Goal: Information Seeking & Learning: Learn about a topic

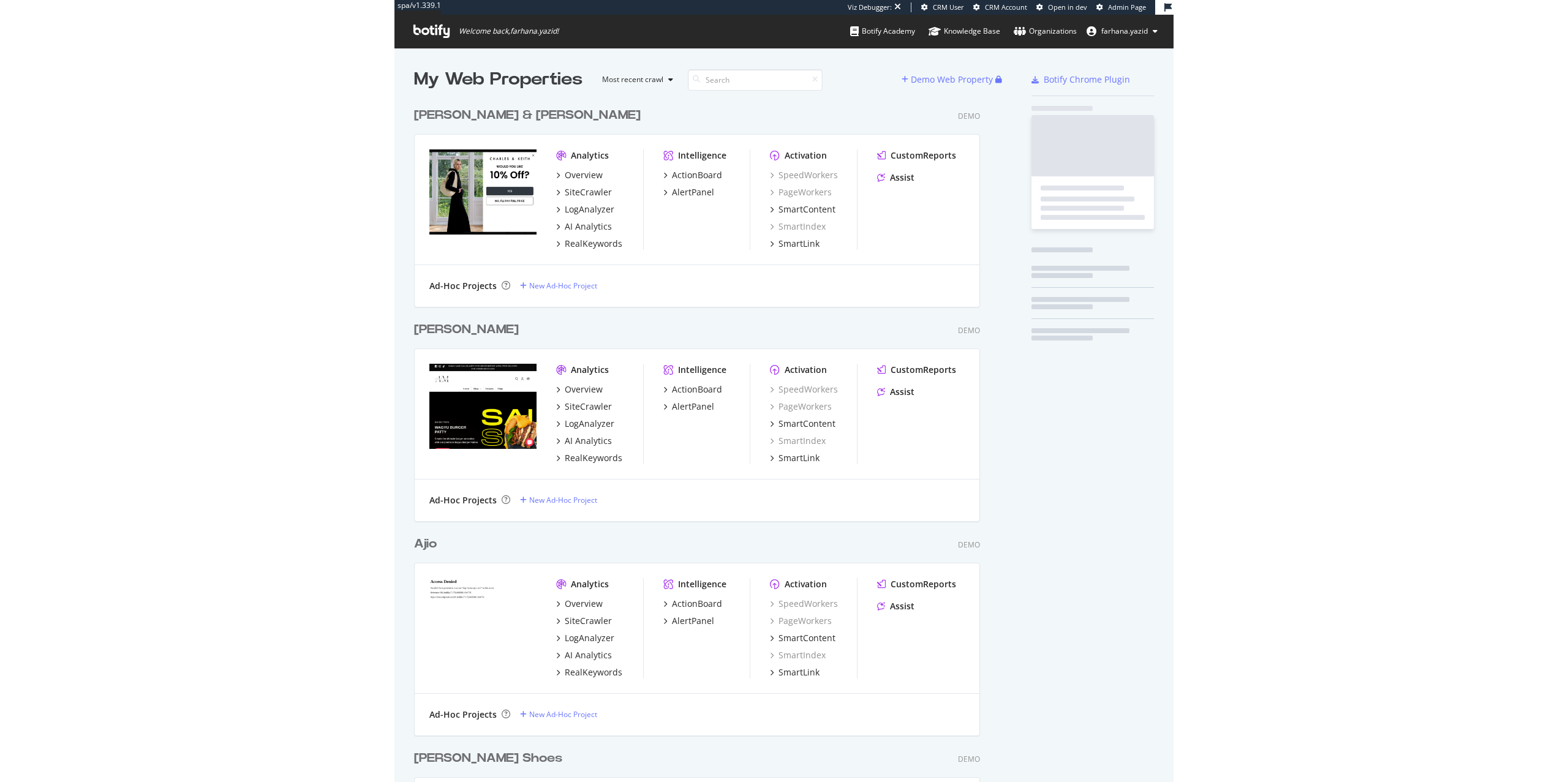
scroll to position [1274, 563]
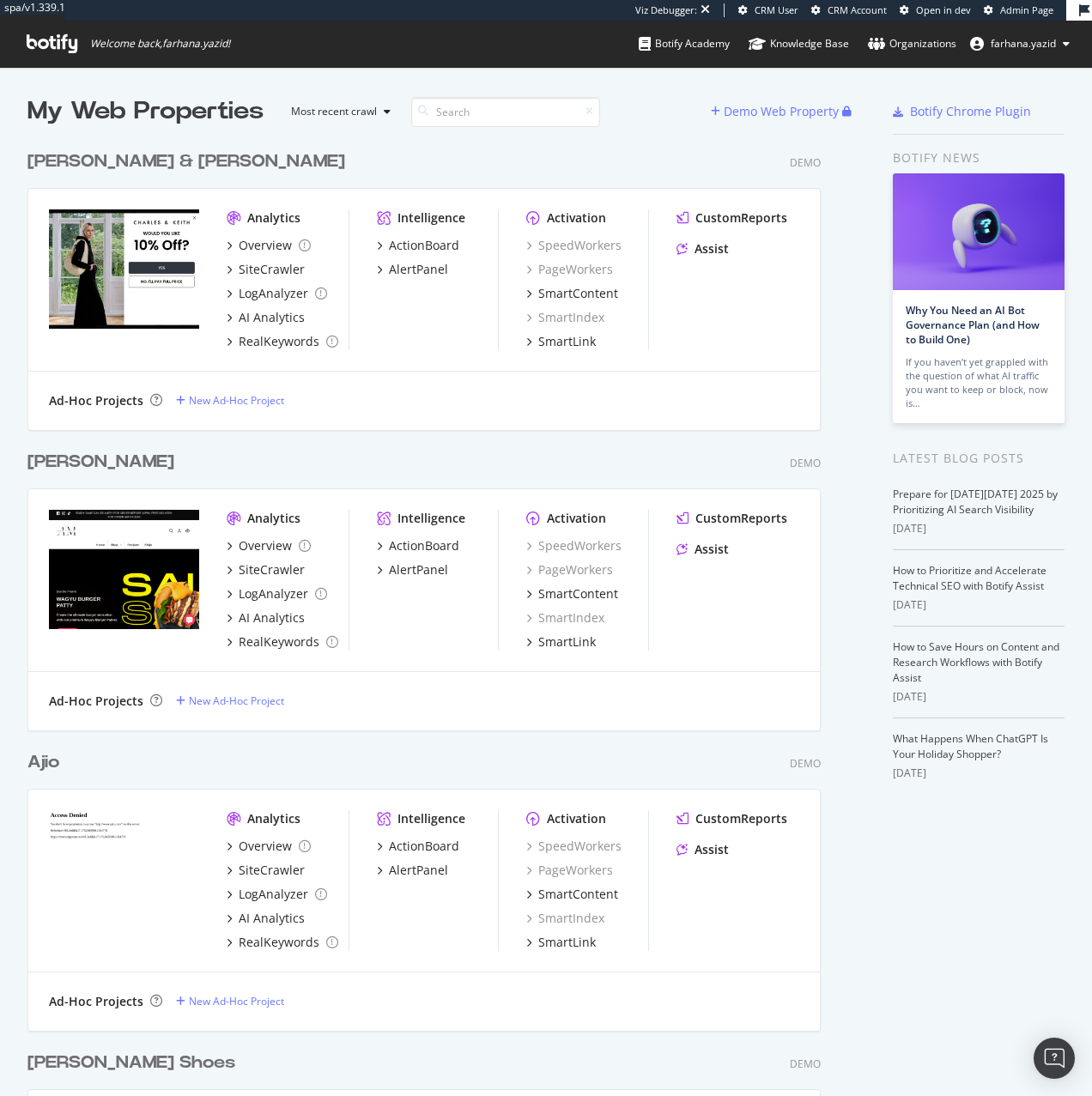
click at [1015, 6] on span "Admin Page" at bounding box center [1027, 10] width 53 height 13
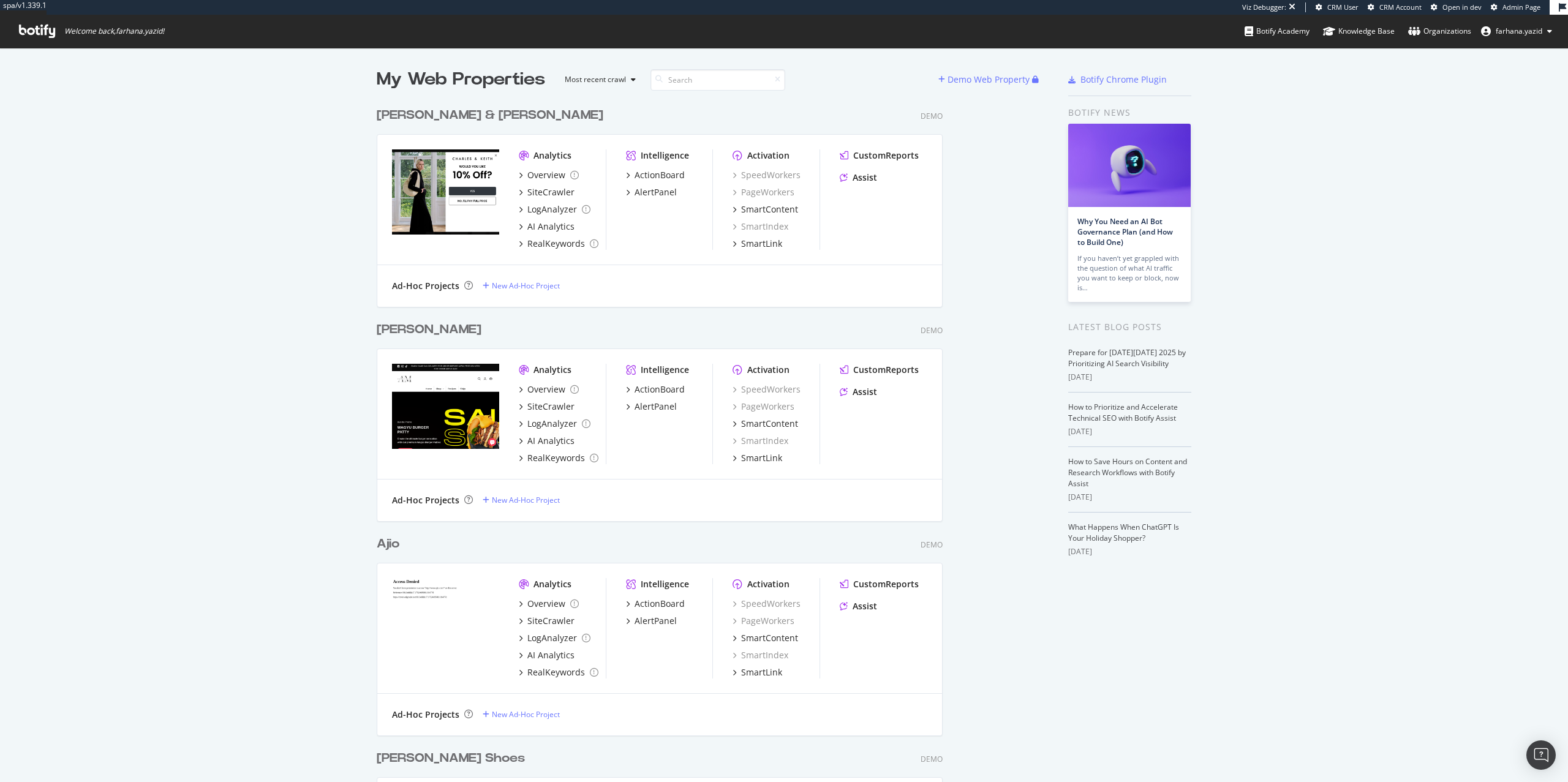
scroll to position [1274, 650]
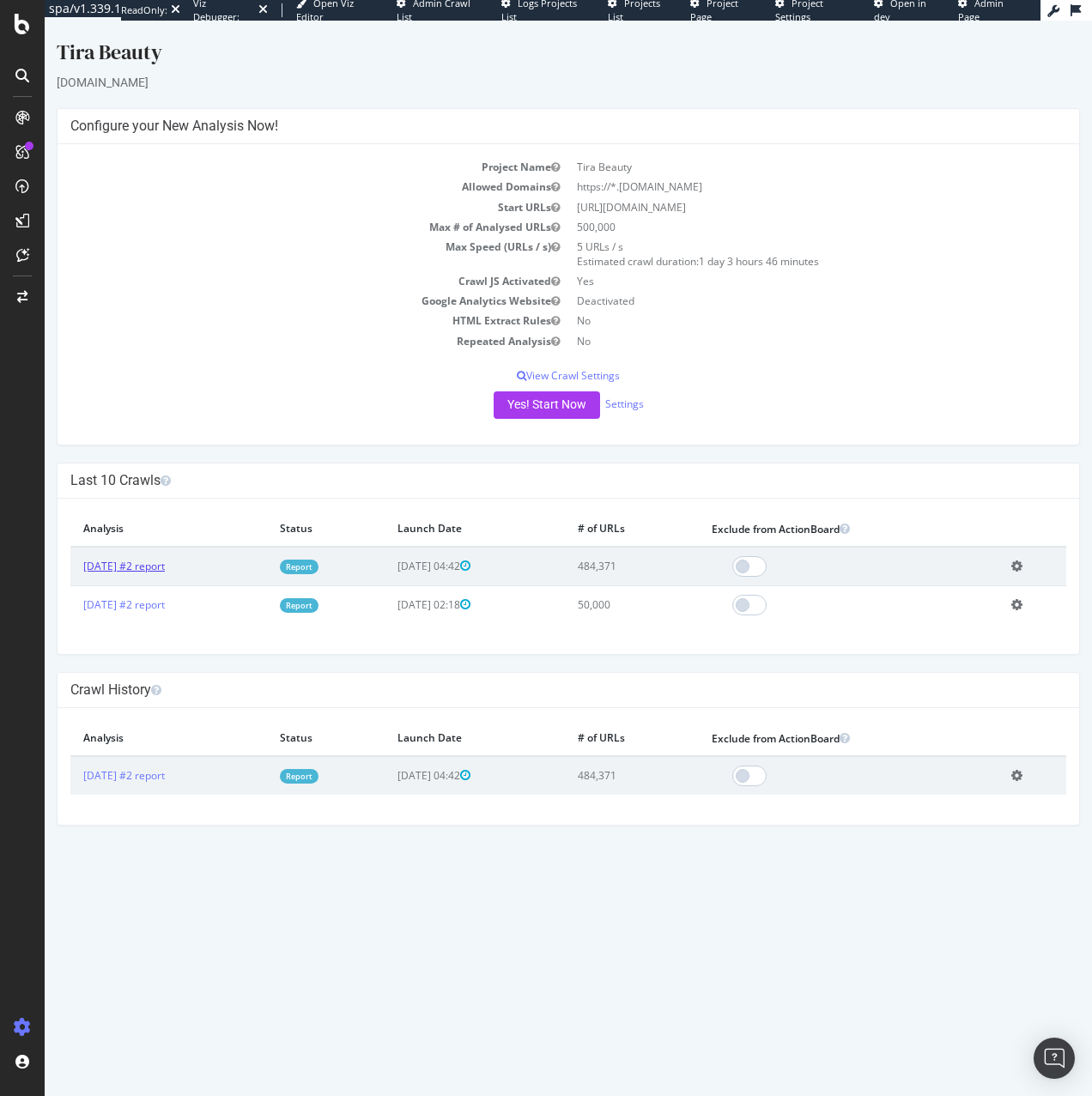
click at [163, 566] on link "2025 Aug. 26th #2 report" at bounding box center [124, 566] width 82 height 15
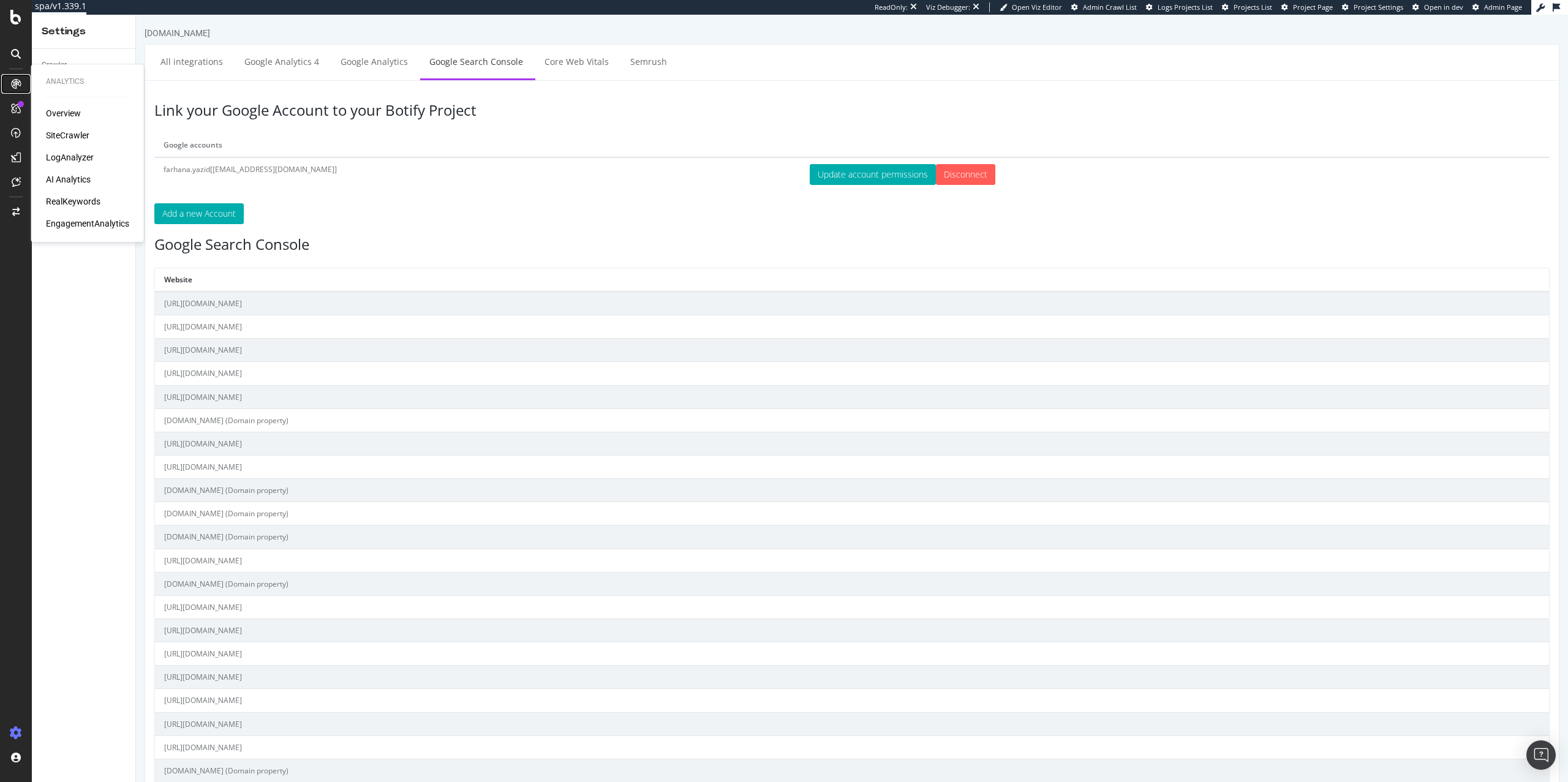
click at [15, 83] on icon at bounding box center [16, 84] width 10 height 10
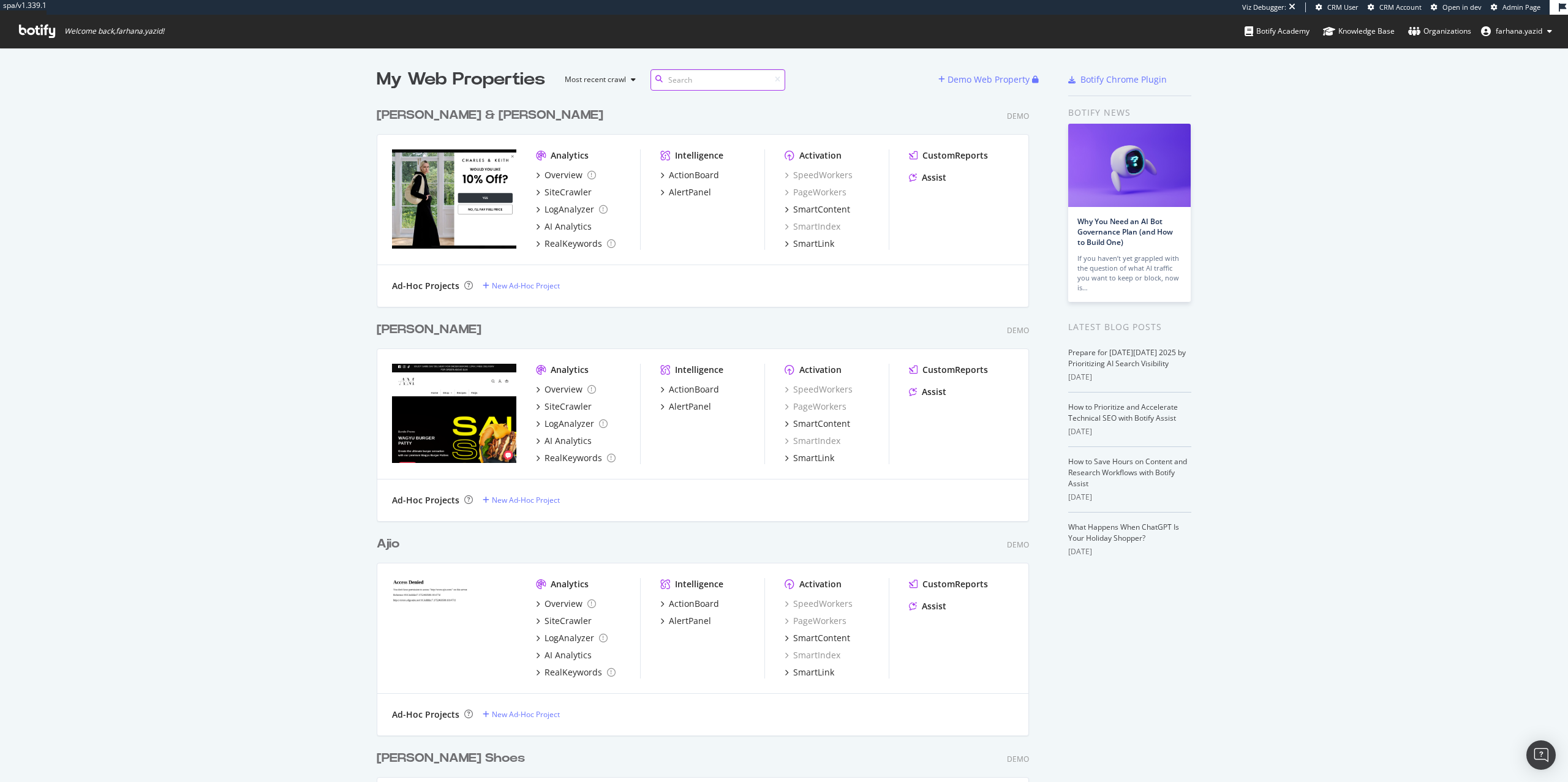
scroll to position [1274, 650]
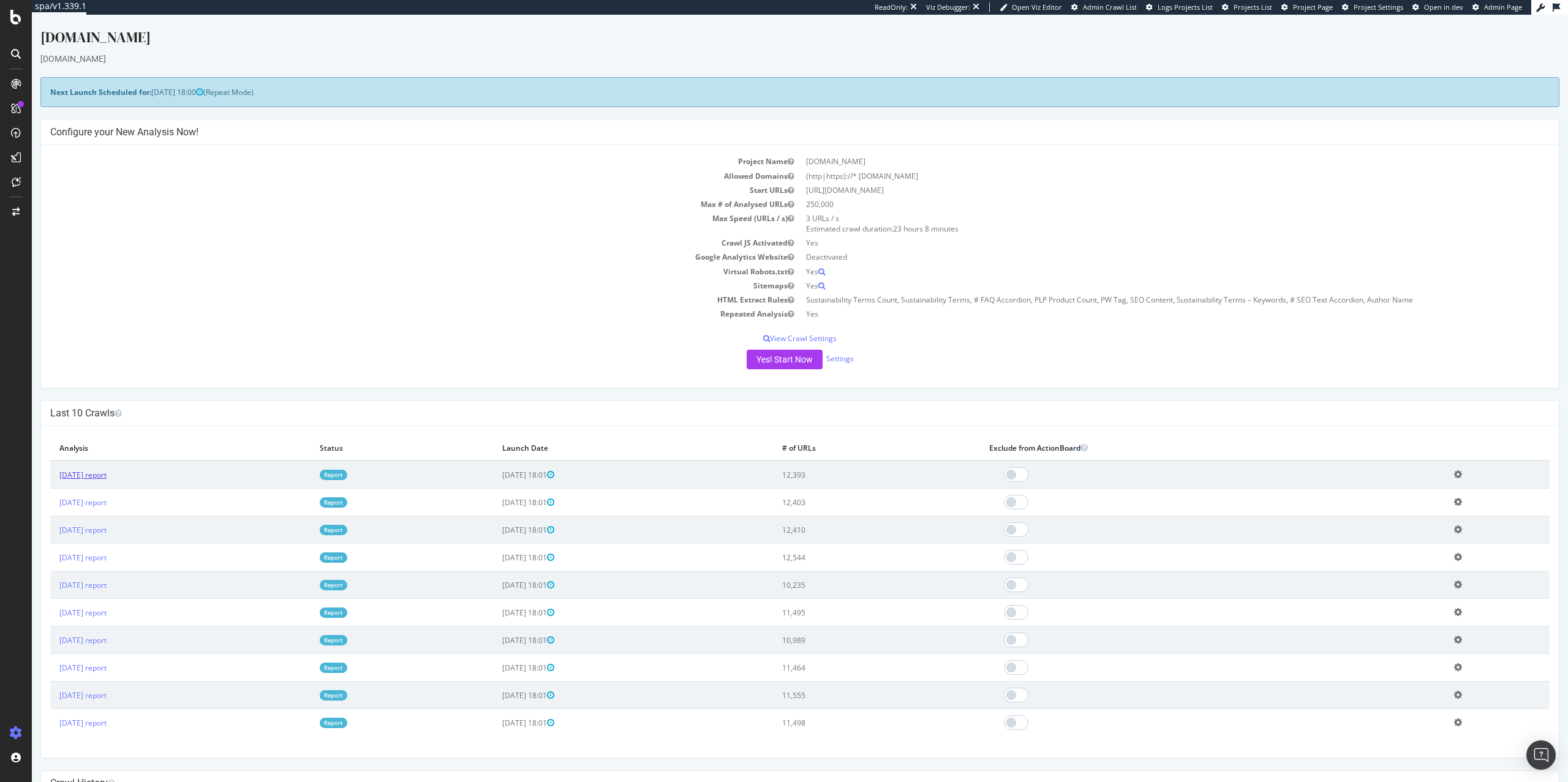
click at [104, 477] on link "2025 Oct. 12th report" at bounding box center [83, 475] width 47 height 10
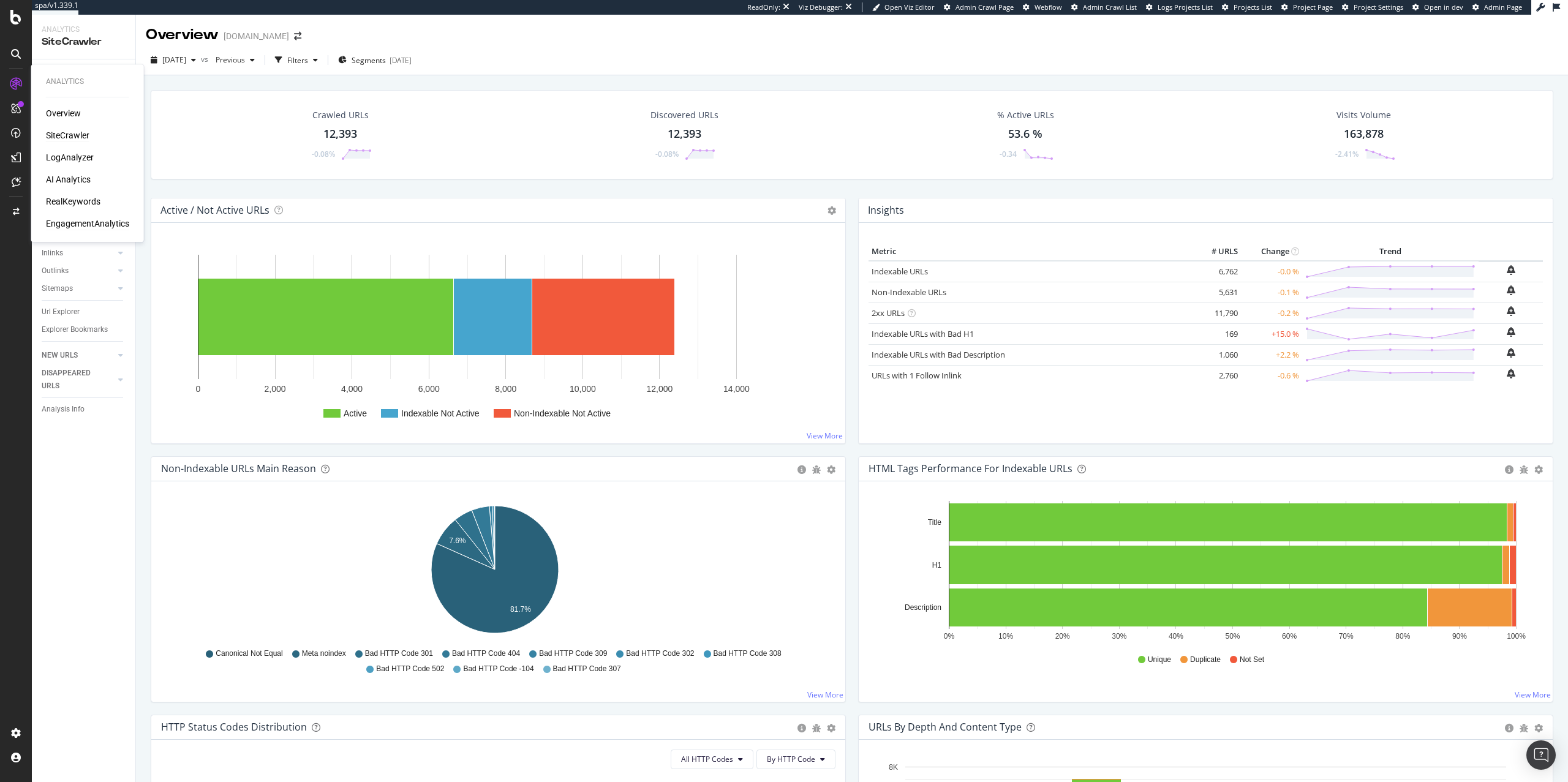
click at [63, 223] on div "EngagementAnalytics" at bounding box center [87, 223] width 83 height 12
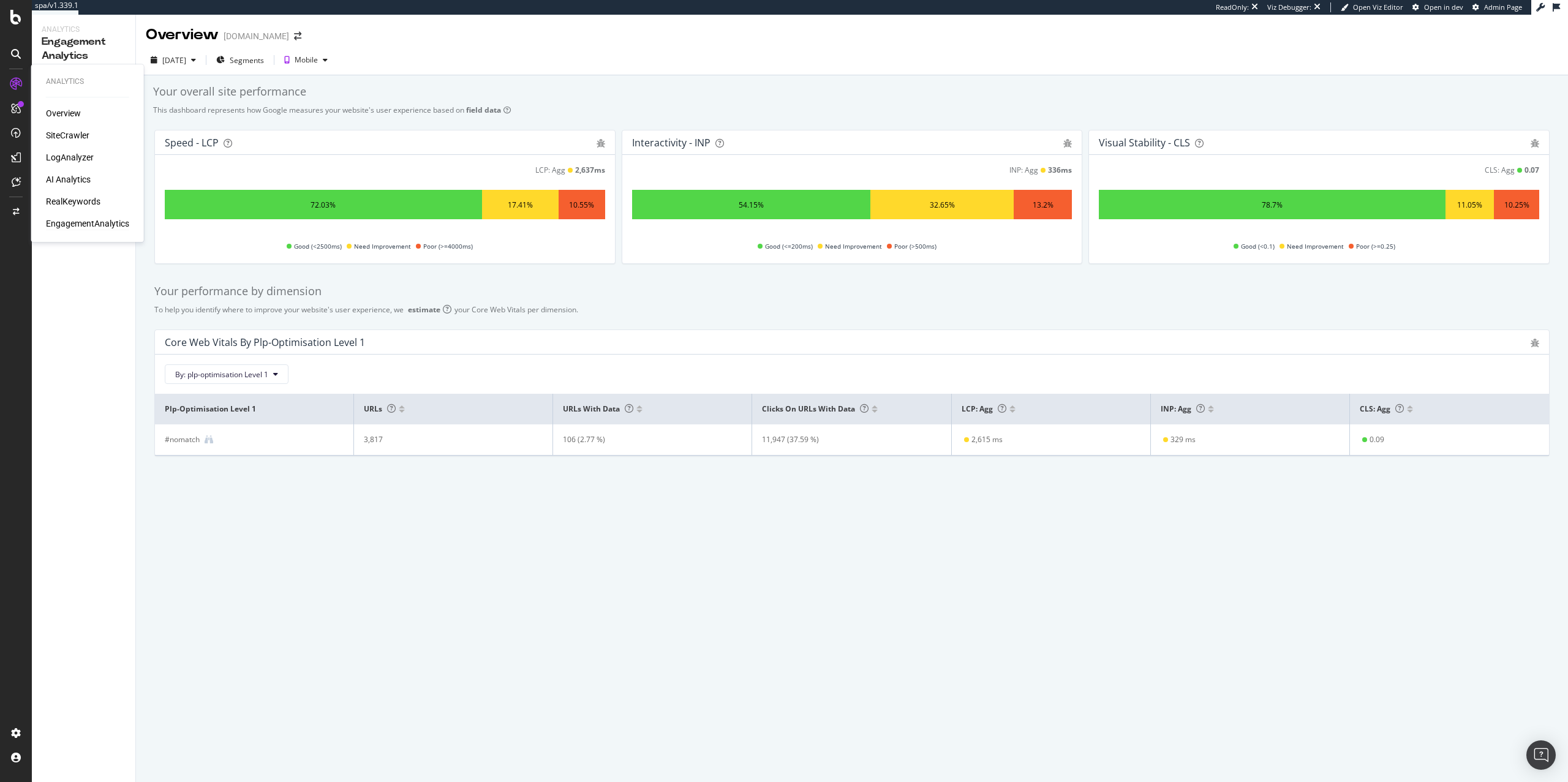
click at [72, 226] on div "EngagementAnalytics" at bounding box center [87, 223] width 83 height 12
click at [77, 153] on div "Core Web Vitals Overview Monitor Visits & Revenue" at bounding box center [84, 428] width 103 height 709
click at [77, 149] on div "Visits & Revenue" at bounding box center [69, 143] width 54 height 13
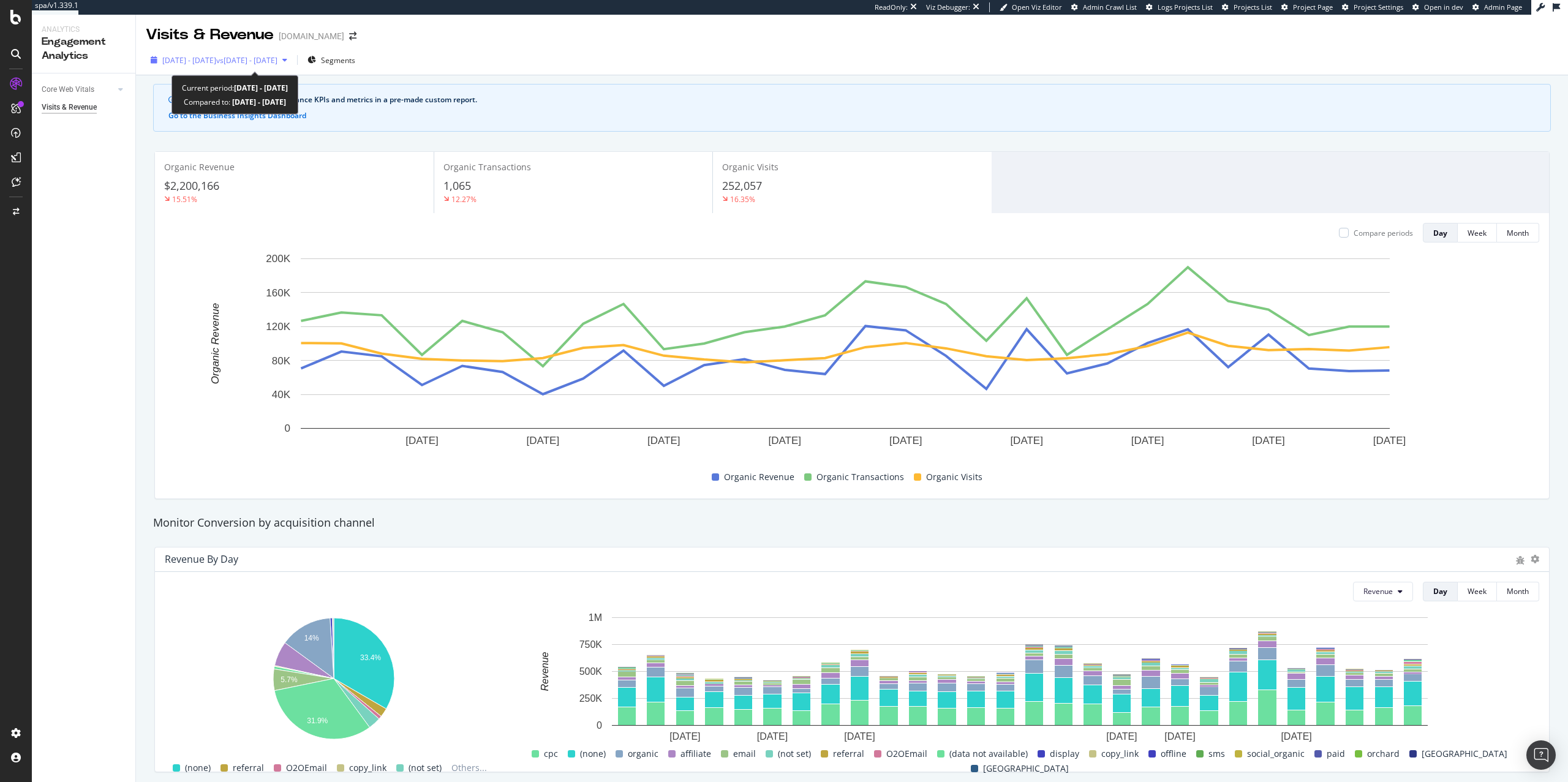
click at [278, 56] on span "vs 2025 Aug. 17th - Sep. 13th" at bounding box center [247, 60] width 62 height 10
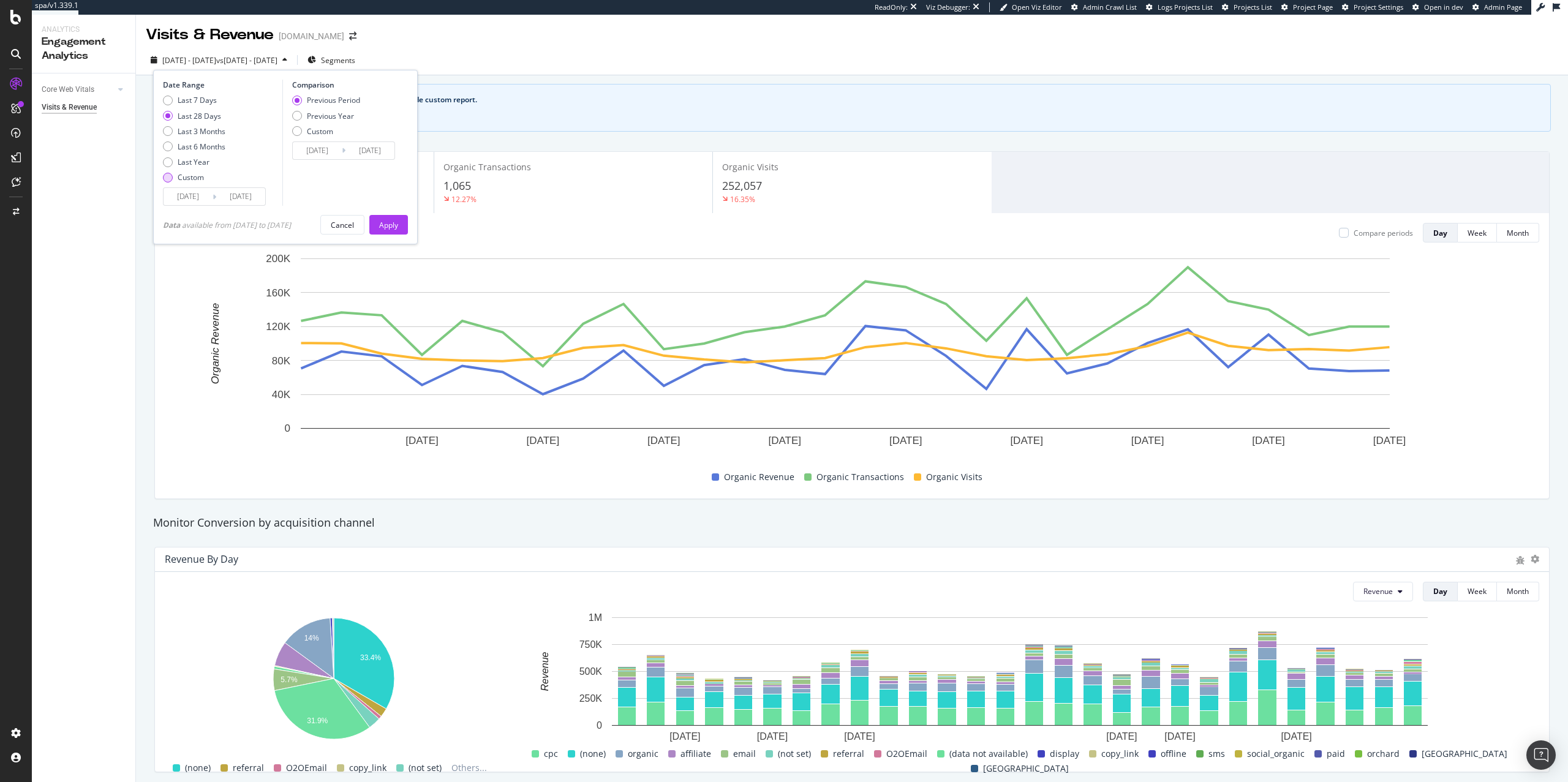
click at [180, 174] on div "Custom" at bounding box center [191, 177] width 26 height 10
click at [187, 207] on div "Date Range Last 7 Days Last 28 Days Last 3 Months Last 6 Months Last Year Custo…" at bounding box center [286, 157] width 265 height 175
click at [187, 204] on input "2025/09/14" at bounding box center [188, 196] width 49 height 17
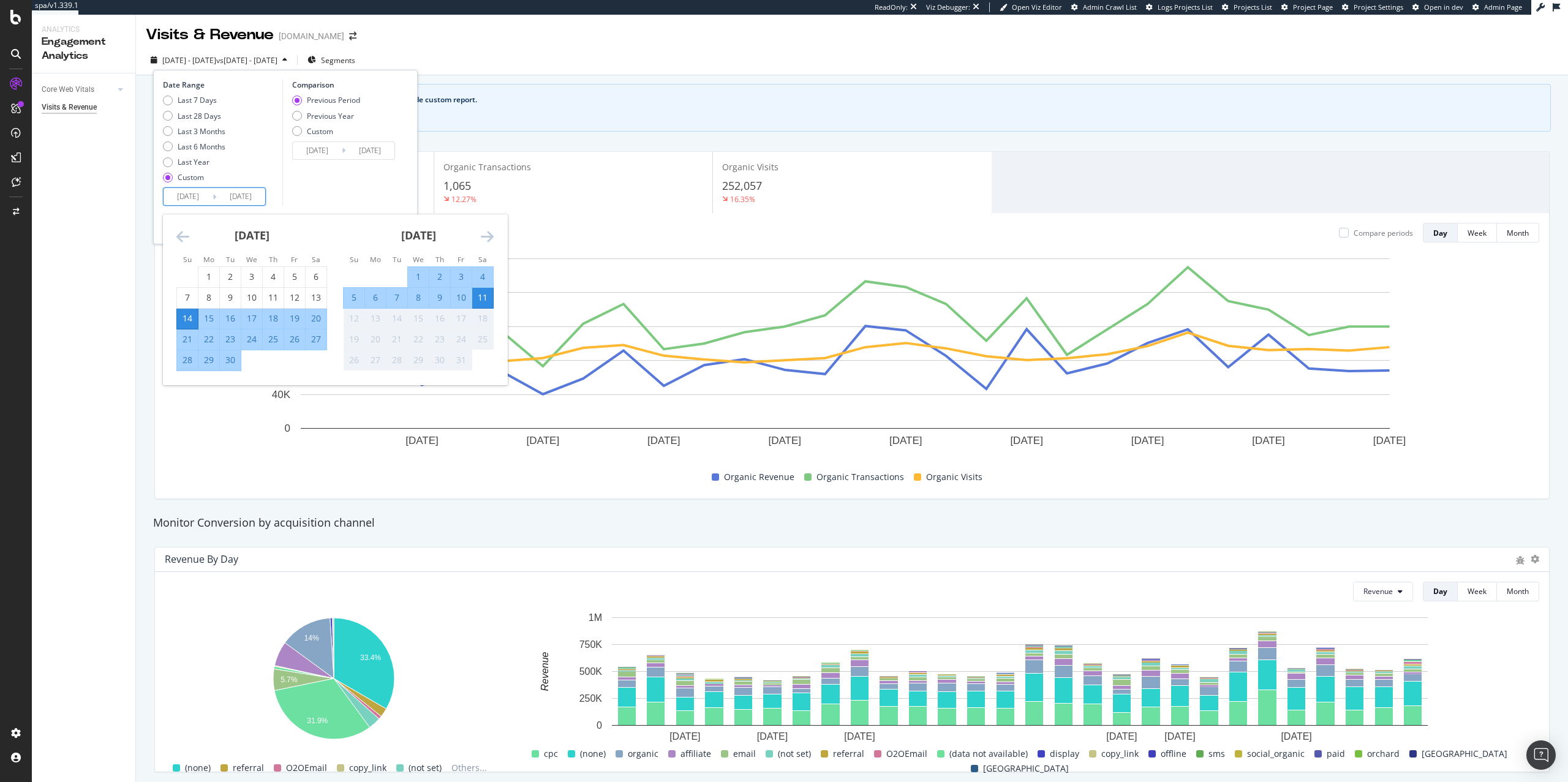
click at [182, 235] on icon "Move backward to switch to the previous month." at bounding box center [183, 236] width 13 height 14
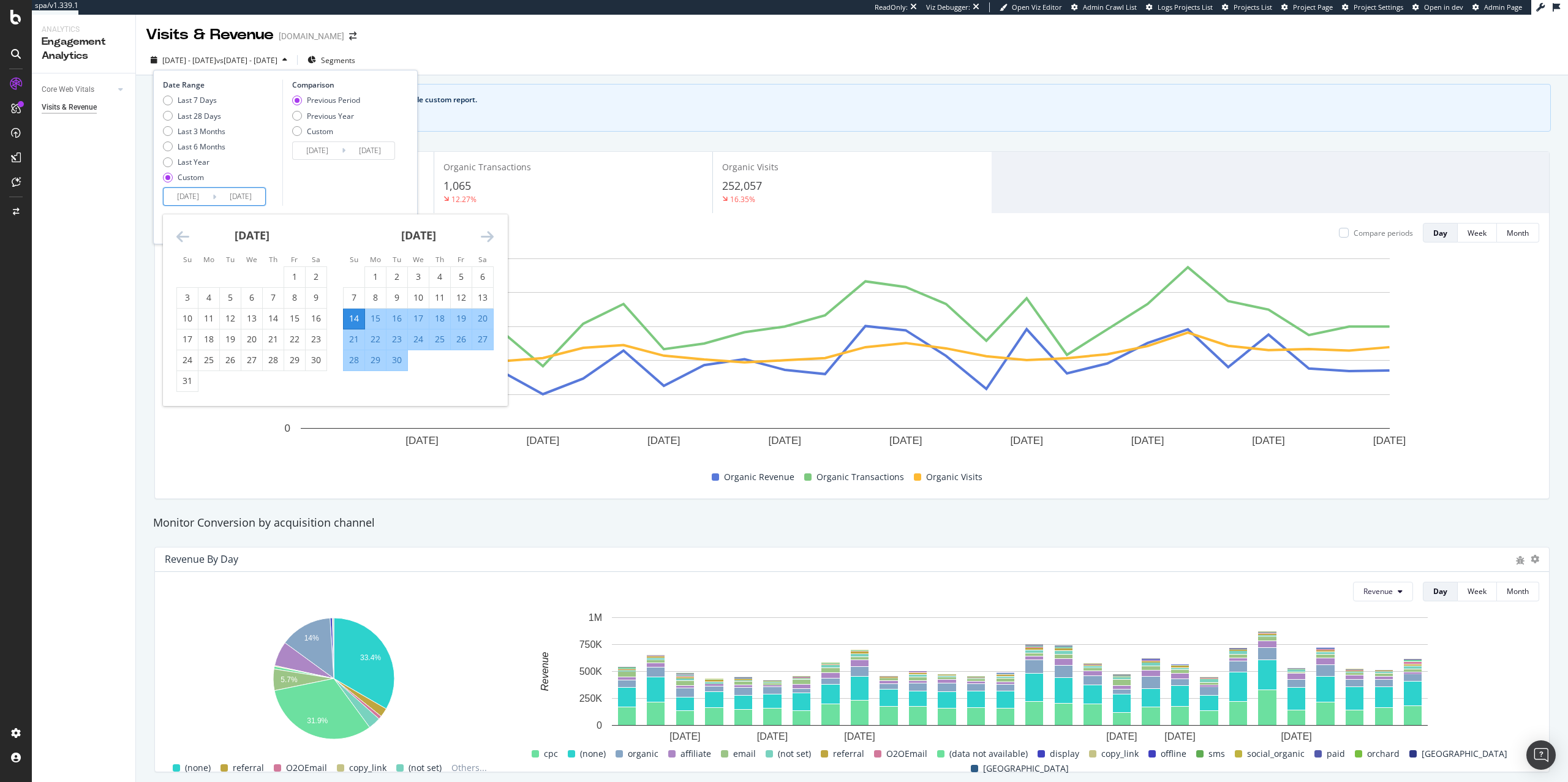
click at [182, 235] on icon "Move backward to switch to the previous month." at bounding box center [183, 236] width 13 height 14
click at [182, 234] on icon "Move backward to switch to the previous month." at bounding box center [183, 236] width 13 height 14
click at [183, 234] on icon "Move backward to switch to the previous month." at bounding box center [183, 236] width 13 height 14
drag, startPoint x: 233, startPoint y: 273, endPoint x: 244, endPoint y: 272, distance: 11.0
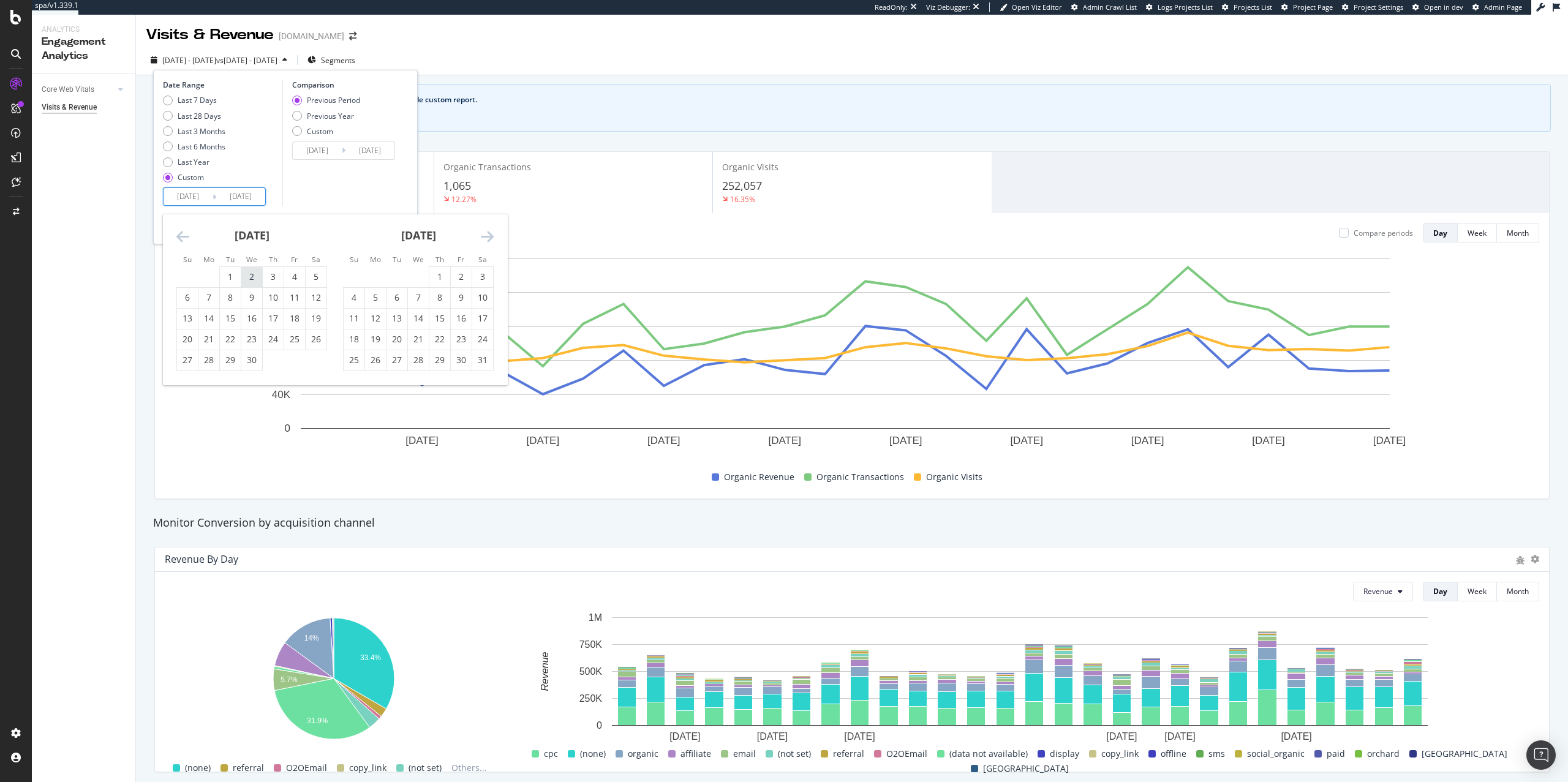
click at [233, 272] on div "1" at bounding box center [231, 276] width 21 height 12
type input "[DATE]"
type input "2024/09/19"
type input "[DATE]"
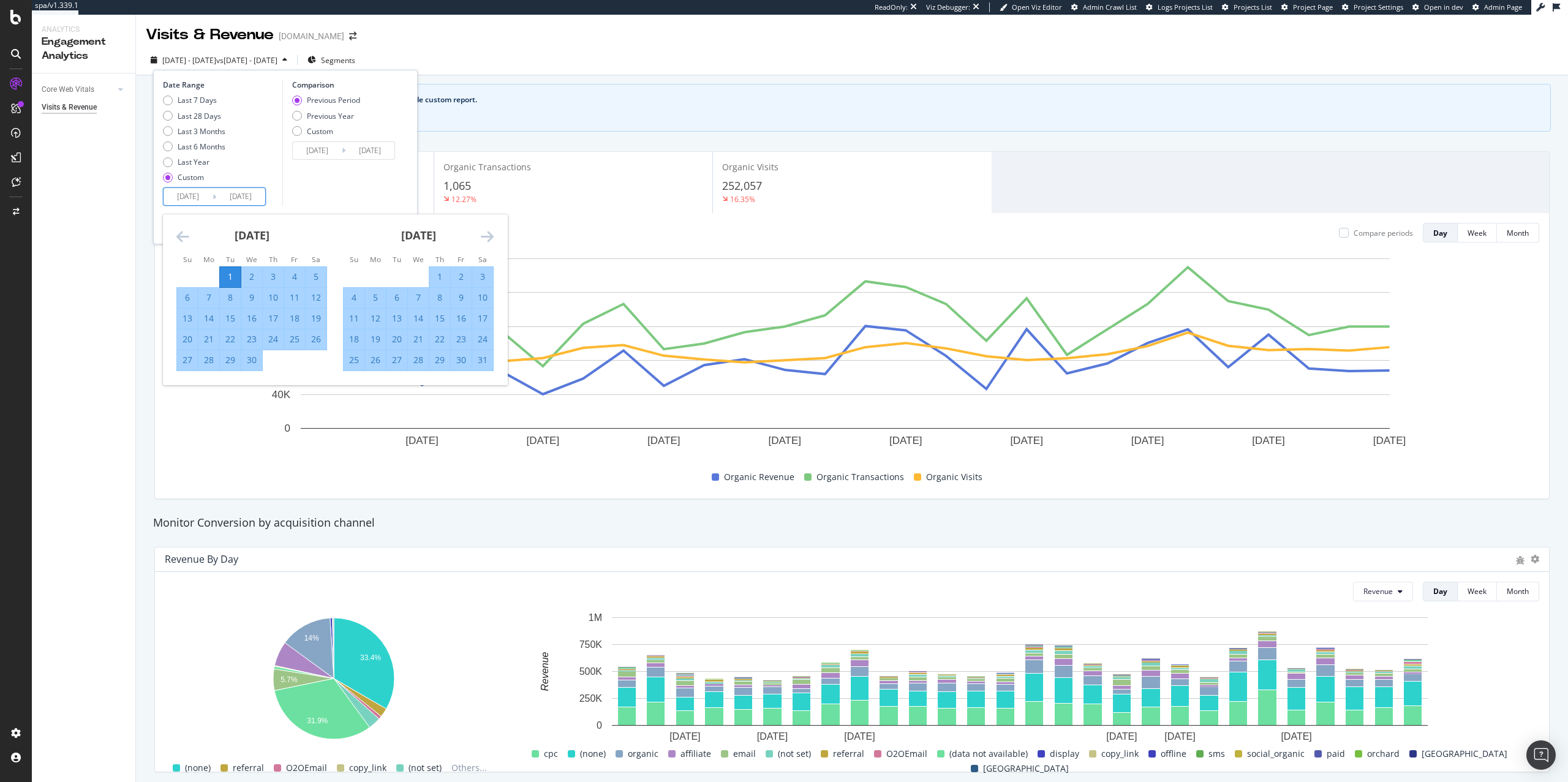
click at [254, 198] on input "2025/10/11" at bounding box center [240, 196] width 49 height 17
click at [487, 236] on icon "Move forward to switch to the next month." at bounding box center [487, 236] width 13 height 14
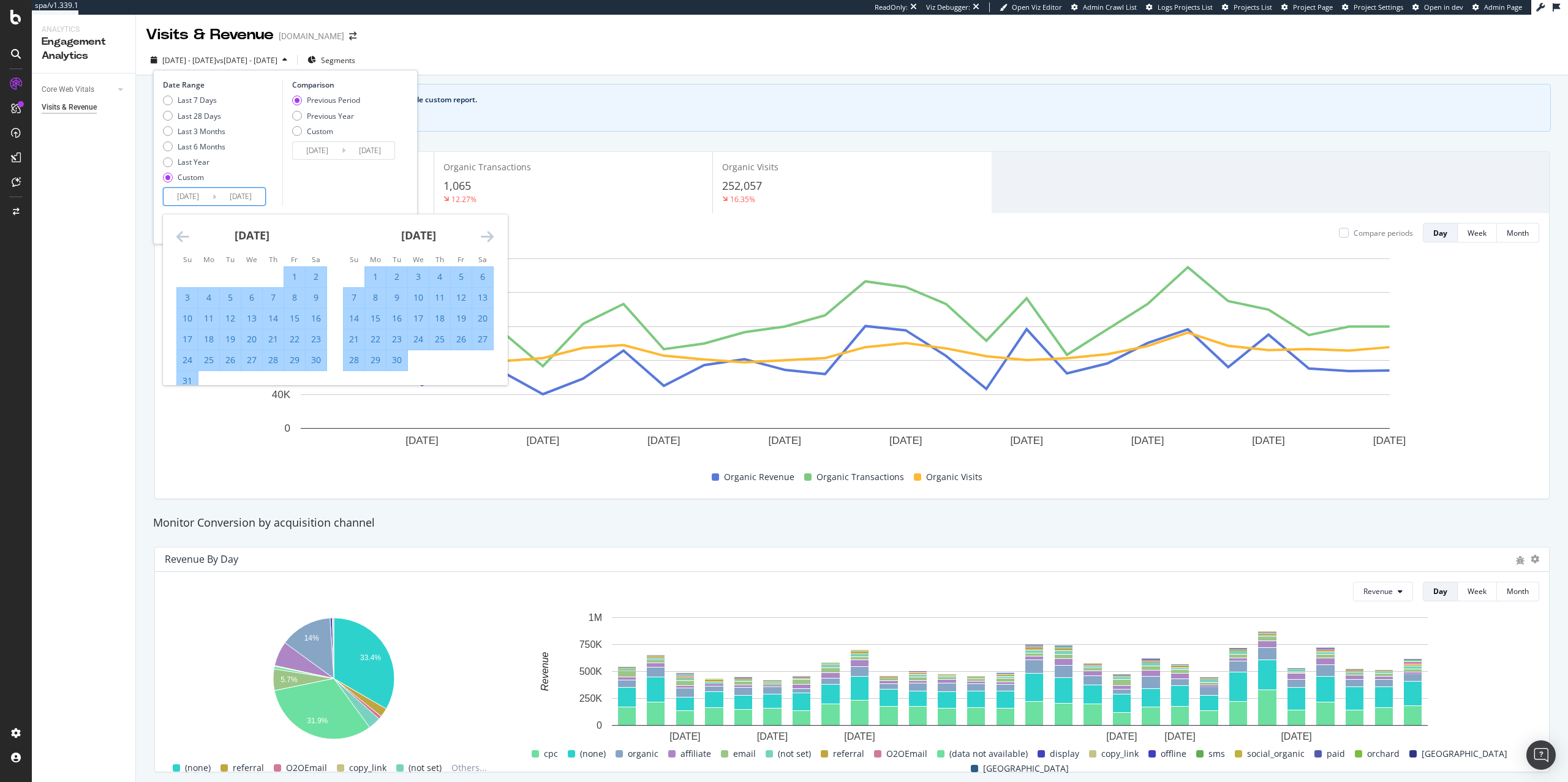
click at [487, 237] on icon "Move forward to switch to the next month." at bounding box center [487, 236] width 13 height 14
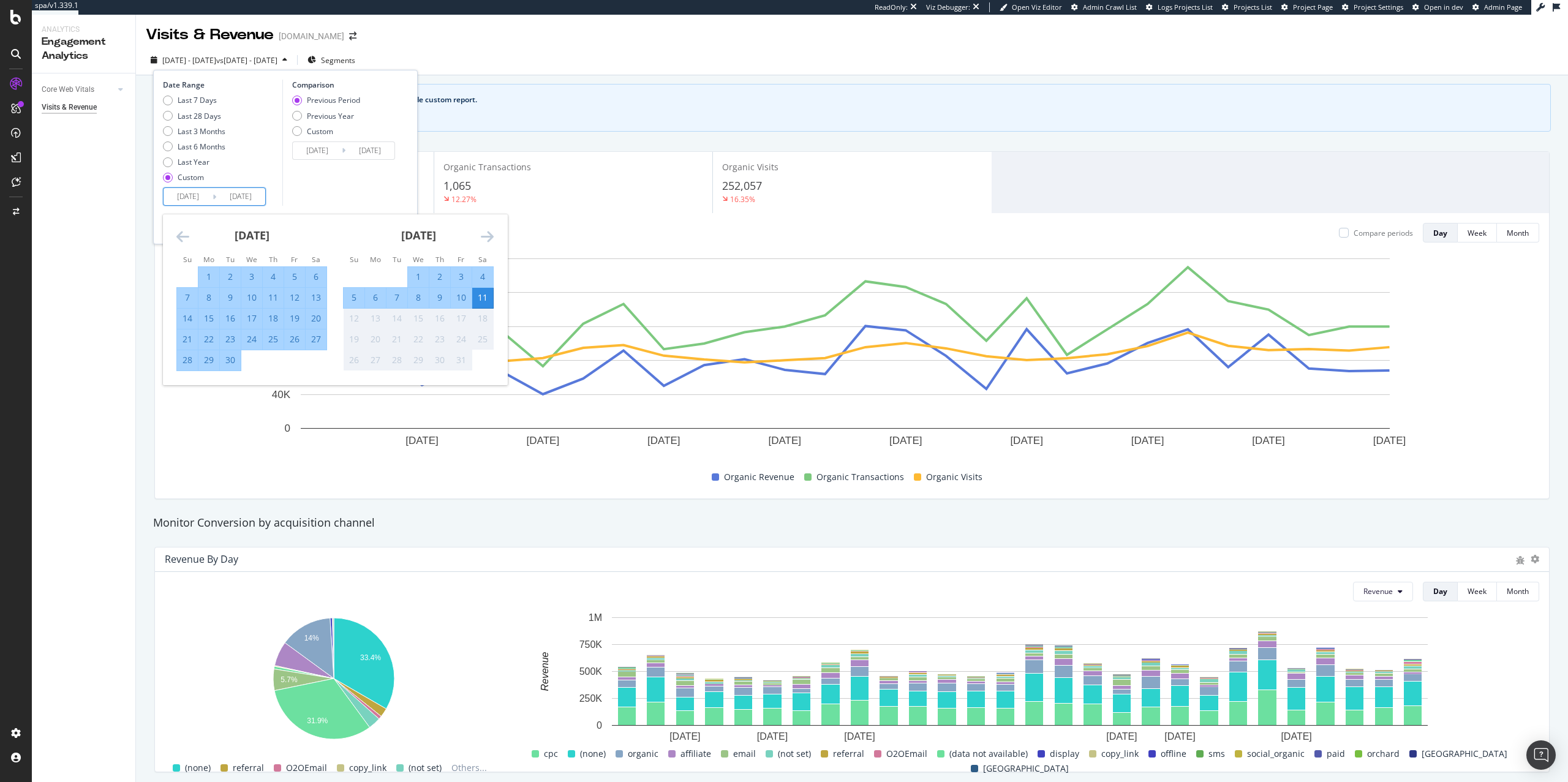
click at [236, 362] on div "30" at bounding box center [231, 360] width 21 height 12
type input "[DATE]"
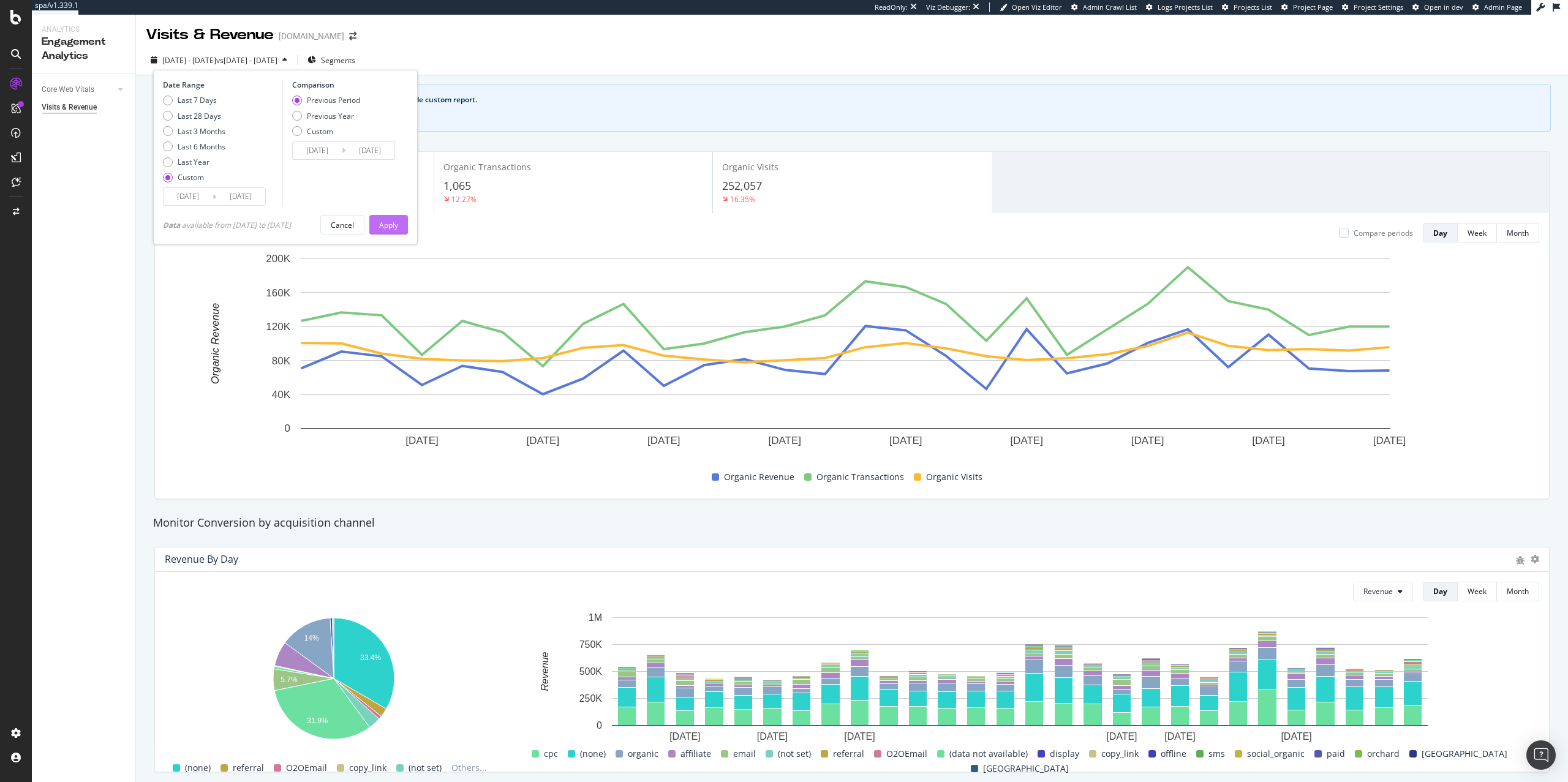
click at [386, 215] on button "Apply" at bounding box center [388, 225] width 39 height 20
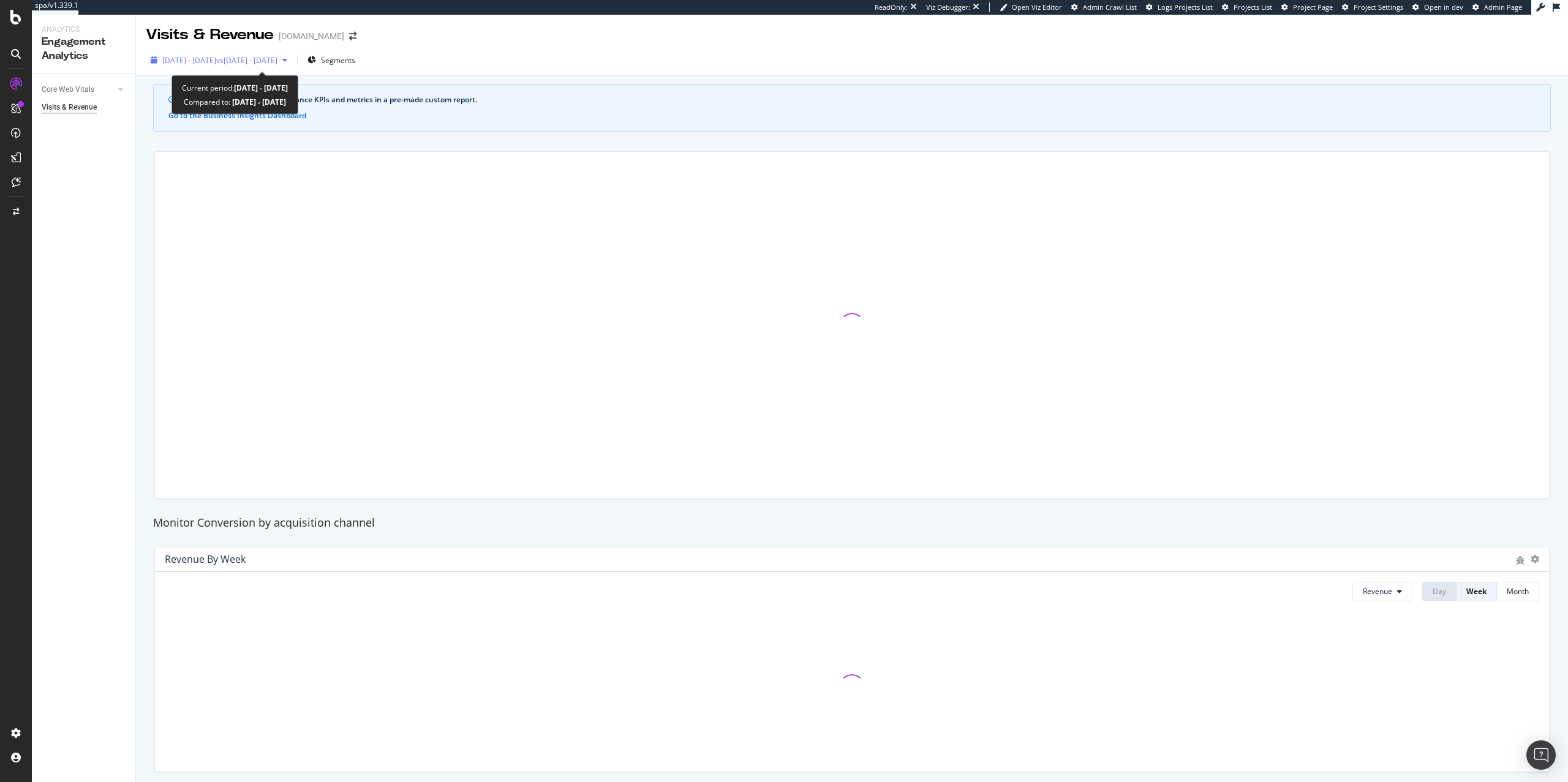
click at [278, 62] on span "vs 2024 Sep. 30th - 2025 Mar. 31st" at bounding box center [247, 60] width 62 height 10
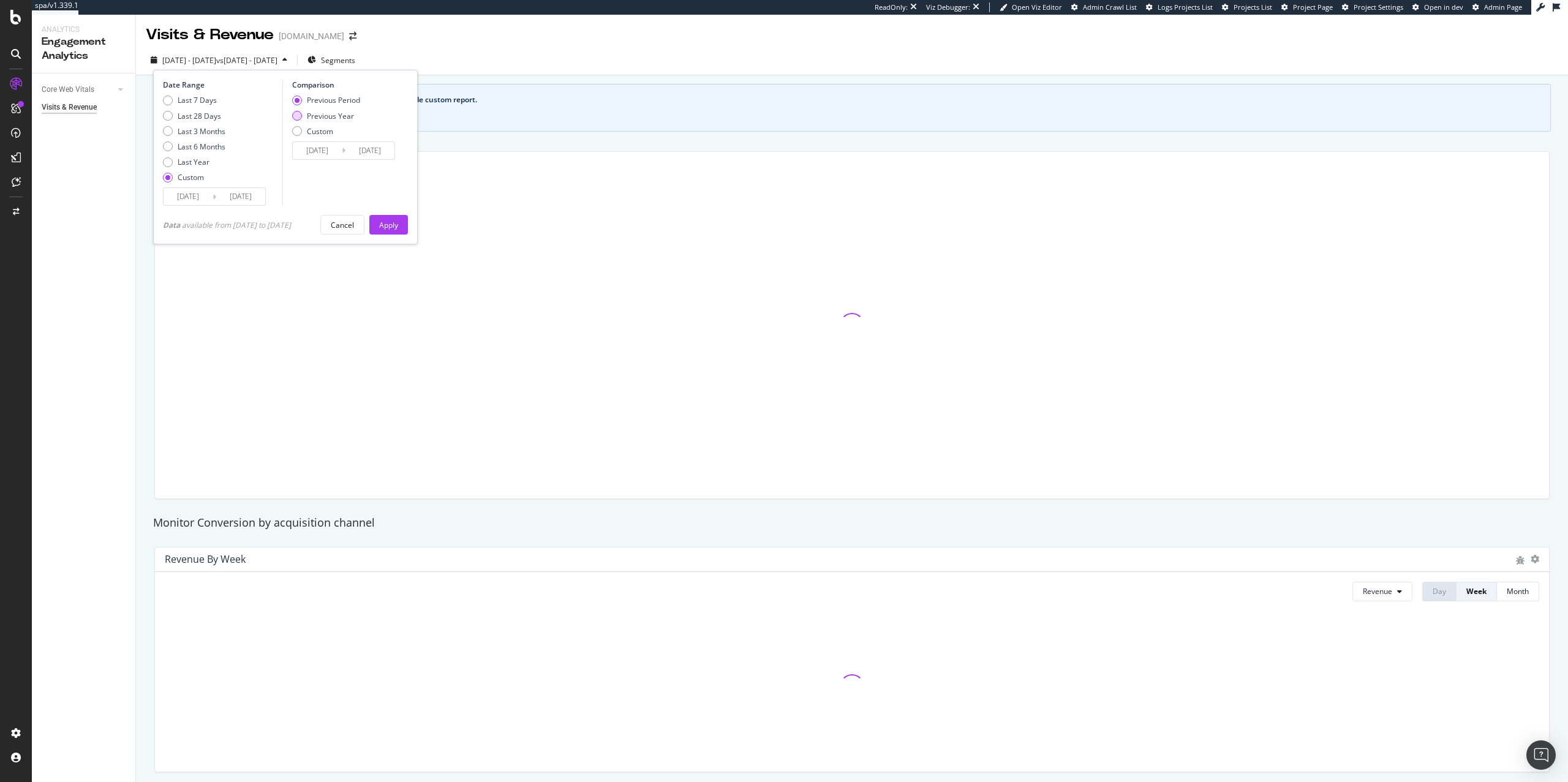
click at [351, 117] on div "Previous Year" at bounding box center [331, 116] width 47 height 10
type input "[DATE]"
click at [405, 231] on button "Apply" at bounding box center [388, 225] width 39 height 20
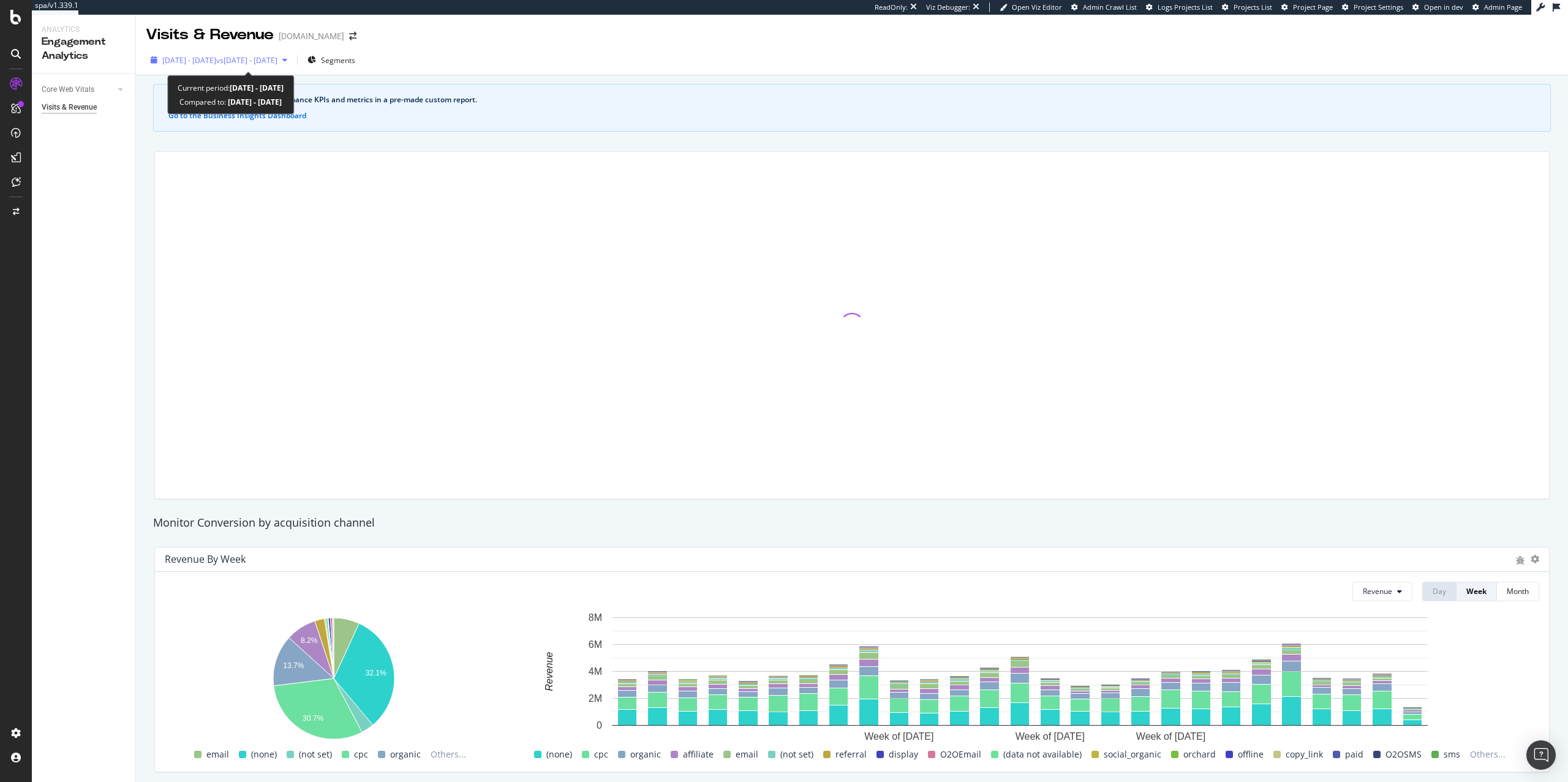
click at [278, 63] on span "vs 2024 Apr. 2nd - Oct. 1st" at bounding box center [247, 60] width 62 height 10
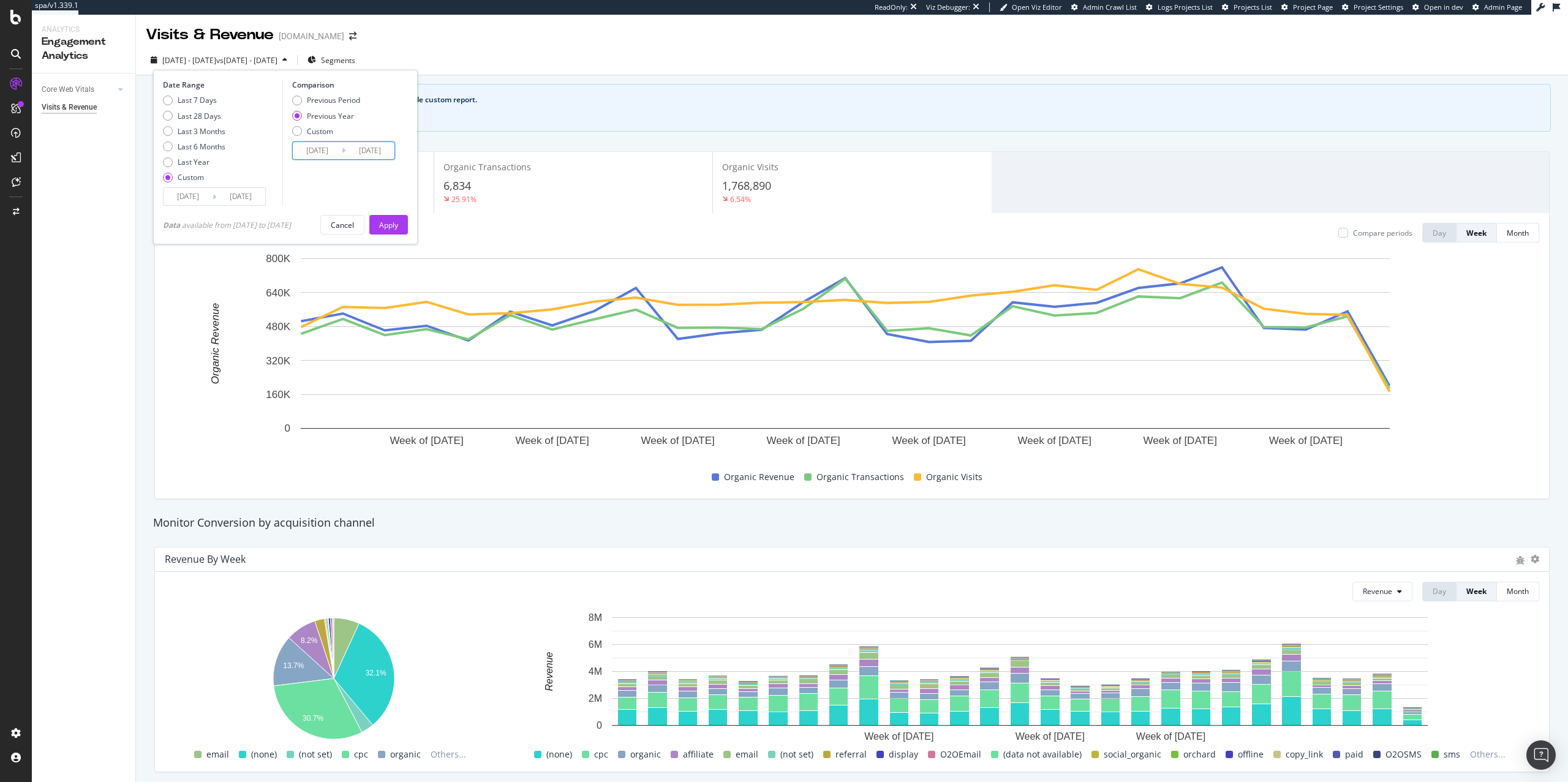
click at [386, 147] on input "[DATE]" at bounding box center [370, 151] width 49 height 17
click at [312, 189] on icon "Move backward to switch to the previous month." at bounding box center [312, 191] width 13 height 14
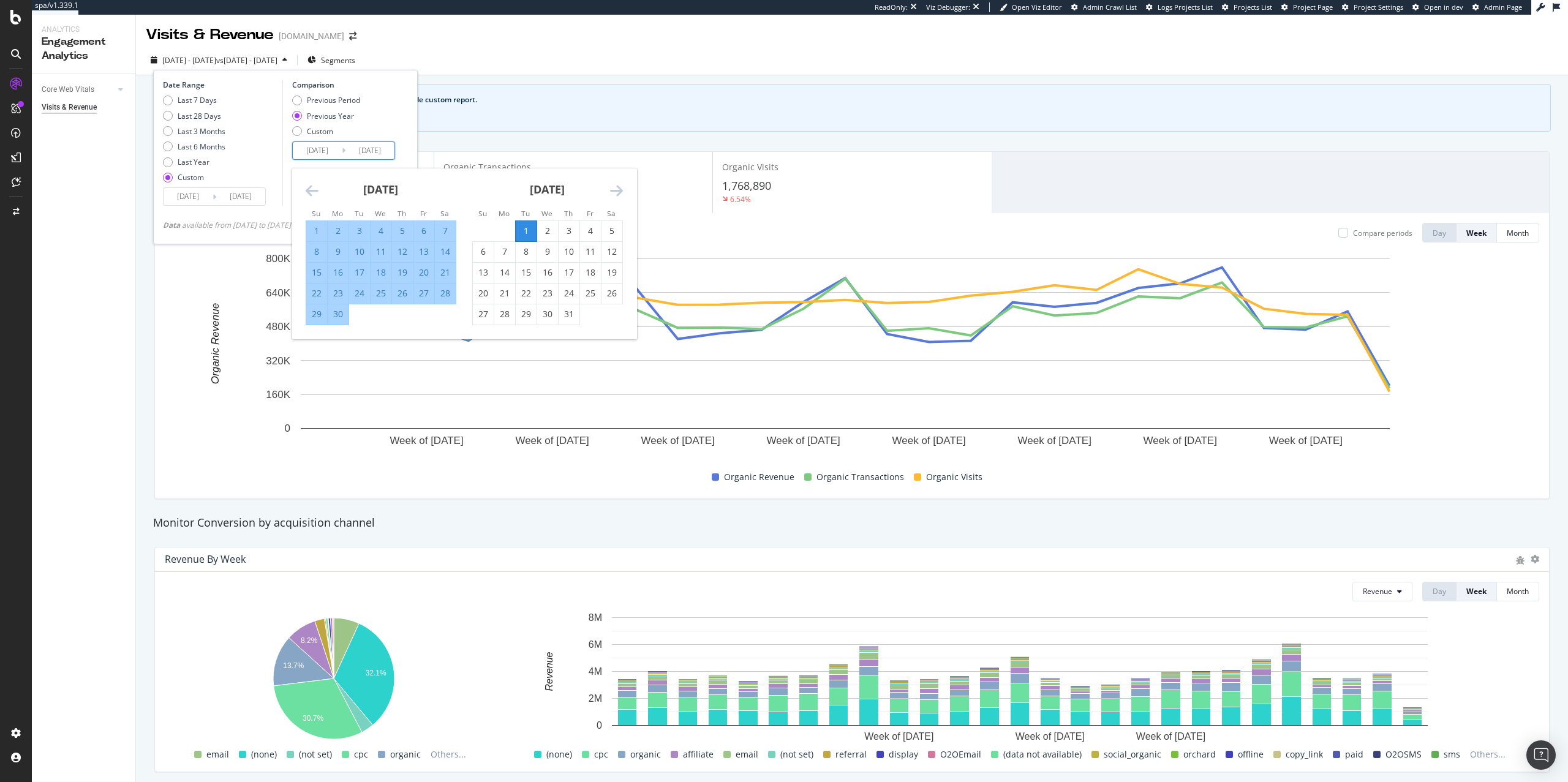
click at [343, 320] on div "30" at bounding box center [338, 314] width 21 height 12
type input "[DATE]"
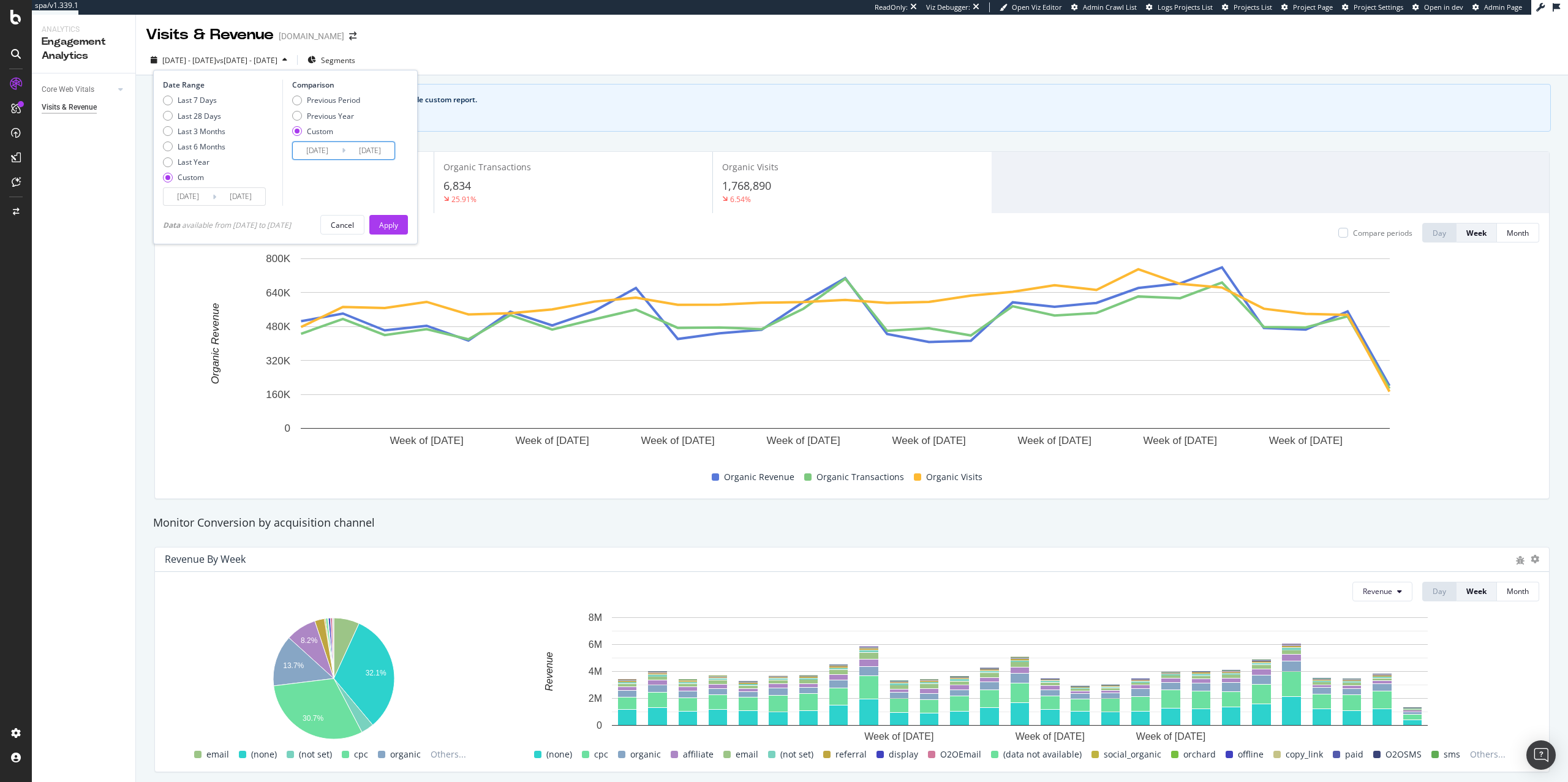
click at [331, 144] on input "[DATE]" at bounding box center [317, 151] width 49 height 17
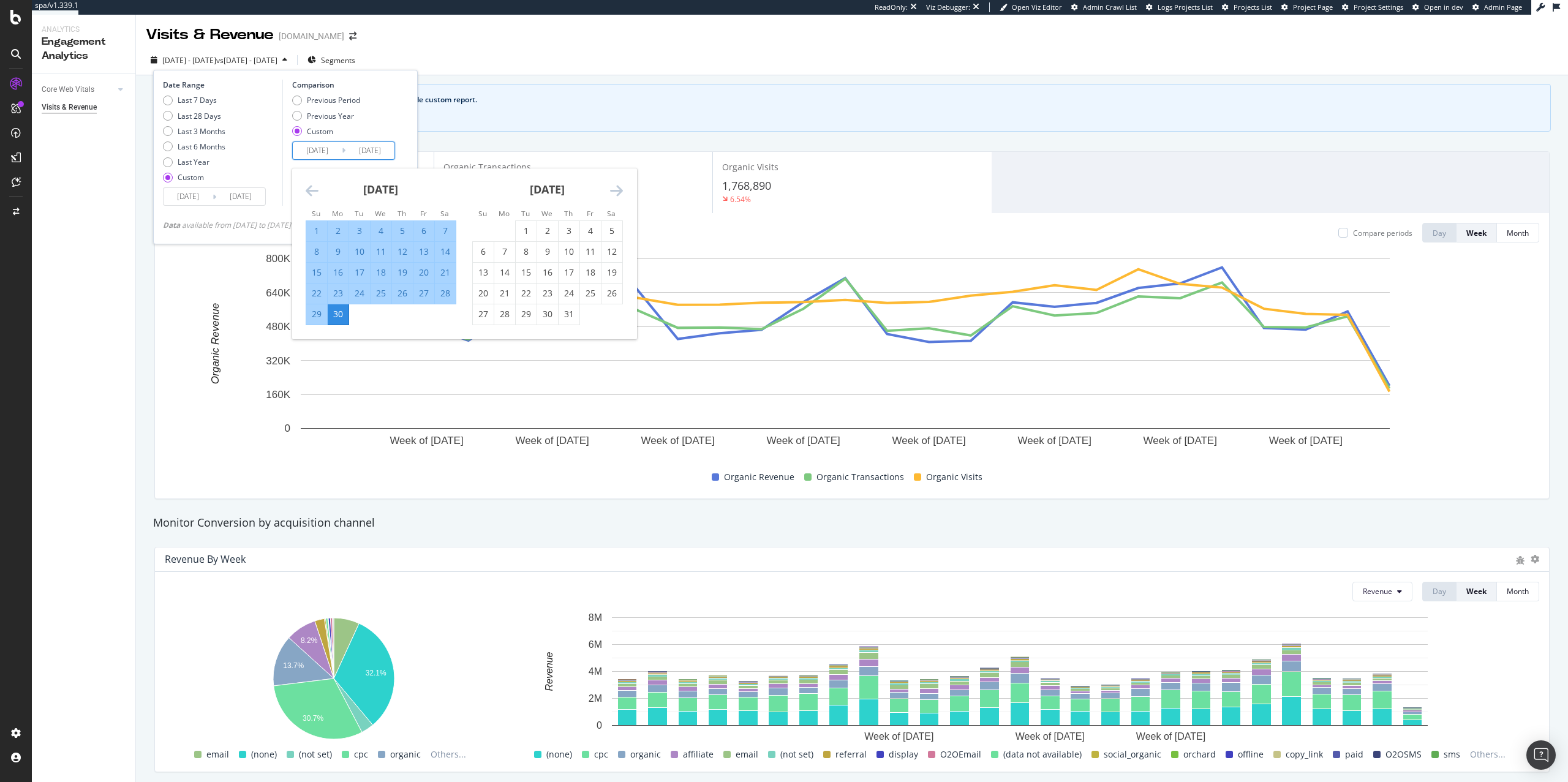
click at [312, 186] on icon "Move backward to switch to the previous month." at bounding box center [312, 191] width 13 height 14
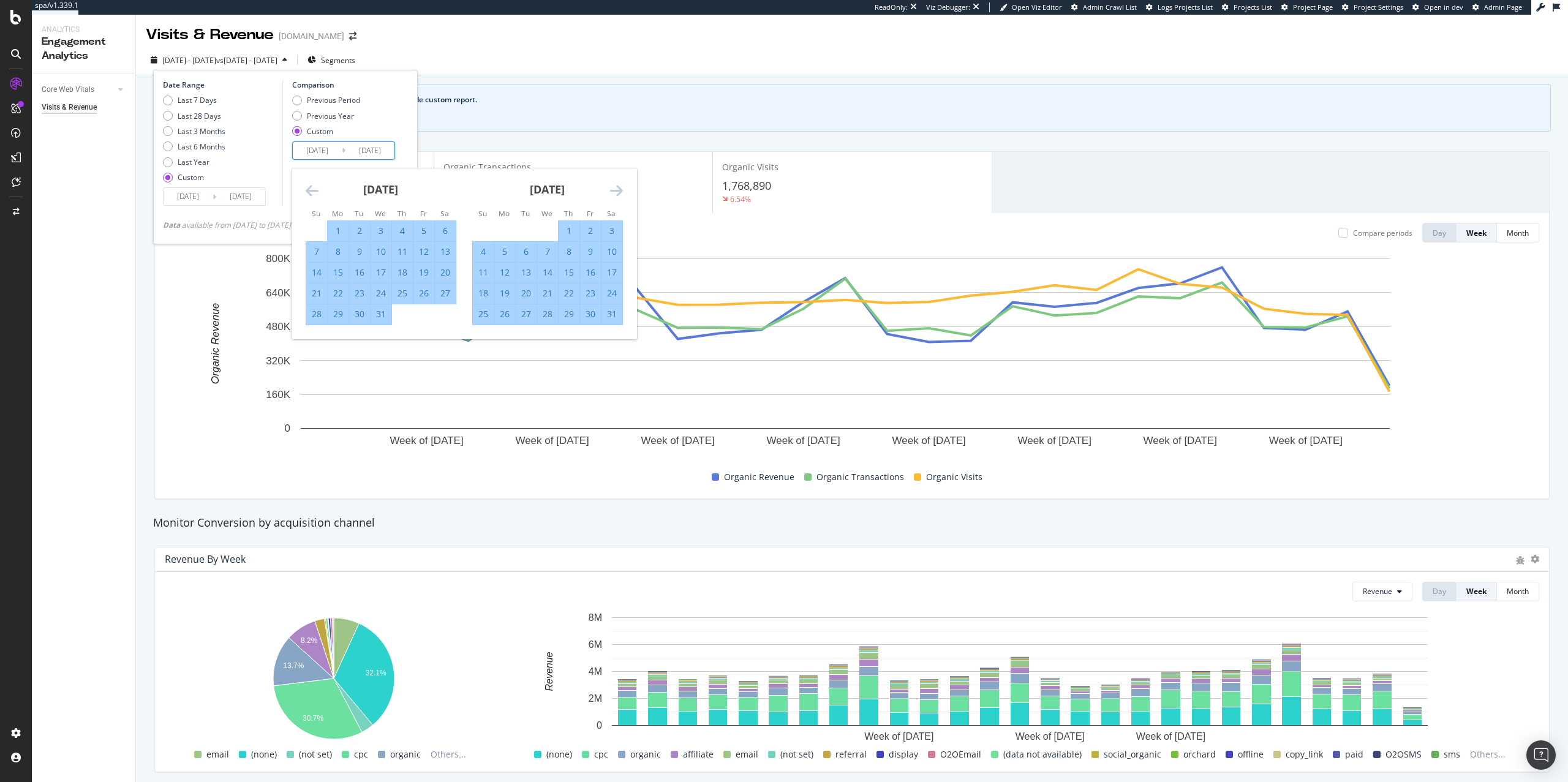
click at [312, 186] on icon "Move backward to switch to the previous month." at bounding box center [312, 191] width 13 height 14
click at [317, 185] on icon "Move backward to switch to the previous month." at bounding box center [312, 191] width 13 height 14
click at [343, 234] on div "1" at bounding box center [338, 231] width 21 height 12
type input "2024/04/01"
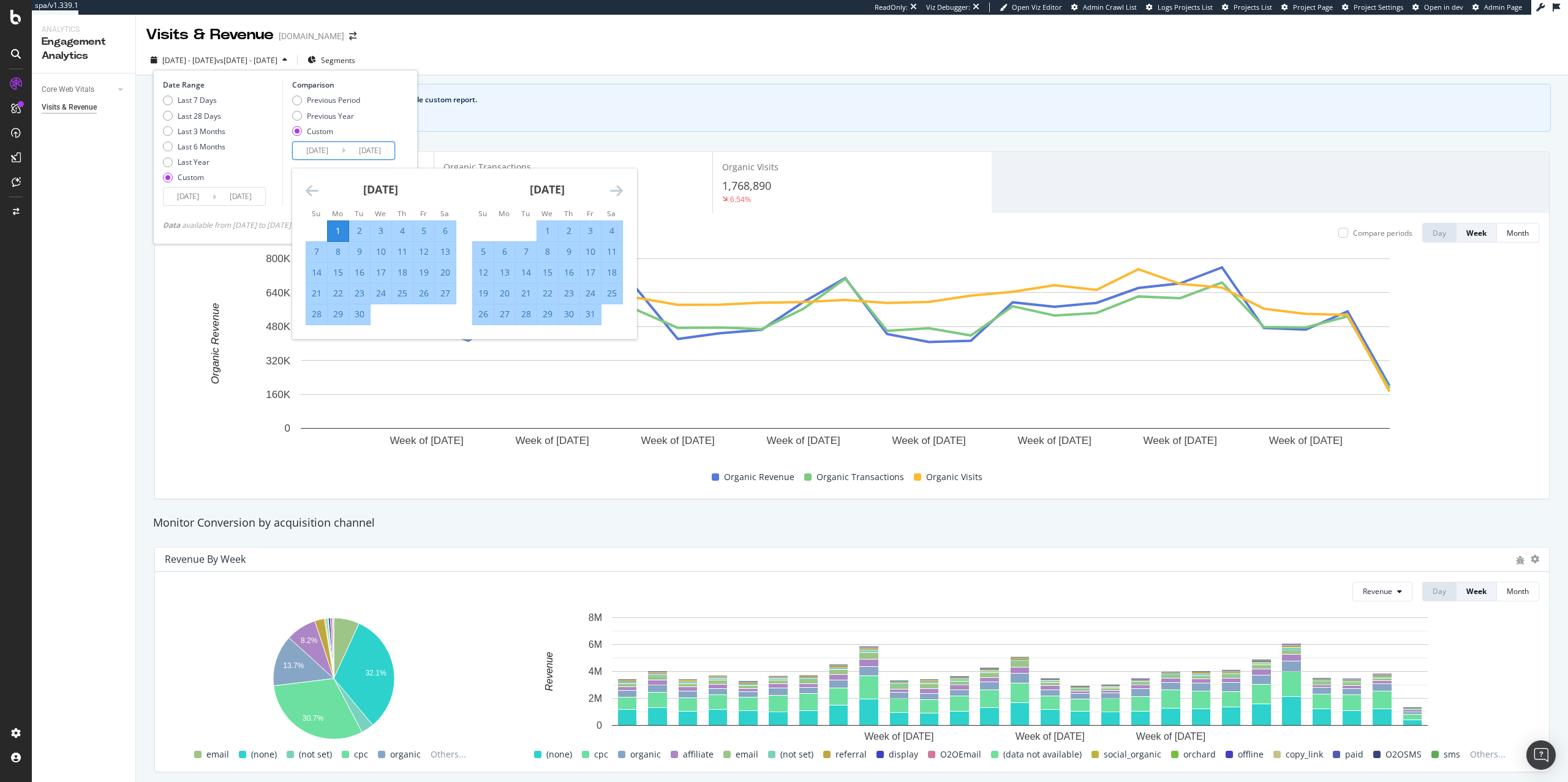
click at [417, 125] on div "Date Range Last 7 Days Last 28 Days Last 3 Months Last 6 Months Last Year Custo…" at bounding box center [286, 157] width 265 height 175
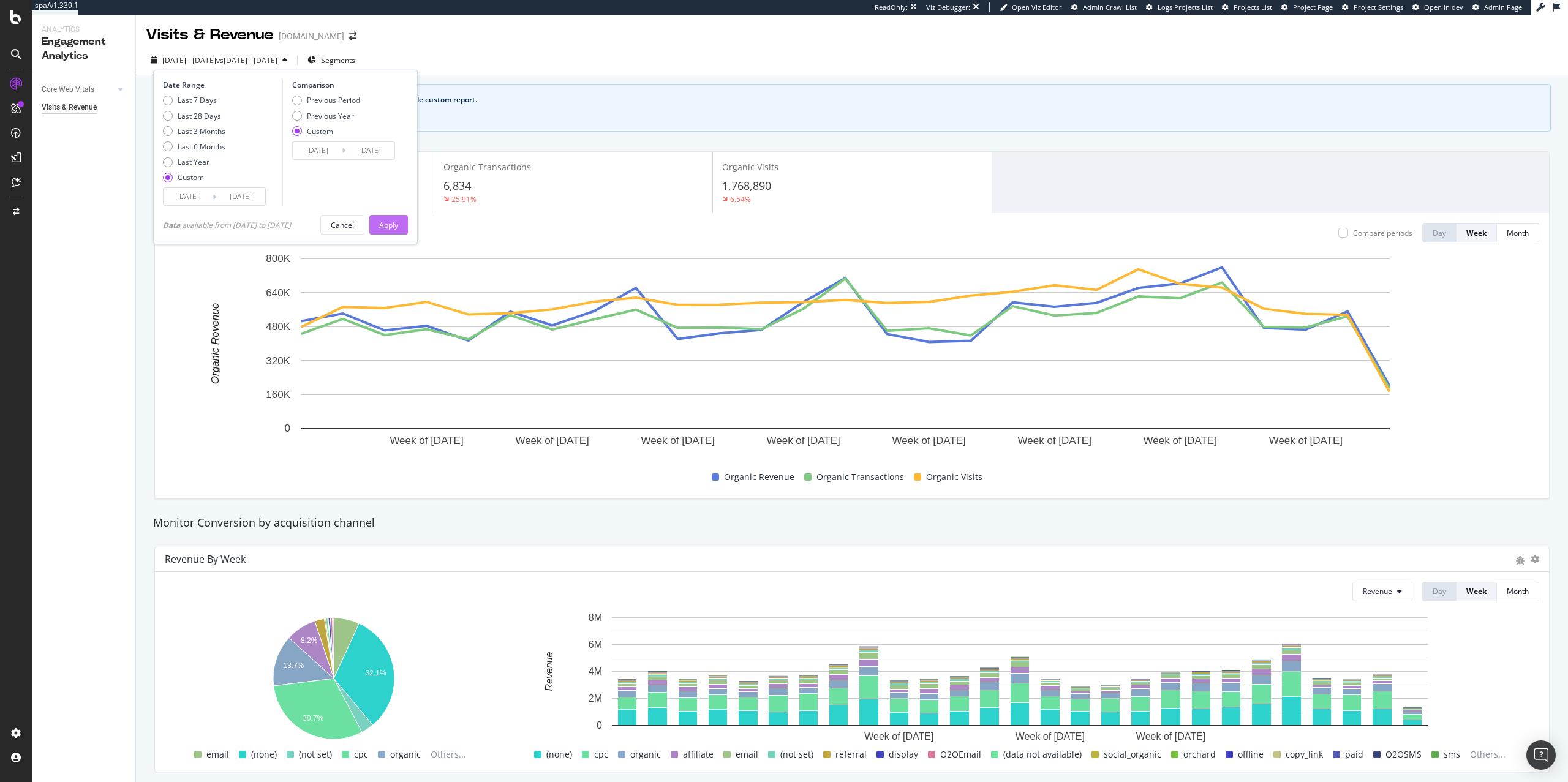
click at [398, 228] on div "Apply" at bounding box center [388, 225] width 19 height 10
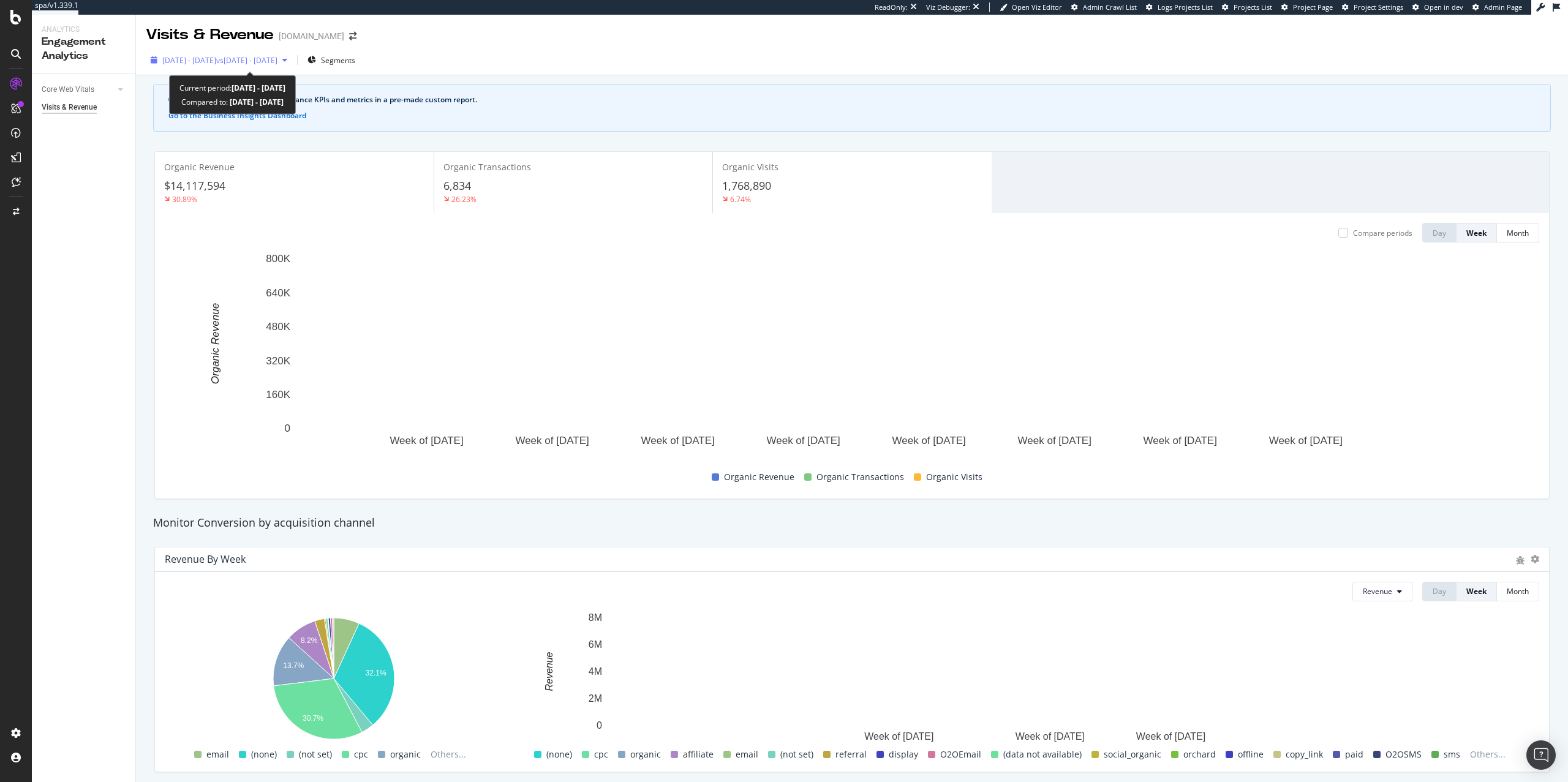
click at [278, 61] on span "vs 2024 Apr. 1st - Sep. 30th" at bounding box center [247, 60] width 62 height 10
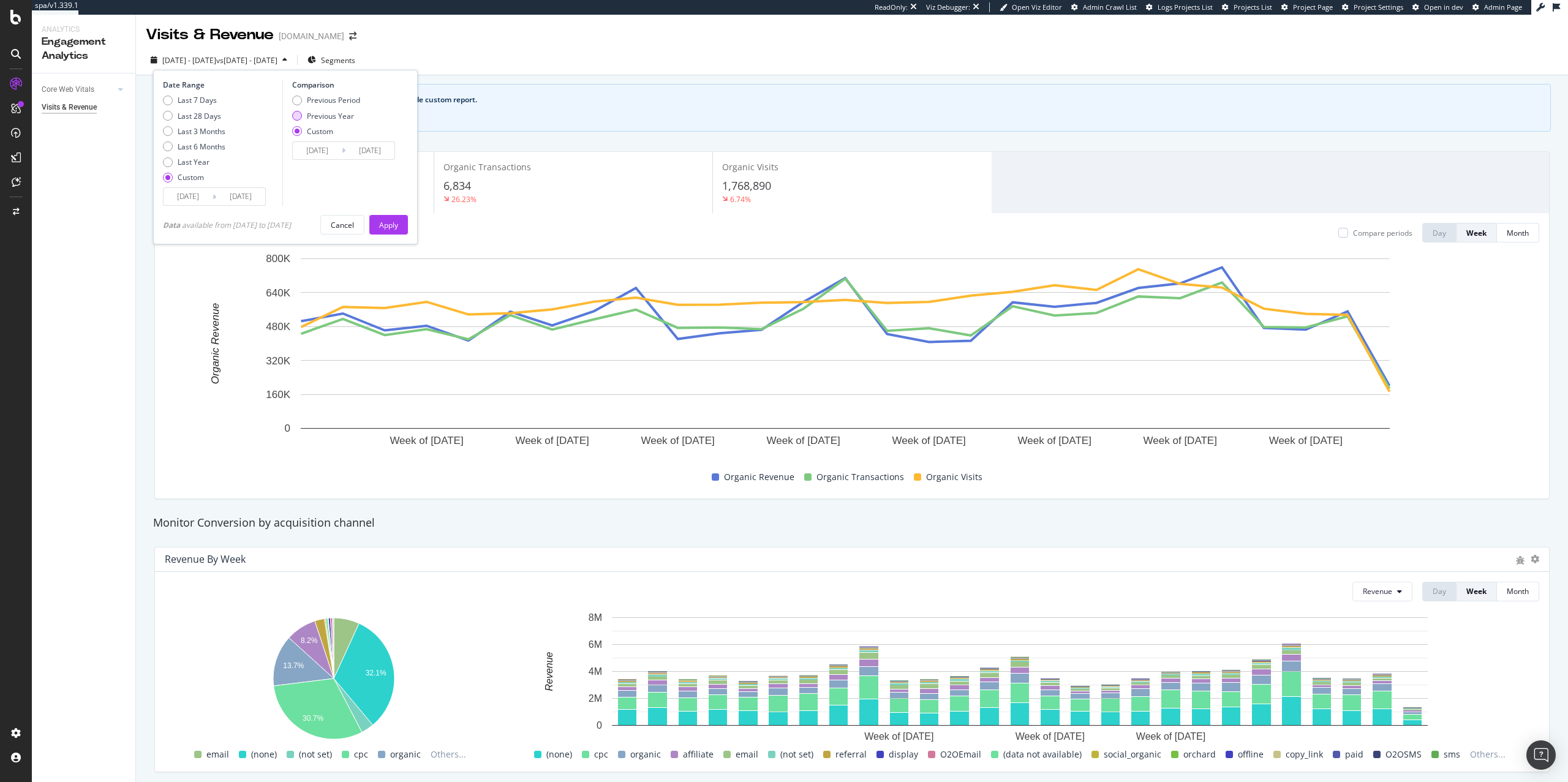
click at [343, 119] on div "Previous Year" at bounding box center [331, 116] width 47 height 10
type input "[DATE]"
click at [343, 100] on div "Previous Period" at bounding box center [333, 100] width 53 height 10
type input "[DATE]"
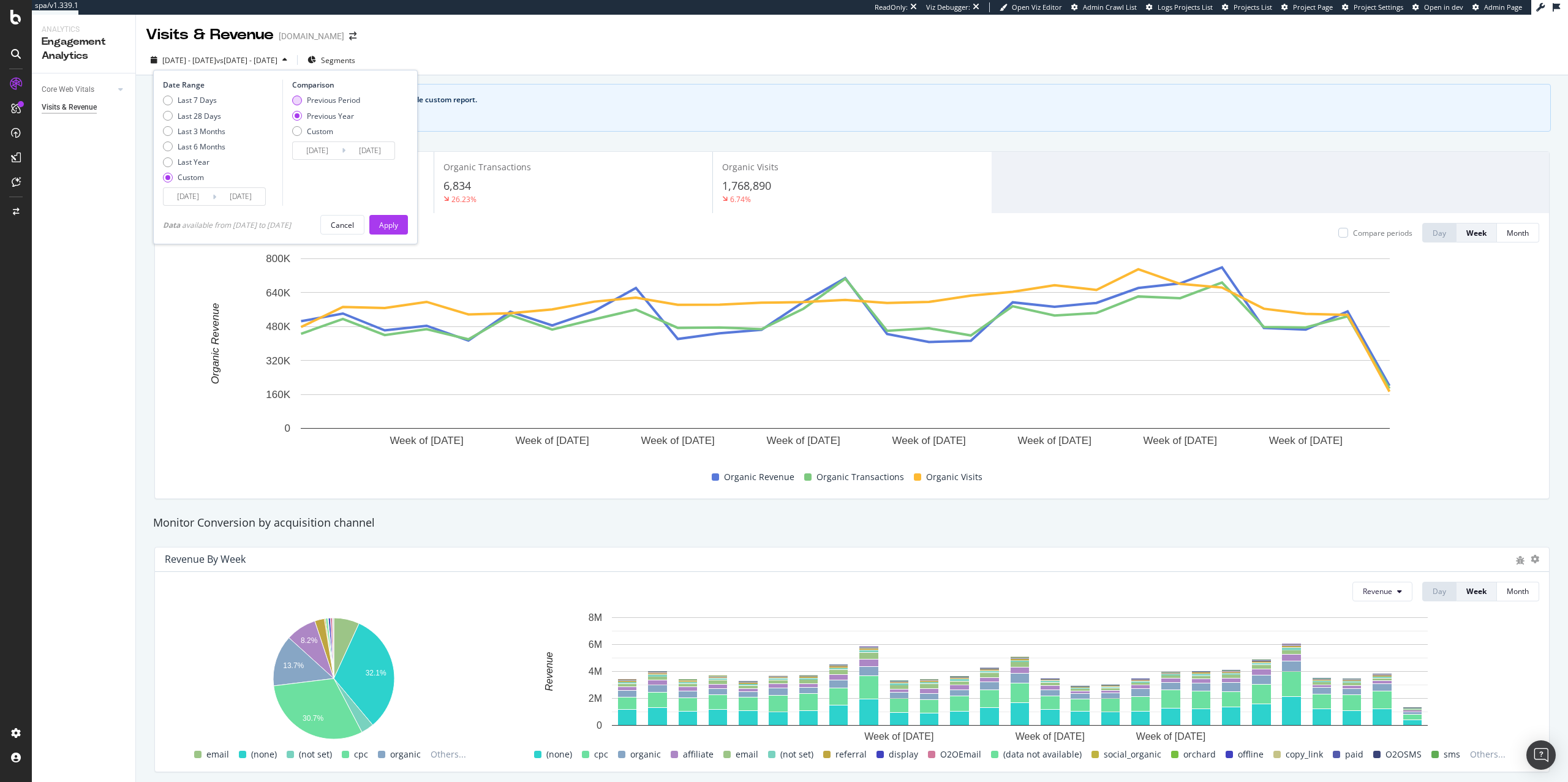
type input "[DATE]"
click at [394, 223] on div "Apply" at bounding box center [388, 225] width 19 height 10
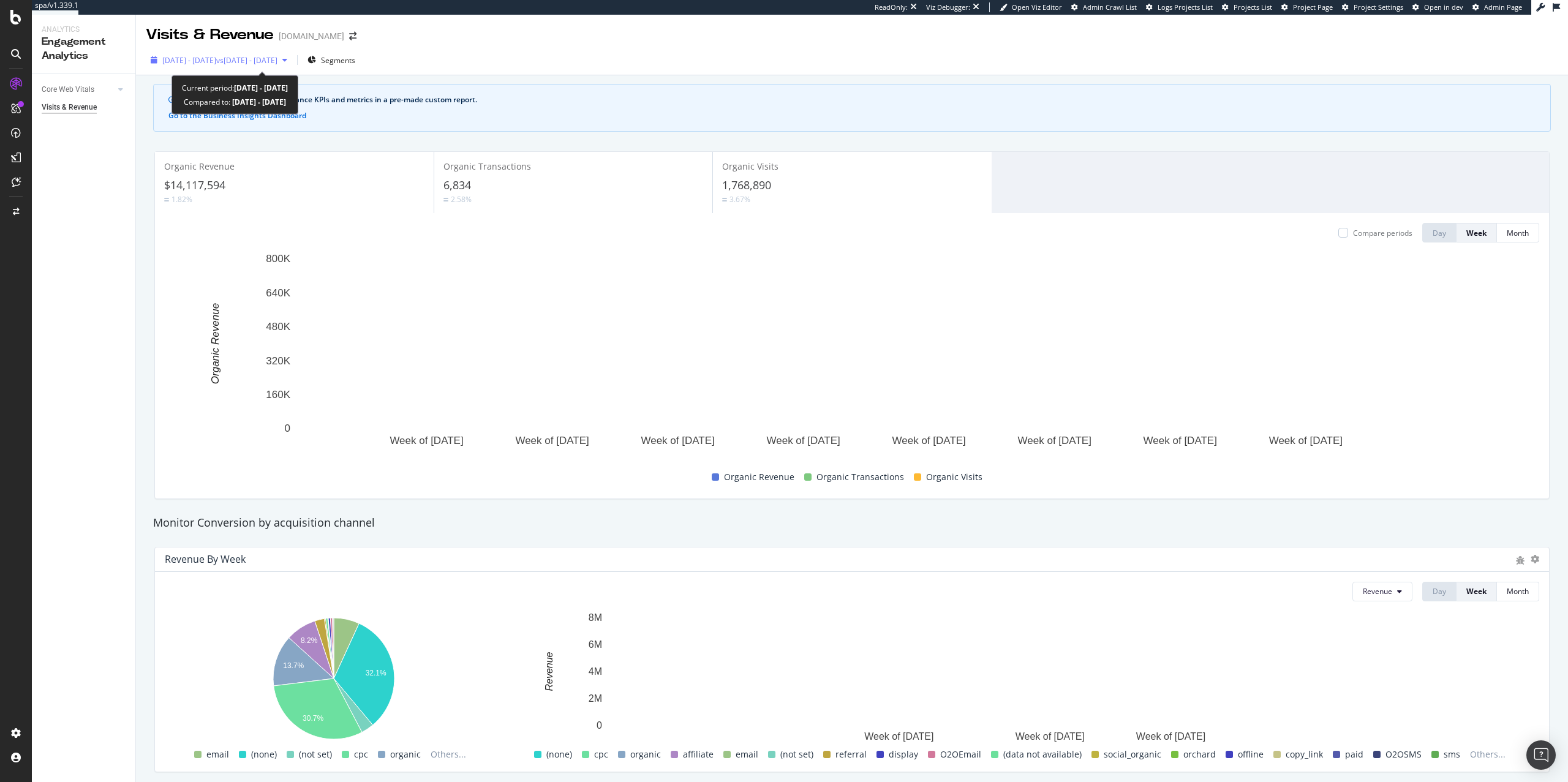
click at [278, 58] on span "vs 2024 Sep. 30th - 2025 Mar. 31st" at bounding box center [247, 60] width 62 height 10
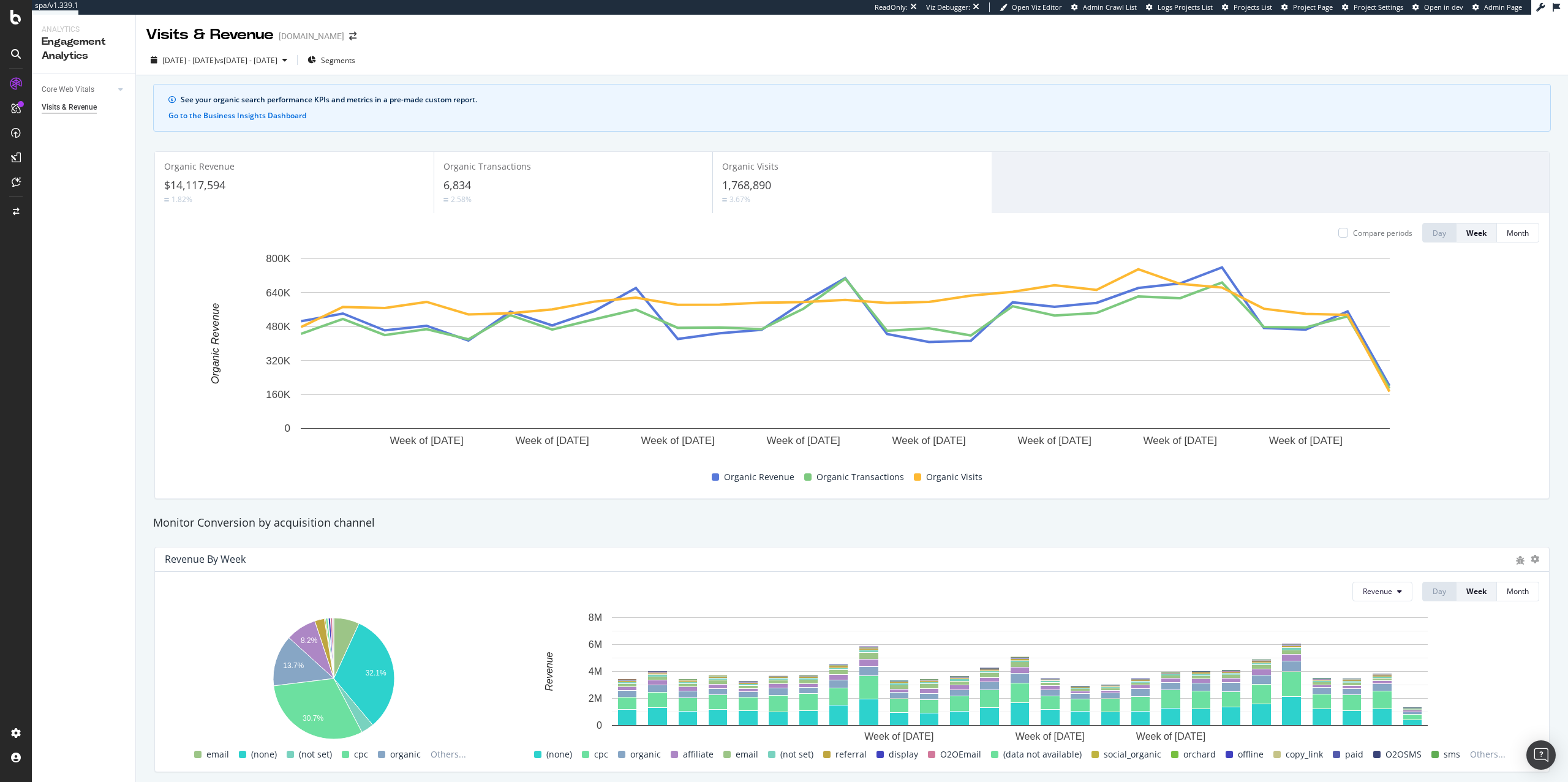
click at [516, 82] on div "See your organic search performance KPIs and metrics in a pre-made custom repor…" at bounding box center [852, 631] width 1432 height 1113
click at [292, 66] on div "2025 Apr. 1st - Sep. 30th vs 2024 Sep. 30th - 2025 Mar. 31st" at bounding box center [219, 60] width 147 height 18
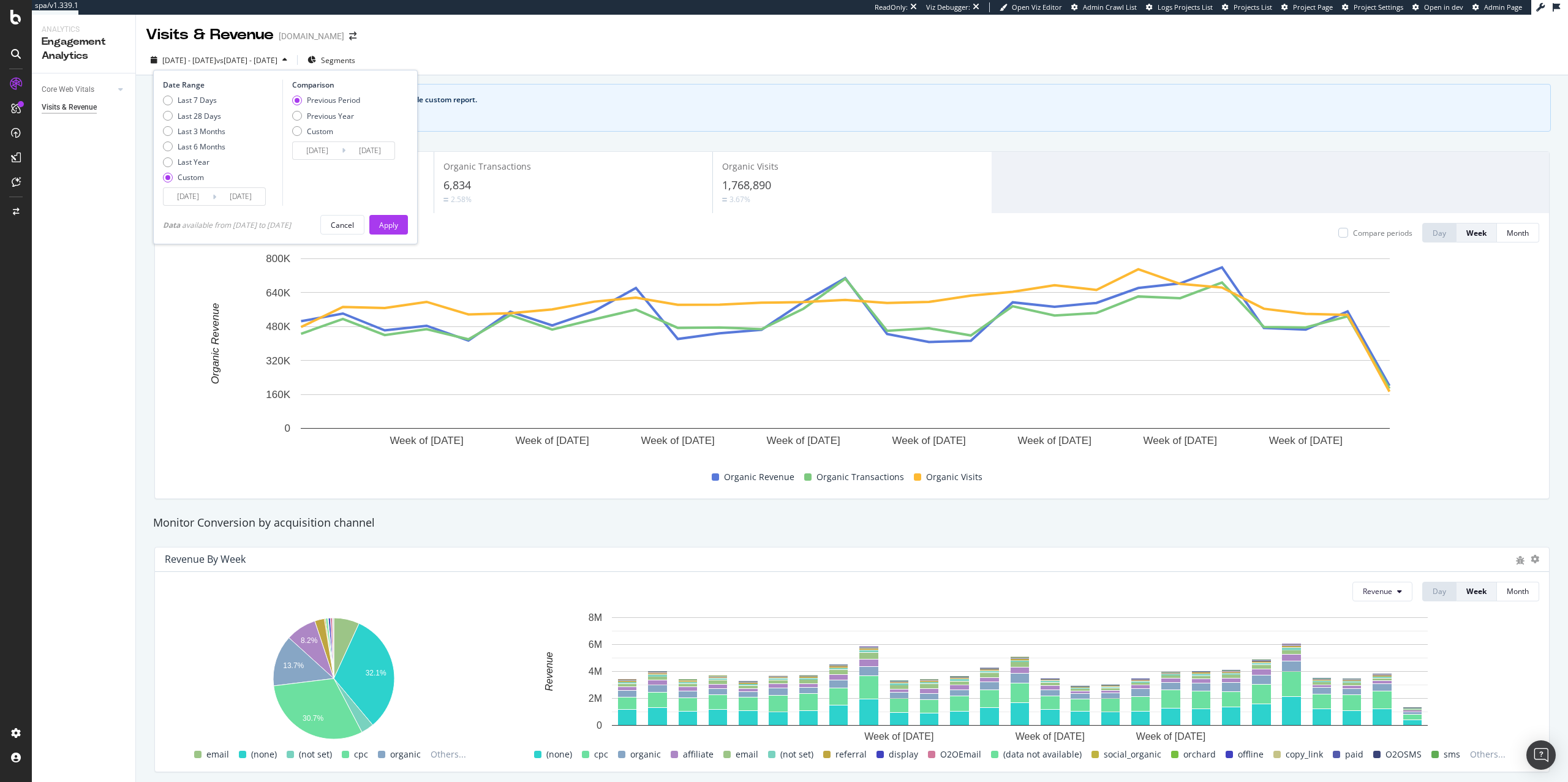
click at [320, 122] on div "Previous Period Previous Year Custom" at bounding box center [326, 118] width 68 height 46
click at [343, 122] on div "Previous Period Previous Year Custom" at bounding box center [326, 118] width 68 height 46
click at [343, 119] on div "Previous Year" at bounding box center [331, 116] width 47 height 10
type input "[DATE]"
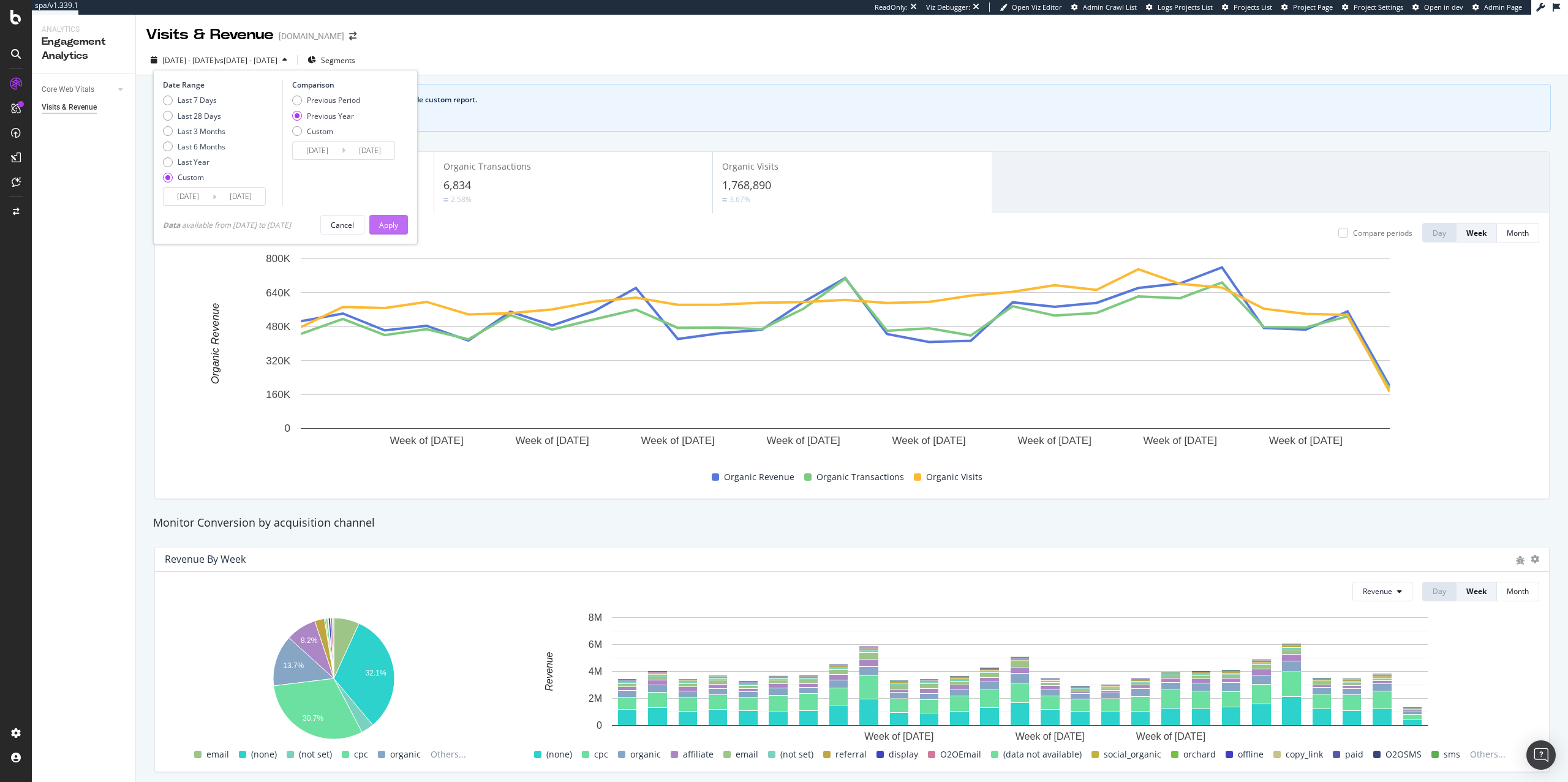
click at [388, 225] on div "Apply" at bounding box center [388, 225] width 19 height 10
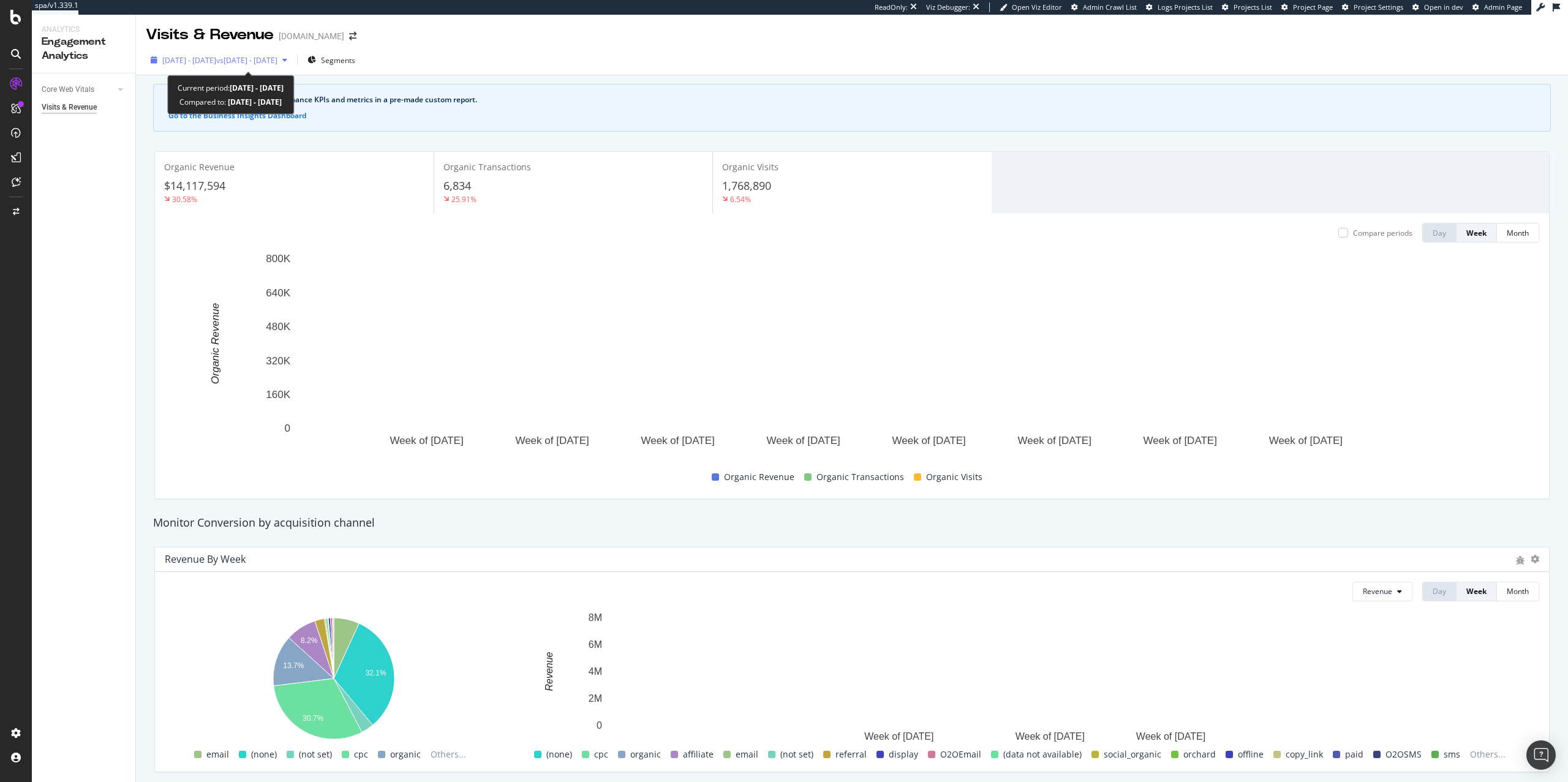
click at [292, 61] on div "button" at bounding box center [285, 60] width 14 height 7
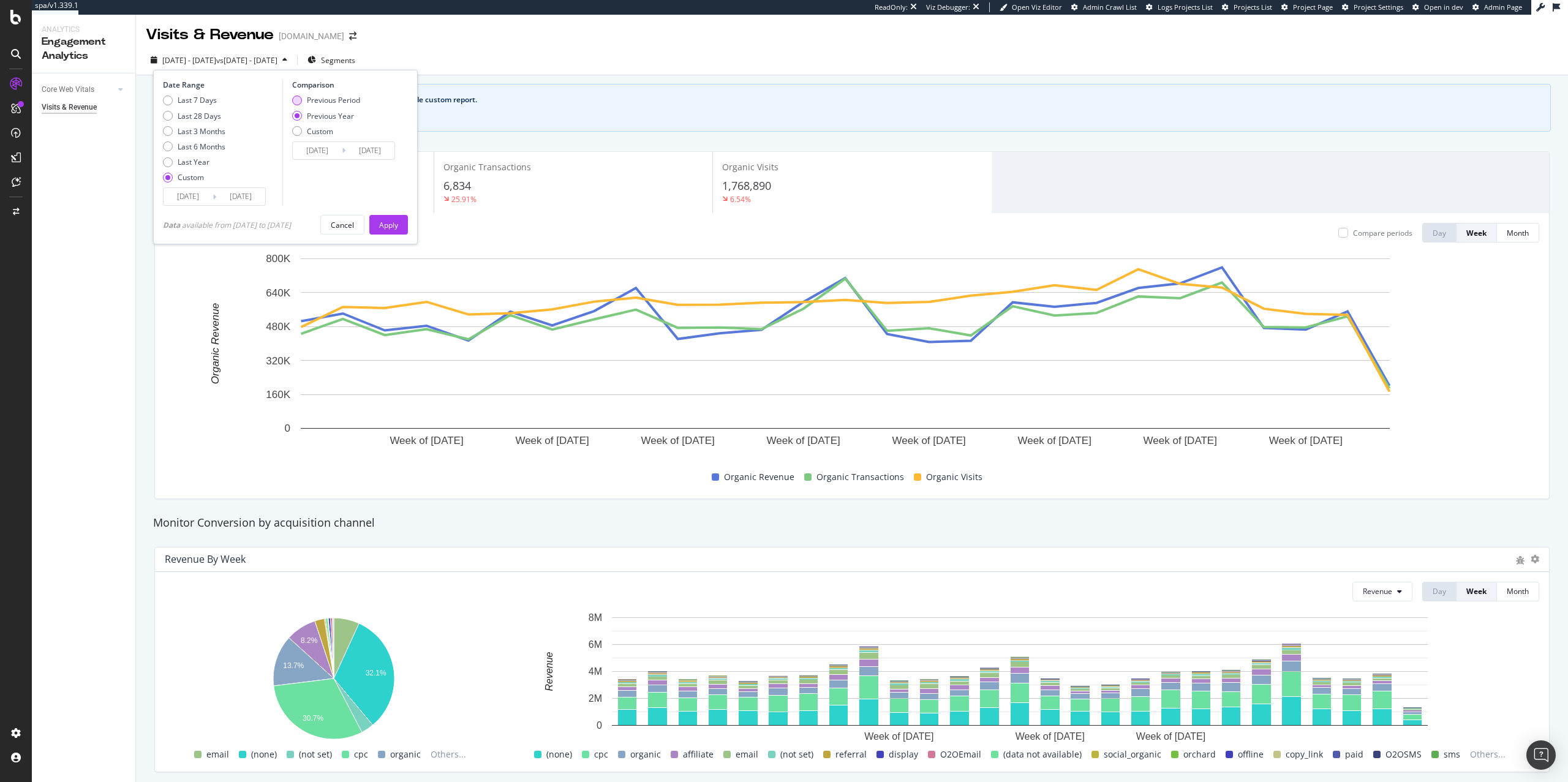
click at [319, 100] on div "Previous Period" at bounding box center [333, 100] width 53 height 10
type input "[DATE]"
click at [398, 223] on div "Apply" at bounding box center [388, 225] width 19 height 10
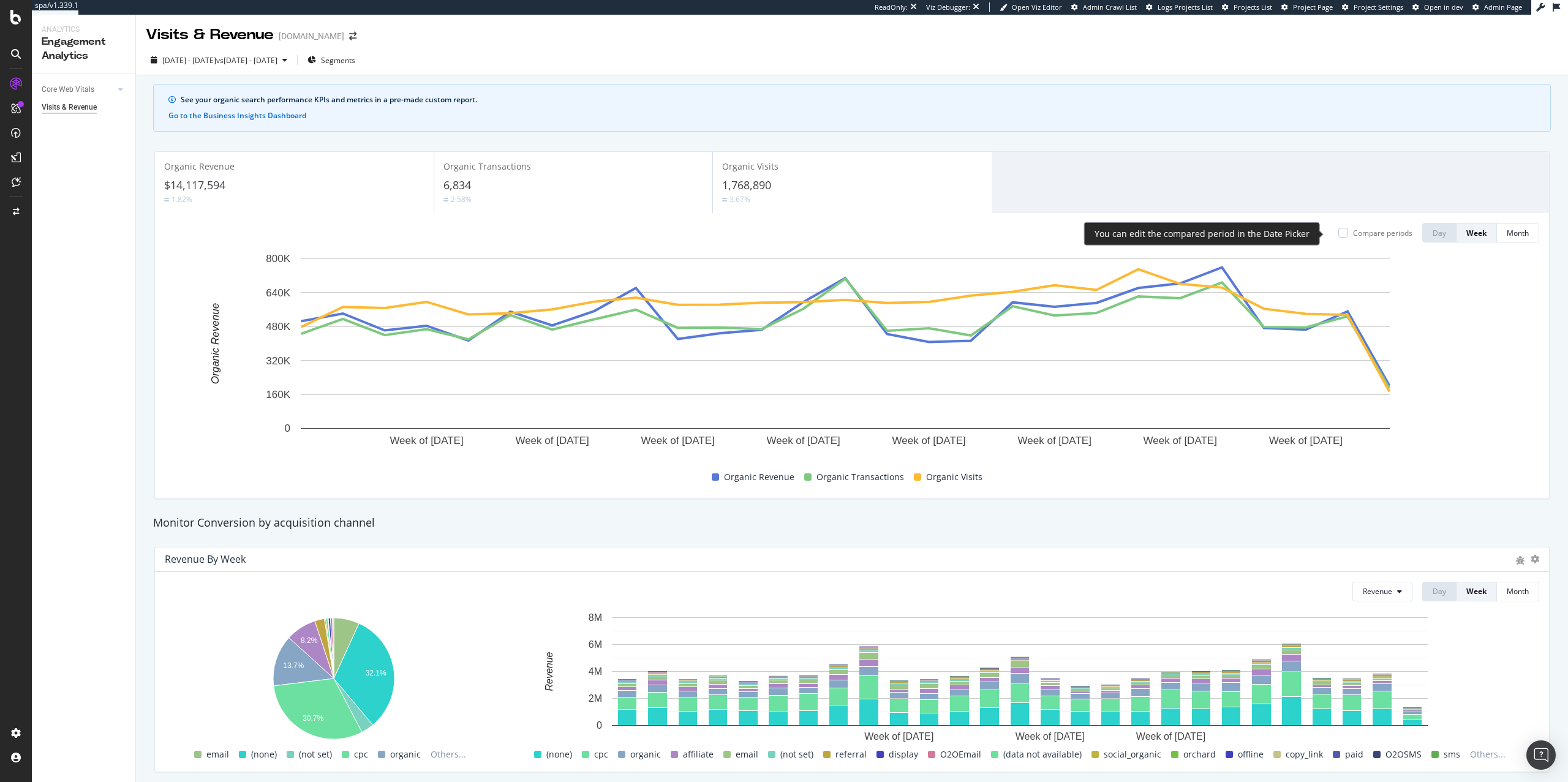
click at [1368, 231] on div "Compare periods" at bounding box center [1383, 233] width 60 height 10
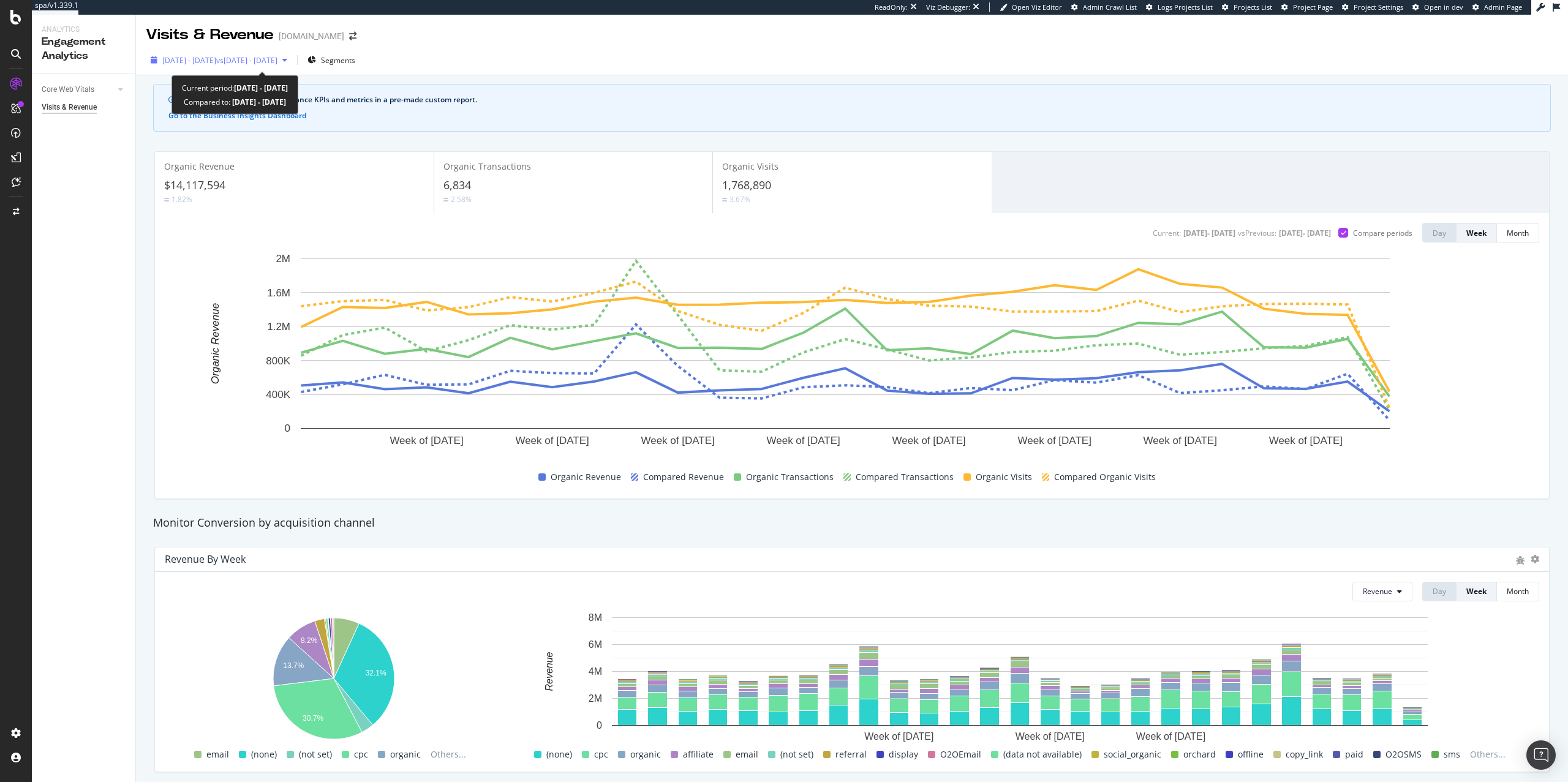
click at [278, 58] on span "vs 2024 Sep. 30th - 2025 Mar. 31st" at bounding box center [247, 60] width 62 height 10
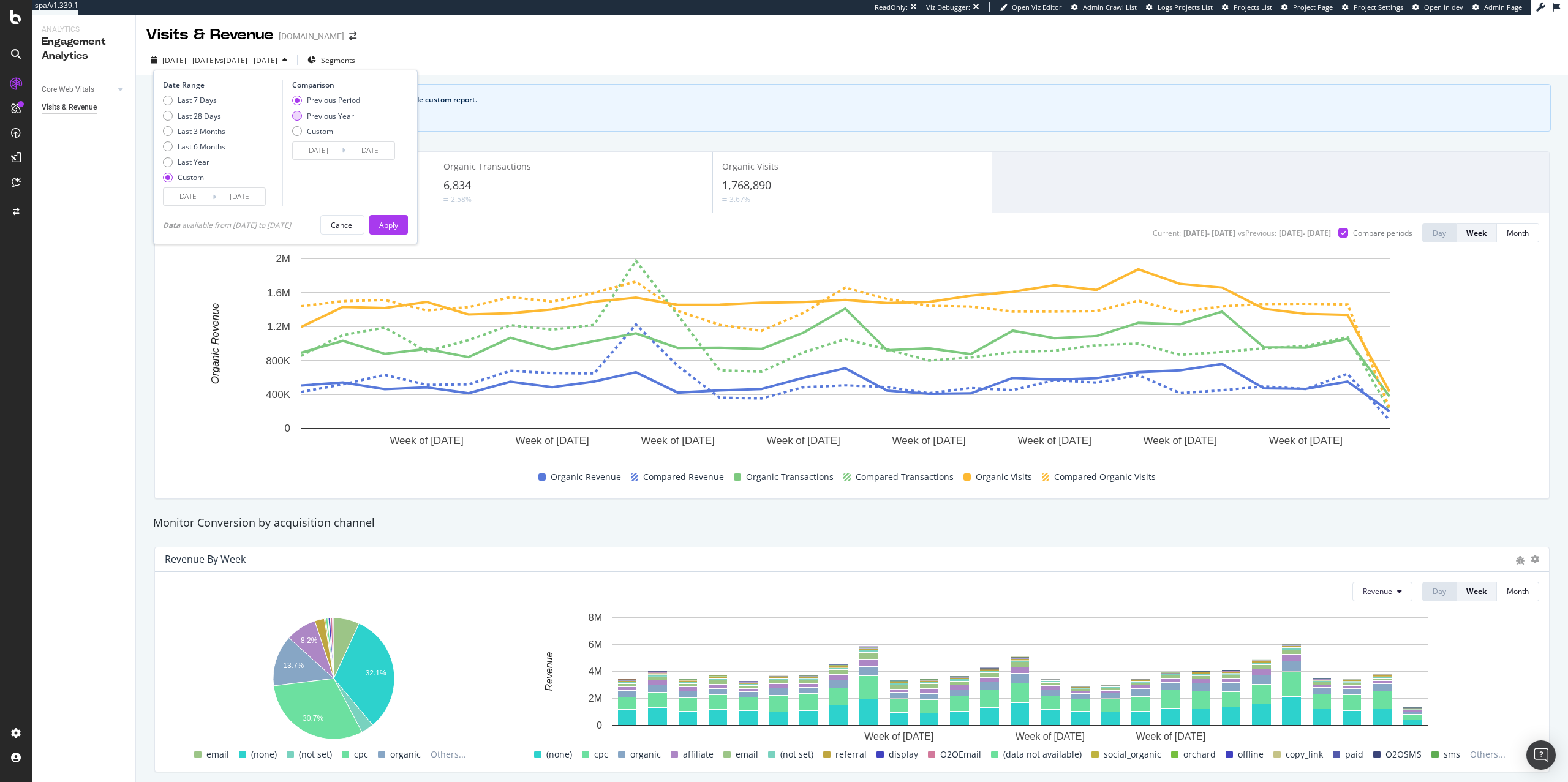
click at [337, 119] on div "Previous Year" at bounding box center [331, 116] width 47 height 10
type input "[DATE]"
click at [386, 231] on div "Apply" at bounding box center [388, 225] width 19 height 10
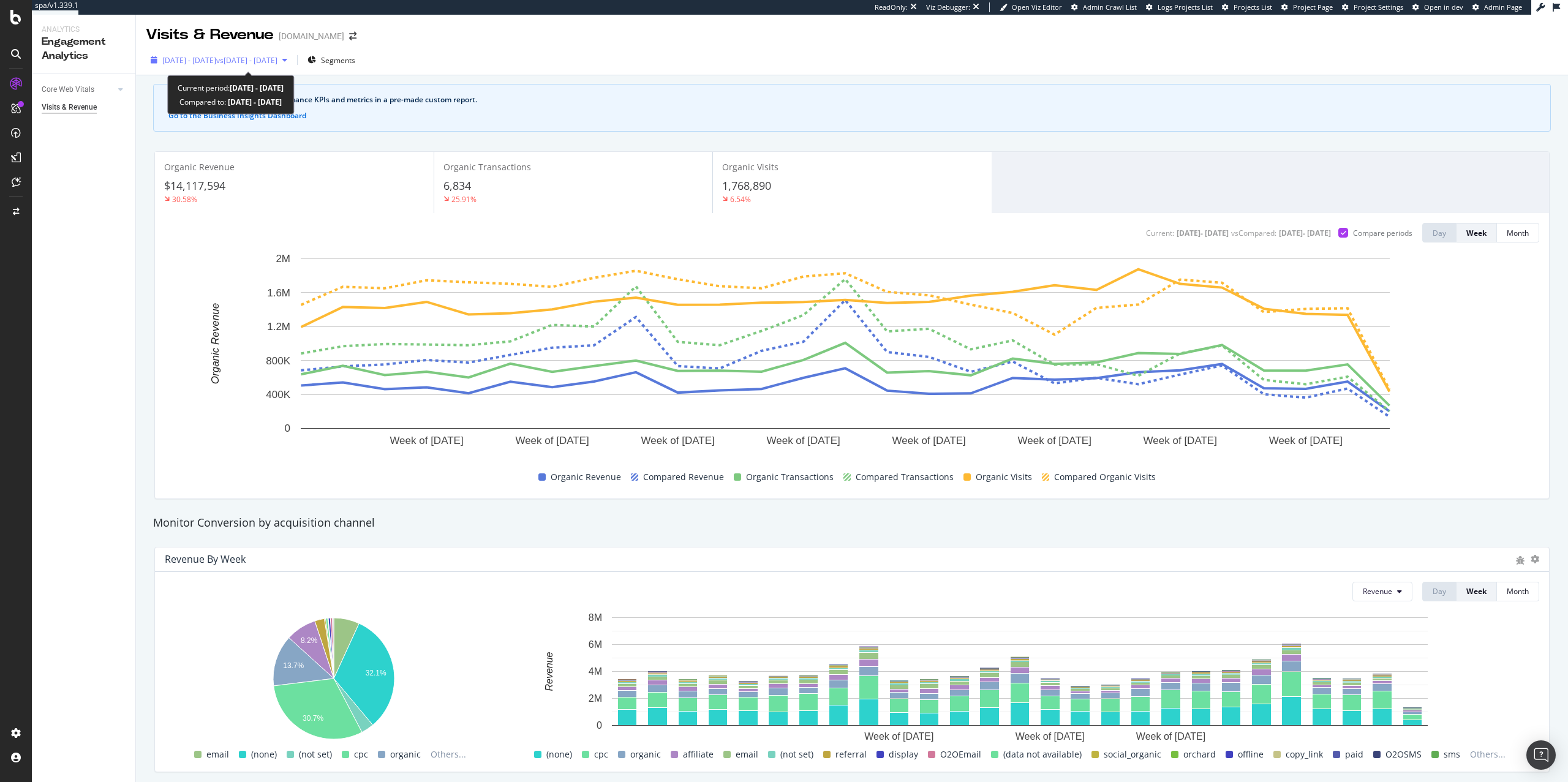
click at [292, 67] on div "2025 Apr. 1st - Sep. 30th vs 2024 Apr. 2nd - Oct. 1st" at bounding box center [219, 60] width 147 height 18
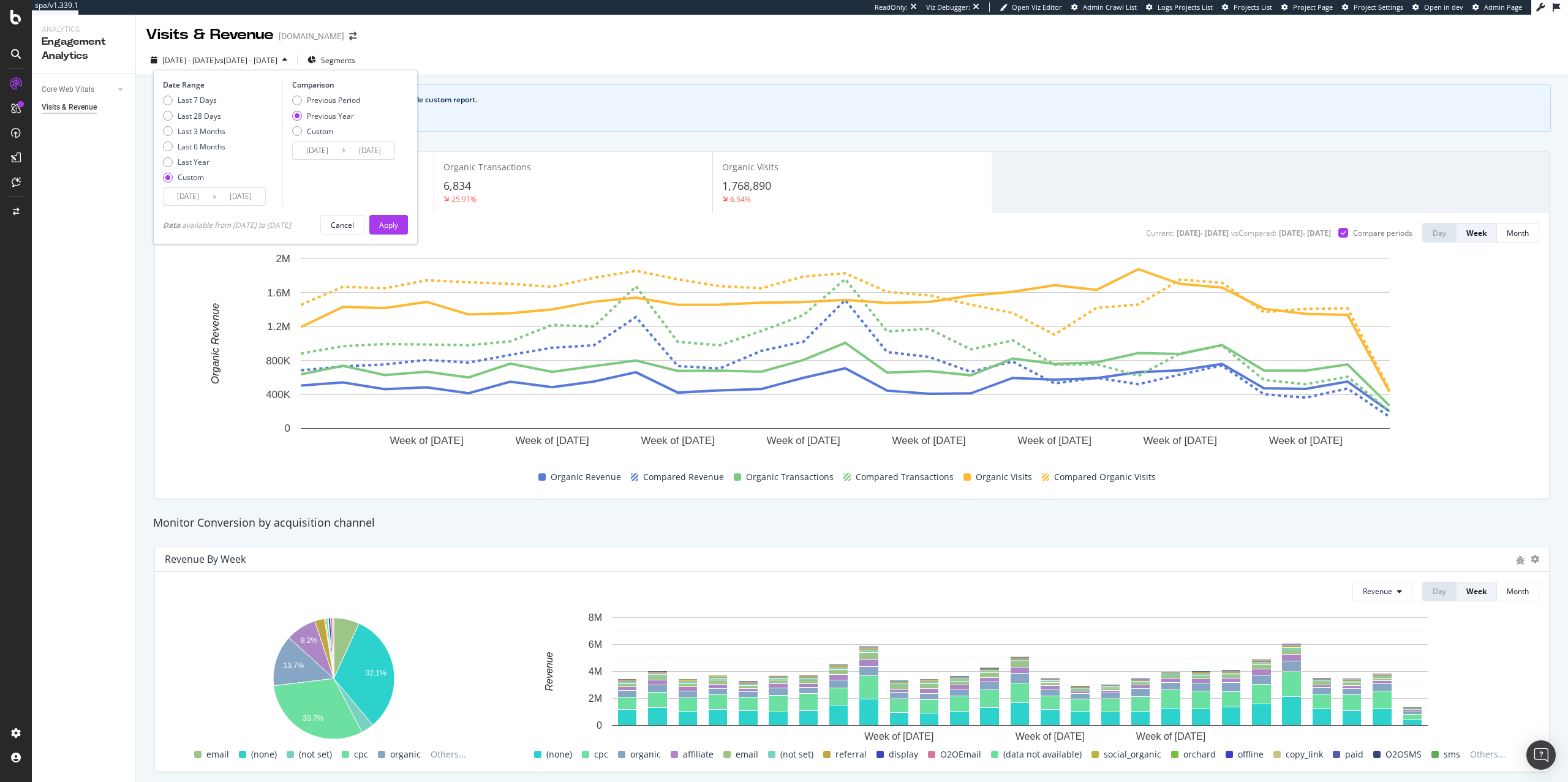
click at [645, 59] on div "2025 Apr. 1st - Sep. 30th vs 2024 Apr. 2nd - Oct. 1st Segments Date Range Last …" at bounding box center [852, 62] width 1432 height 24
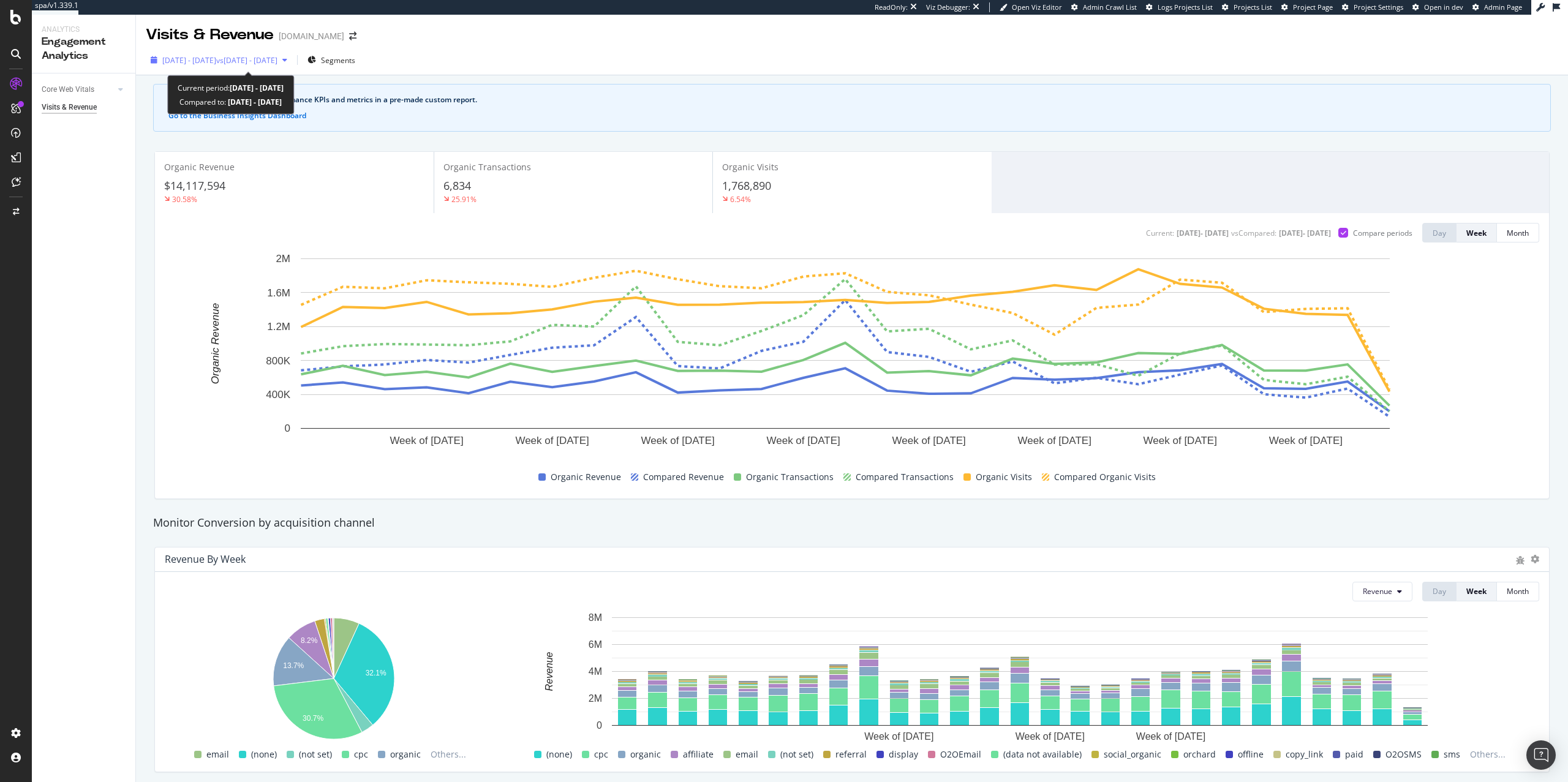
click at [278, 60] on span "vs 2024 Apr. 2nd - Oct. 1st" at bounding box center [247, 60] width 62 height 10
click at [570, 117] on div "See your organic search performance KPIs and metrics in a pre-made custom repor…" at bounding box center [852, 107] width 1398 height 48
click at [355, 63] on span "Segments" at bounding box center [338, 60] width 34 height 10
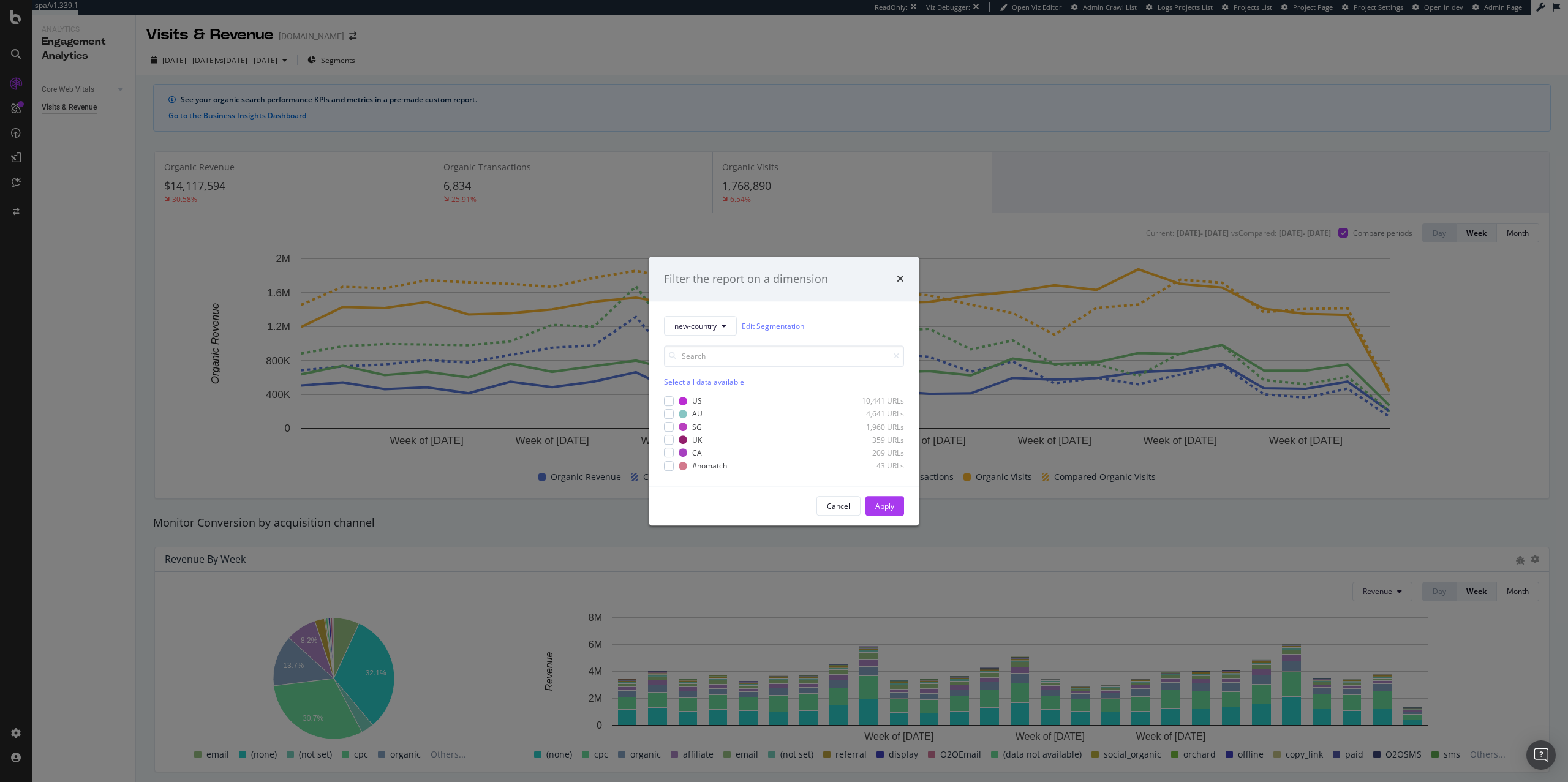
click at [564, 77] on div "Filter the report on a dimension new-country Edit Segmentation Select all data …" at bounding box center [784, 391] width 1568 height 782
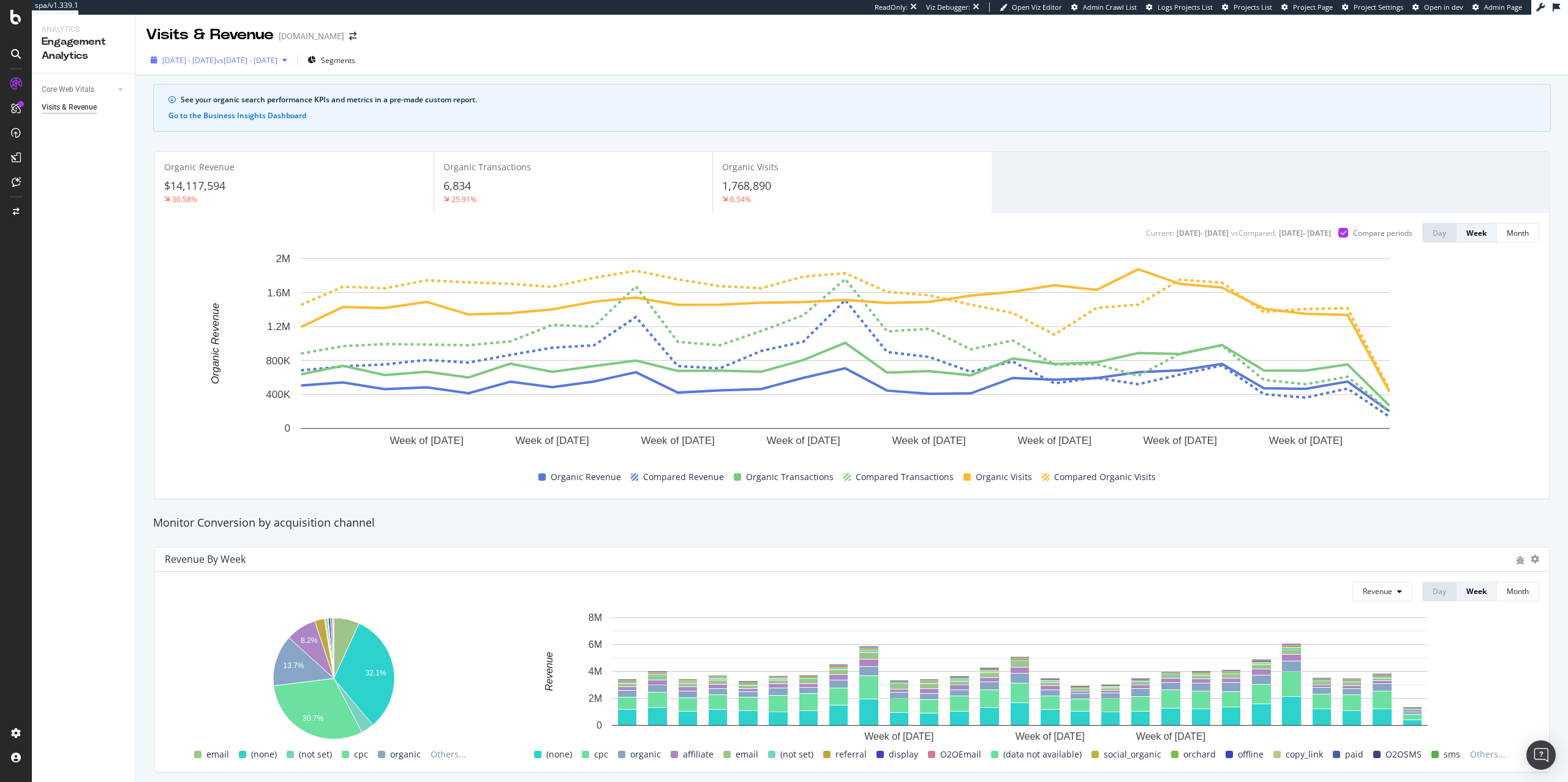
click at [292, 65] on div "2025 Apr. 1st - Sep. 30th vs 2024 Apr. 2nd - Oct. 1st" at bounding box center [219, 60] width 147 height 18
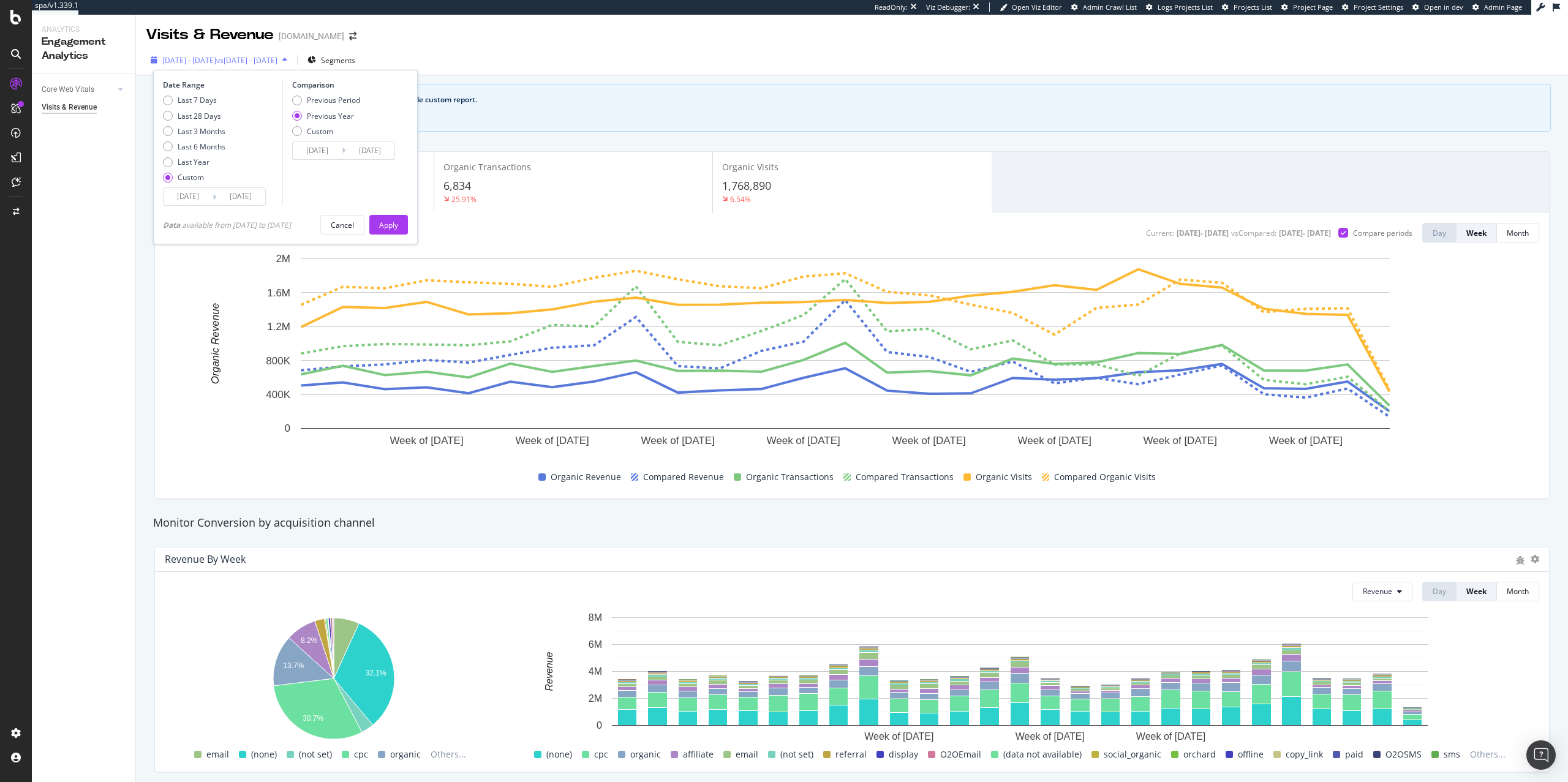
click at [292, 64] on div "2025 Apr. 1st - Sep. 30th vs 2024 Apr. 2nd - Oct. 1st" at bounding box center [219, 60] width 147 height 18
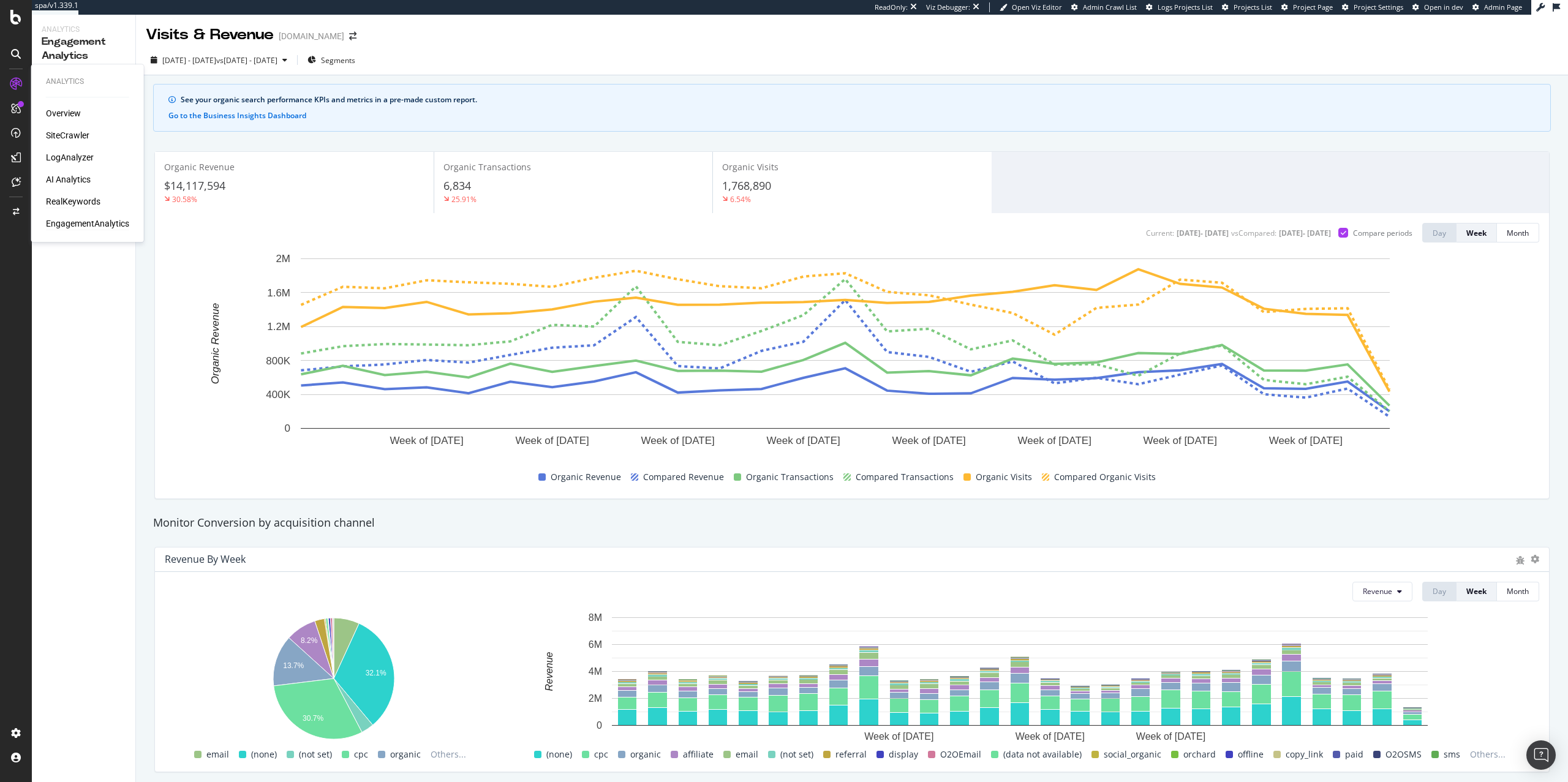
click at [88, 206] on div "RealKeywords" at bounding box center [73, 201] width 54 height 12
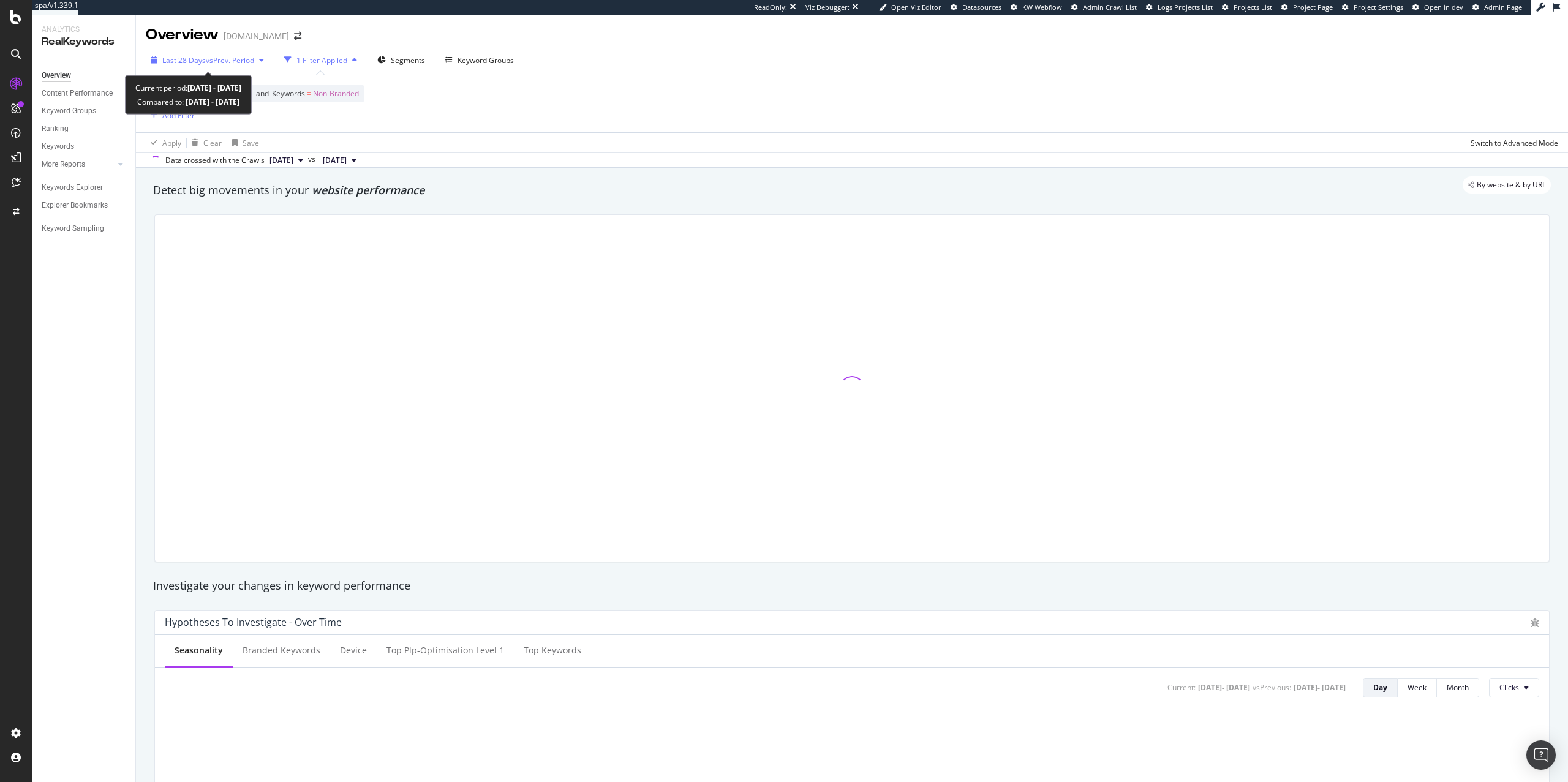
click at [214, 58] on span "vs Prev. Period" at bounding box center [230, 60] width 48 height 10
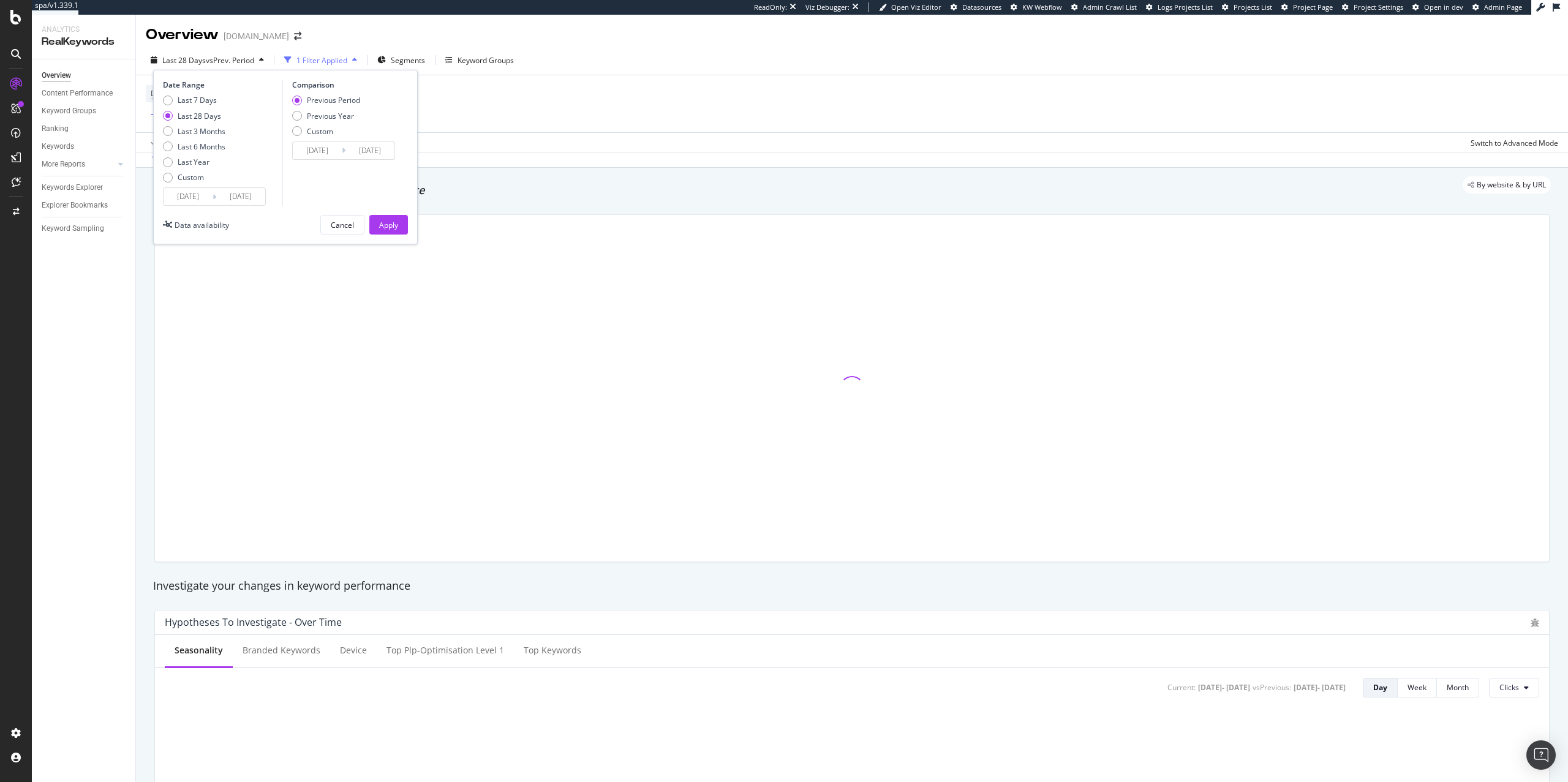
click at [191, 184] on div "Last 7 Days Last 28 Days Last 3 Months Last 6 Months Last Year Custom" at bounding box center [194, 141] width 62 height 92
click at [193, 181] on div "Custom" at bounding box center [191, 177] width 26 height 10
click at [191, 195] on input "[DATE]" at bounding box center [188, 196] width 49 height 17
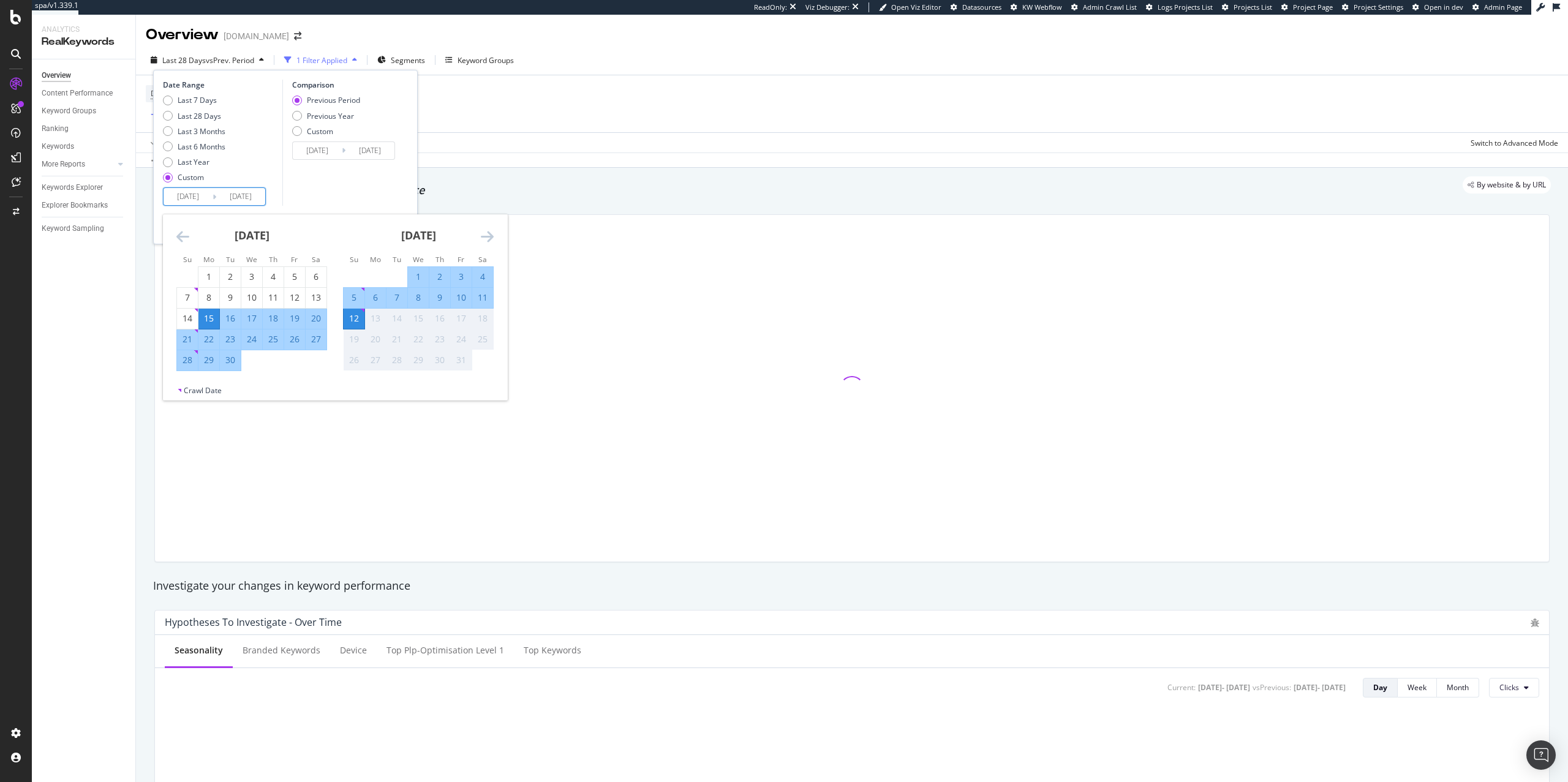
click at [189, 237] on icon "Move backward to switch to the previous month." at bounding box center [183, 236] width 13 height 14
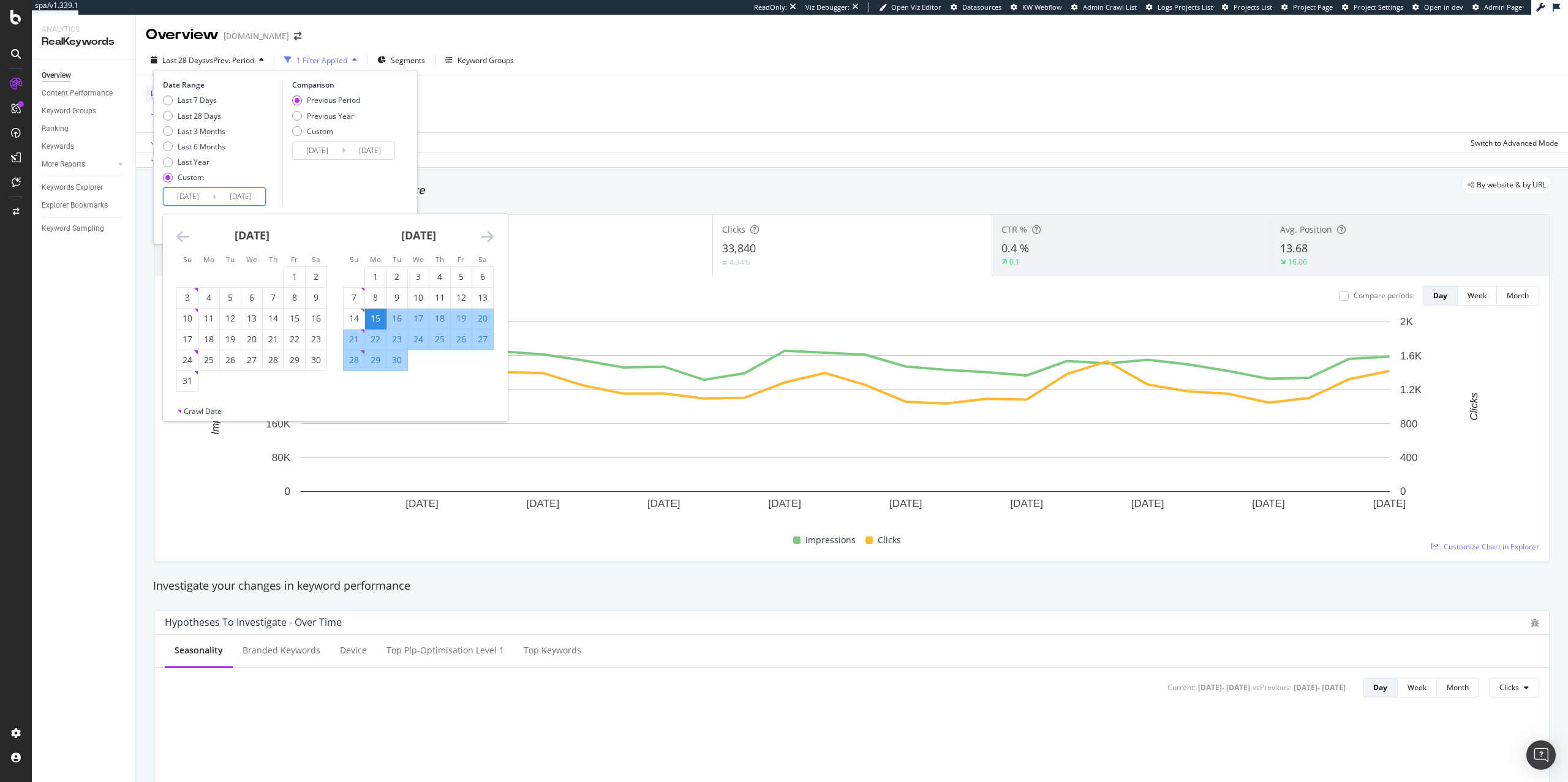
click at [188, 237] on icon "Move backward to switch to the previous month." at bounding box center [183, 236] width 13 height 14
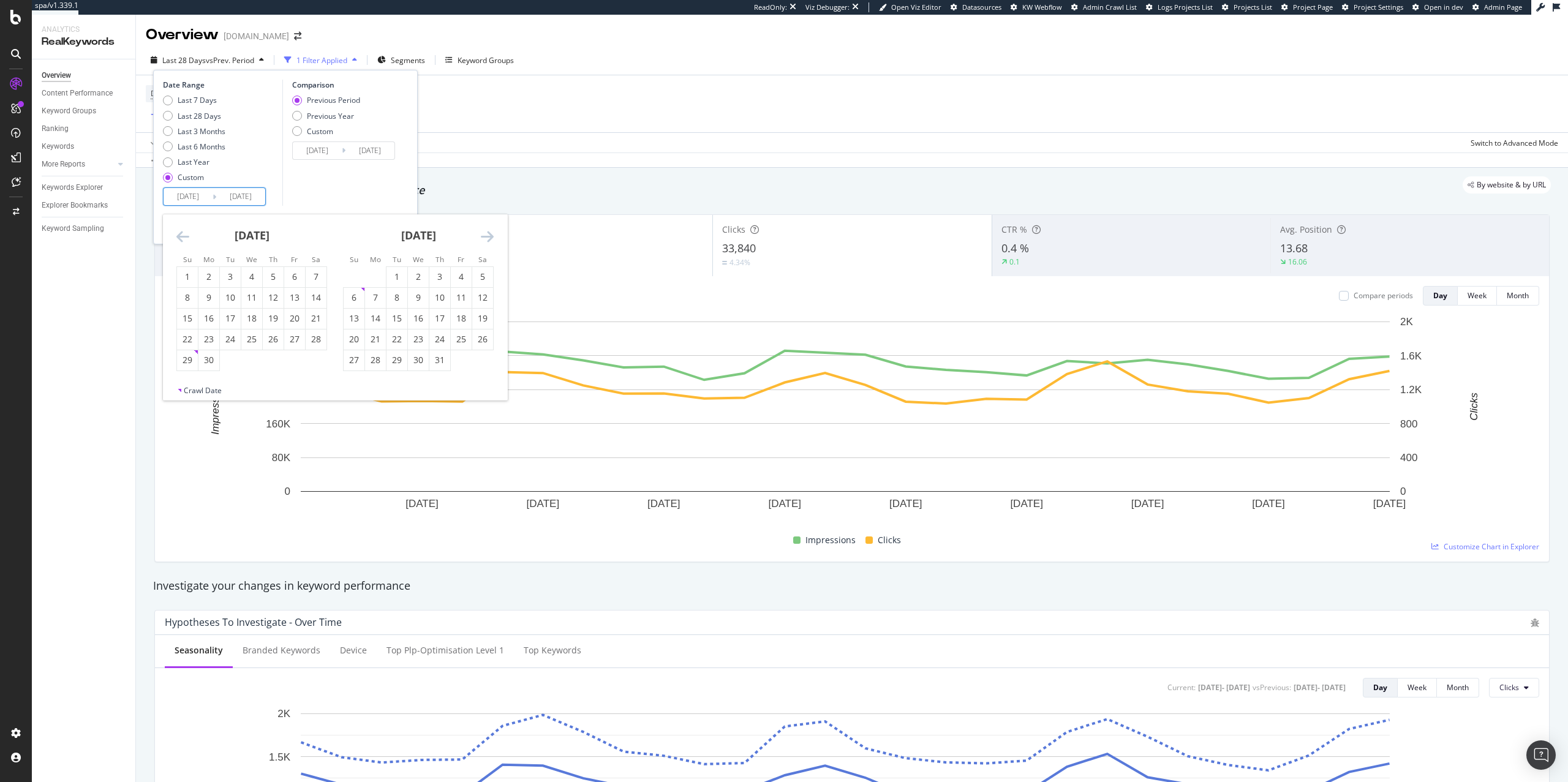
click at [188, 237] on icon "Move backward to switch to the previous month." at bounding box center [183, 236] width 13 height 14
click at [234, 278] on div "1" at bounding box center [231, 276] width 21 height 12
type input "[DATE]"
type input "2024/09/18"
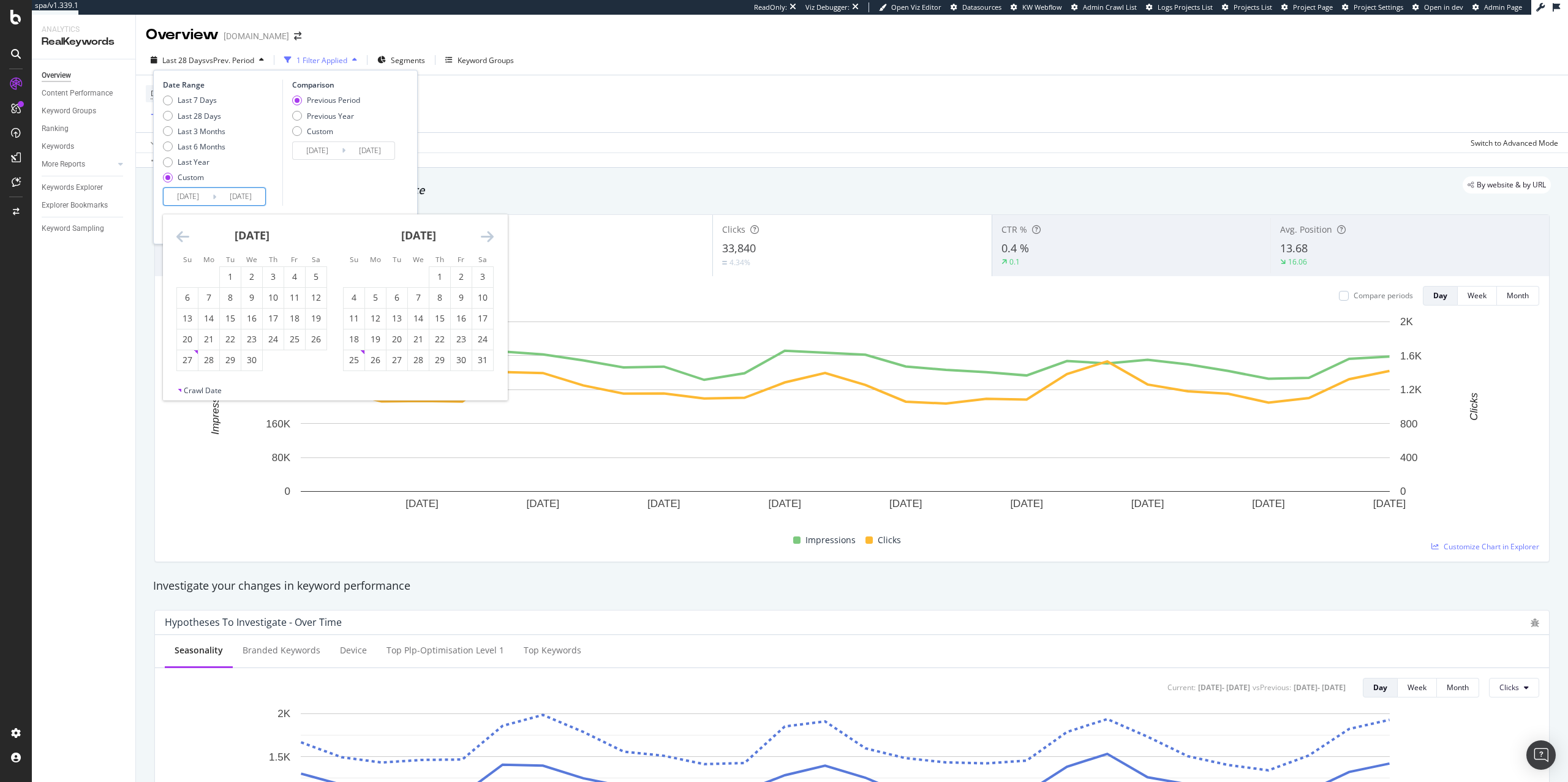
type input "[DATE]"
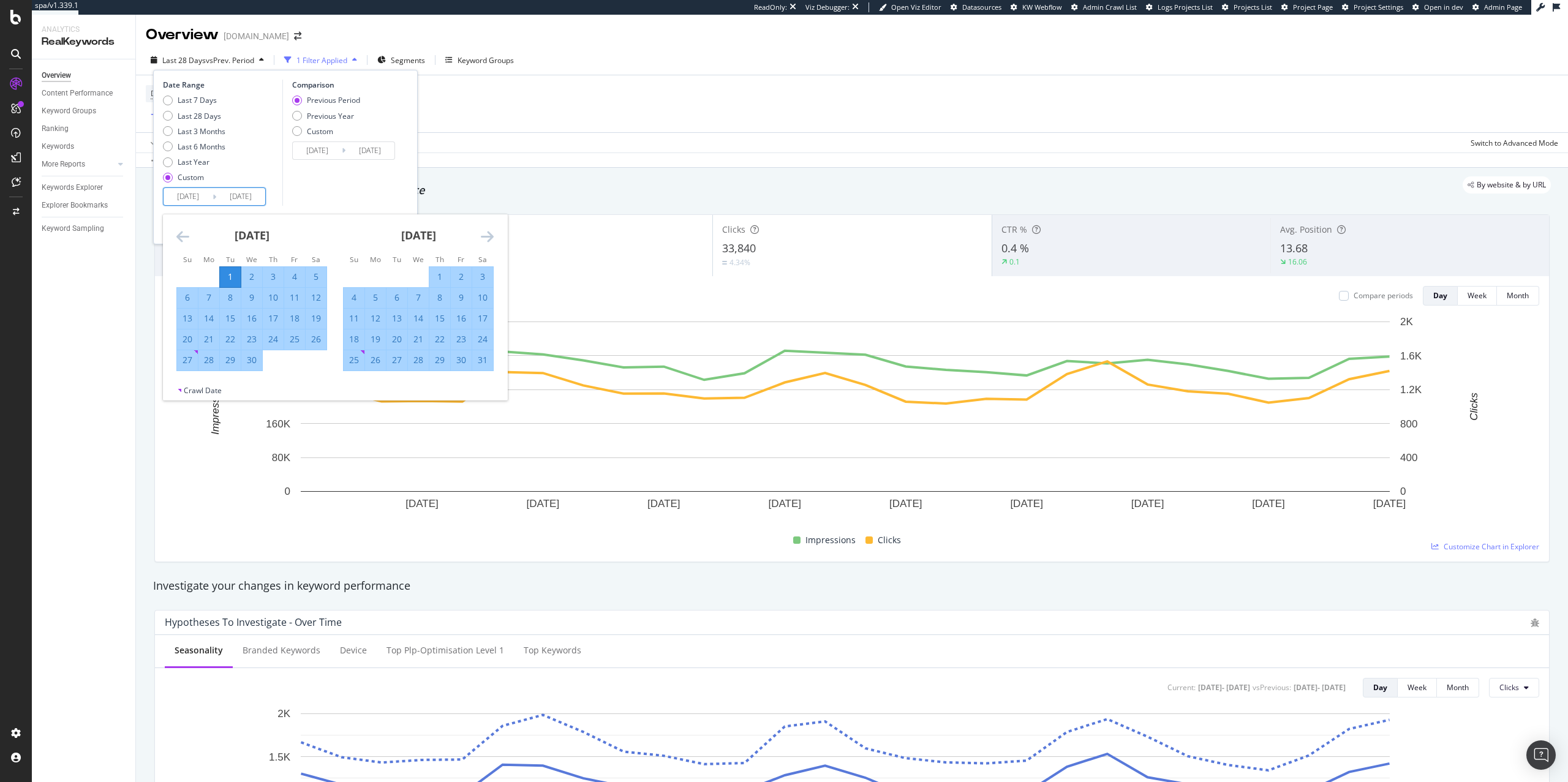
click at [488, 238] on icon "Move forward to switch to the next month." at bounding box center [487, 236] width 13 height 14
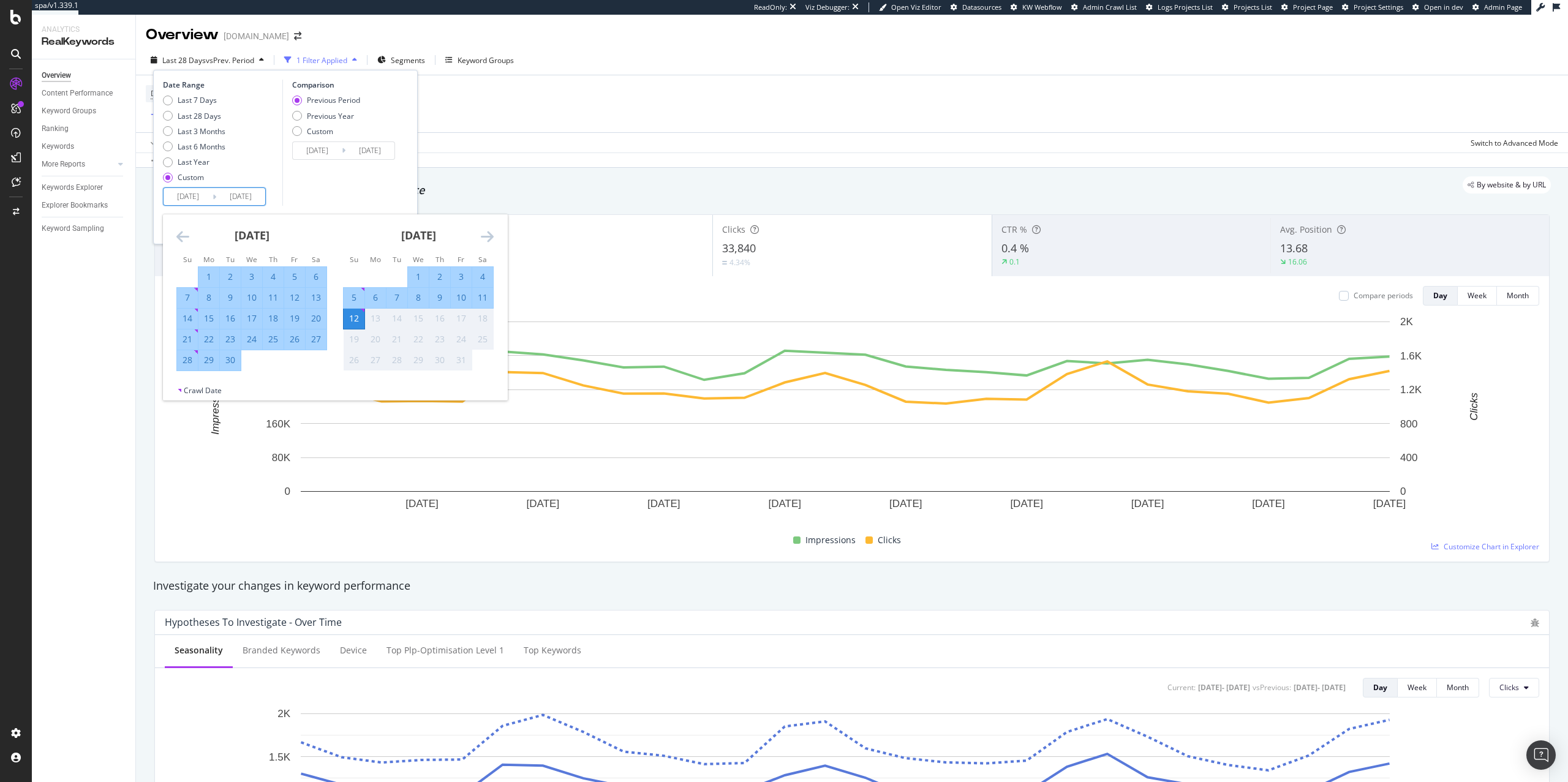
click at [228, 365] on div "30" at bounding box center [231, 360] width 21 height 12
type input "[DATE]"
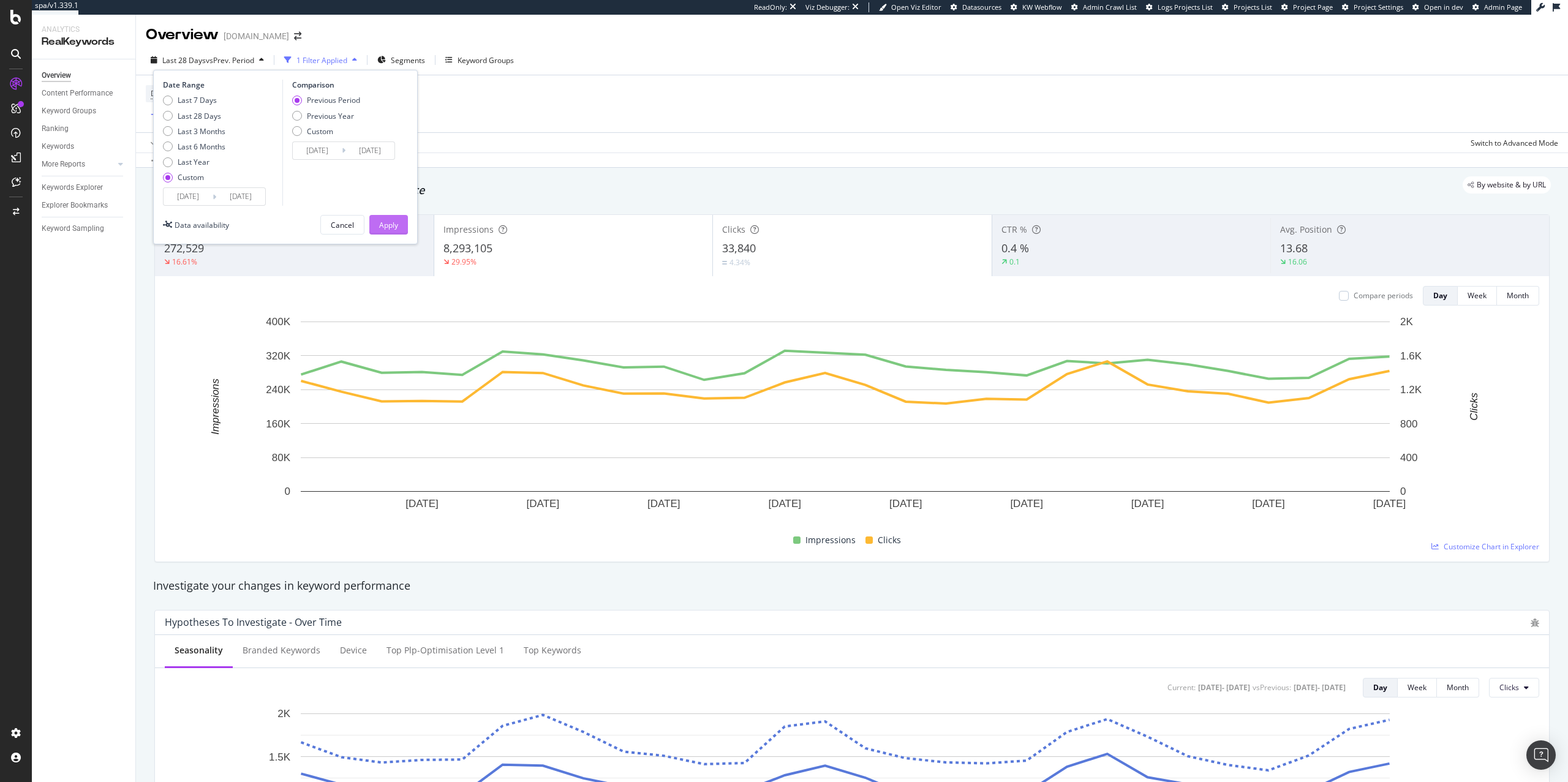
click at [381, 231] on div "Apply" at bounding box center [388, 225] width 19 height 10
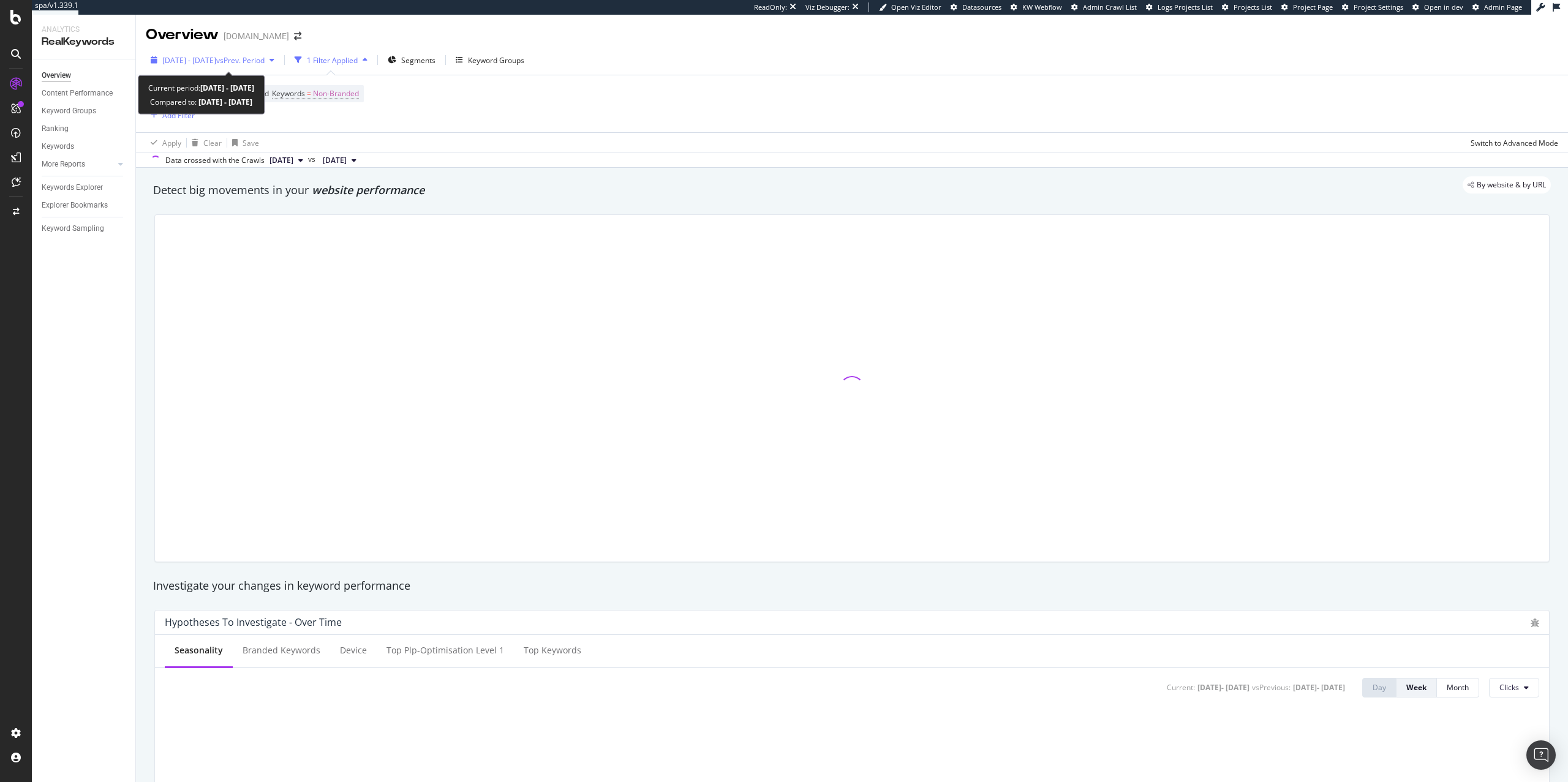
click at [259, 62] on span "vs Prev. Period" at bounding box center [240, 60] width 48 height 10
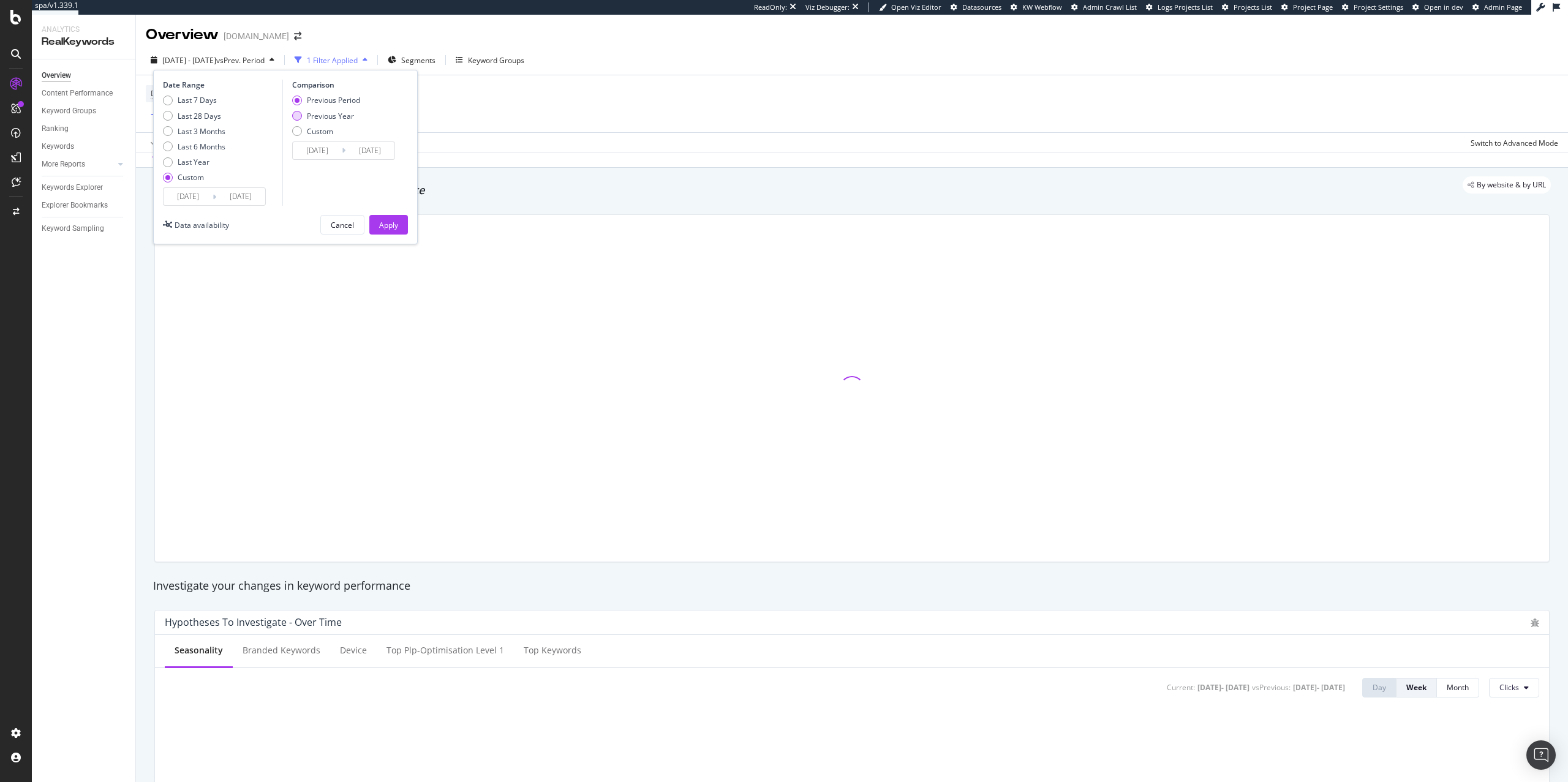
click at [350, 117] on div "Previous Year" at bounding box center [331, 116] width 47 height 10
type input "[DATE]"
click at [386, 238] on div "Date Range Last 7 Days Last 28 Days Last 3 Months Last 6 Months Last Year Custo…" at bounding box center [286, 157] width 265 height 175
click at [386, 229] on div "Apply" at bounding box center [388, 225] width 19 height 10
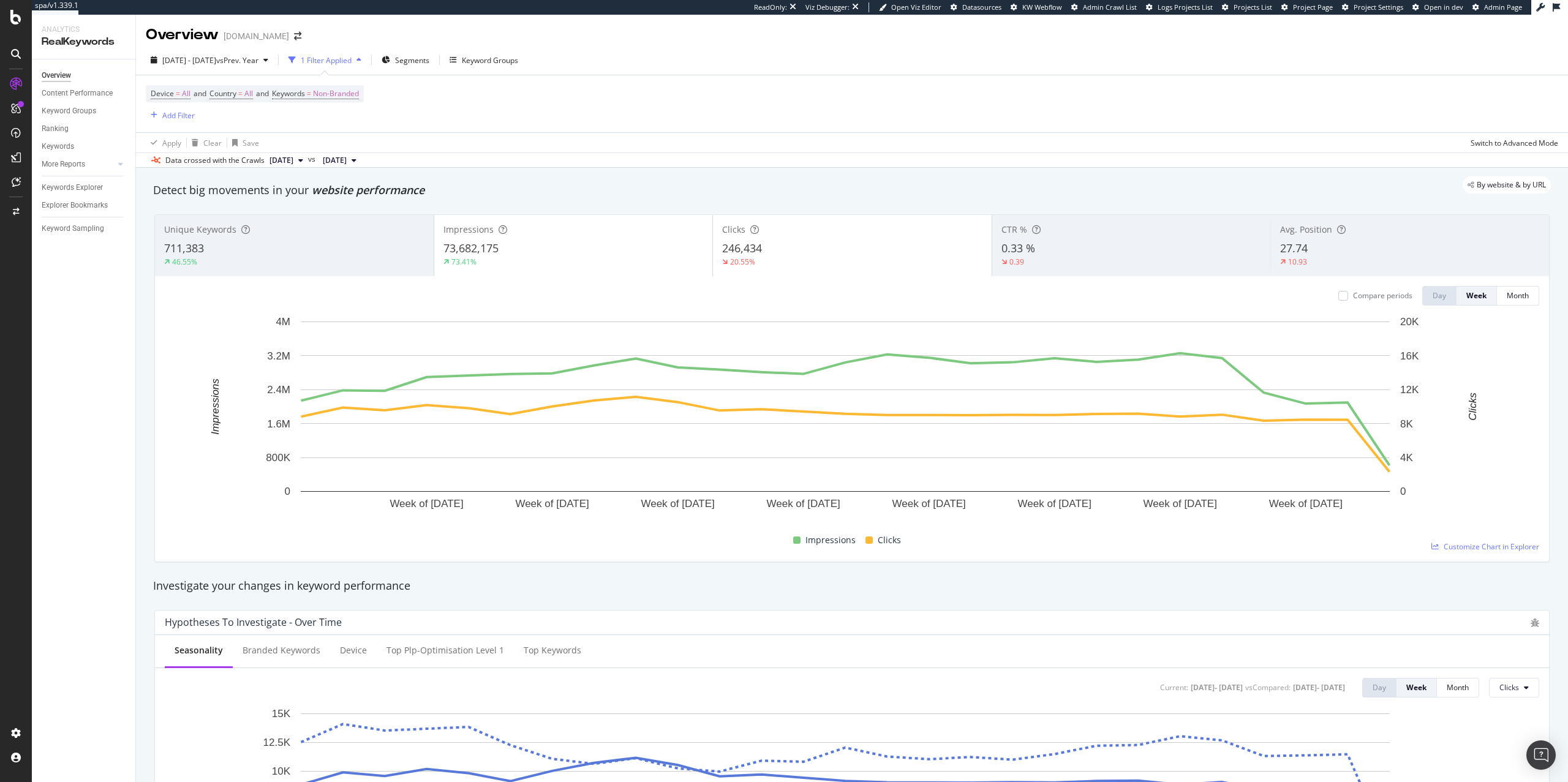
click at [295, 258] on div "46.55%" at bounding box center [295, 262] width 261 height 11
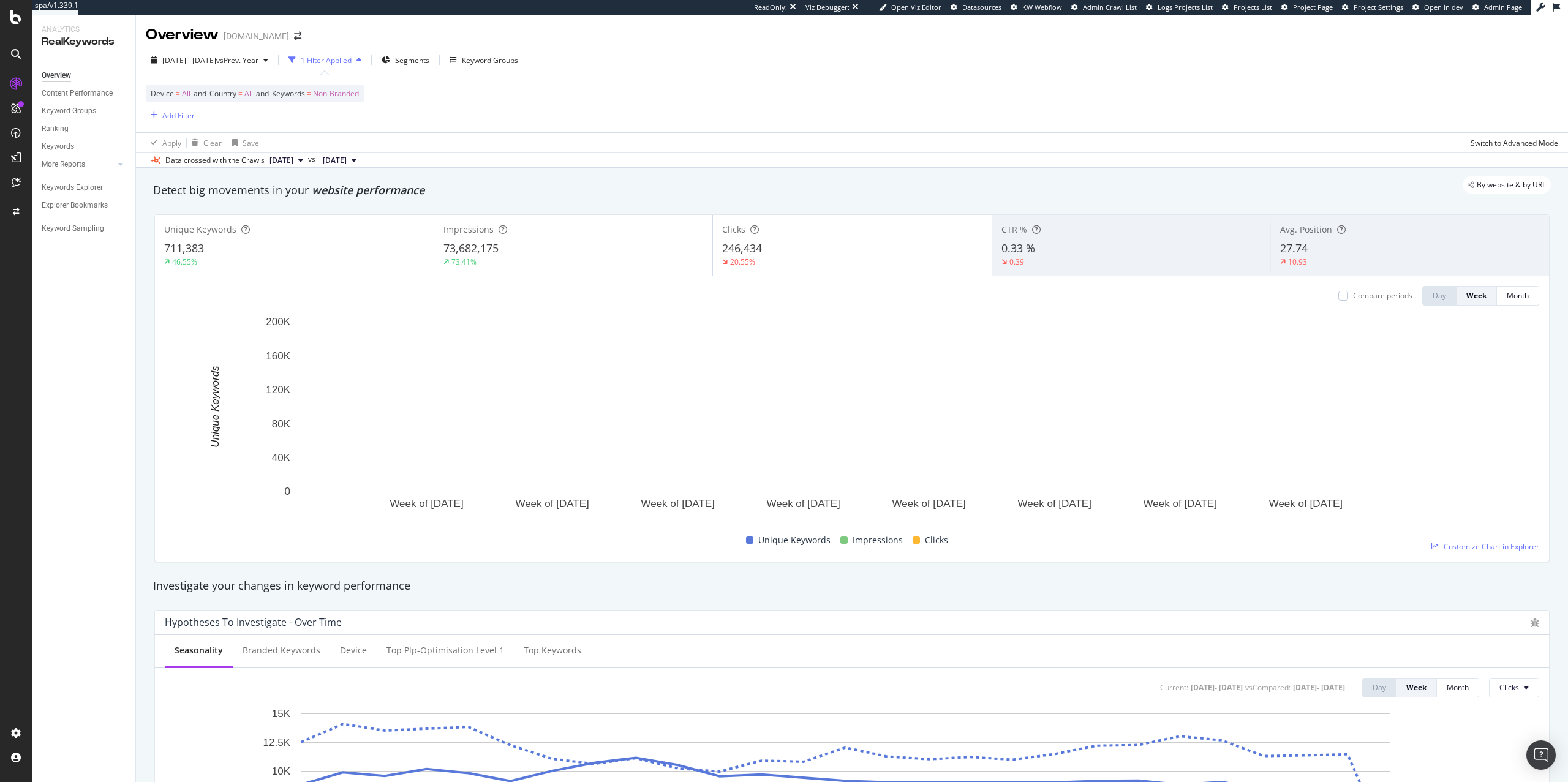
click at [1349, 289] on div "Compare periods" at bounding box center [1375, 296] width 74 height 20
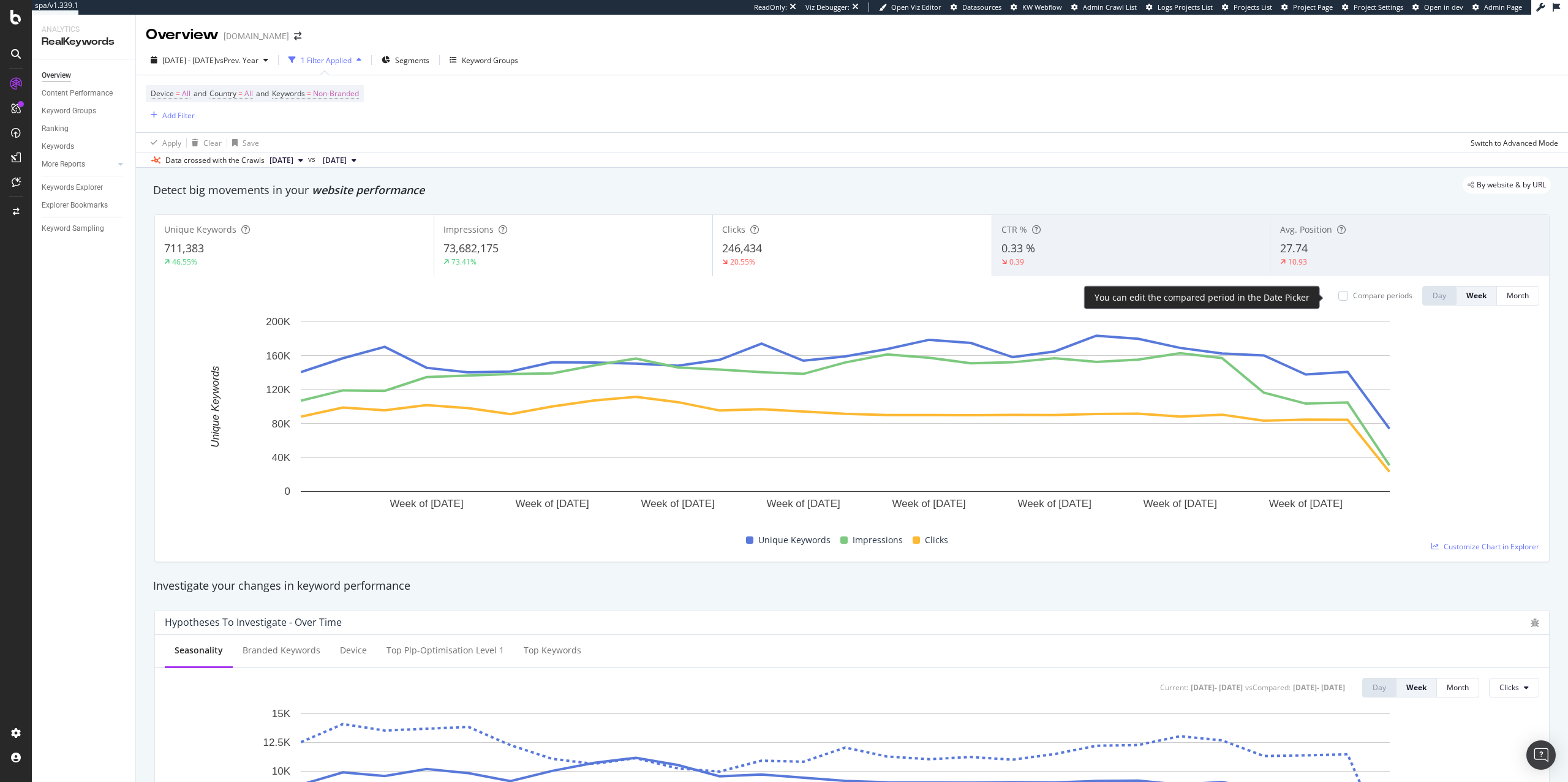
click at [1353, 294] on div "Compare periods" at bounding box center [1383, 295] width 60 height 10
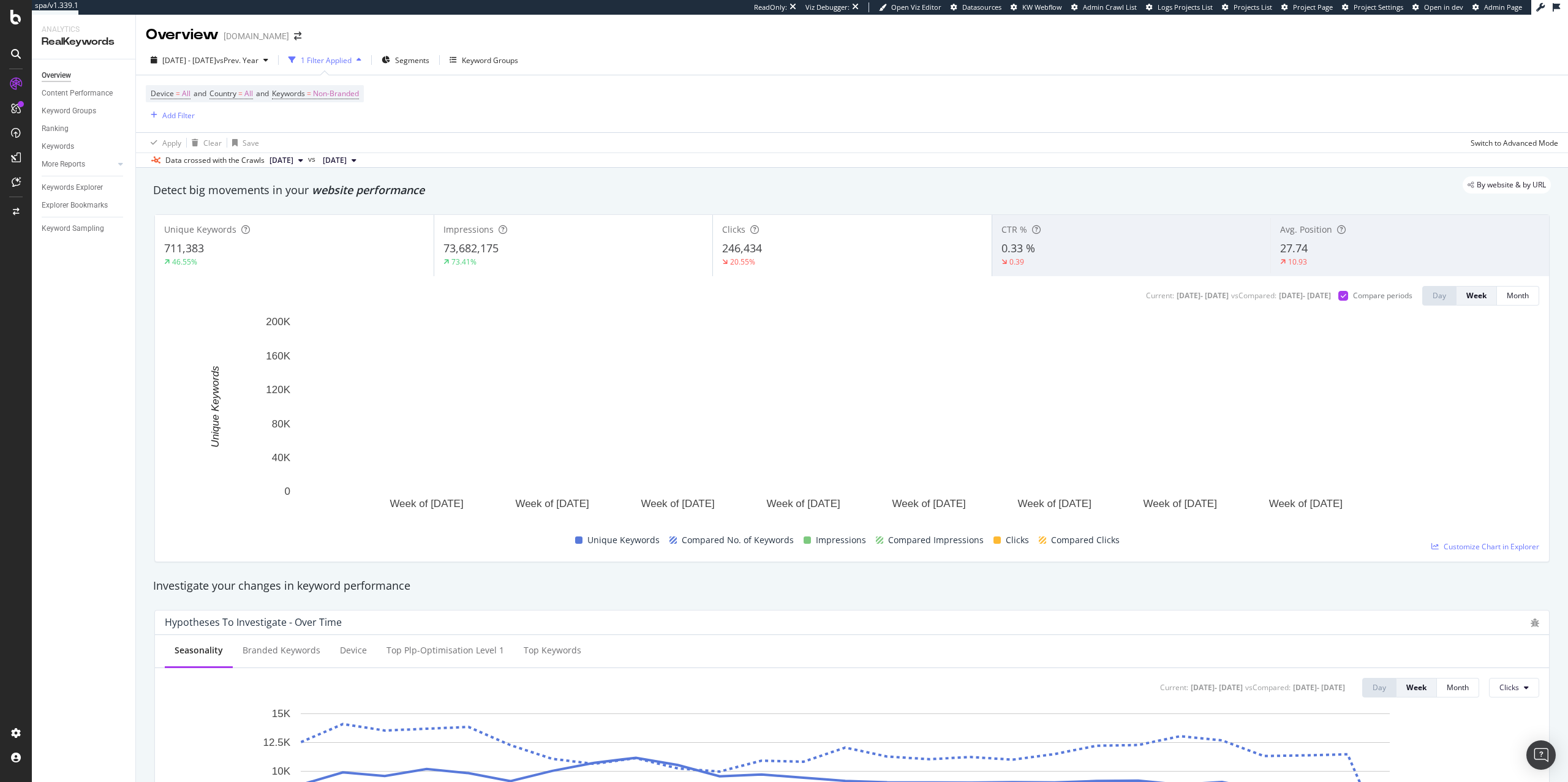
click at [297, 268] on div "46.55%" at bounding box center [295, 262] width 261 height 11
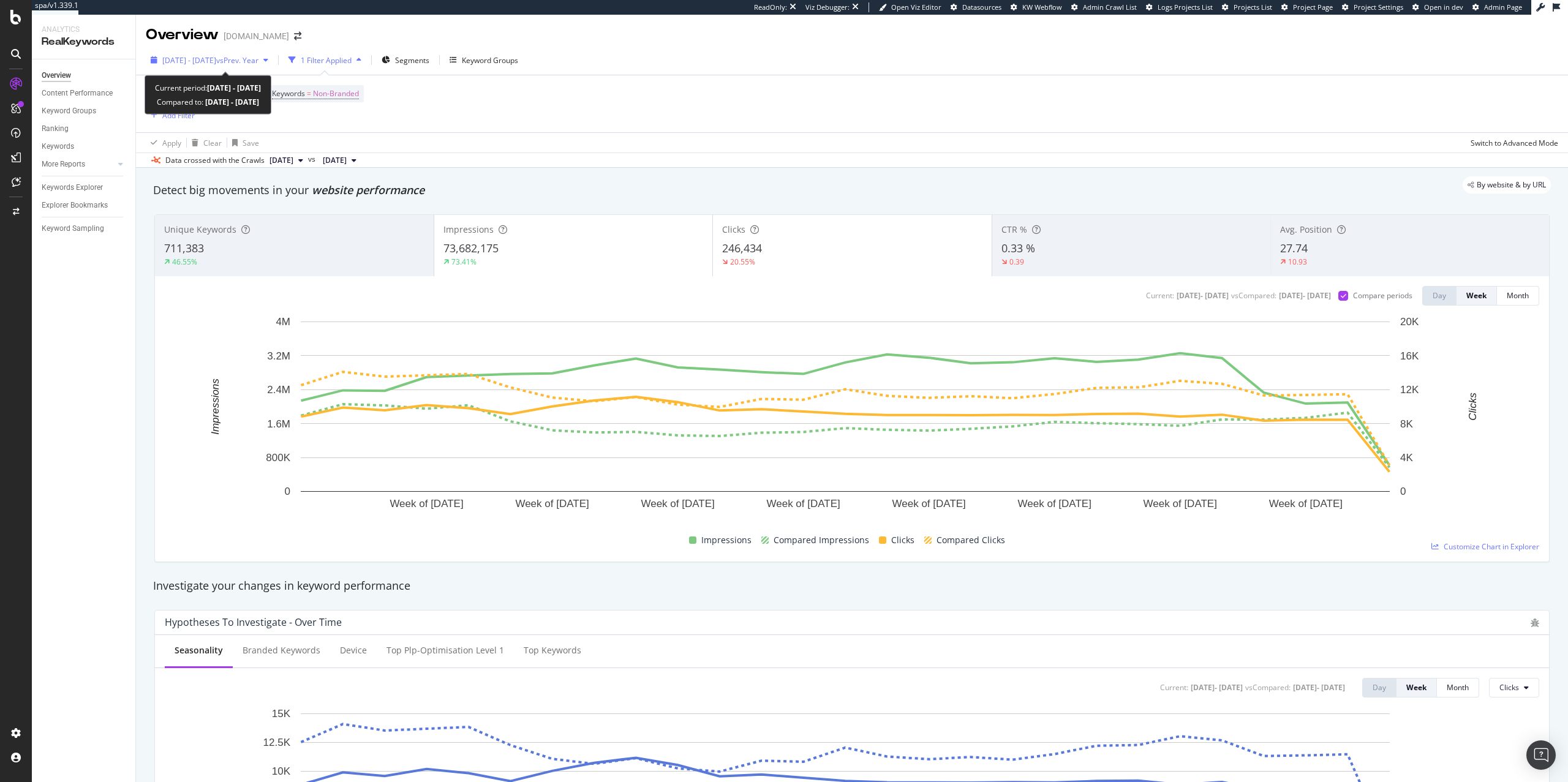
click at [259, 58] on span "vs Prev. Year" at bounding box center [237, 60] width 43 height 10
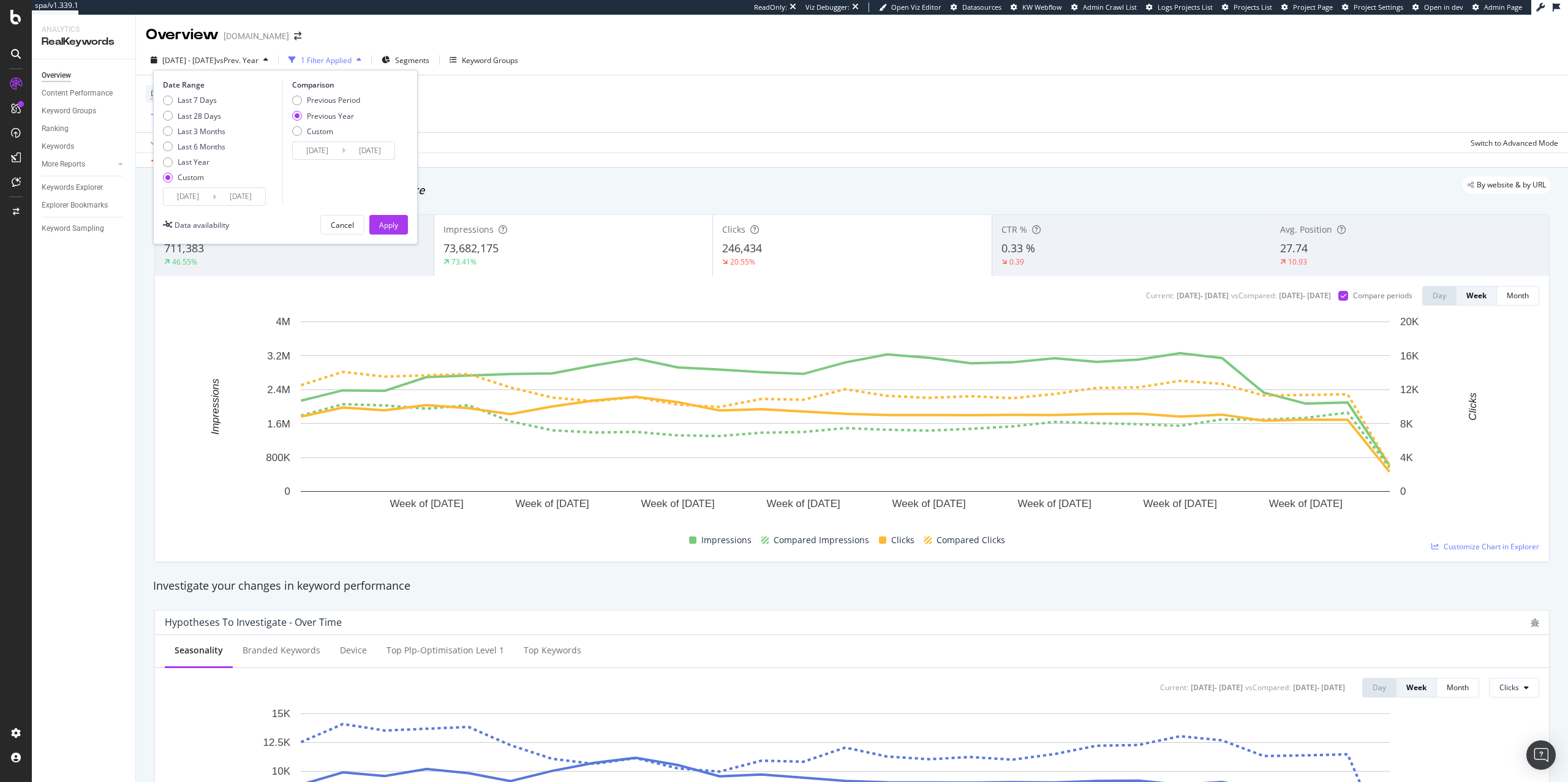
click at [329, 157] on input "[DATE]" at bounding box center [317, 151] width 49 height 17
click at [308, 187] on icon "Move backward to switch to the previous month." at bounding box center [312, 191] width 13 height 14
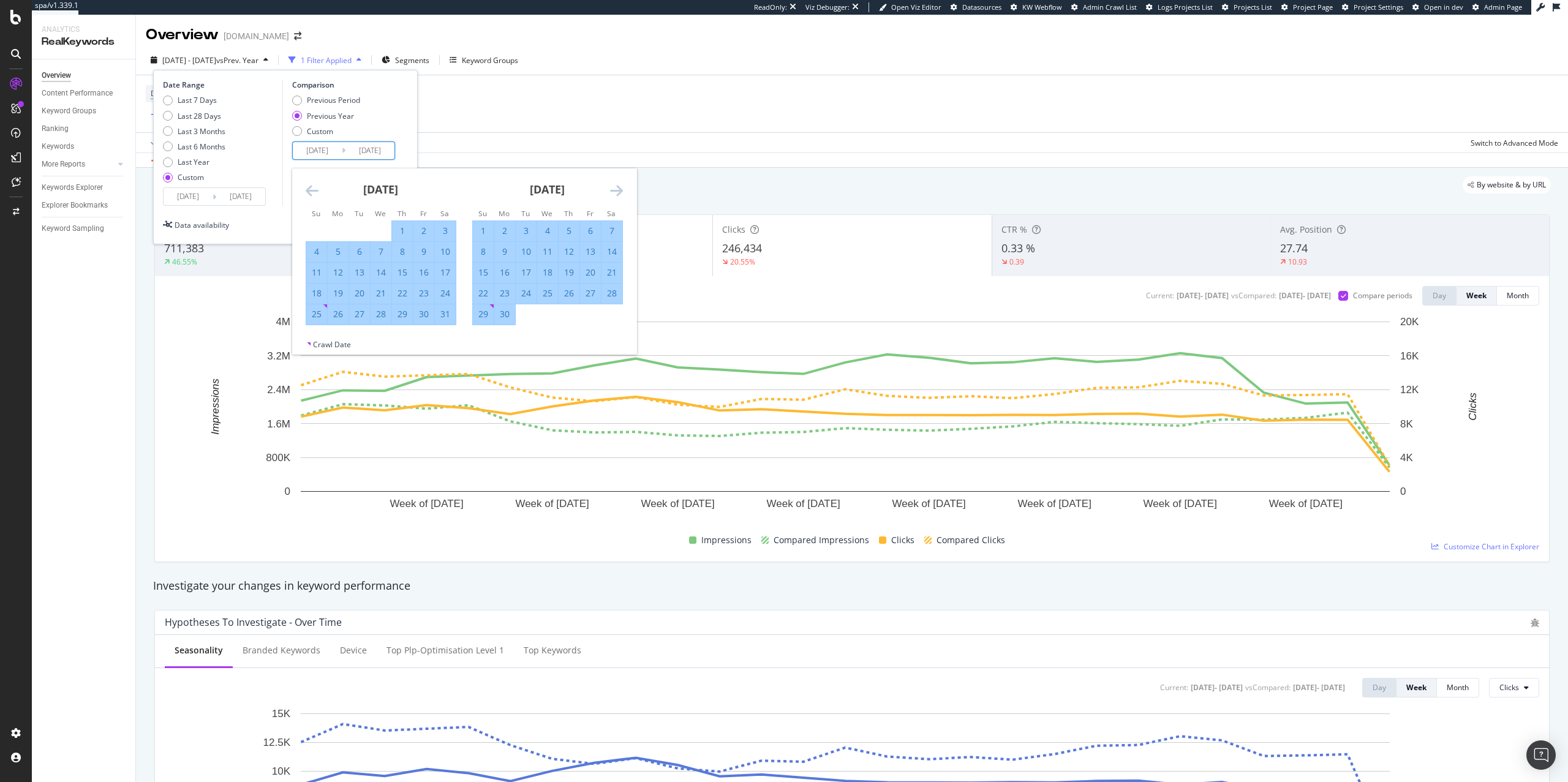
click at [308, 187] on icon "Move backward to switch to the previous month." at bounding box center [312, 191] width 13 height 14
click at [318, 192] on icon "Move backward to switch to the previous month." at bounding box center [312, 191] width 13 height 14
click at [310, 194] on icon "Move backward to switch to the previous month." at bounding box center [312, 191] width 13 height 14
drag, startPoint x: 336, startPoint y: 233, endPoint x: 408, endPoint y: 215, distance: 74.2
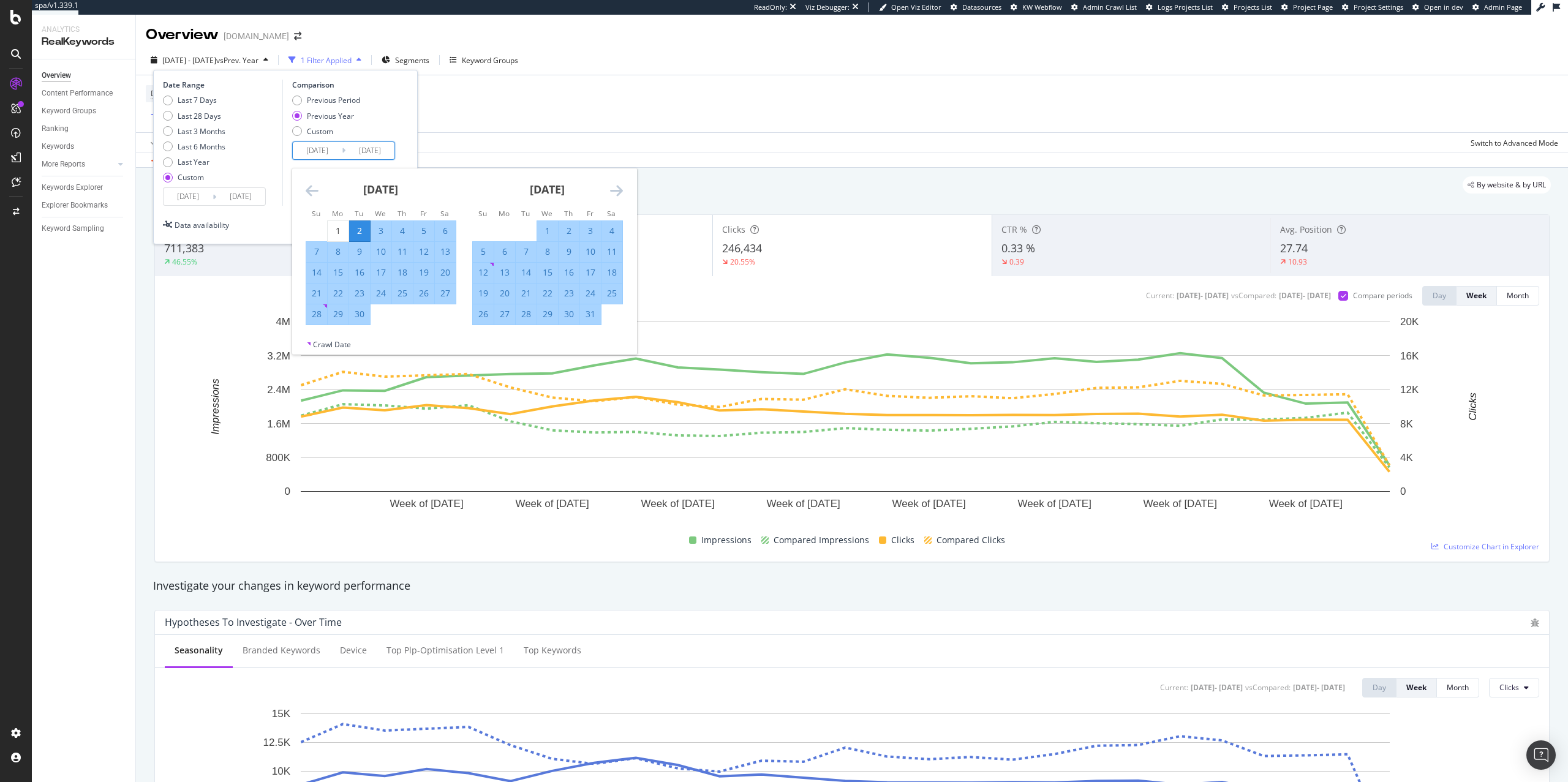
click at [336, 233] on div "1" at bounding box center [338, 231] width 21 height 12
type input "2024/04/01"
click at [610, 193] on icon "Move forward to switch to the next month." at bounding box center [617, 191] width 13 height 14
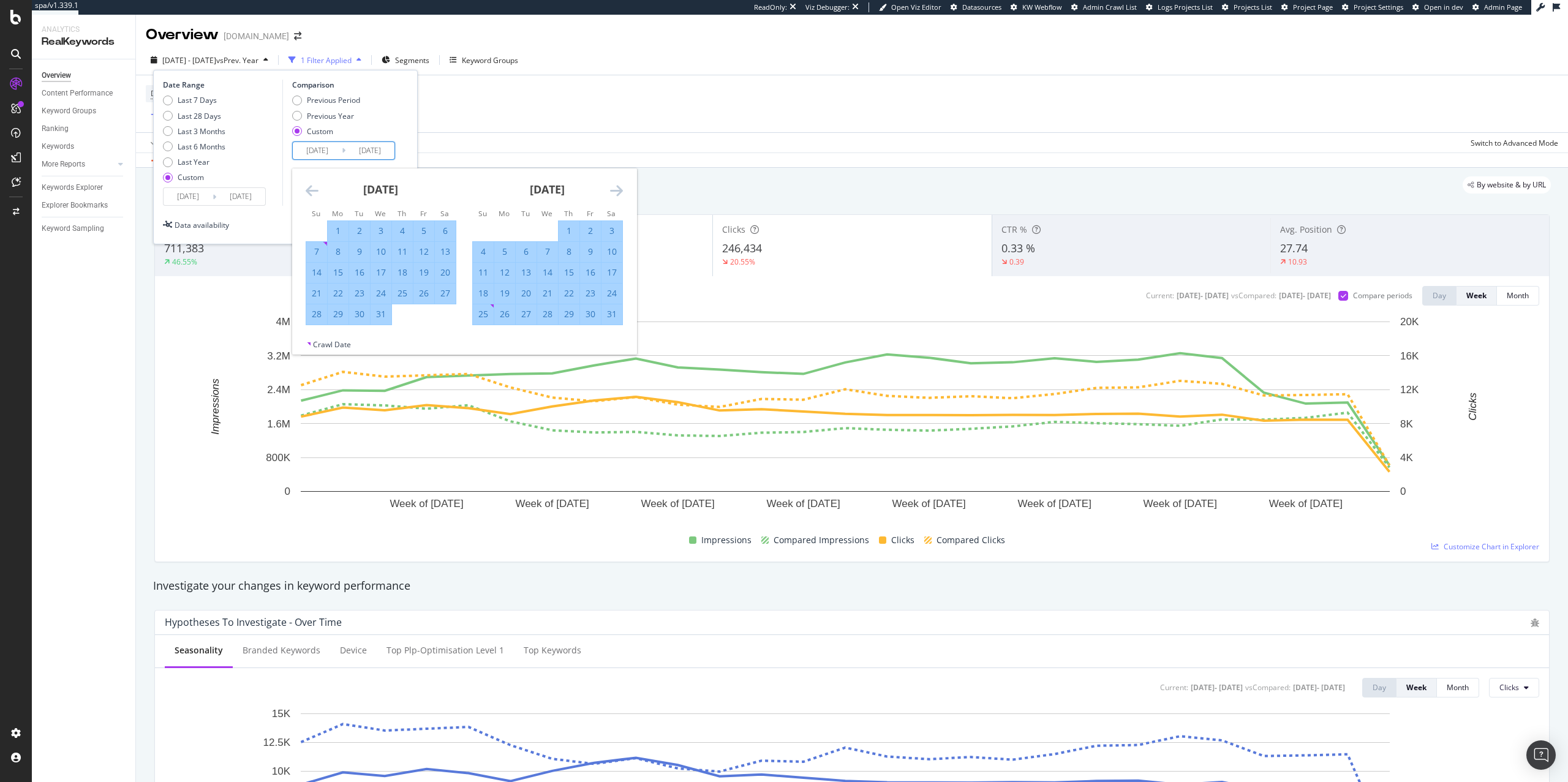
click at [610, 193] on icon "Move forward to switch to the next month." at bounding box center [617, 191] width 13 height 14
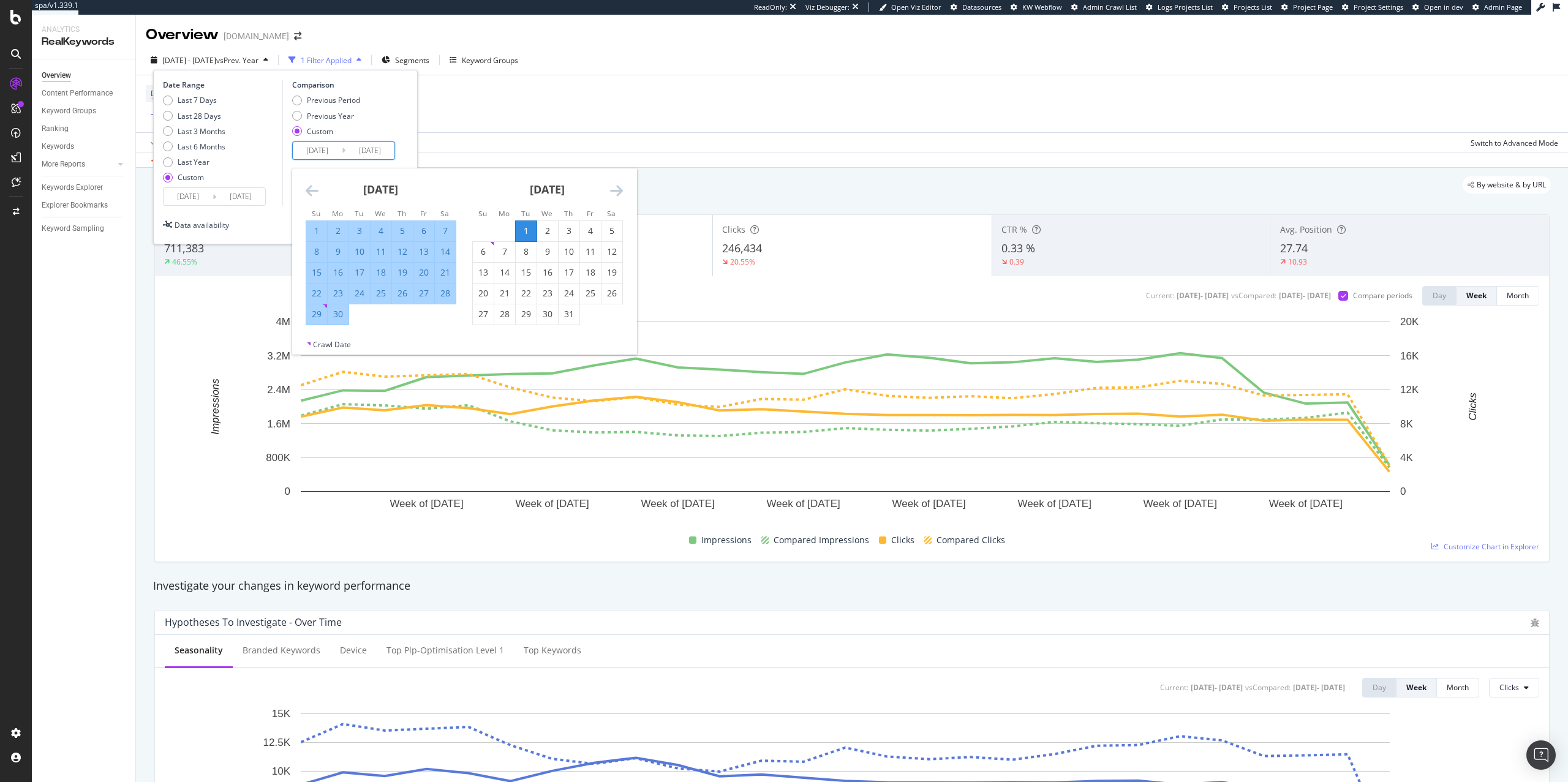
click at [339, 322] on div "30" at bounding box center [338, 314] width 21 height 20
type input "[DATE]"
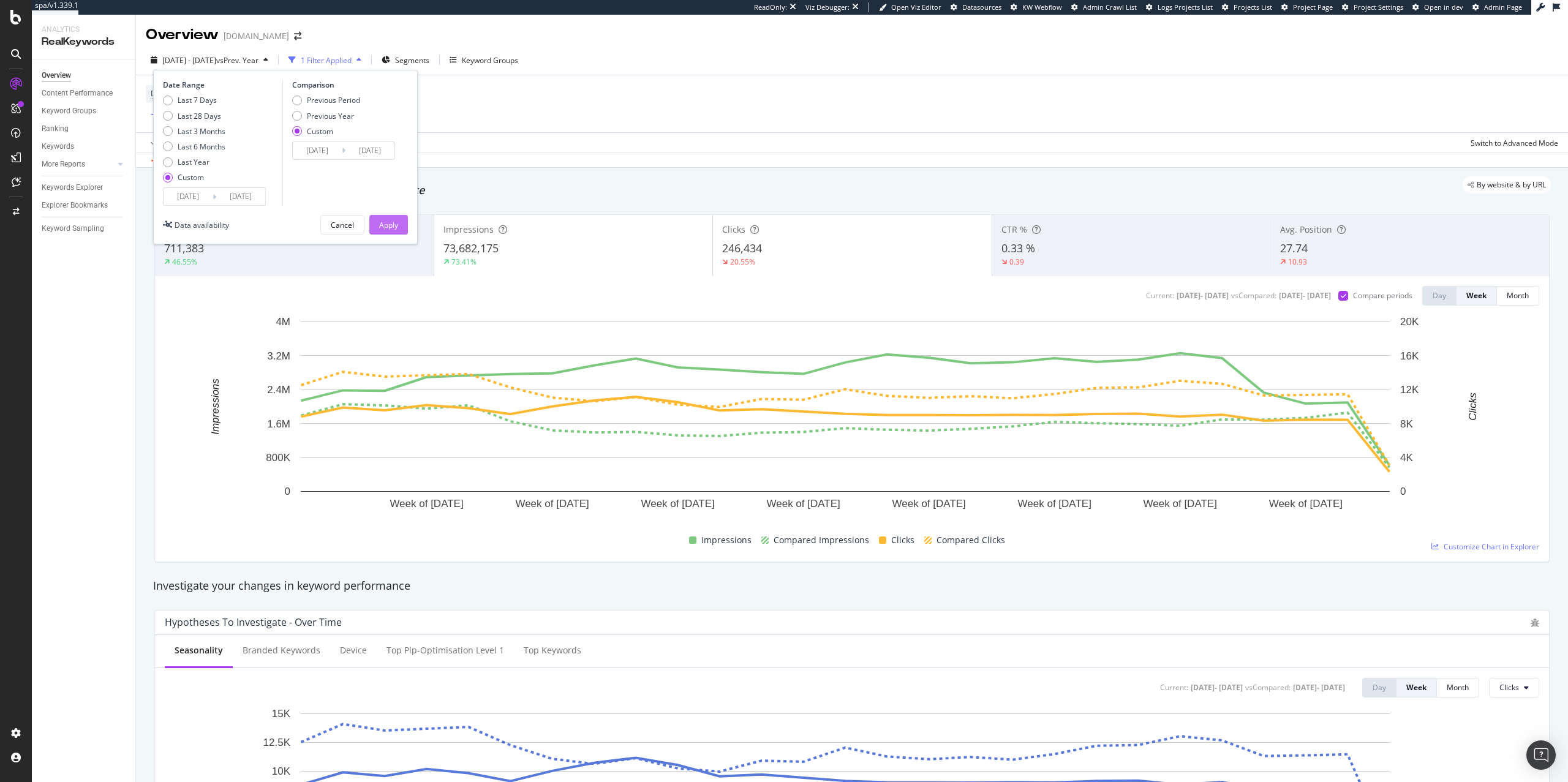
click at [400, 219] on button "Apply" at bounding box center [388, 225] width 39 height 20
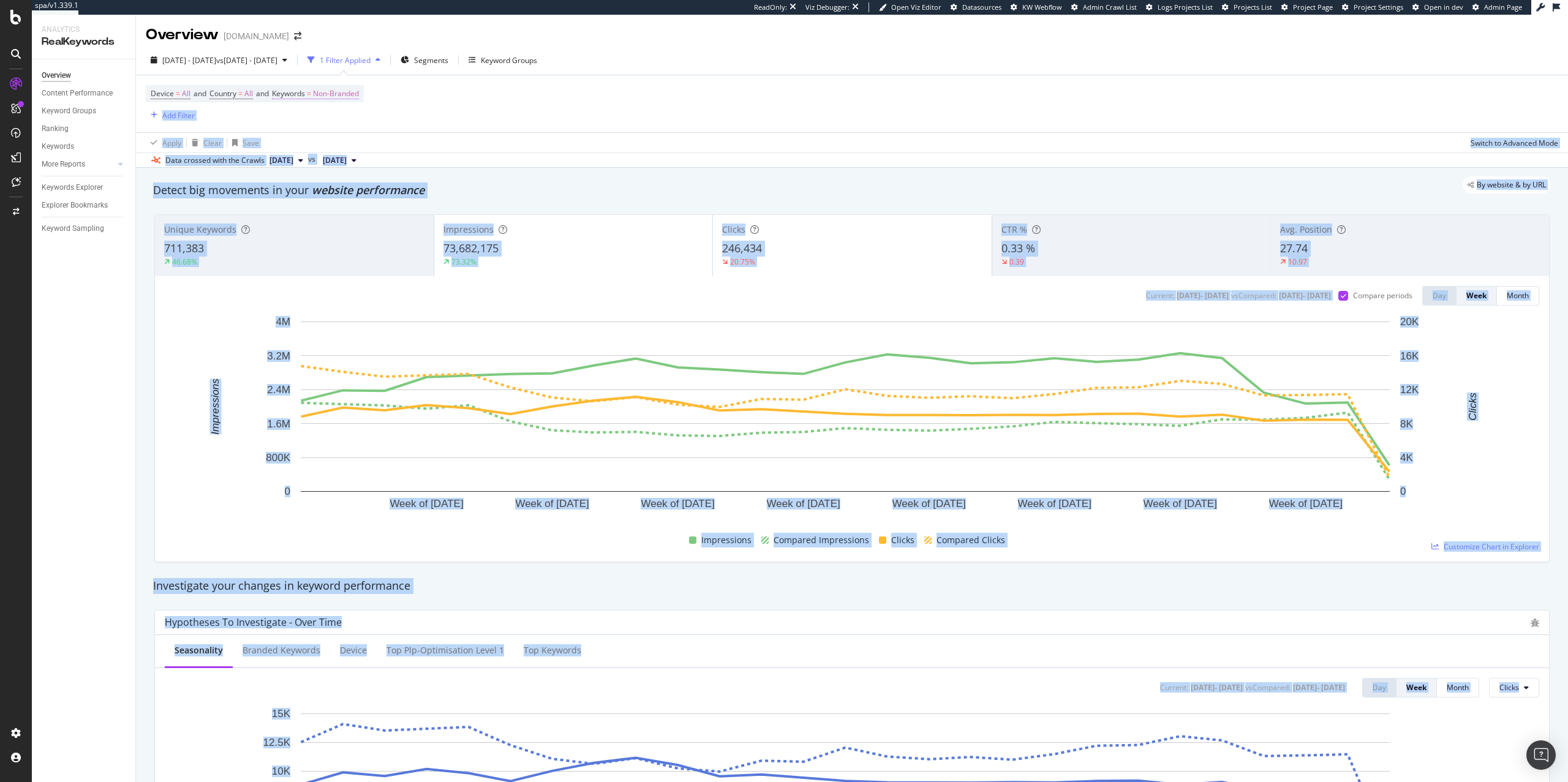
drag, startPoint x: 181, startPoint y: 86, endPoint x: 308, endPoint y: 96, distance: 127.4
drag, startPoint x: 179, startPoint y: 90, endPoint x: 324, endPoint y: 103, distance: 145.6
click at [296, 103] on div "Current period: 2025 Apr. 1st - Sep. 30th Compared to: 2024 Apr. 1st - Sep. 30th" at bounding box center [233, 95] width 127 height 39
copy div "Current period: 2025 Apr. 1st - Sep. 30th Compared to: 2024 Apr. 1st - Sep. 30th"
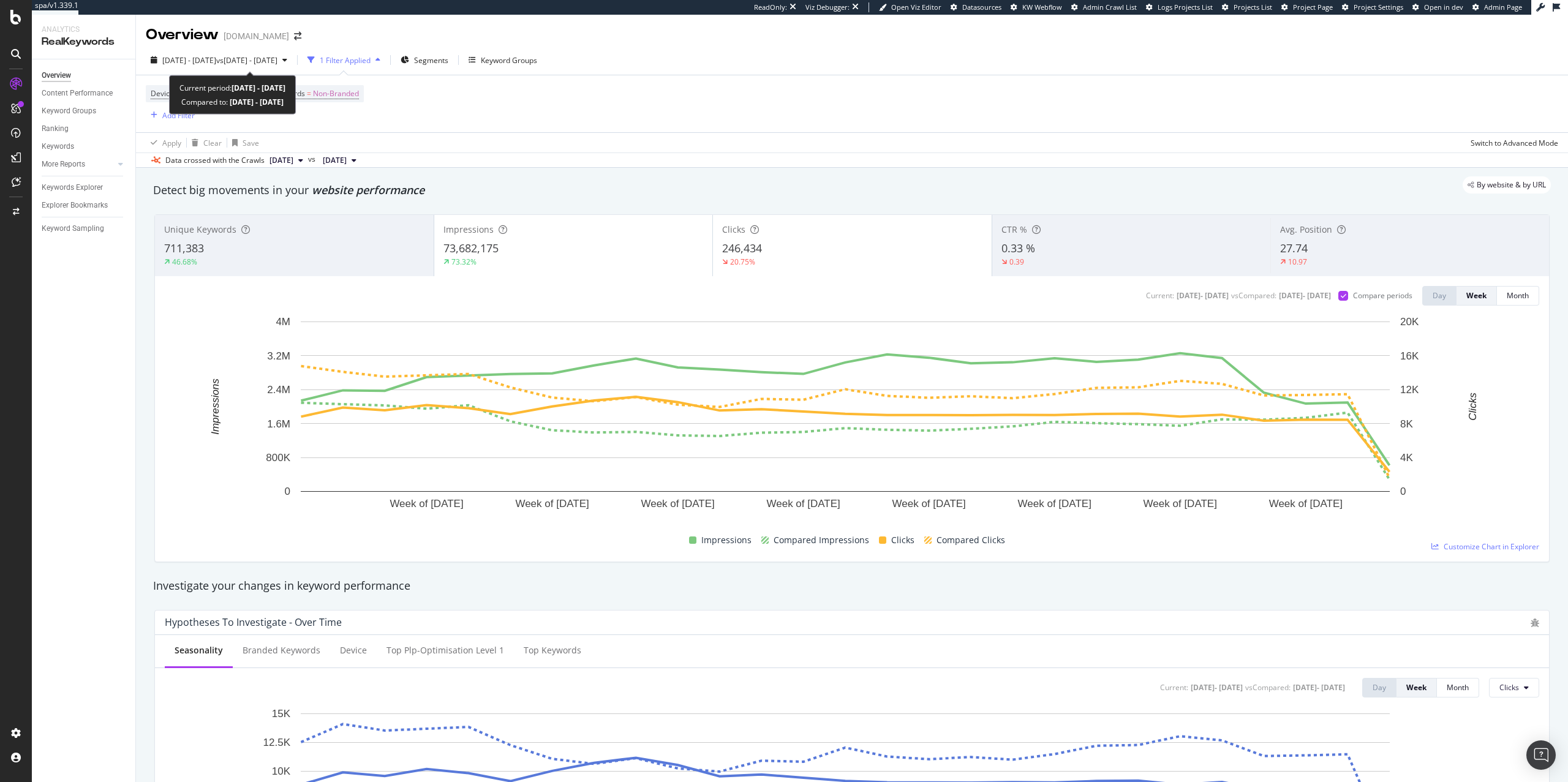
click at [181, 89] on div "Current period: 2025 Apr. 1st - Sep. 30th" at bounding box center [233, 88] width 106 height 14
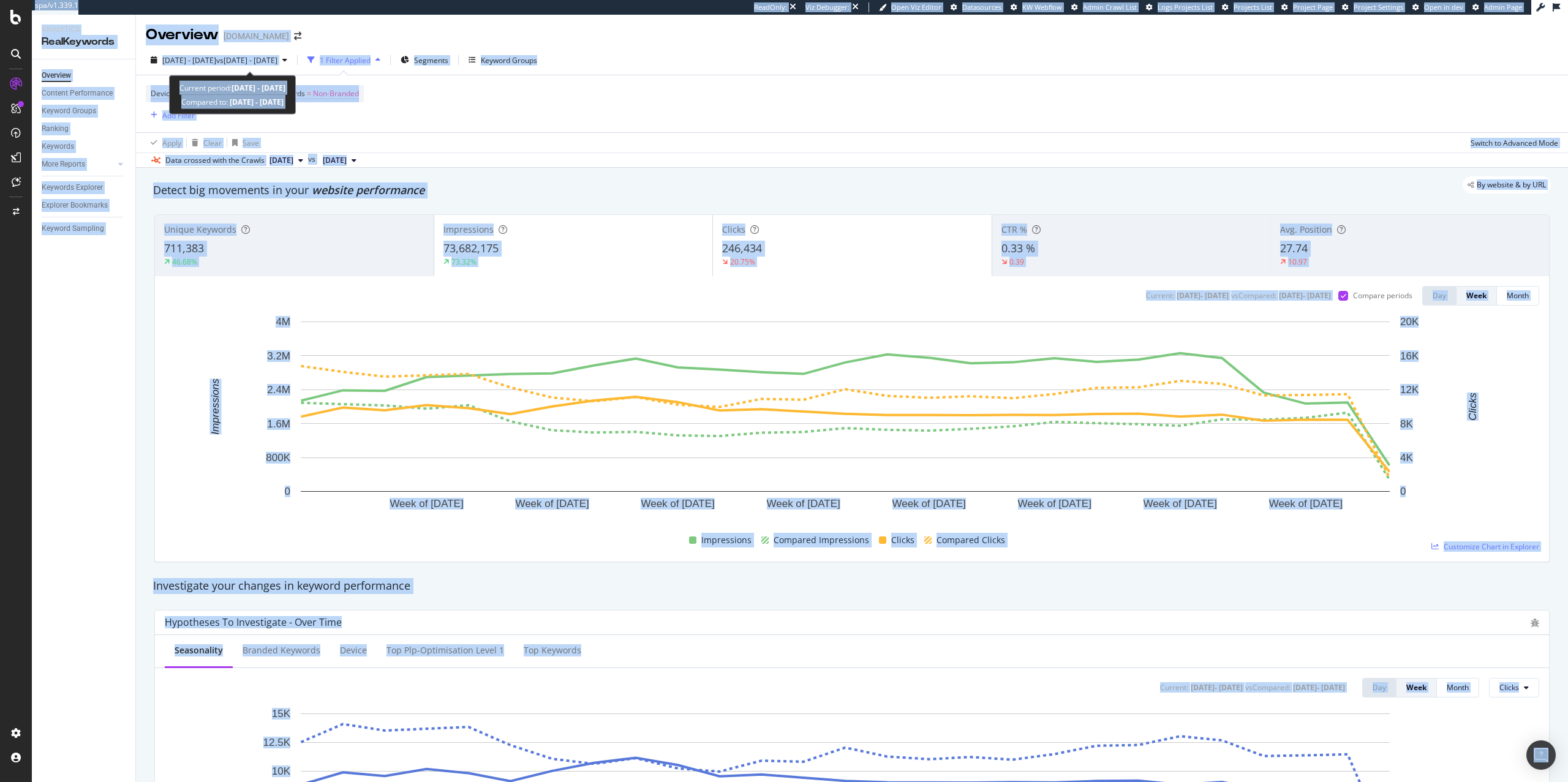
click at [179, 89] on div "Current period: 2025 Apr. 1st - Sep. 30th" at bounding box center [233, 88] width 106 height 14
drag, startPoint x: 179, startPoint y: 90, endPoint x: 317, endPoint y: 101, distance: 138.4
click at [286, 101] on div "Current period: 2025 Apr. 1st - Sep. 30th Compared to: 2024 Apr. 1st - Sep. 30th" at bounding box center [233, 94] width 106 height 28
copy div "Current period: 2025 Apr. 1st - Sep. 30th Compared to: 2024 Apr. 1st - Sep. 30th"
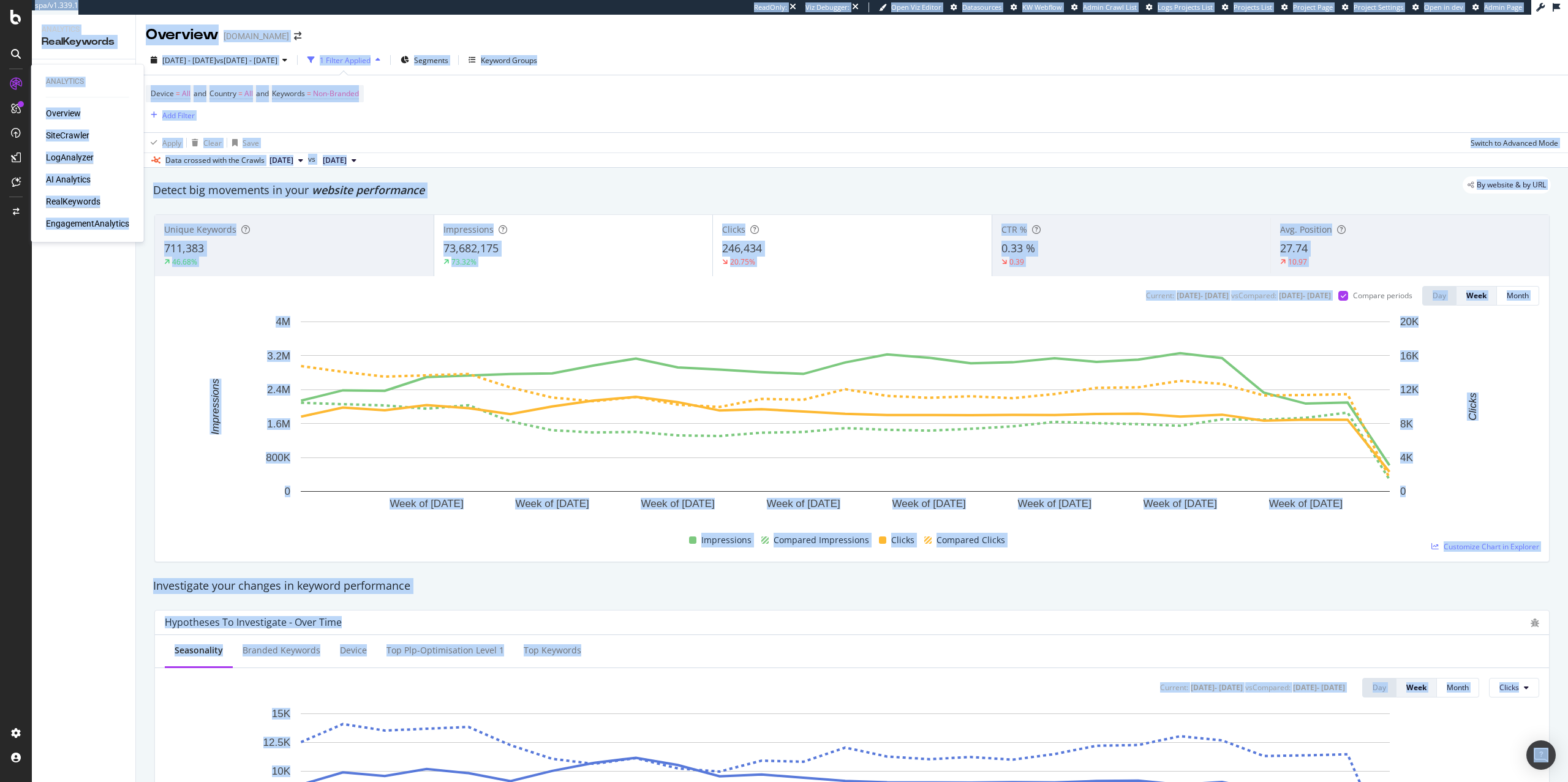
click at [65, 160] on div "LogAnalyzer" at bounding box center [69, 157] width 48 height 12
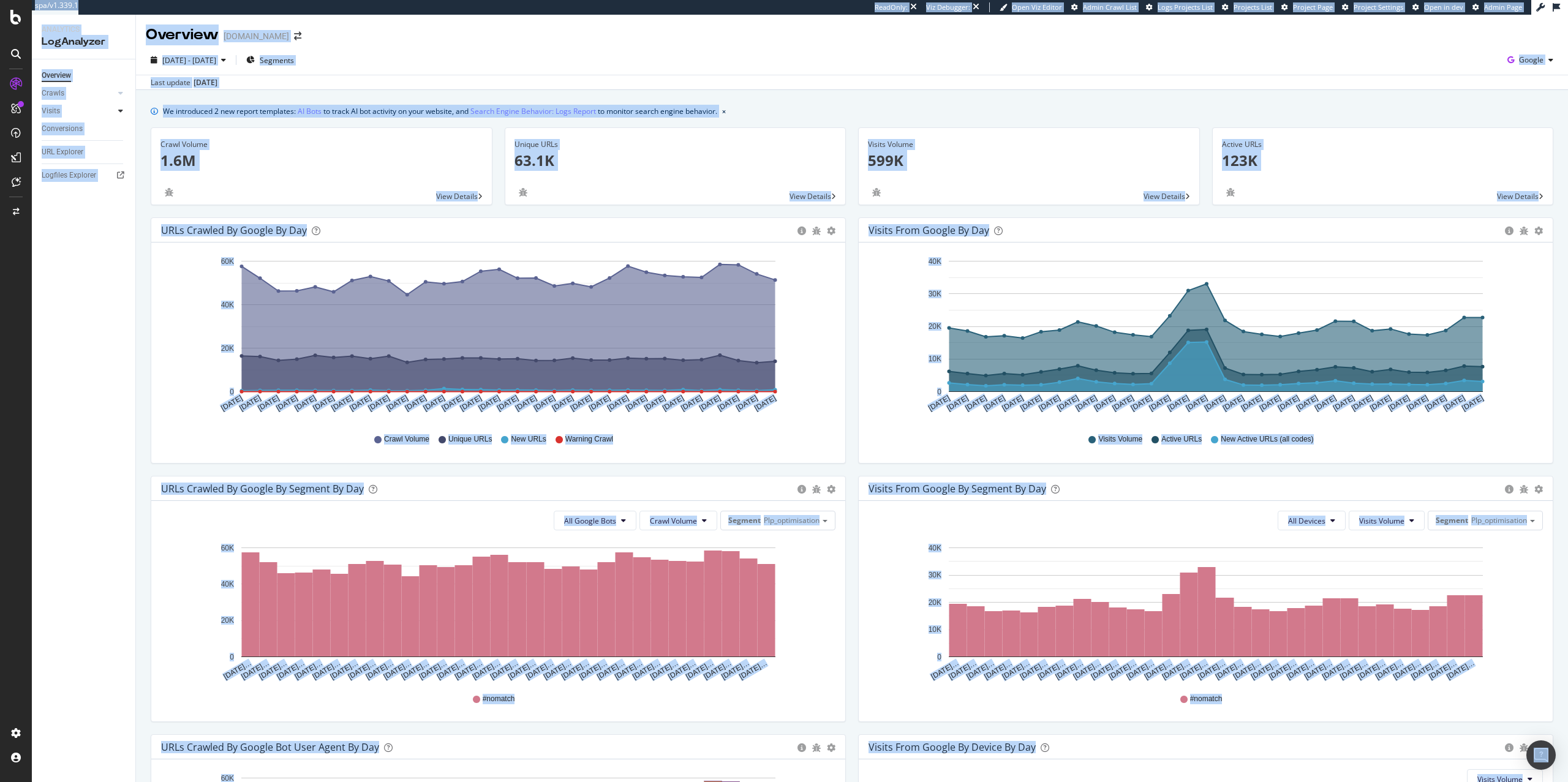
click at [119, 107] on icon at bounding box center [121, 111] width 5 height 7
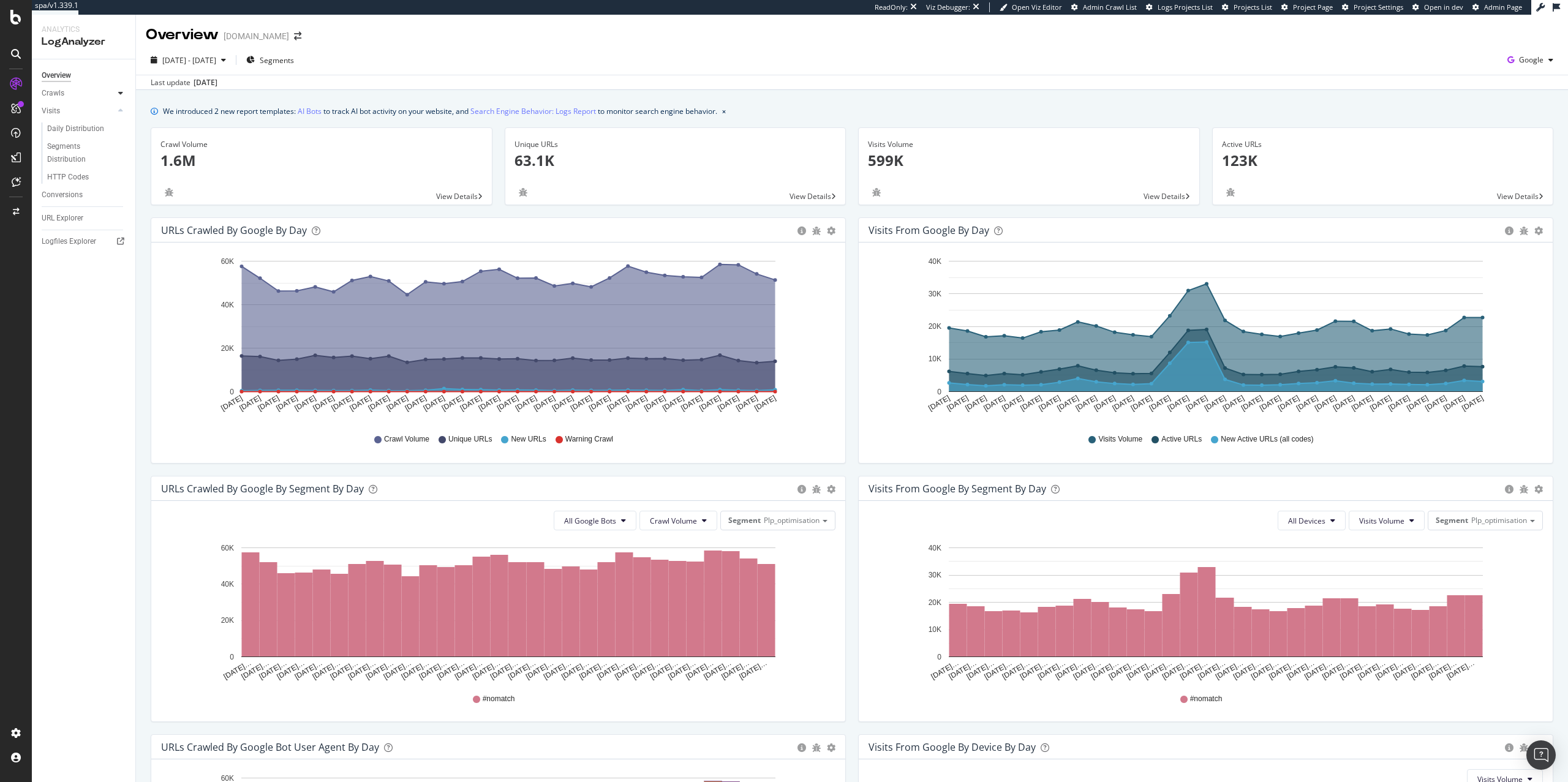
click at [116, 92] on div at bounding box center [121, 93] width 12 height 12
click at [78, 177] on div "AI Analytics" at bounding box center [68, 179] width 45 height 12
click at [73, 162] on div "LogAnalyzer" at bounding box center [69, 157] width 48 height 12
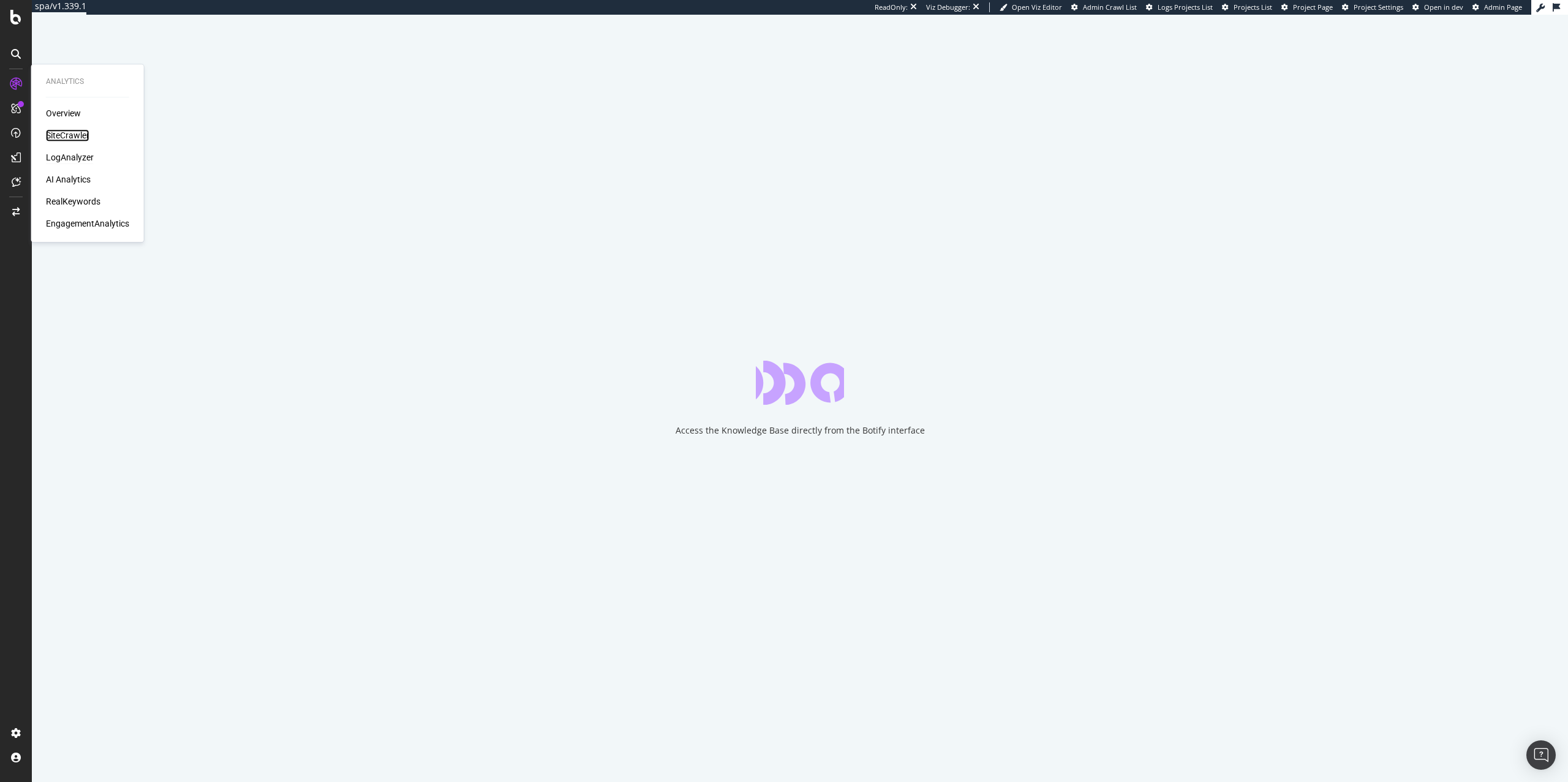
click at [59, 136] on div "SiteCrawler" at bounding box center [67, 135] width 43 height 12
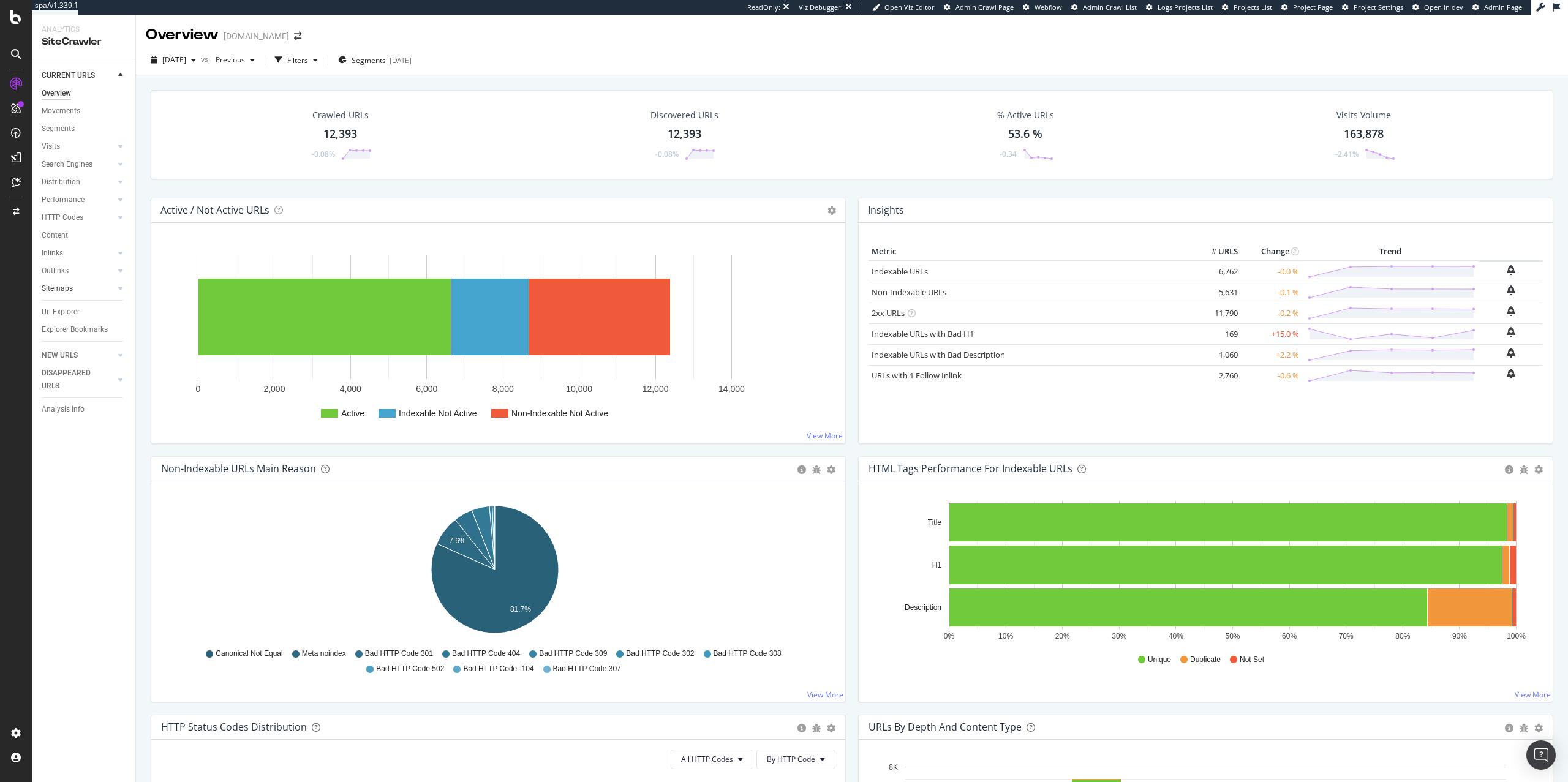
click at [96, 289] on link "Sitemaps" at bounding box center [78, 289] width 73 height 13
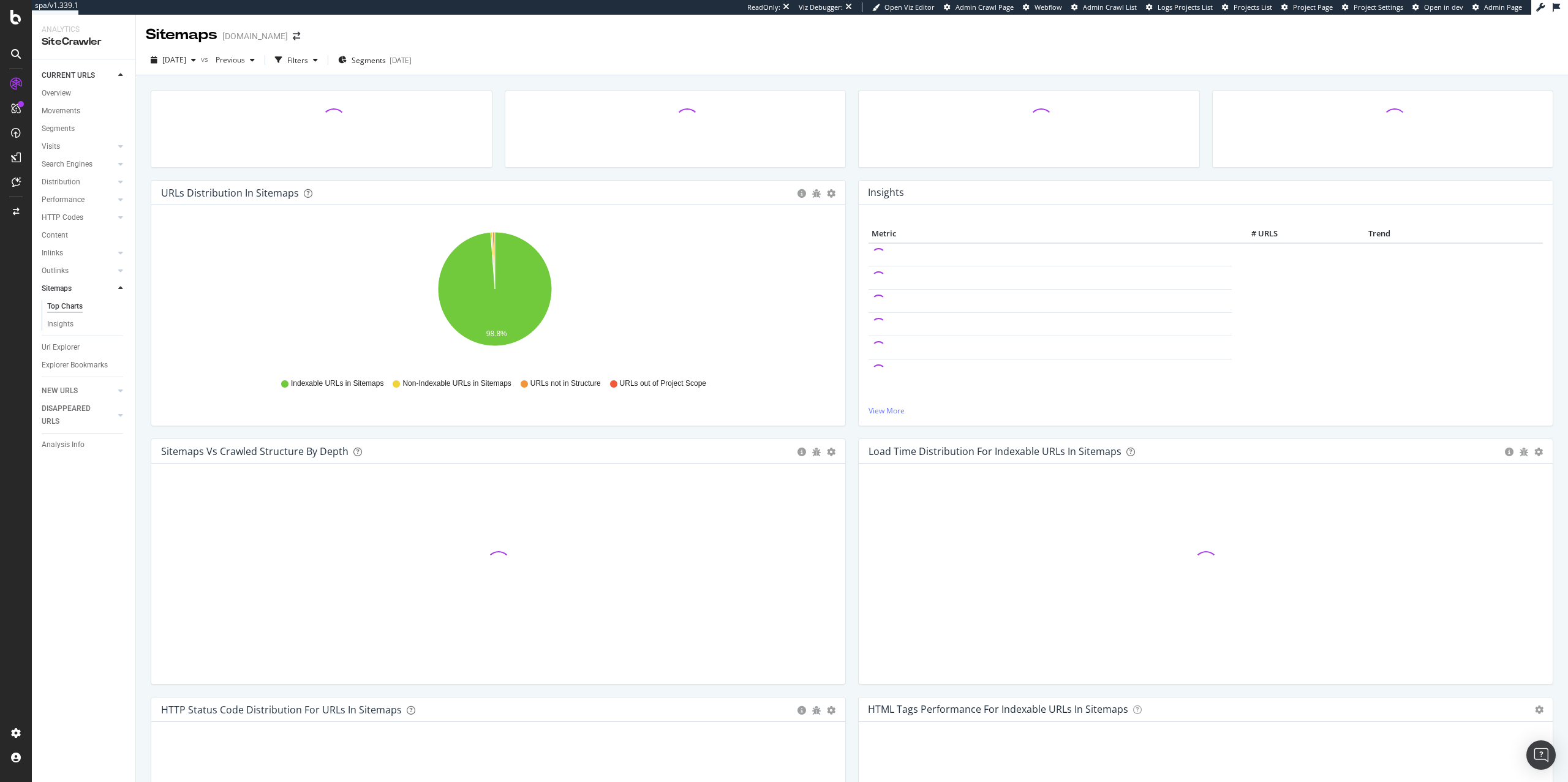
click at [109, 262] on div "Outlinks" at bounding box center [88, 270] width 94 height 18
click at [111, 272] on div at bounding box center [108, 270] width 12 height 12
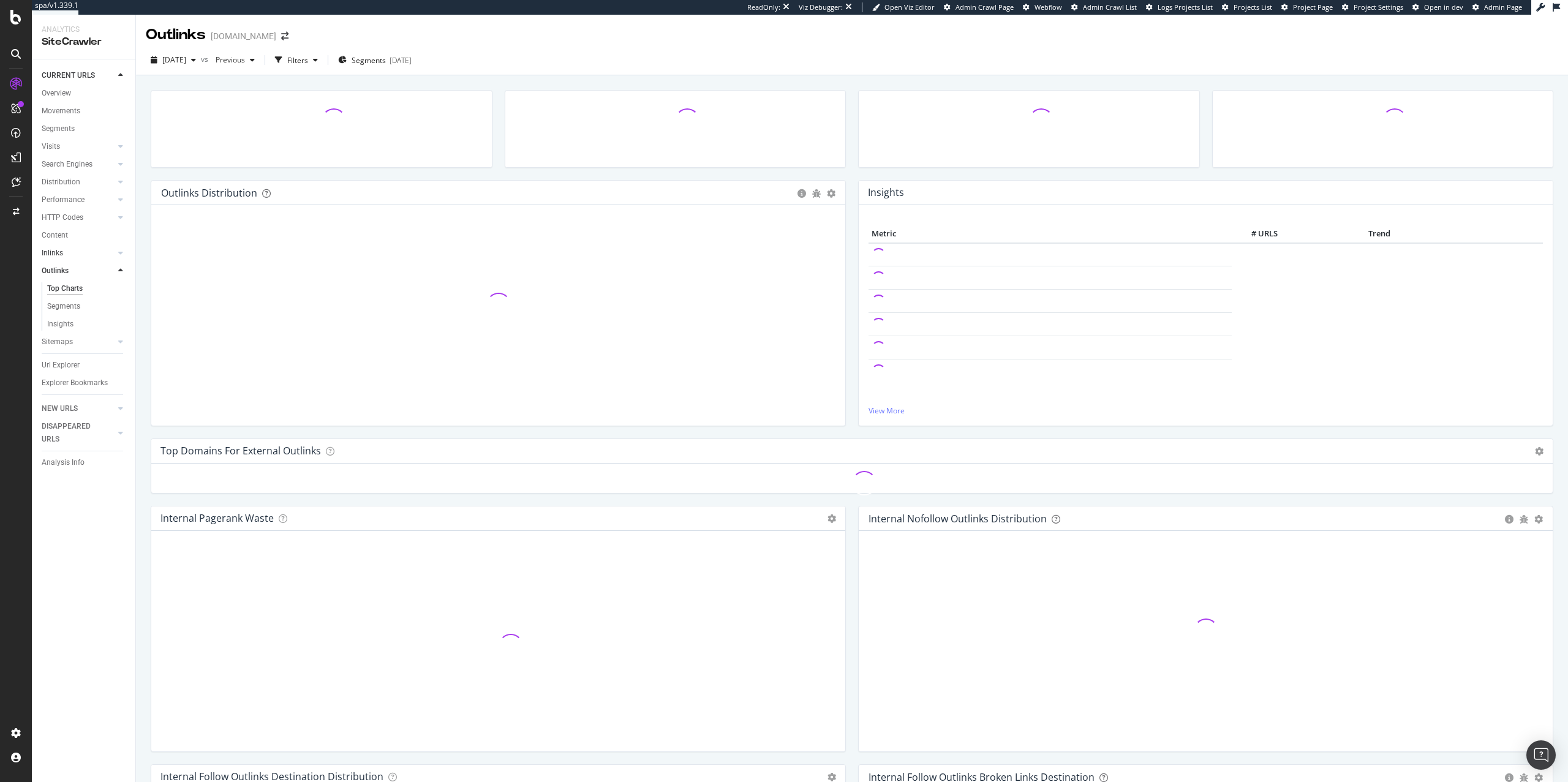
click at [110, 256] on div at bounding box center [108, 253] width 12 height 12
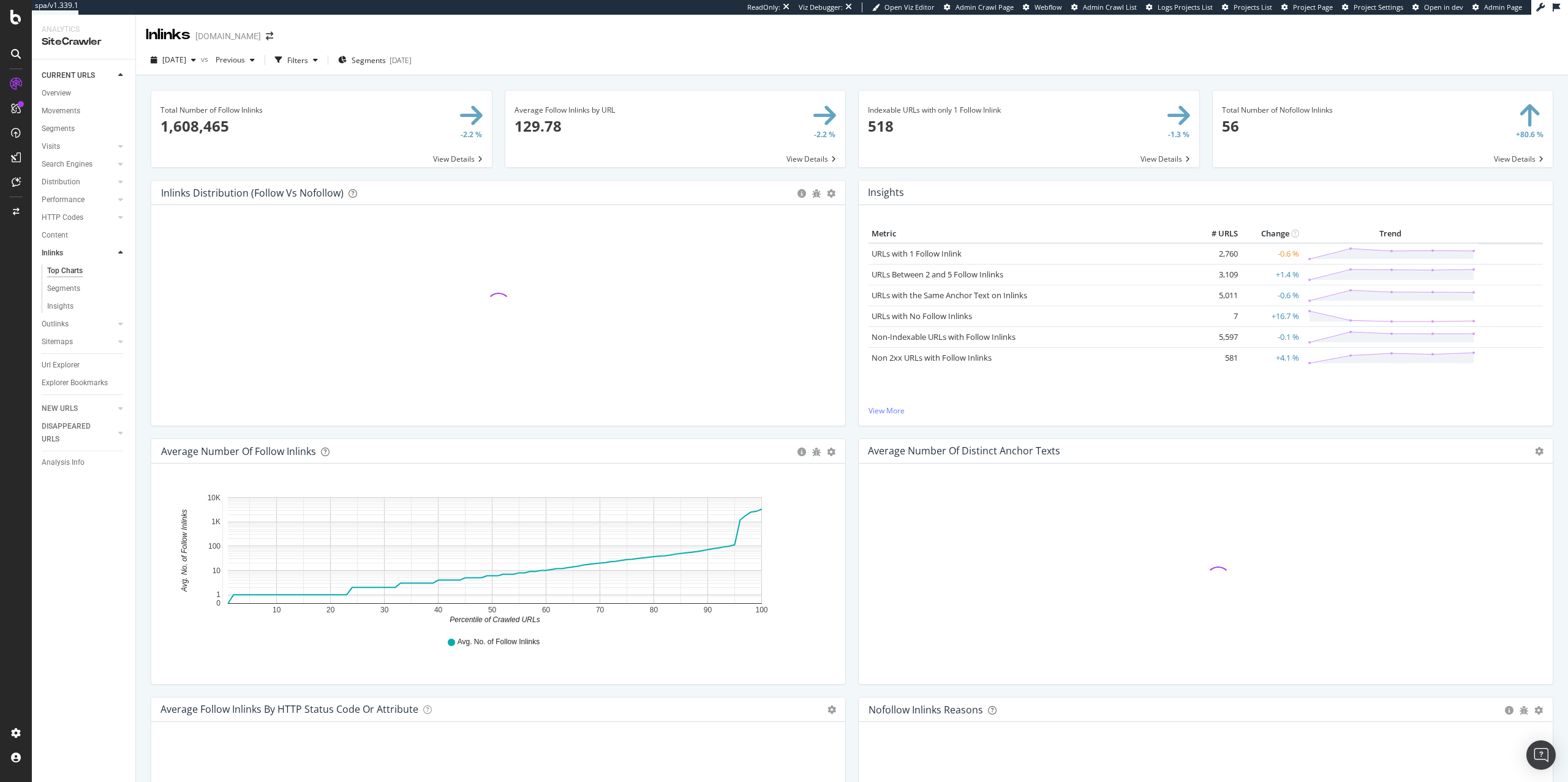
click at [103, 227] on div "Content" at bounding box center [88, 235] width 94 height 18
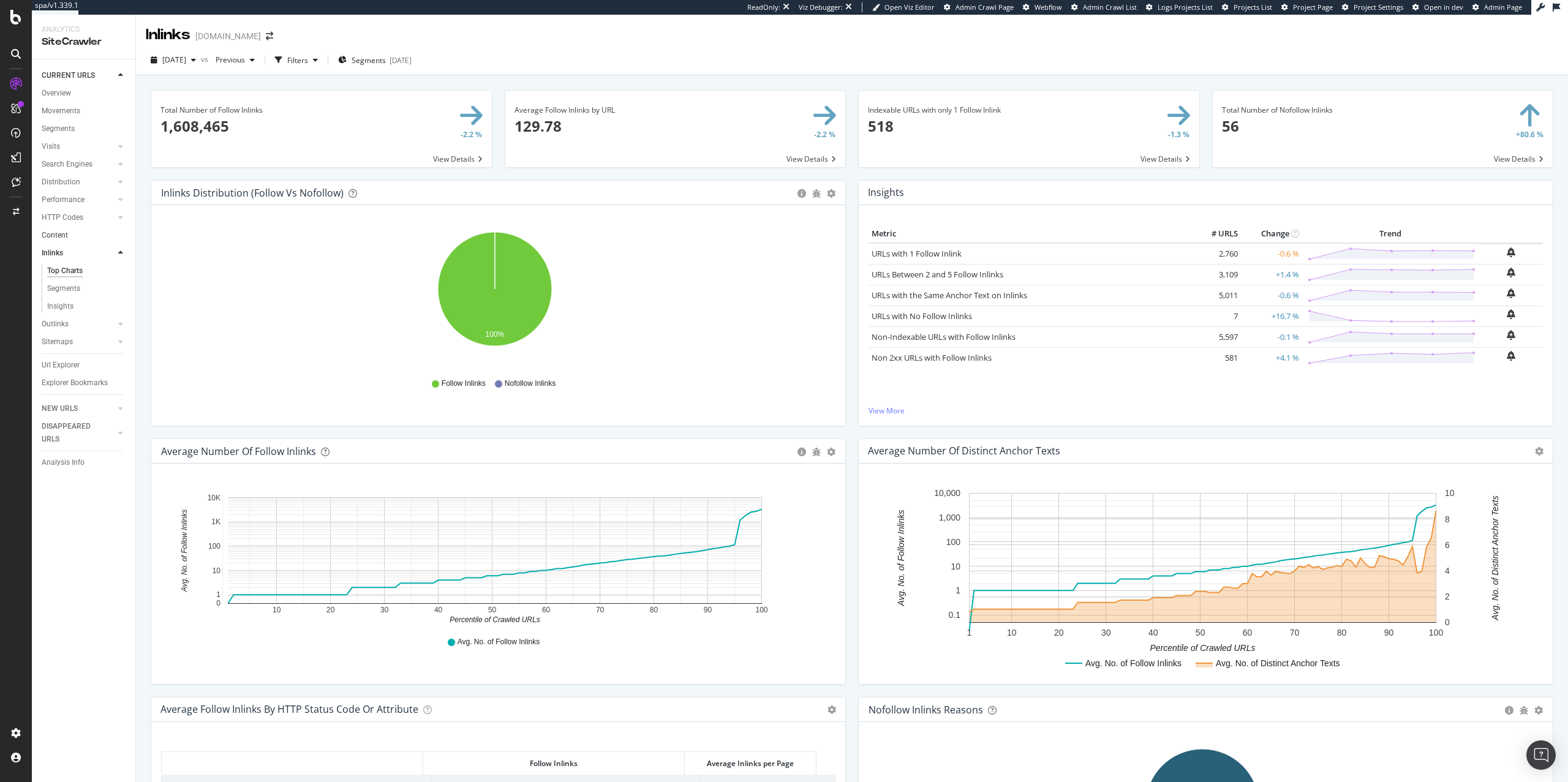
click at [101, 230] on link "Content" at bounding box center [84, 236] width 85 height 13
click at [103, 223] on link "HTTP Codes" at bounding box center [78, 218] width 73 height 13
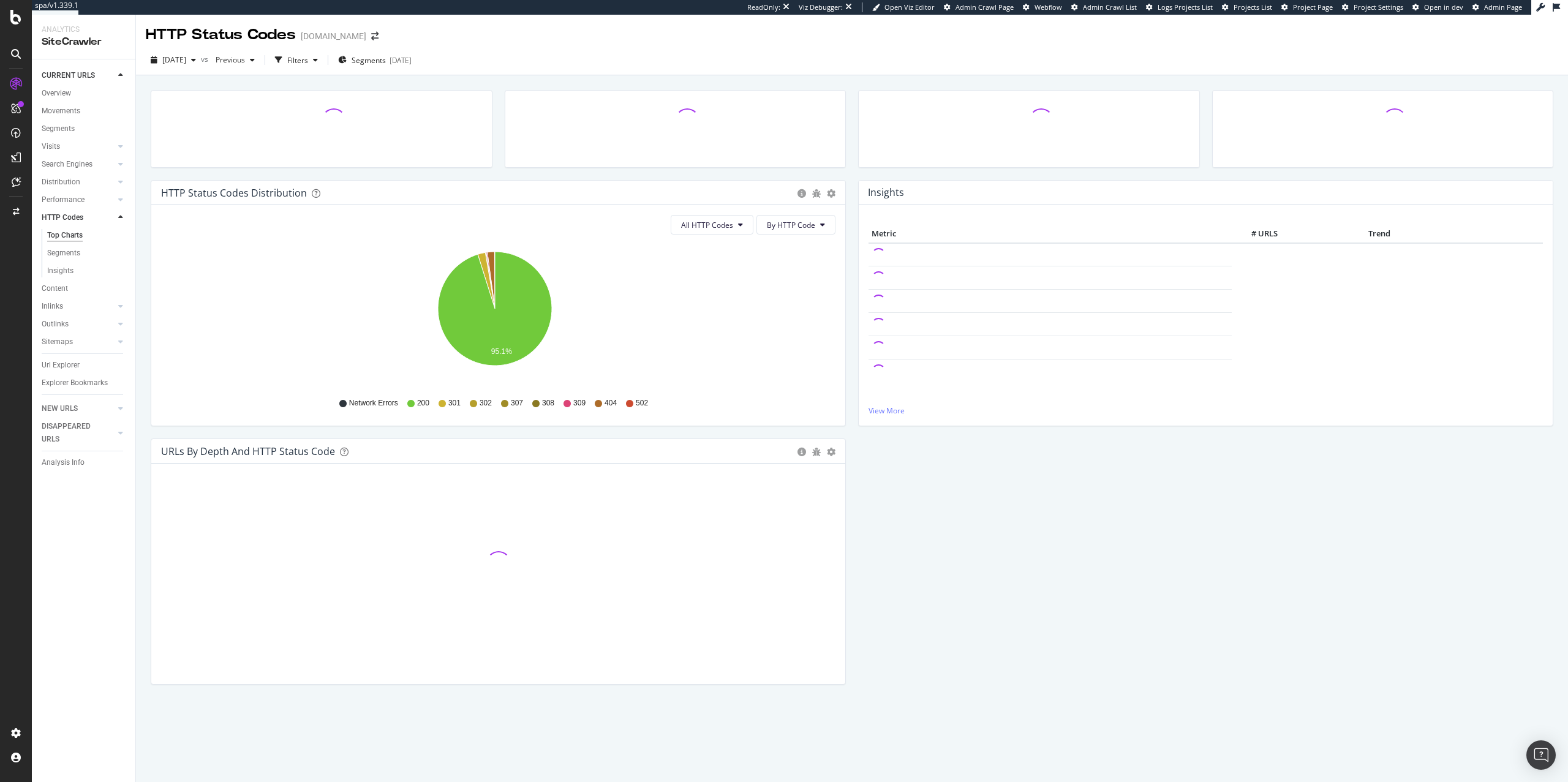
click at [105, 208] on div "Performance" at bounding box center [88, 200] width 94 height 18
click at [106, 199] on div at bounding box center [108, 200] width 12 height 12
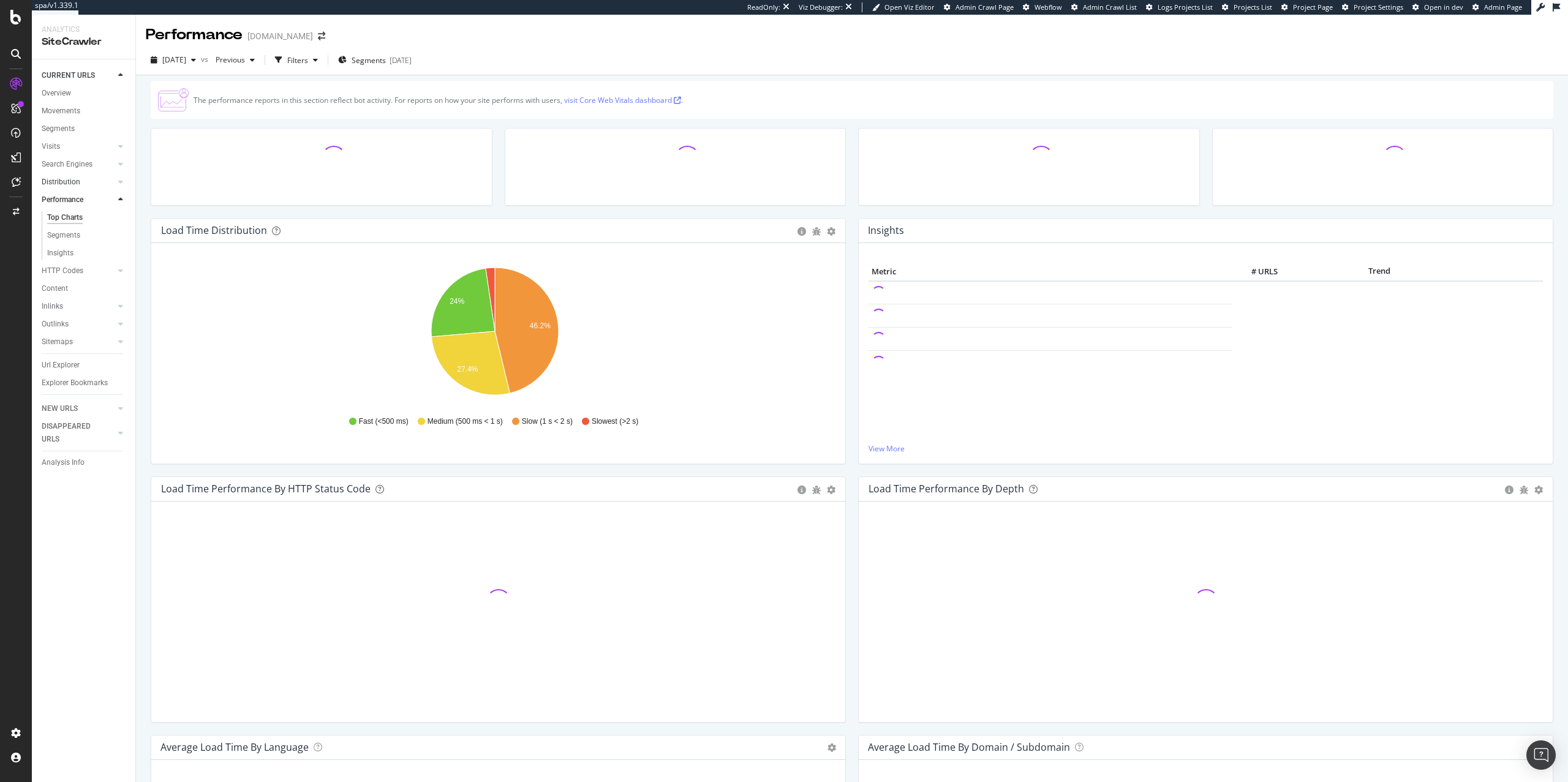
click at [107, 183] on div at bounding box center [108, 181] width 12 height 12
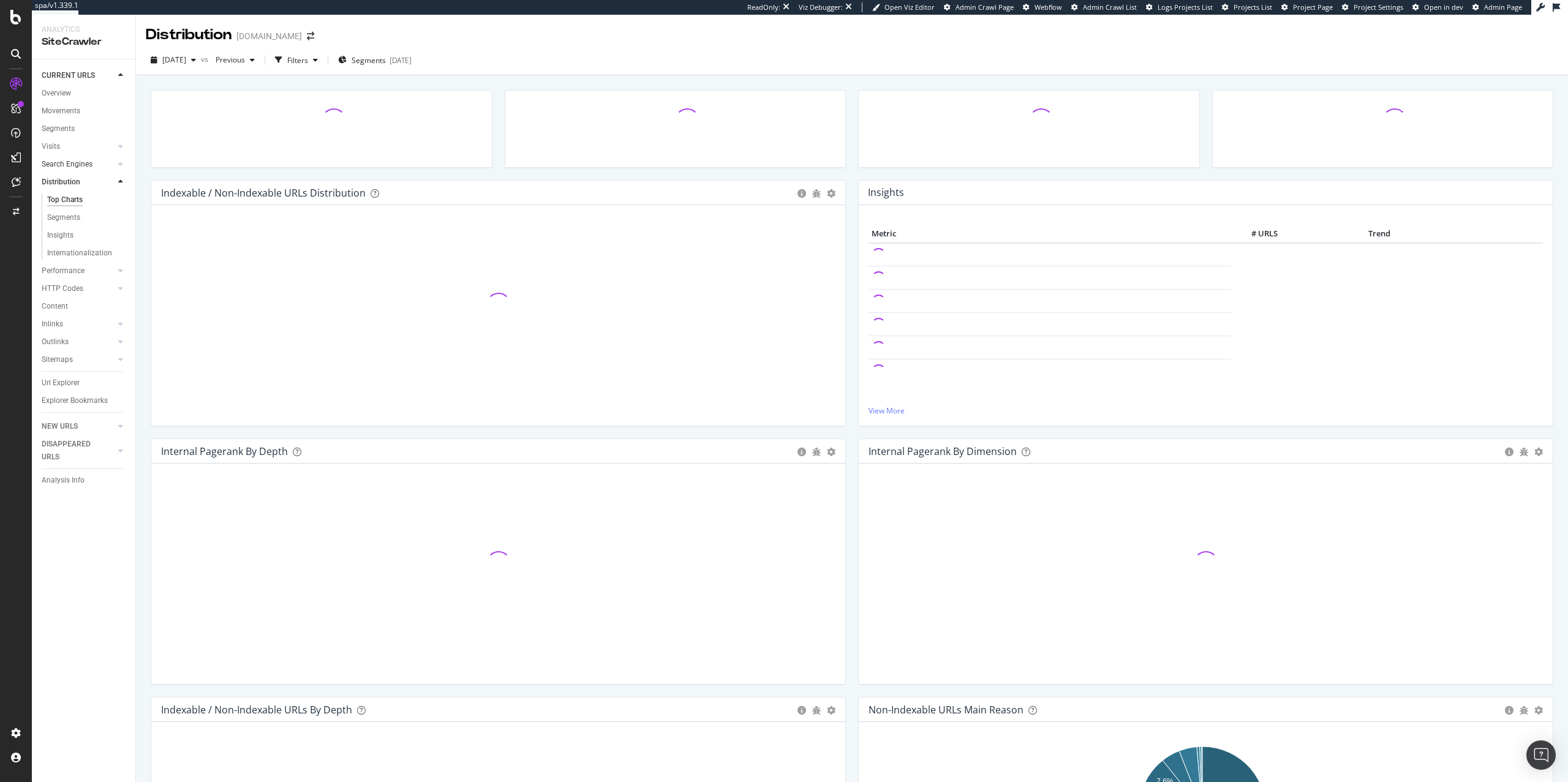
click at [109, 166] on div at bounding box center [108, 164] width 12 height 12
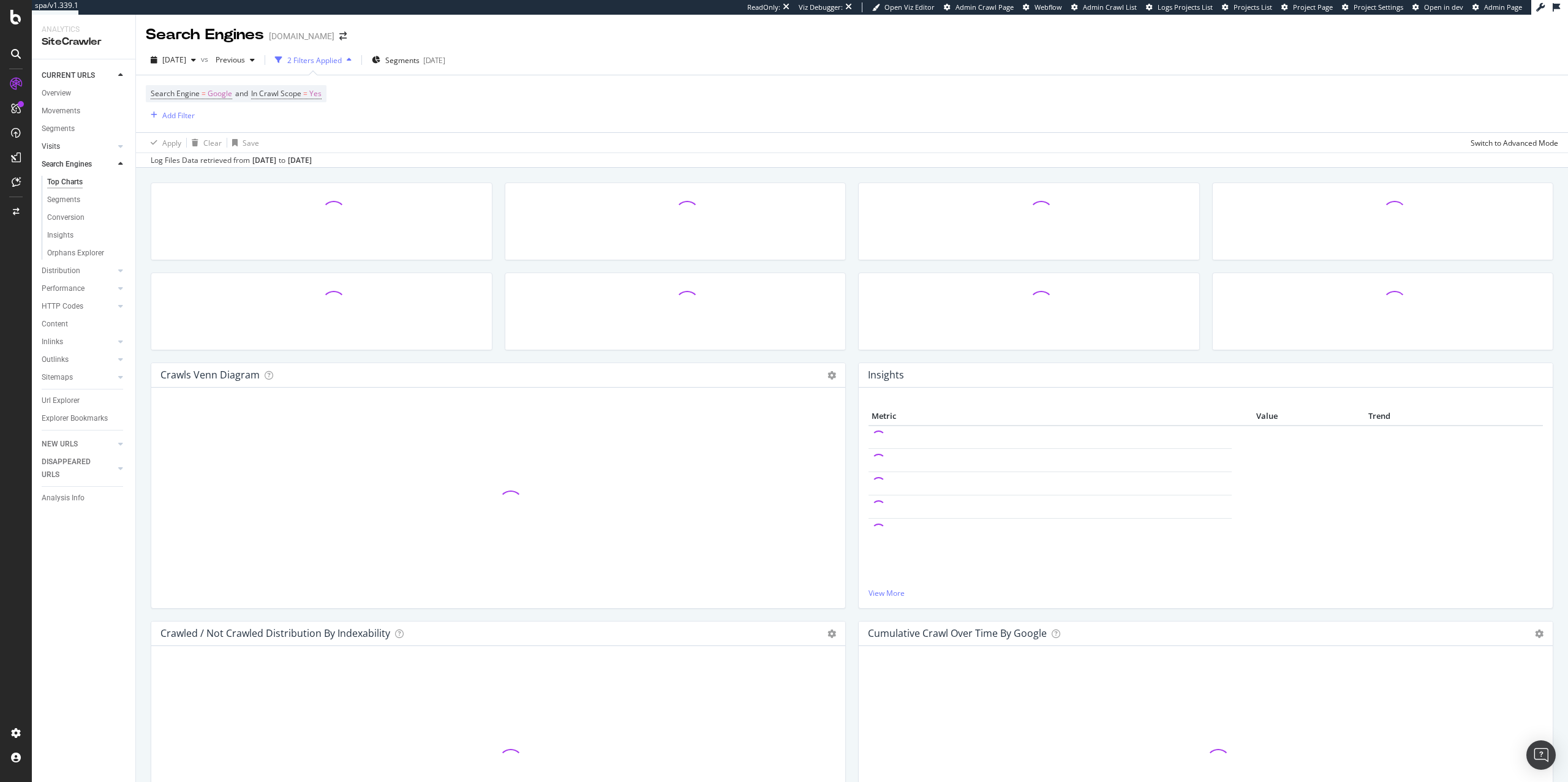
click at [103, 149] on div at bounding box center [108, 146] width 12 height 12
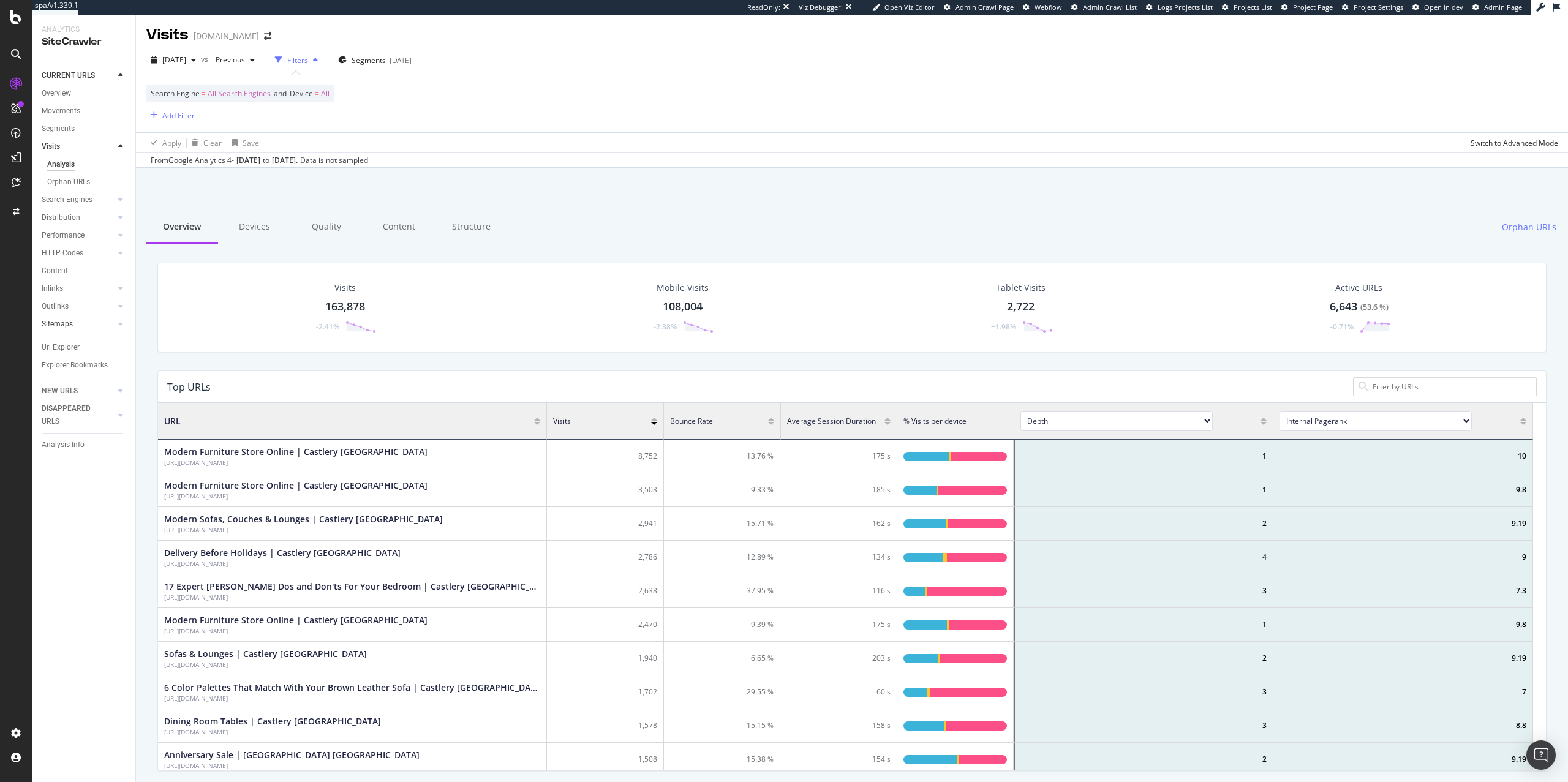
scroll to position [355, 1363]
click at [95, 318] on link "Sitemaps" at bounding box center [78, 324] width 73 height 13
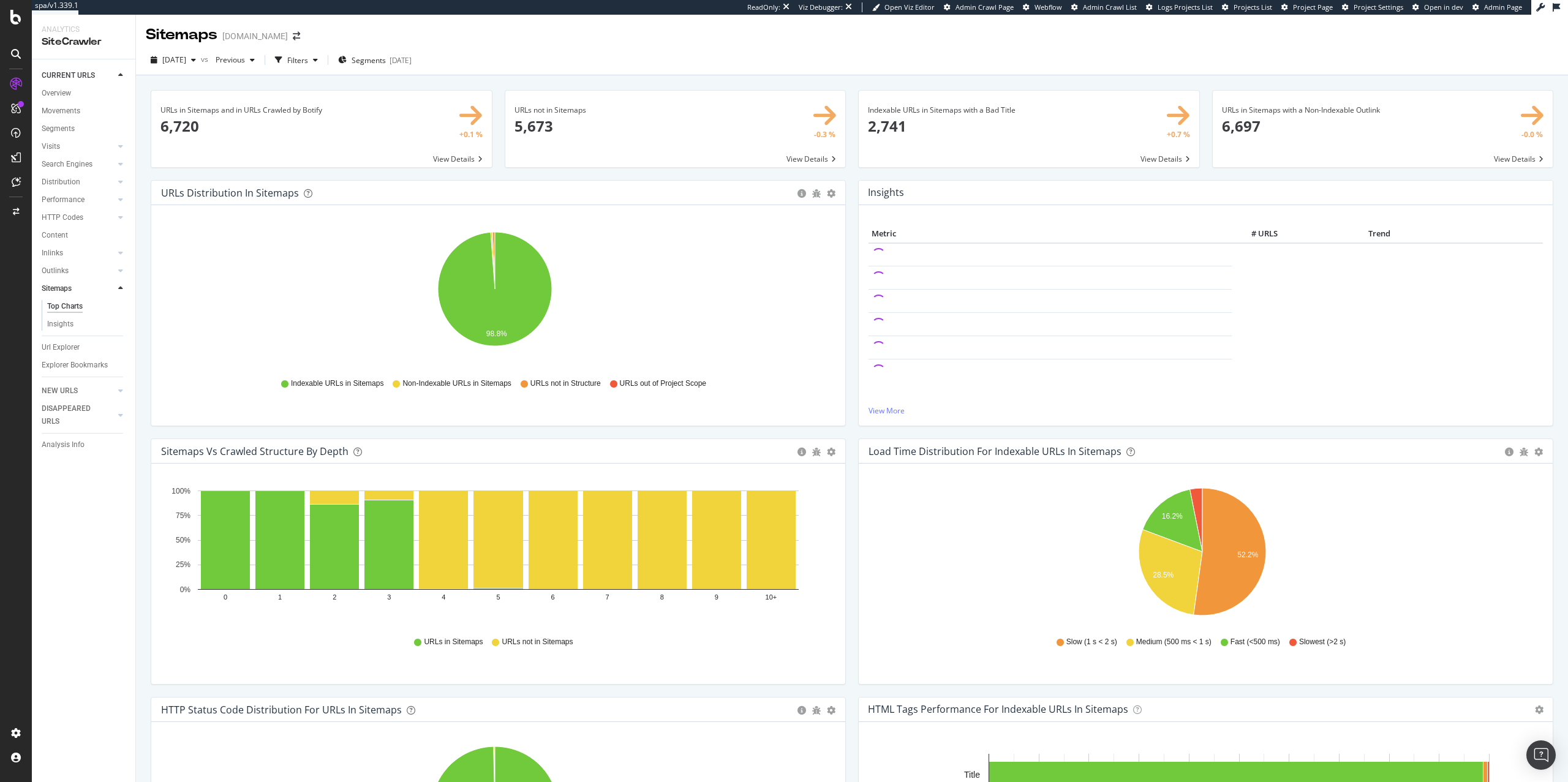
scroll to position [1177, 0]
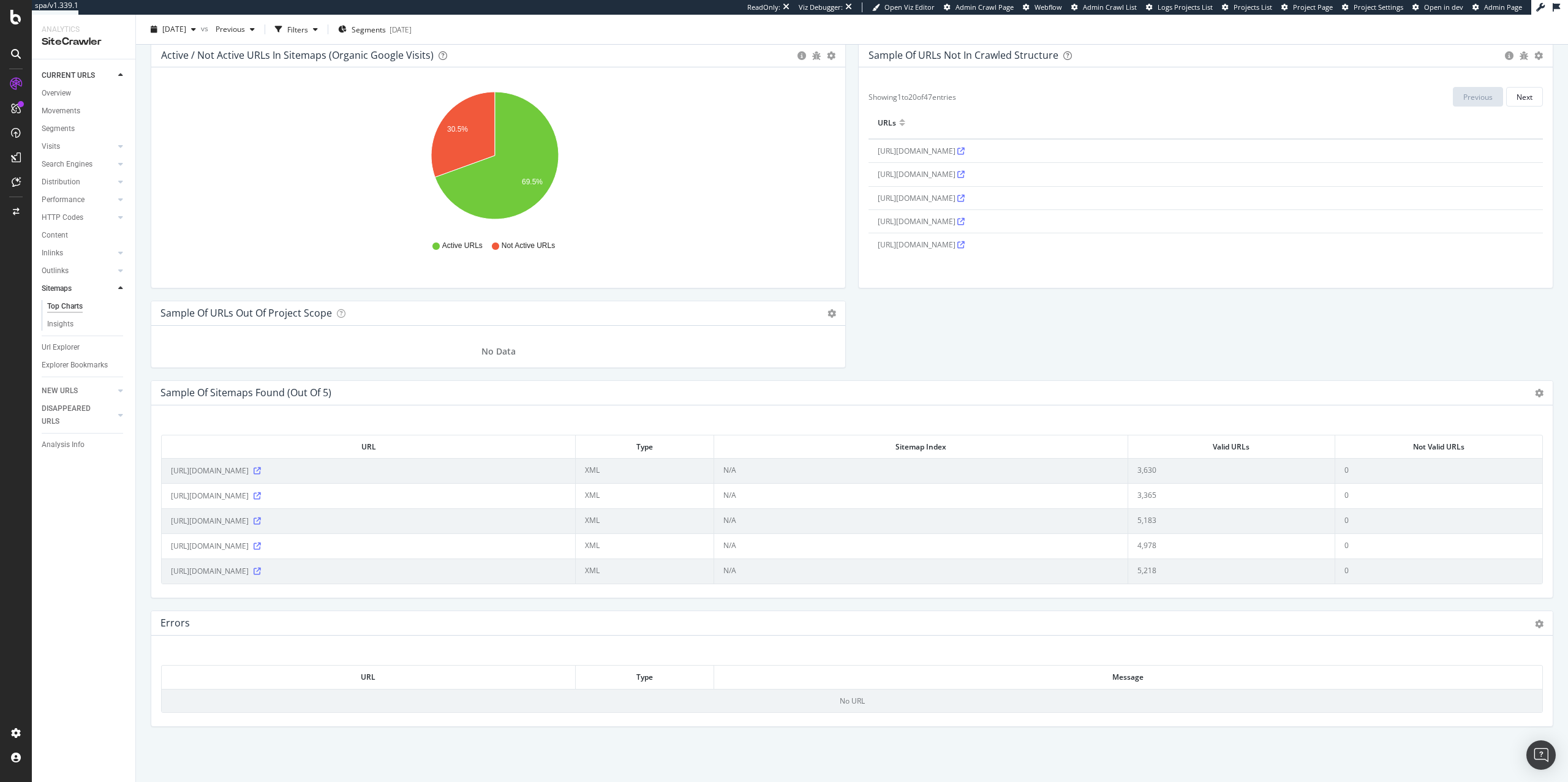
drag, startPoint x: 64, startPoint y: 71, endPoint x: 23, endPoint y: 83, distance: 42.7
click at [64, 71] on div "CURRENT URLS" at bounding box center [68, 76] width 53 height 13
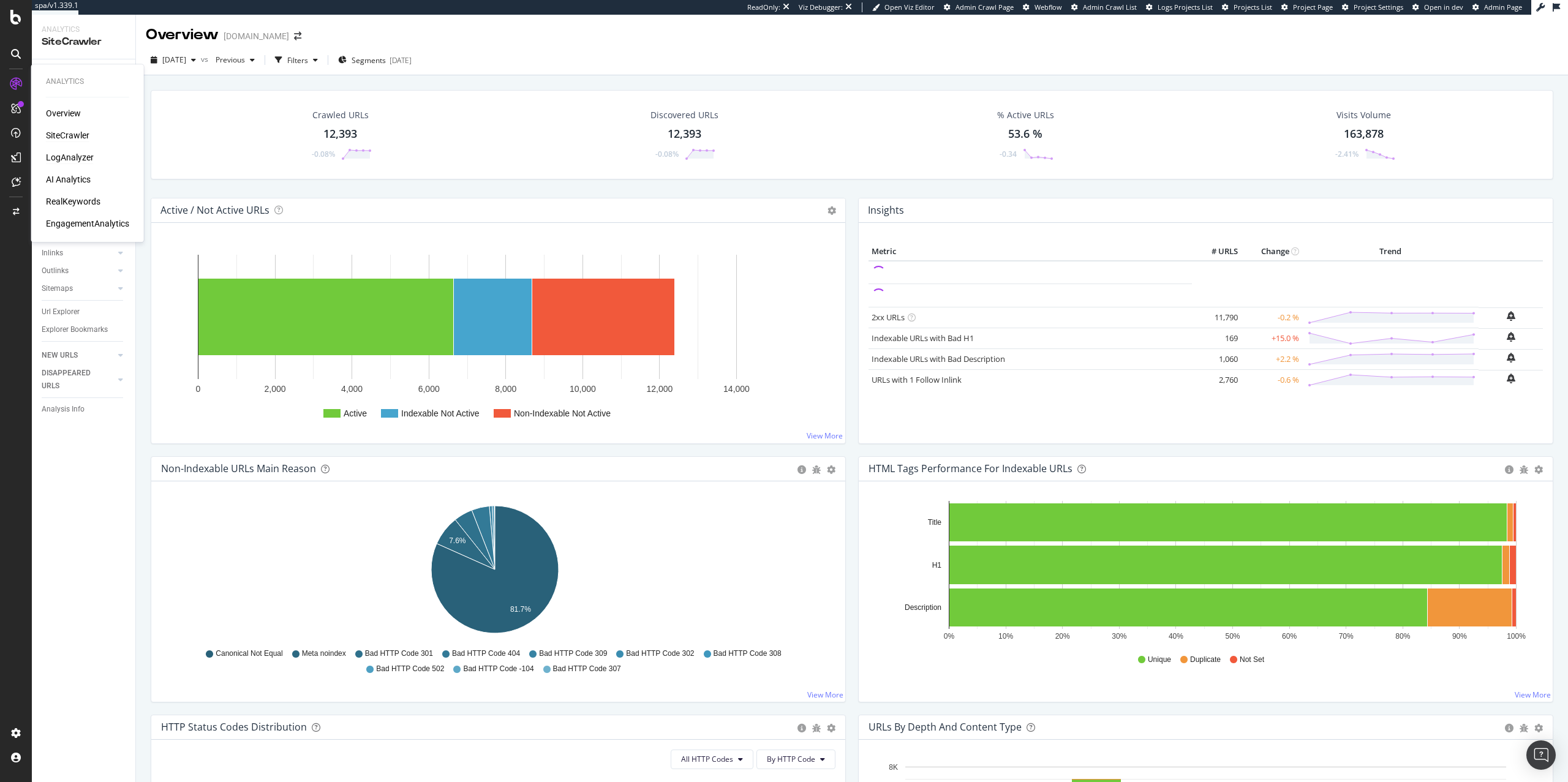
click at [77, 153] on div "LogAnalyzer" at bounding box center [69, 157] width 48 height 12
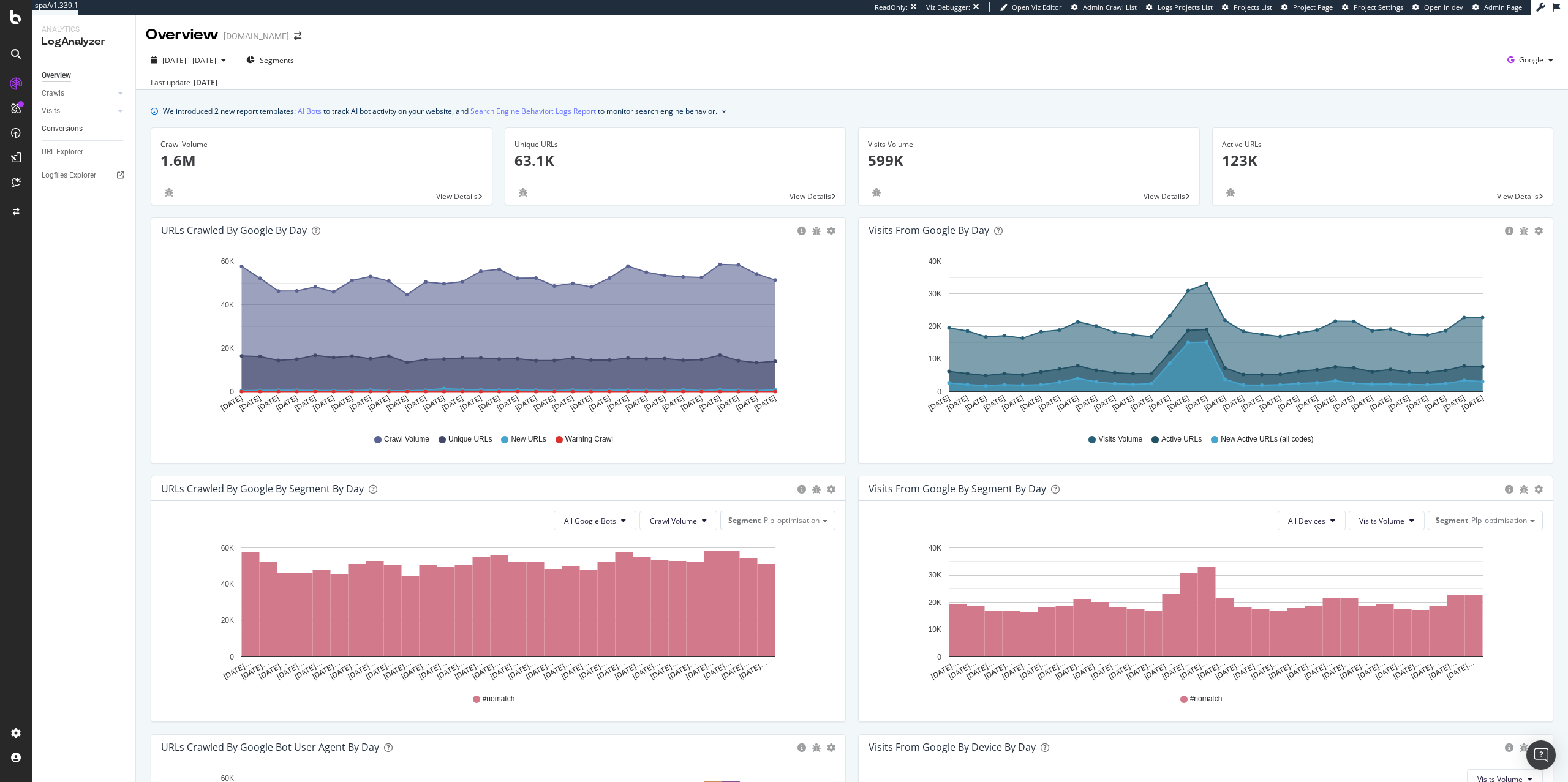
click at [90, 132] on link "Conversions" at bounding box center [84, 129] width 85 height 13
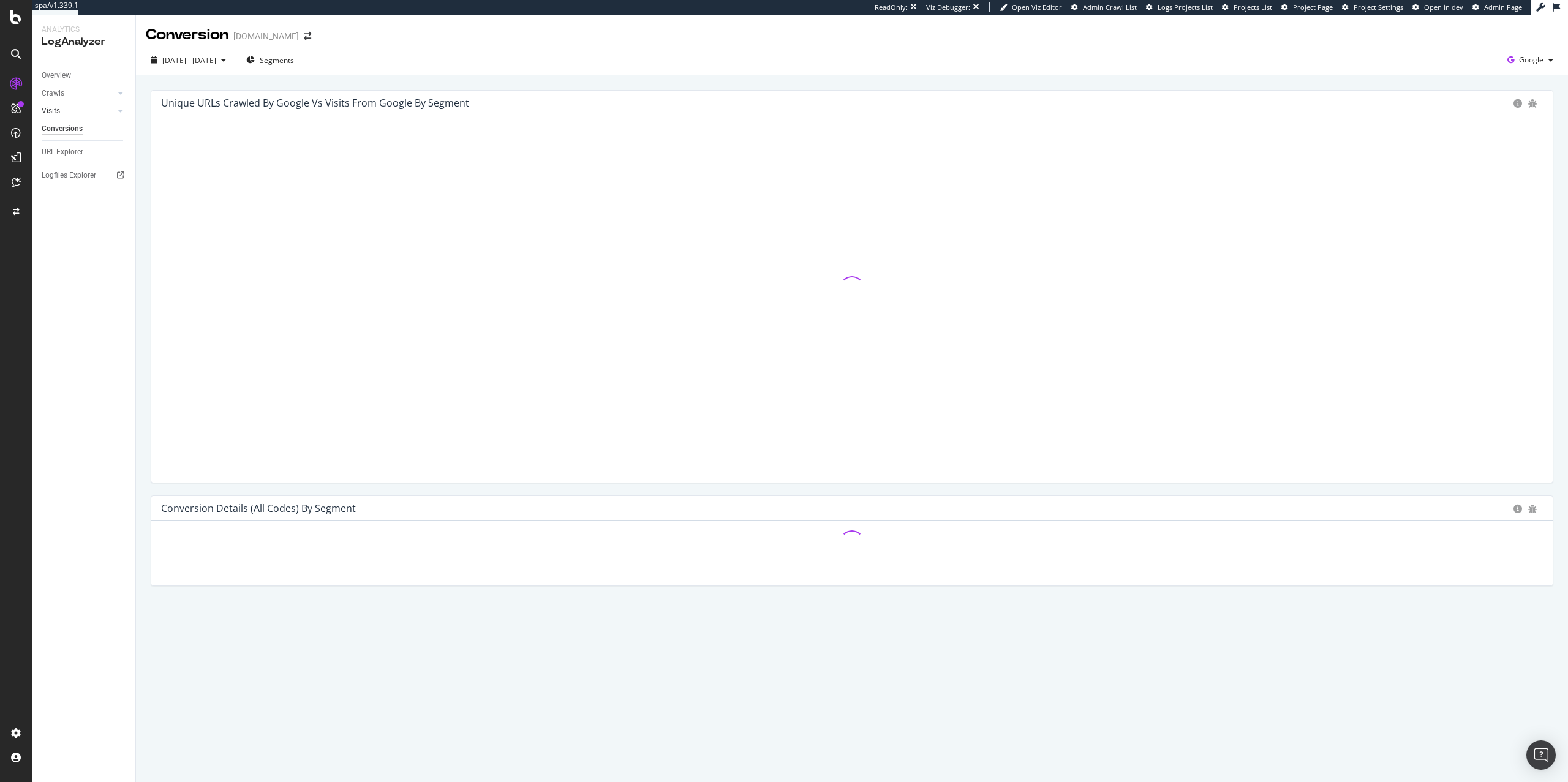
click at [91, 111] on link "Visits" at bounding box center [78, 111] width 73 height 13
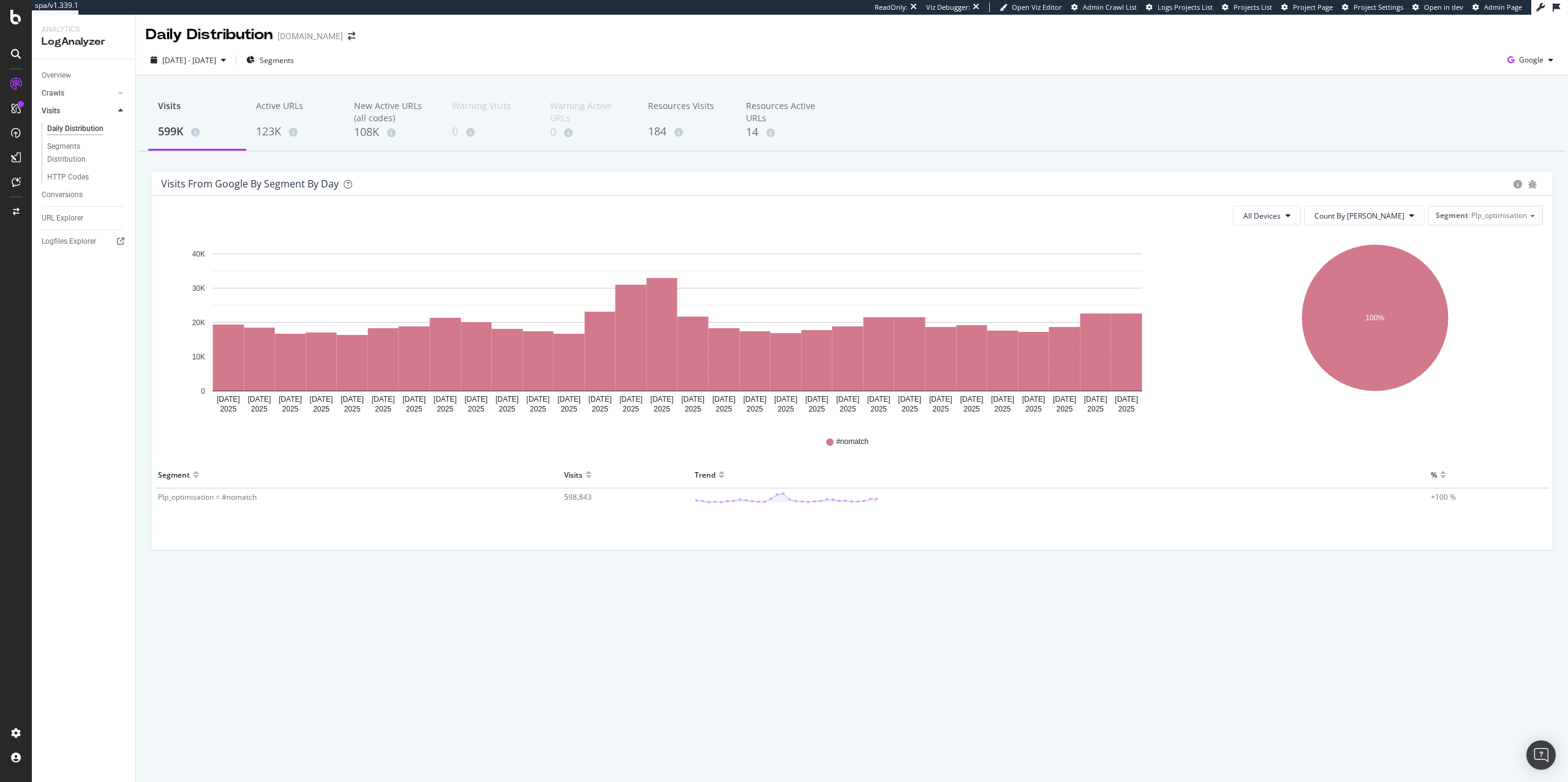
click at [80, 95] on link "Crawls" at bounding box center [78, 94] width 73 height 13
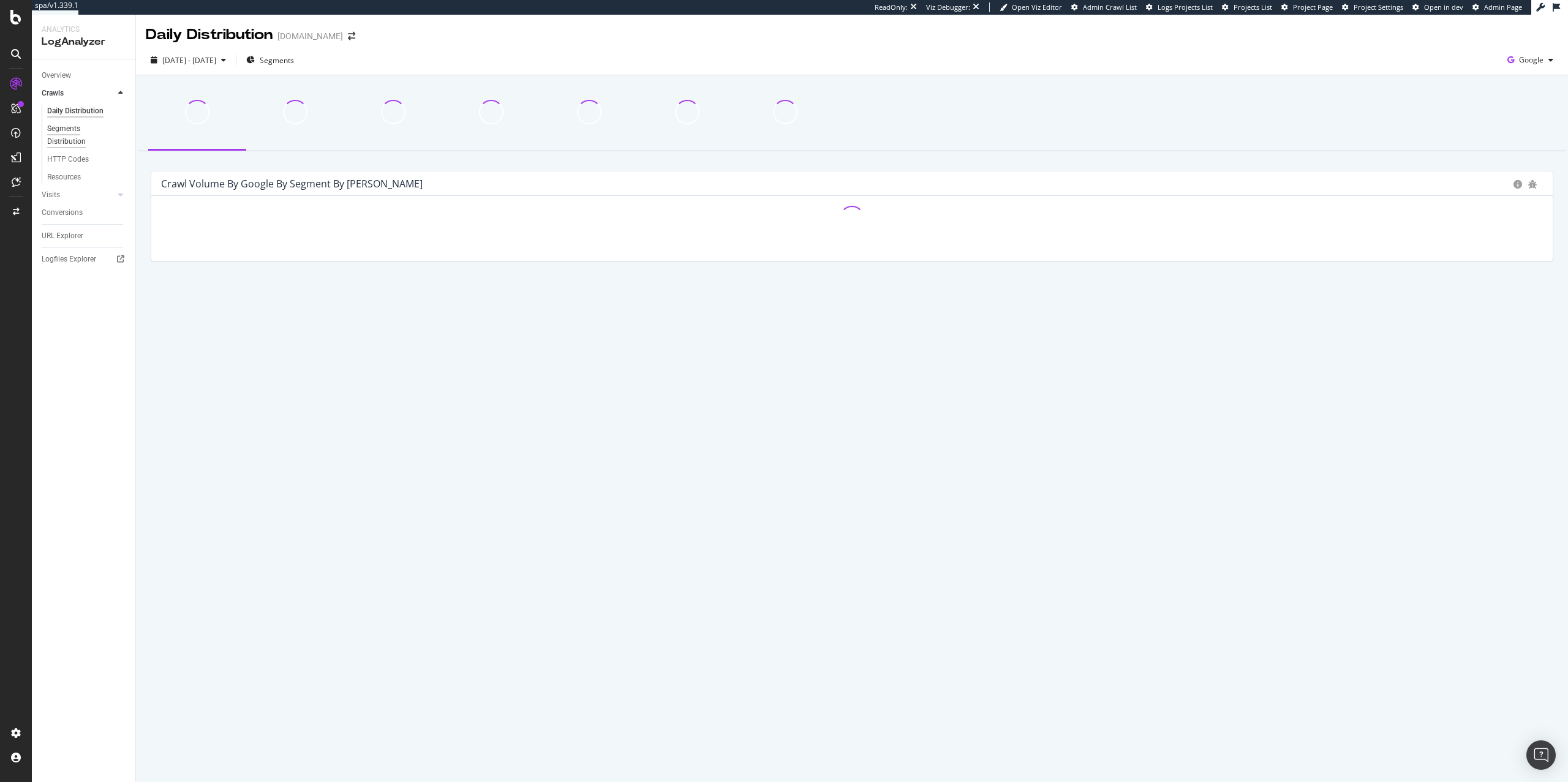
click at [73, 132] on div "Segments Distribution" at bounding box center [81, 135] width 68 height 26
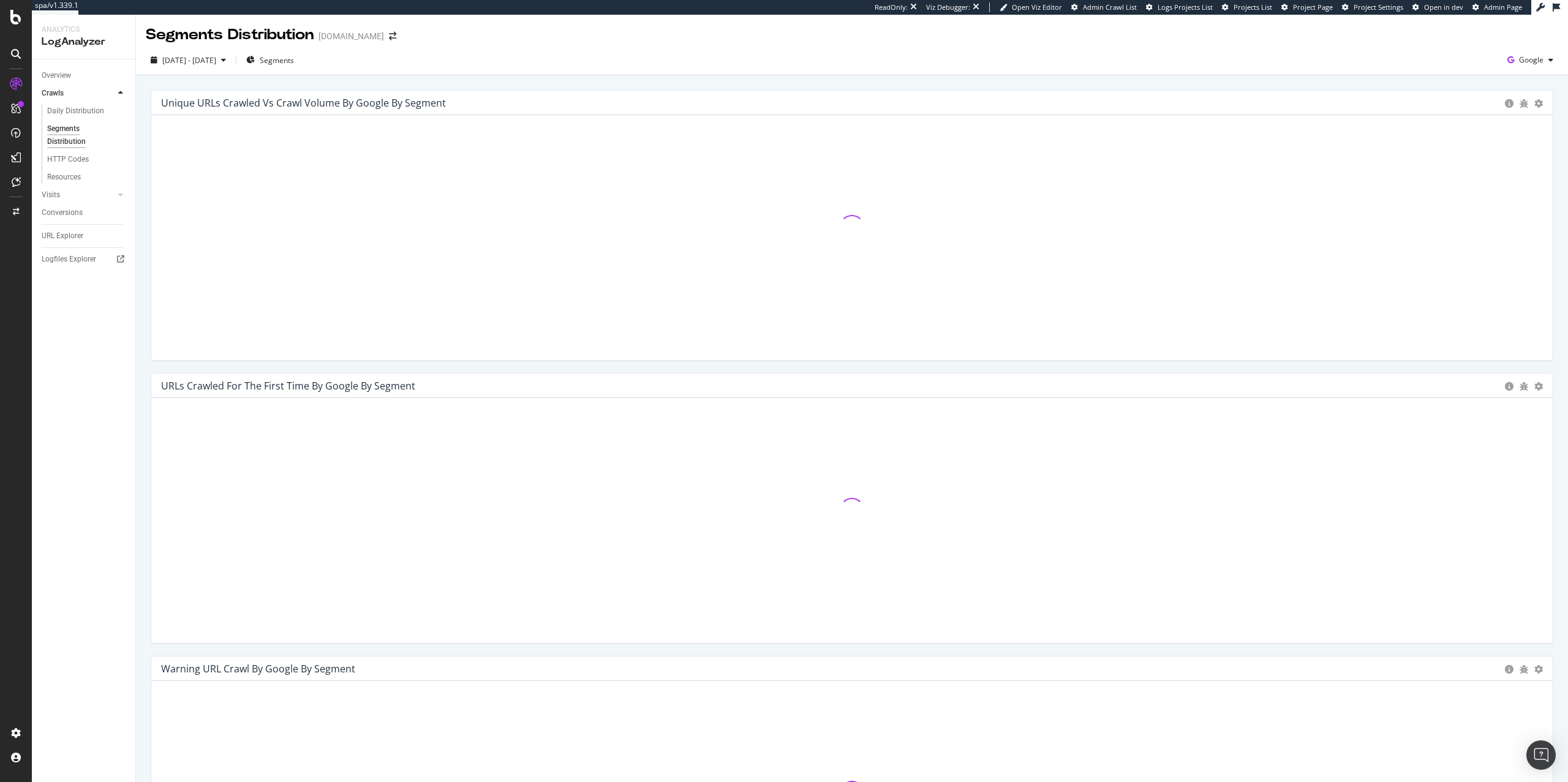
click at [81, 168] on div "Resources" at bounding box center [88, 176] width 94 height 15
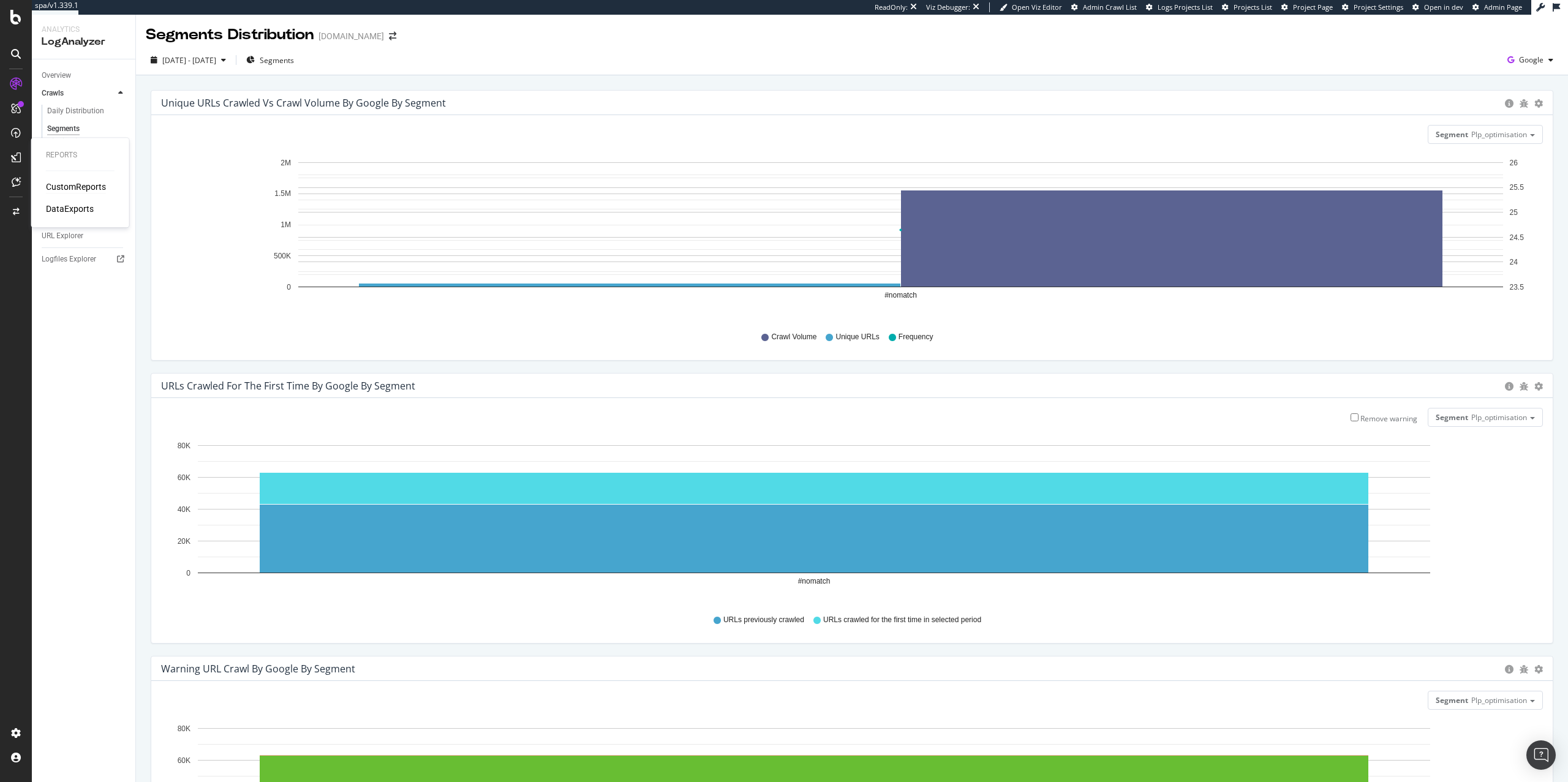
click at [62, 187] on div "CustomReports" at bounding box center [76, 187] width 60 height 12
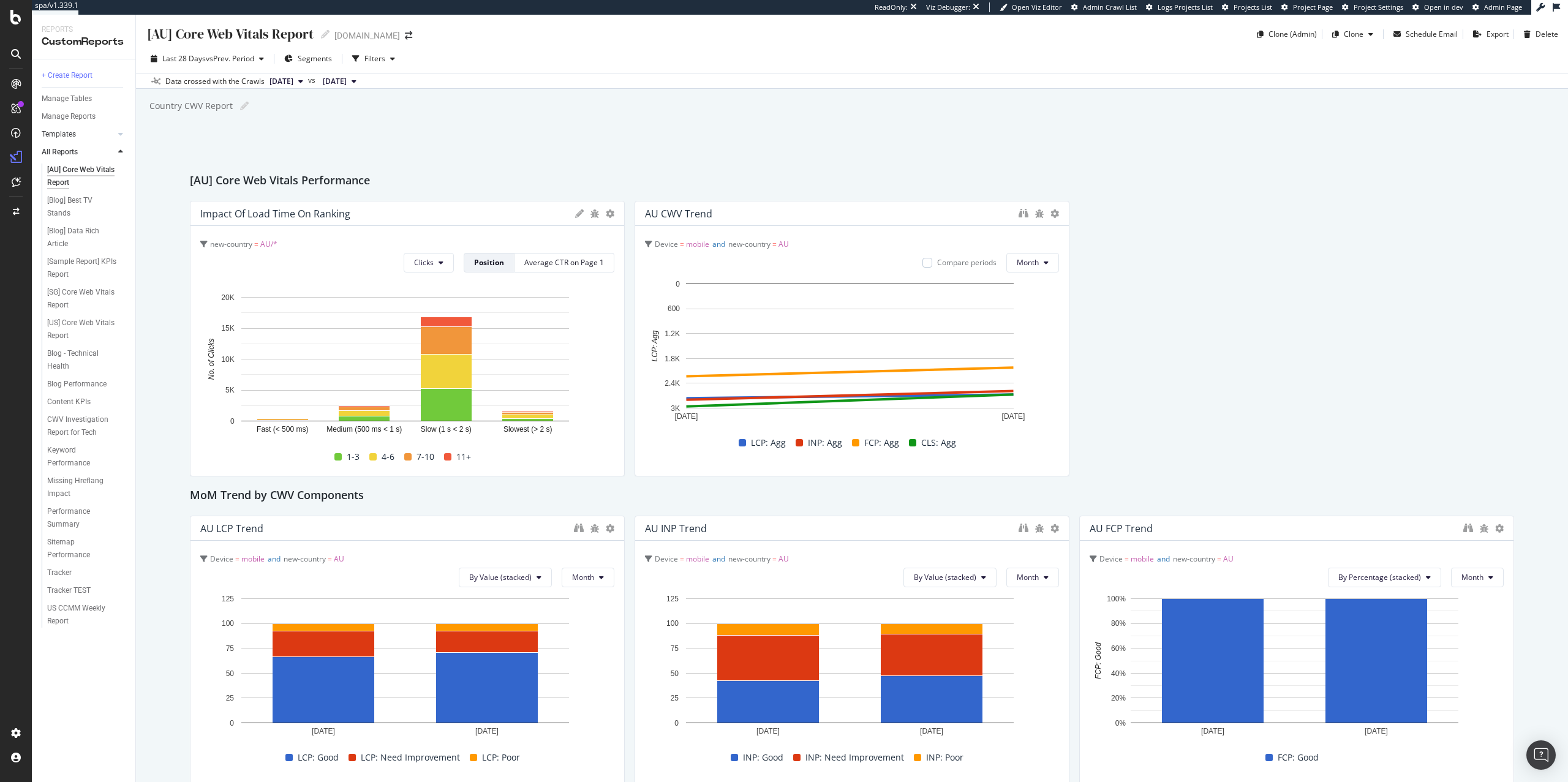
click at [106, 132] on div at bounding box center [108, 134] width 12 height 12
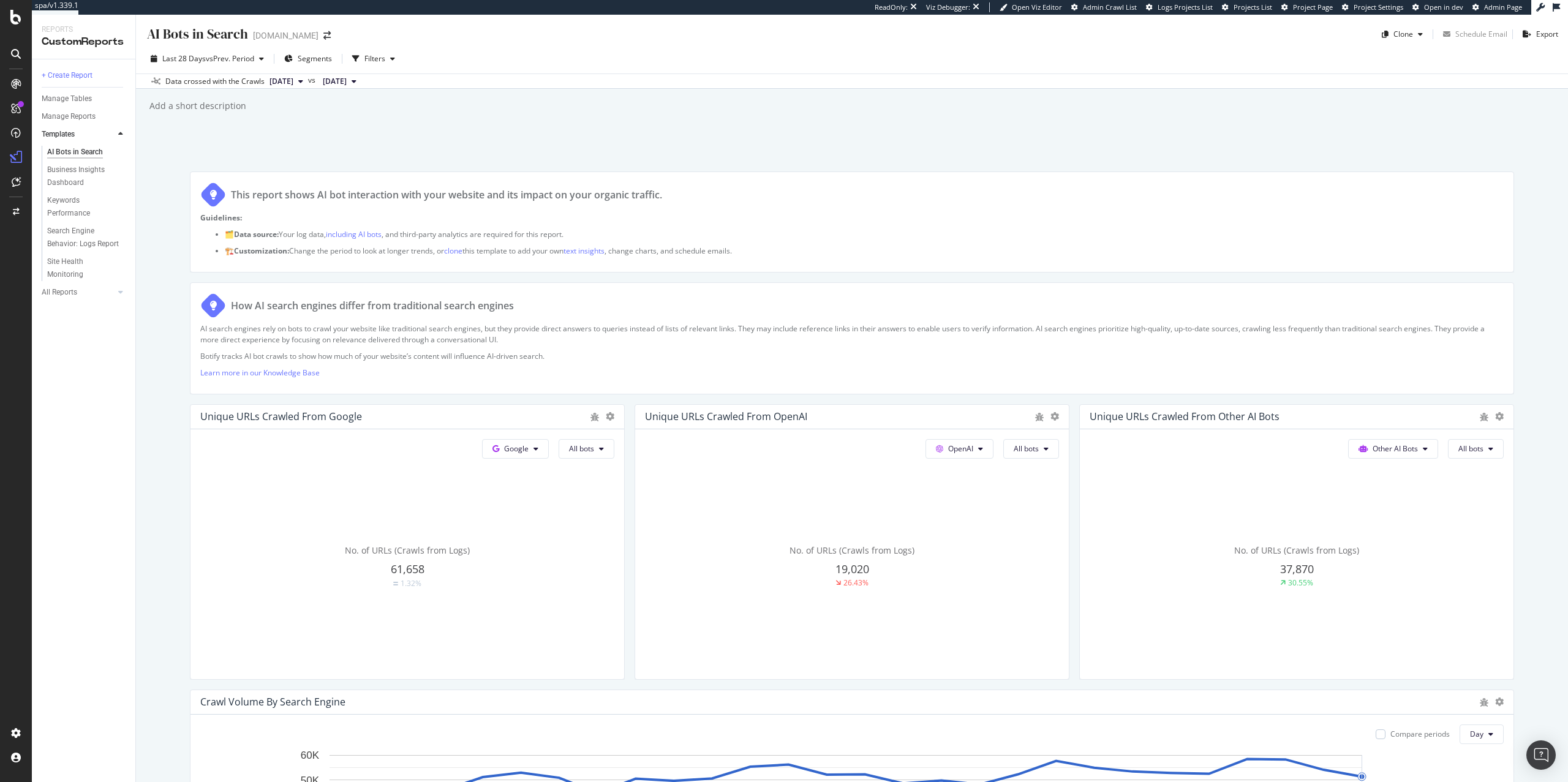
scroll to position [3, 0]
click at [308, 82] on button "[DATE]" at bounding box center [286, 78] width 43 height 14
click at [346, 78] on span "[DATE]" at bounding box center [335, 78] width 24 height 11
click at [293, 79] on span "[DATE]" at bounding box center [282, 78] width 24 height 11
click at [346, 78] on span "[DATE]" at bounding box center [335, 78] width 24 height 11
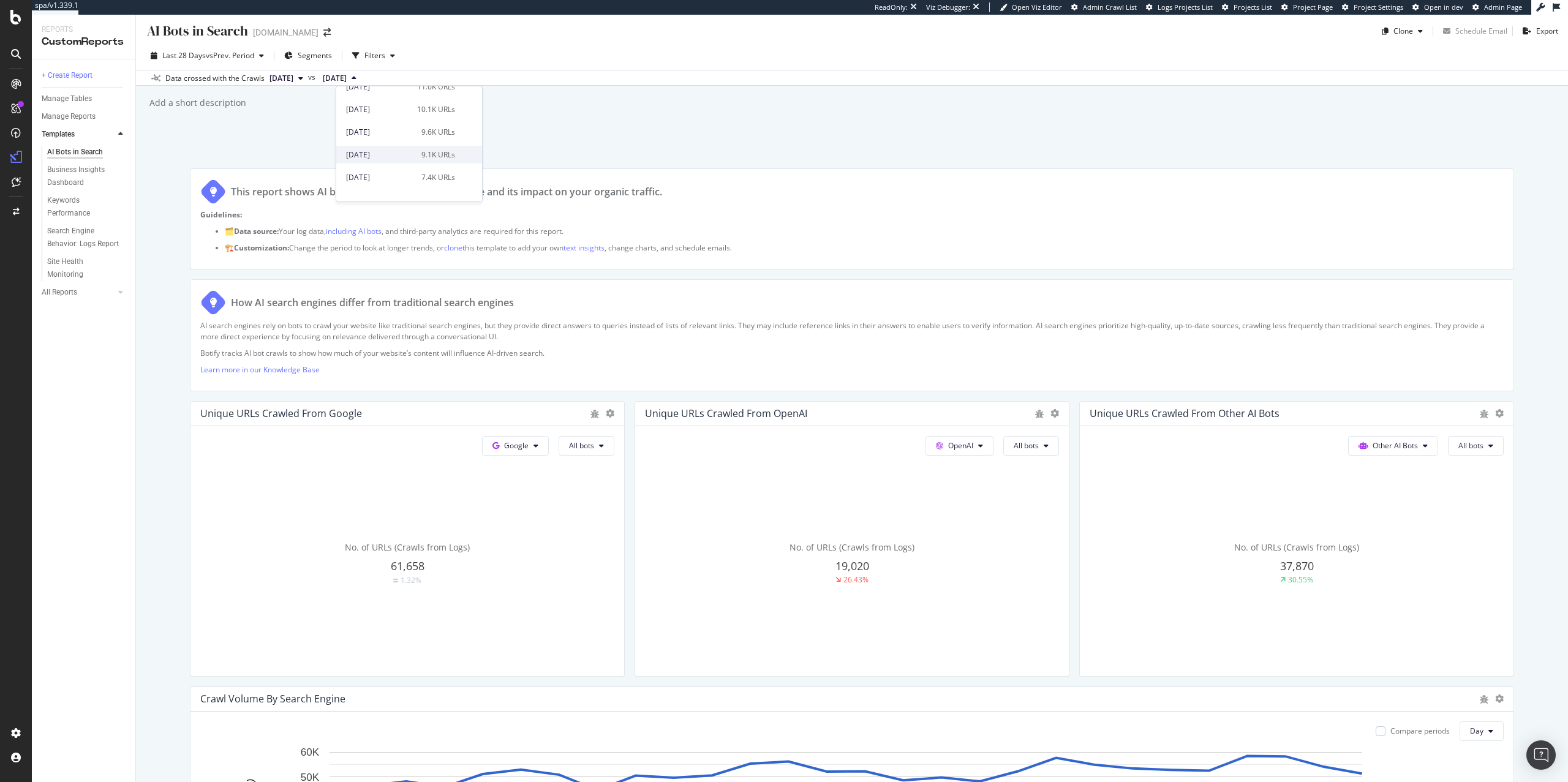
scroll to position [280, 0]
click at [422, 155] on div "9.1K URLs" at bounding box center [438, 153] width 33 height 11
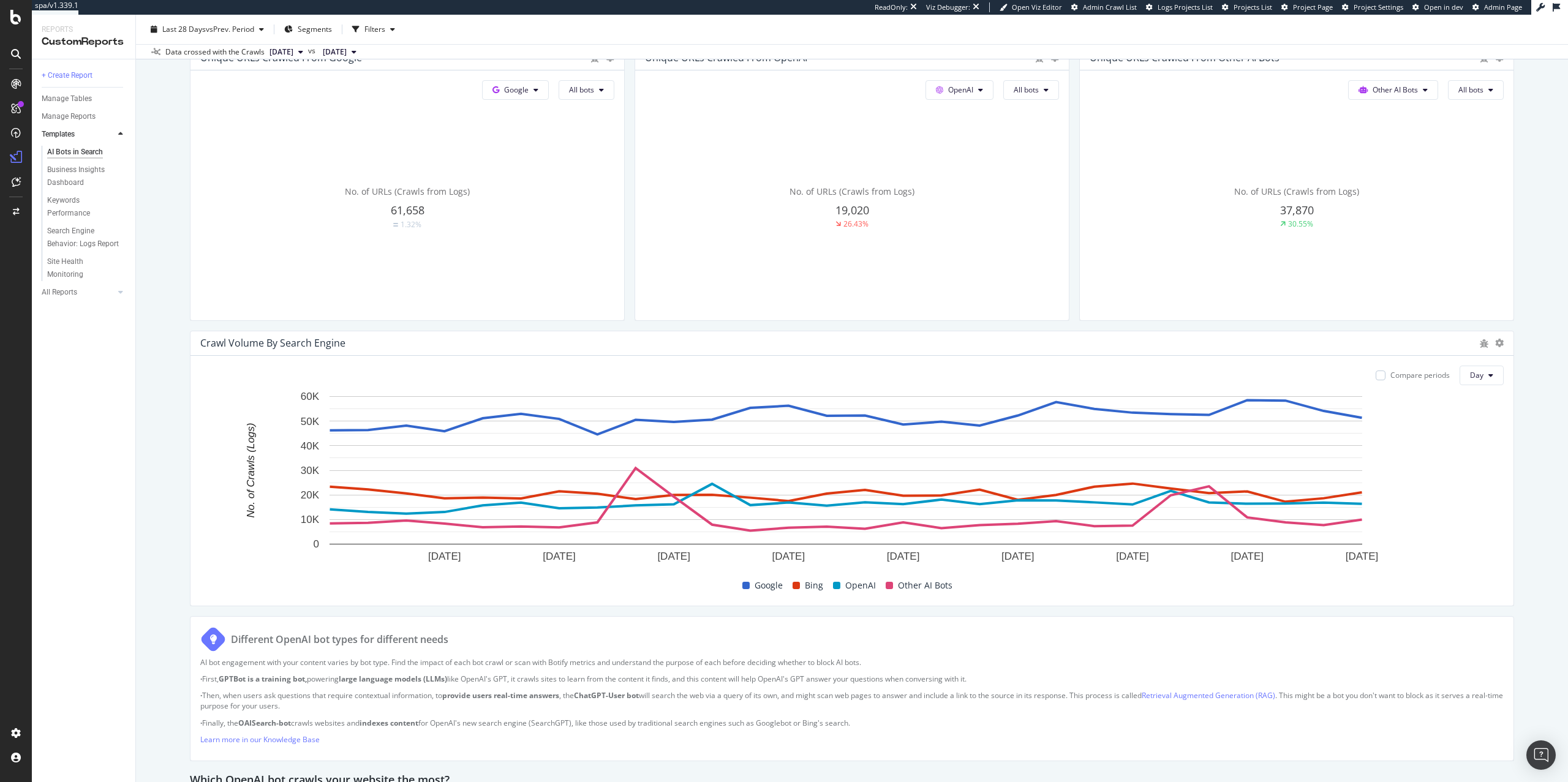
scroll to position [424, 0]
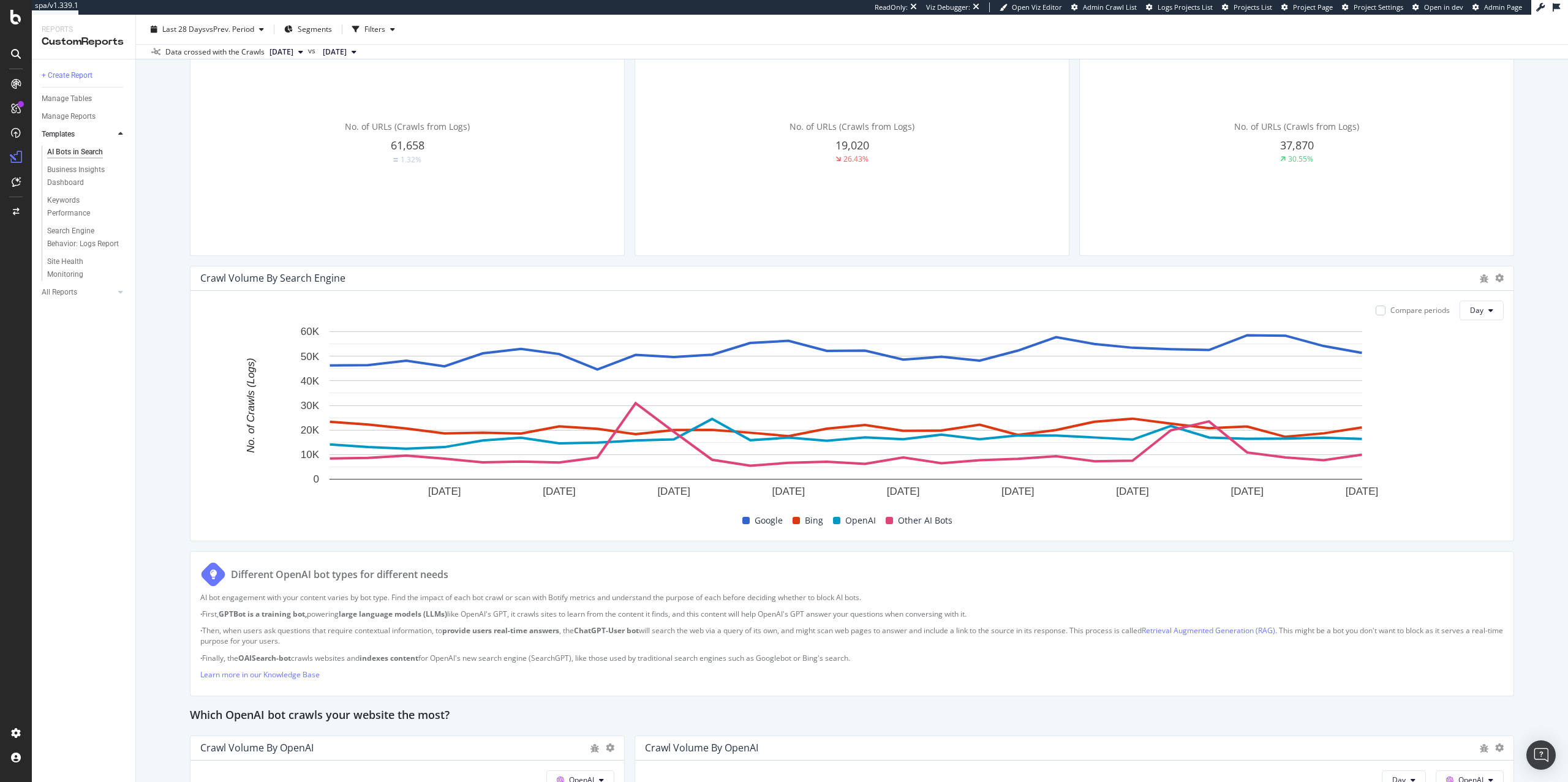
click at [1406, 314] on div "Compare periods" at bounding box center [1420, 310] width 60 height 10
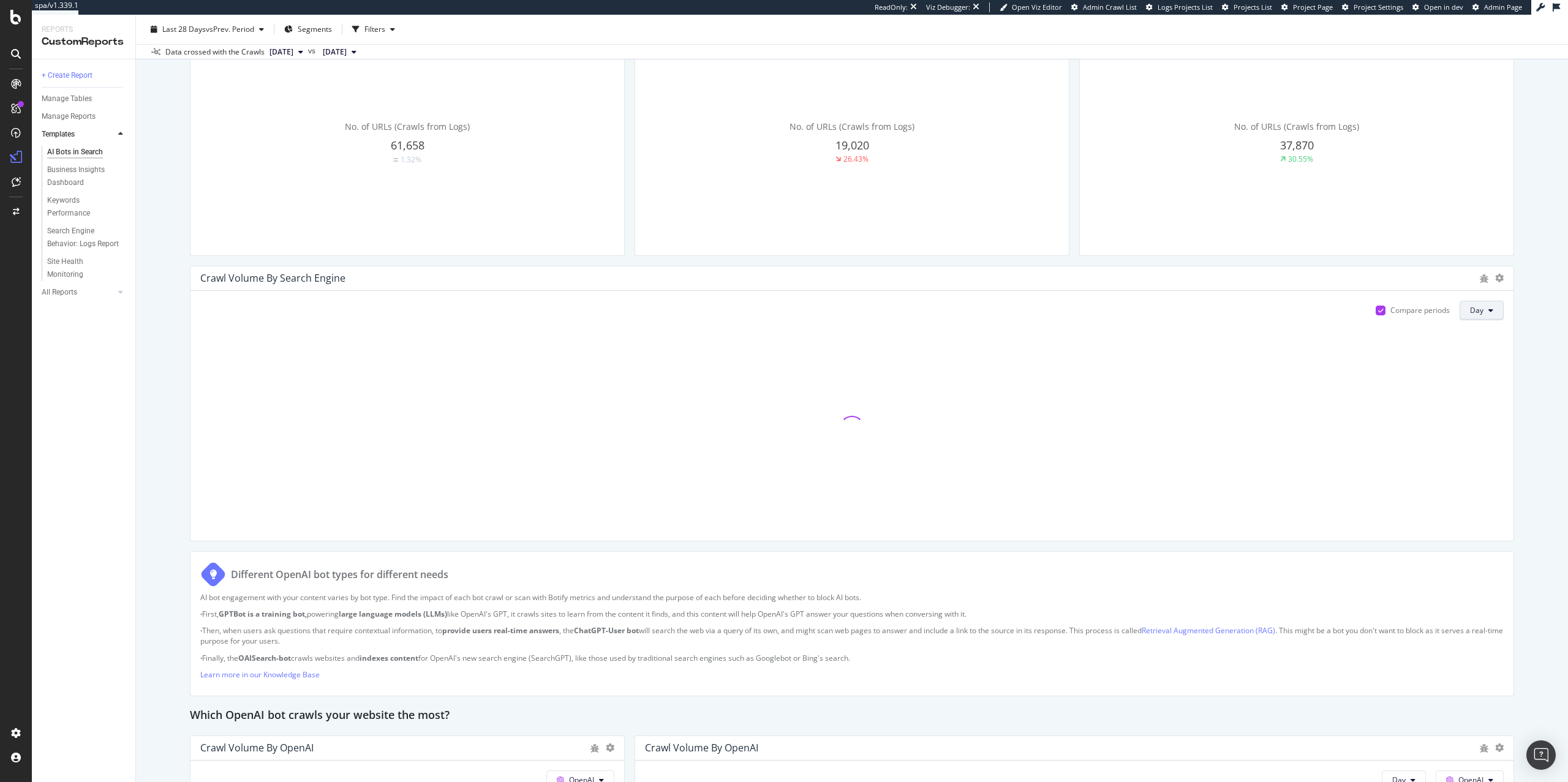
click at [1489, 313] on icon at bounding box center [1491, 310] width 5 height 7
click at [1472, 390] on div "Month" at bounding box center [1469, 381] width 42 height 18
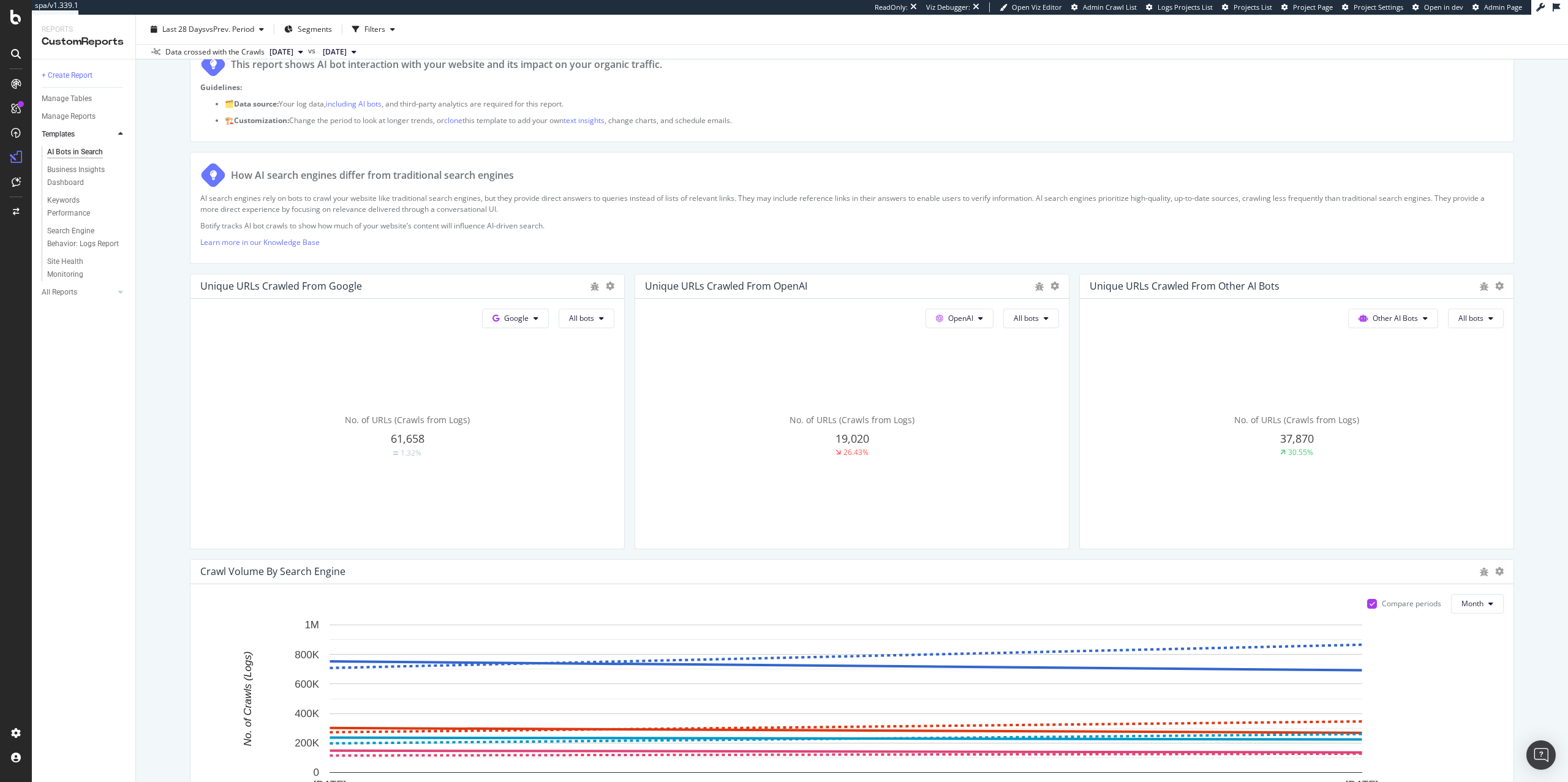
scroll to position [0, 0]
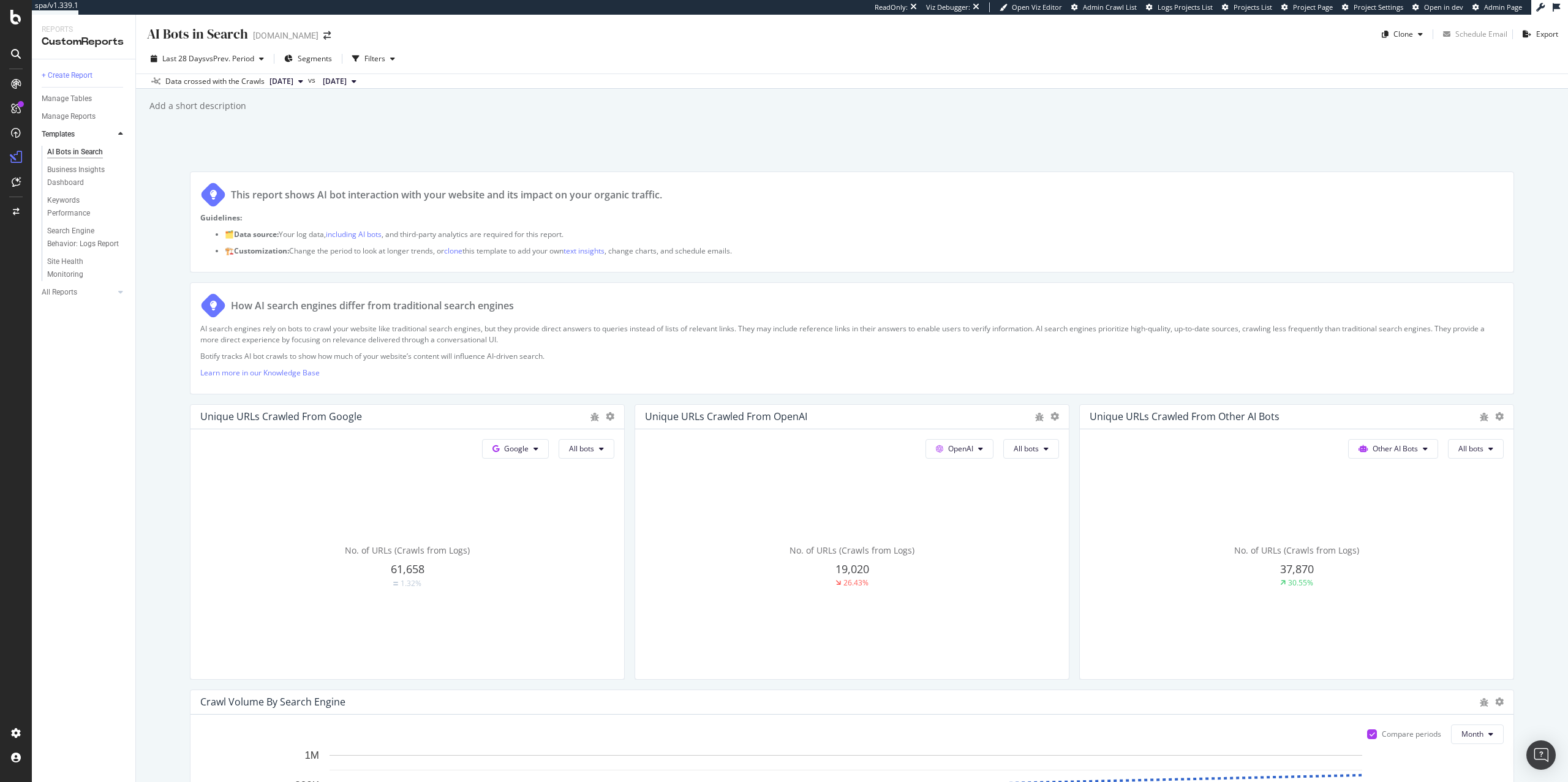
click at [346, 81] on span "[DATE]" at bounding box center [335, 81] width 24 height 11
click at [610, 105] on div "Add a short description Add a short description" at bounding box center [858, 106] width 1420 height 18
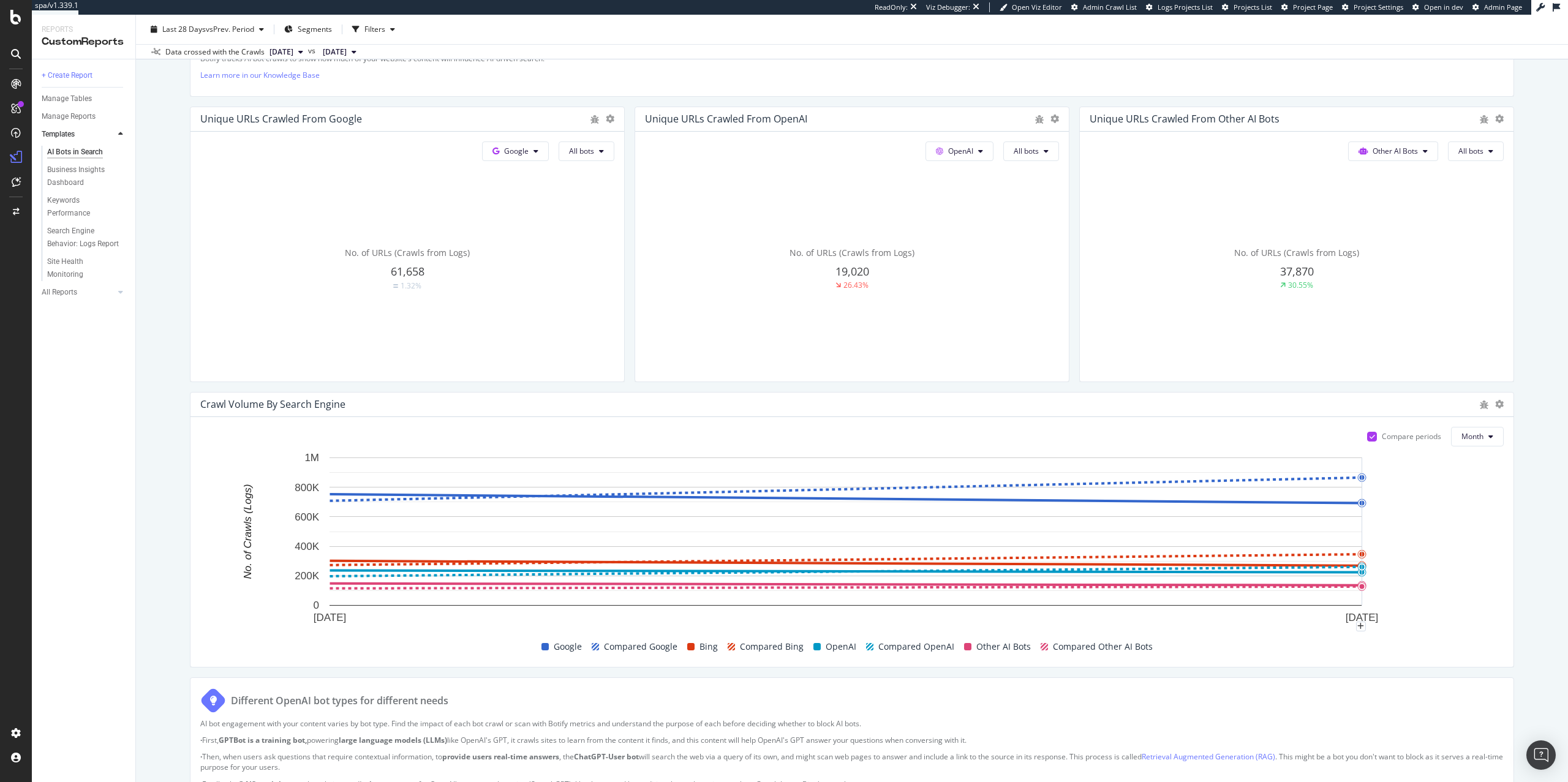
scroll to position [344, 0]
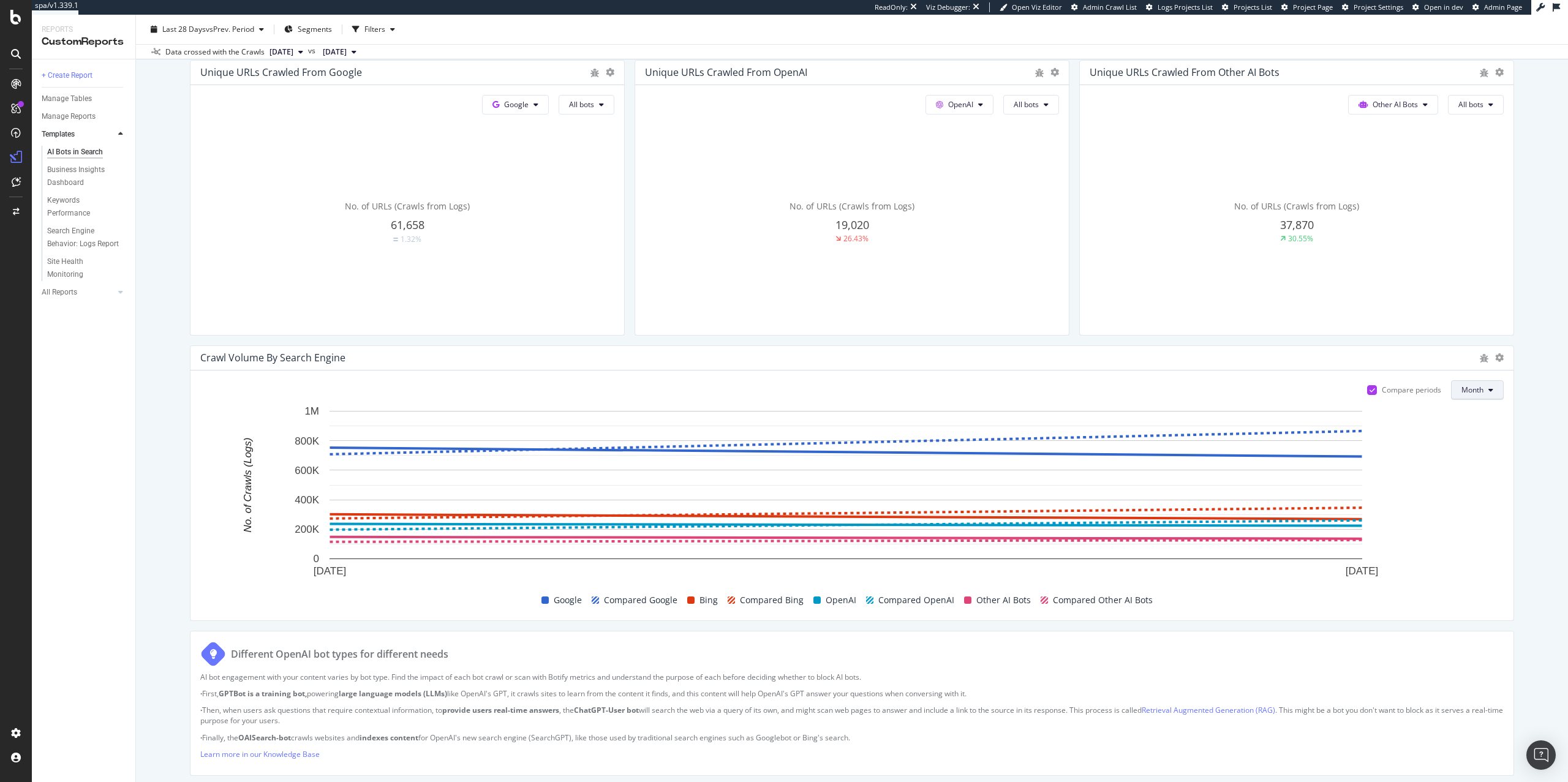
click at [1462, 394] on span "Month" at bounding box center [1473, 390] width 22 height 10
click at [1457, 459] on span "Month" at bounding box center [1461, 460] width 24 height 11
click at [1463, 373] on div "Compare periods Month [DATE] [DATE] 0 200K 400K 600K 800K 1M No. of Crawls (Log…" at bounding box center [852, 496] width 1323 height 250
click at [1461, 384] on button "Month" at bounding box center [1478, 390] width 52 height 20
click at [1500, 418] on div "Compare periods Month [DATE] [DATE] 0 200K 400K 600K 800K 1M No. of Crawls (Log…" at bounding box center [852, 496] width 1323 height 250
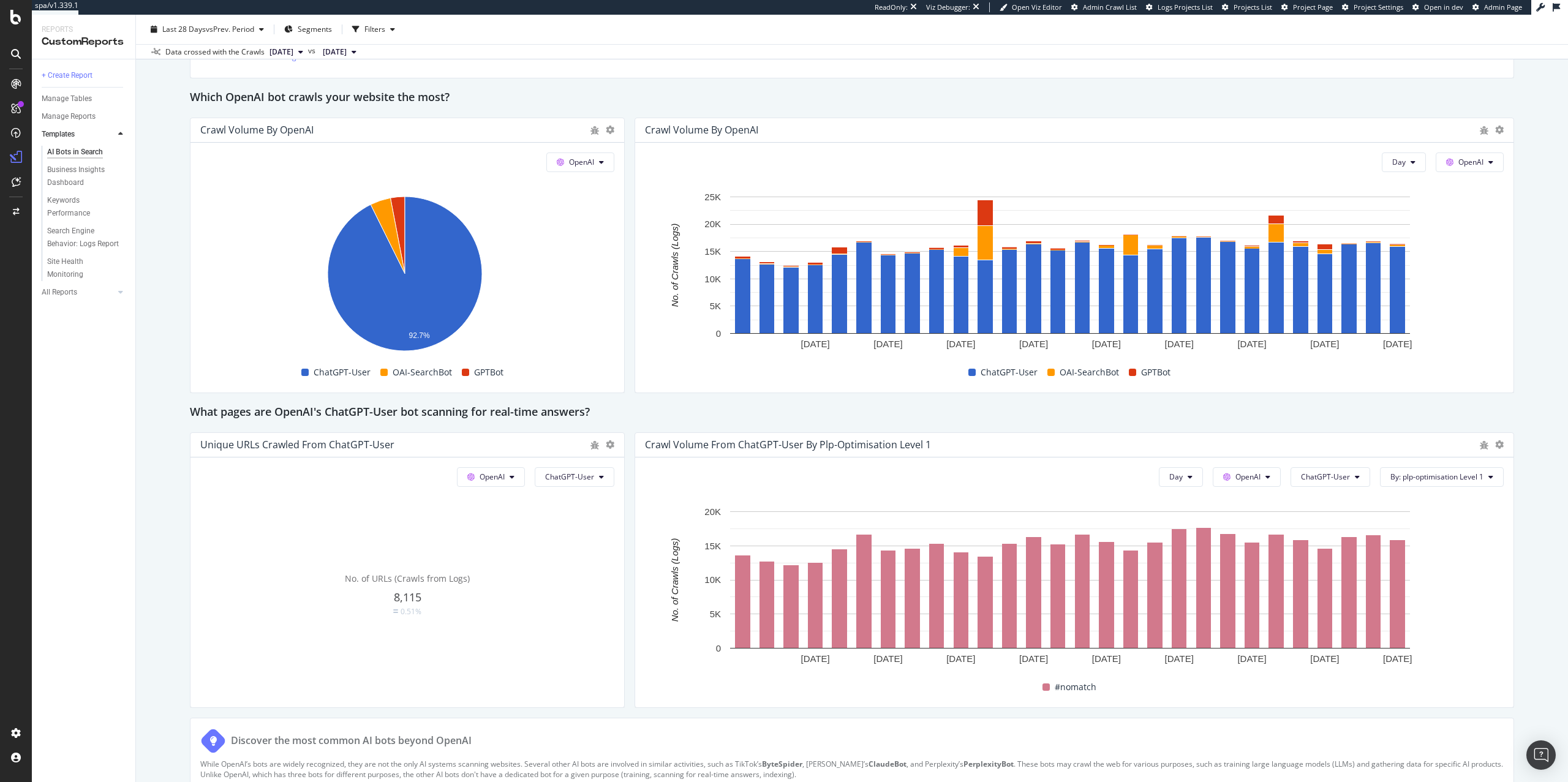
scroll to position [1084, 0]
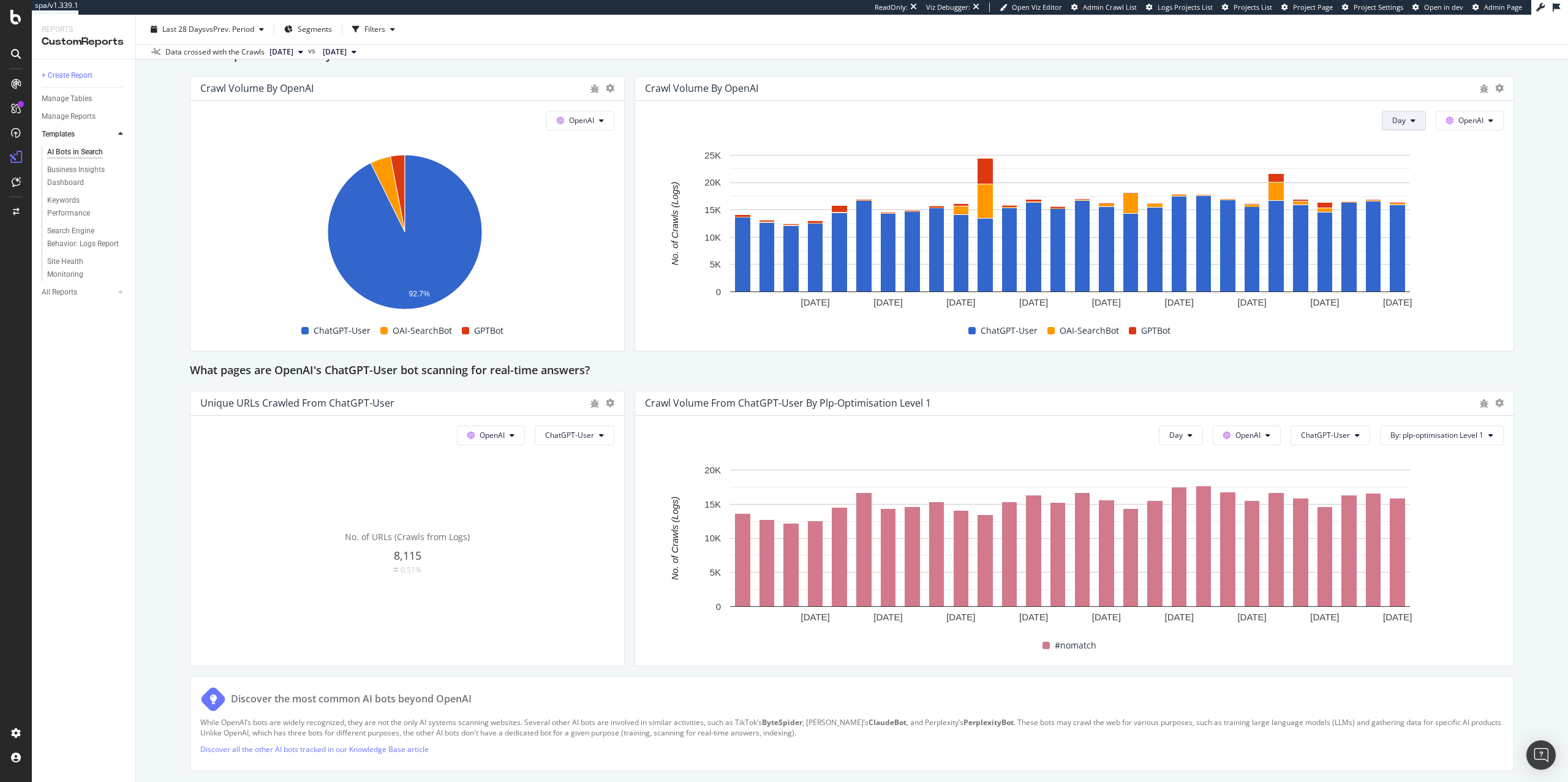
click at [1413, 121] on button "Day" at bounding box center [1404, 121] width 44 height 20
click at [1389, 195] on span "Month" at bounding box center [1391, 191] width 22 height 11
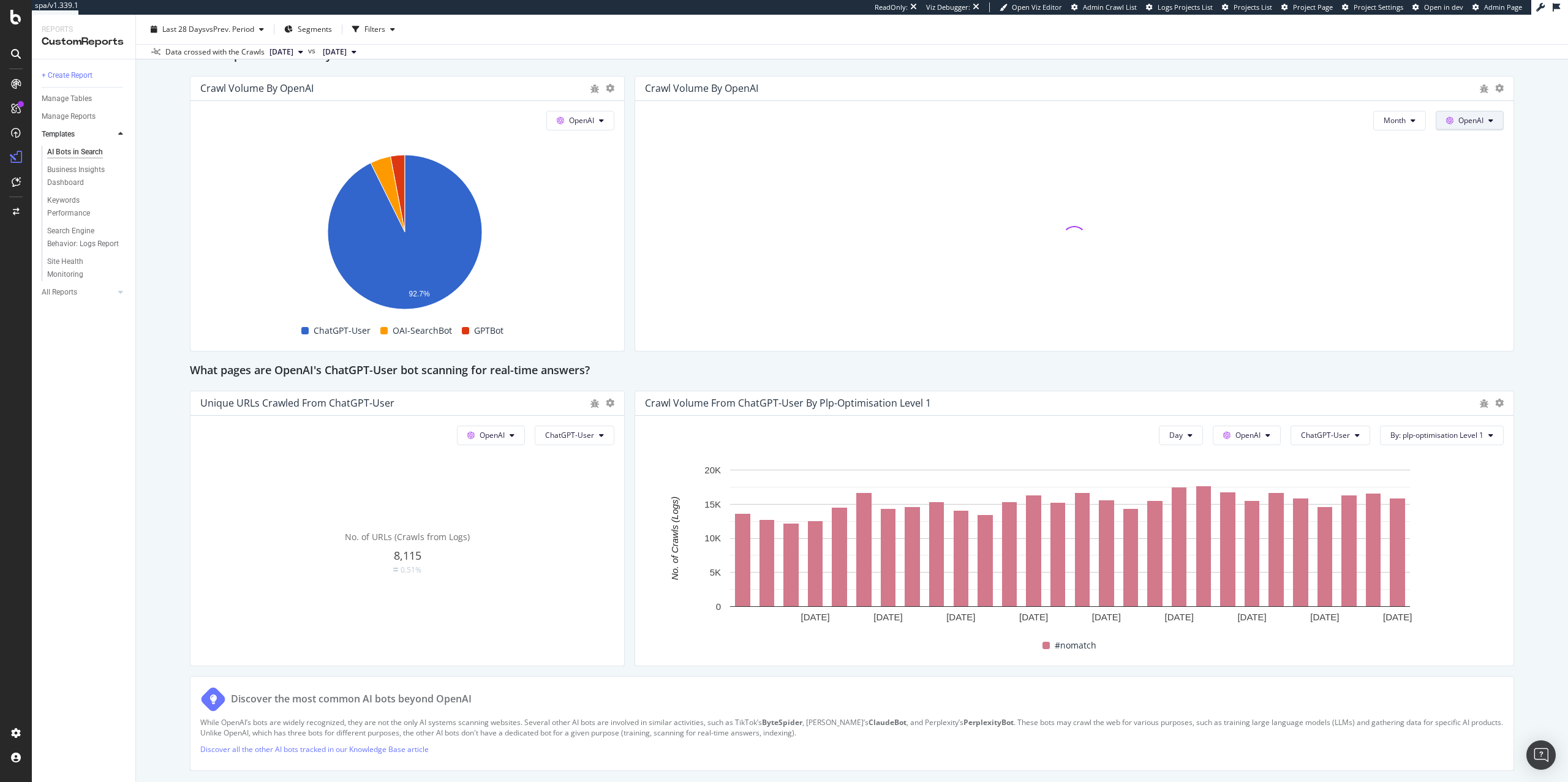
click at [1459, 126] on span "OpenAI" at bounding box center [1471, 121] width 25 height 10
click at [1510, 119] on div "AI Bots in Search AI Bots in Search [DOMAIN_NAME] Clone Schedule Email Export L…" at bounding box center [852, 398] width 1432 height 768
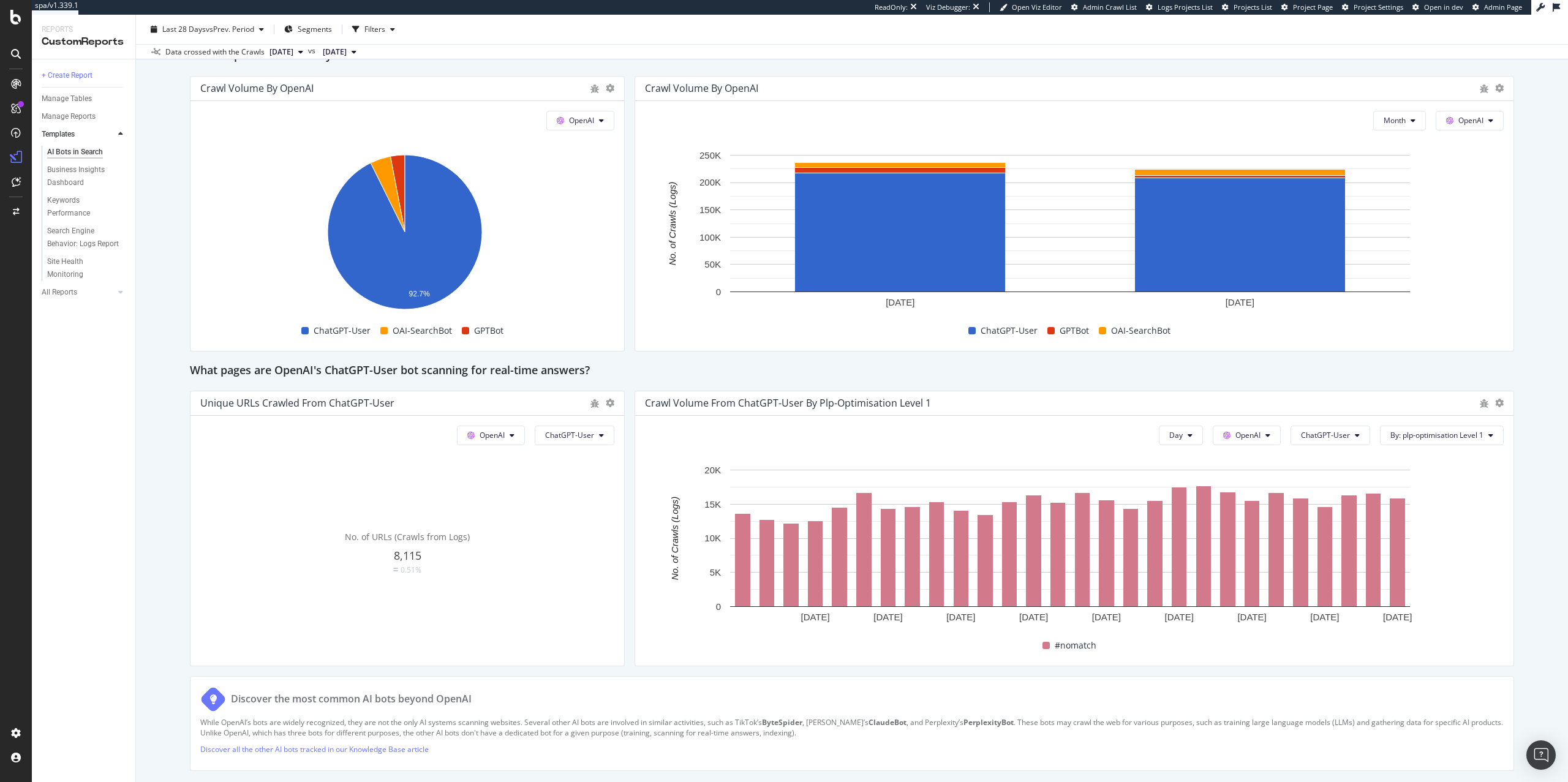
click at [293, 49] on span "[DATE]" at bounding box center [282, 52] width 24 height 11
click at [362, 55] on button "[DATE]" at bounding box center [339, 52] width 43 height 14
click at [421, 85] on div "9.6K URLs" at bounding box center [438, 81] width 33 height 11
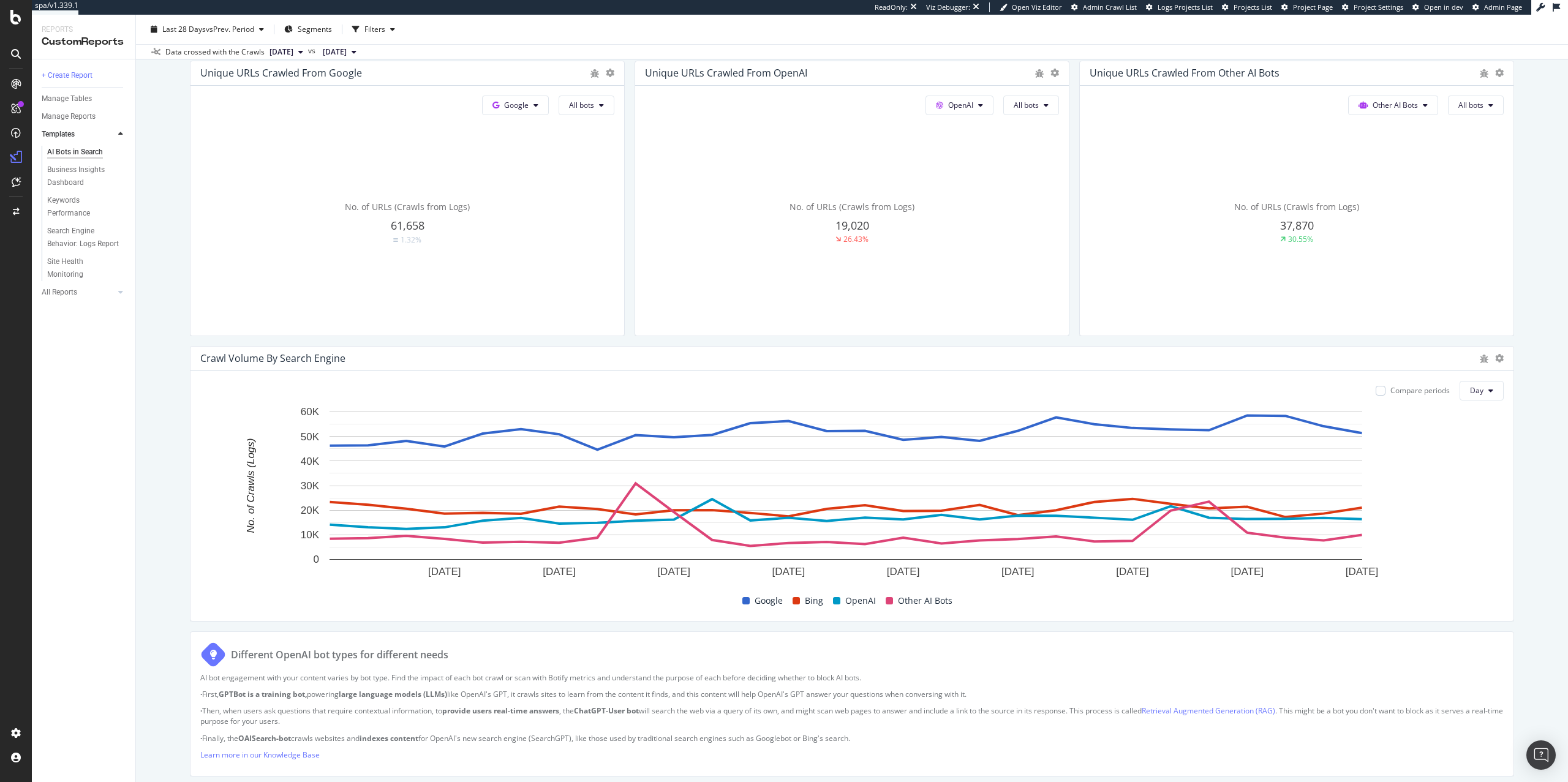
scroll to position [344, 0]
click at [1503, 384] on div "AI Bots in Search AI Bots in Search [DOMAIN_NAME] Clone Schedule Email Export L…" at bounding box center [852, 398] width 1432 height 768
click at [1481, 391] on button "Day" at bounding box center [1482, 390] width 44 height 20
click at [1468, 458] on span "Month" at bounding box center [1469, 460] width 22 height 11
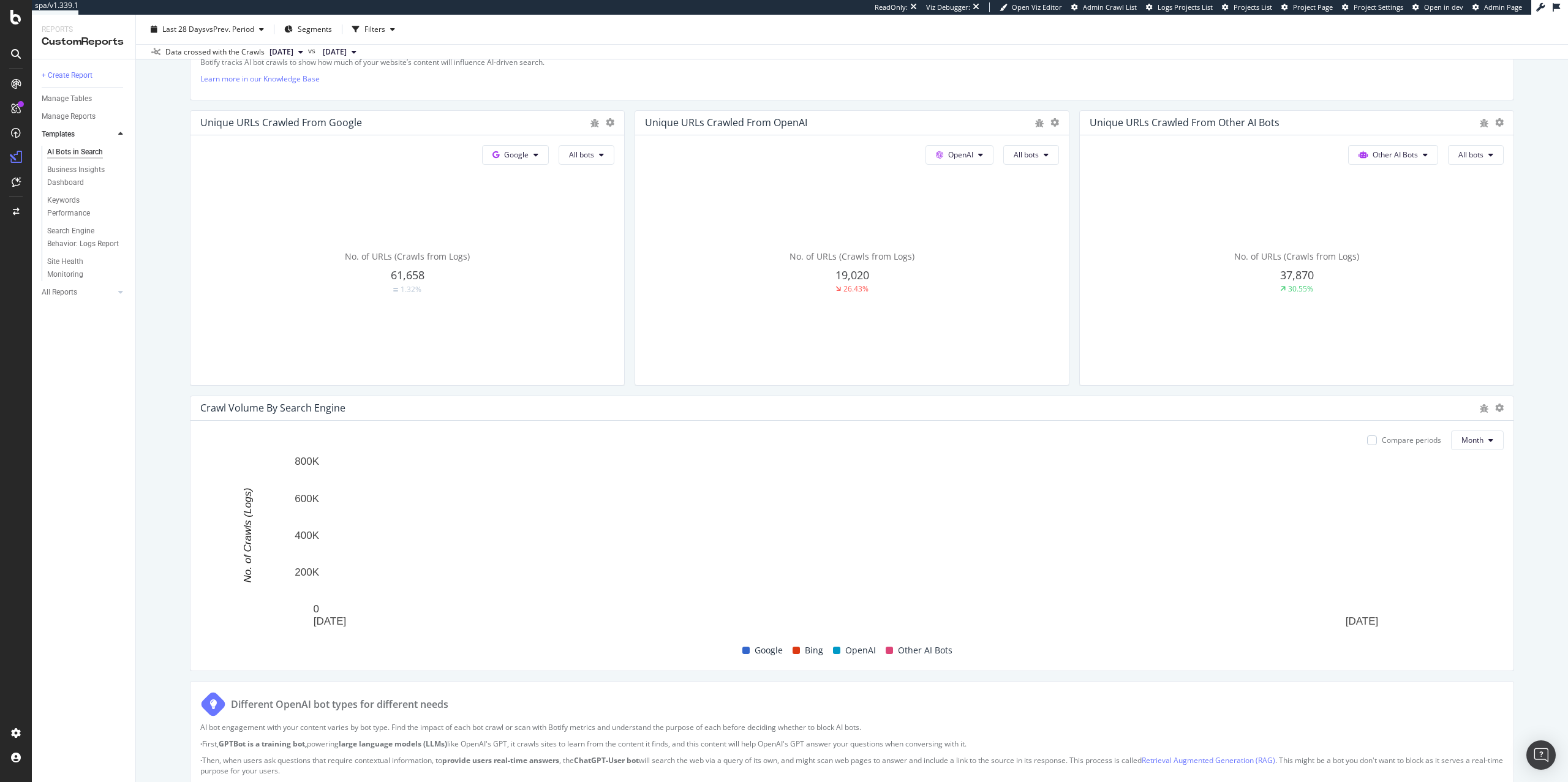
scroll to position [0, 0]
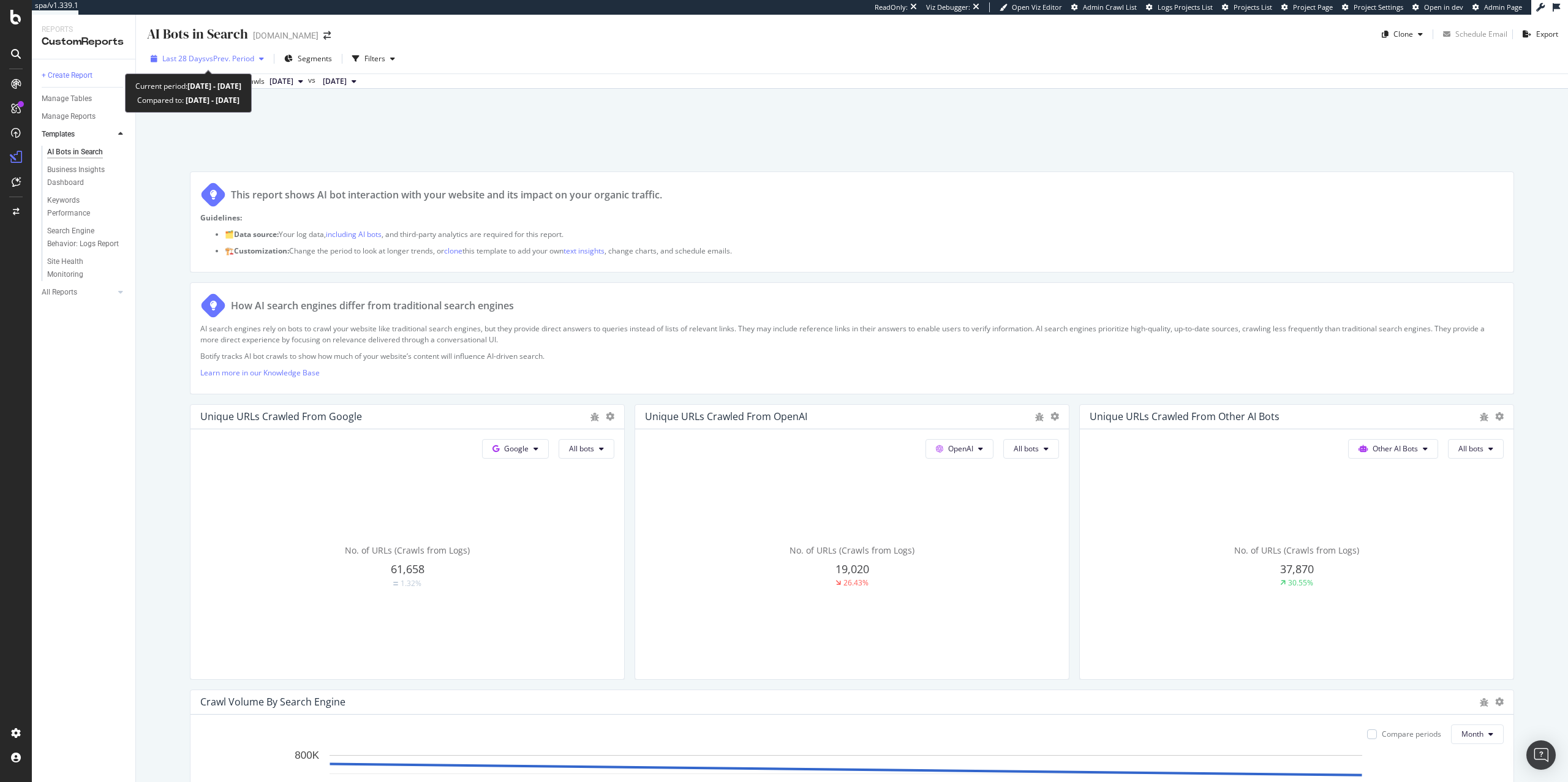
click at [233, 60] on span "vs Prev. Period" at bounding box center [230, 58] width 48 height 10
drag, startPoint x: 542, startPoint y: 138, endPoint x: 327, endPoint y: 85, distance: 221.4
click at [542, 138] on div "AI Bots in Search AI Bots in Search [DOMAIN_NAME] Clone Schedule Email Export L…" at bounding box center [852, 398] width 1432 height 768
click at [219, 56] on span "vs Prev. Period" at bounding box center [230, 58] width 48 height 10
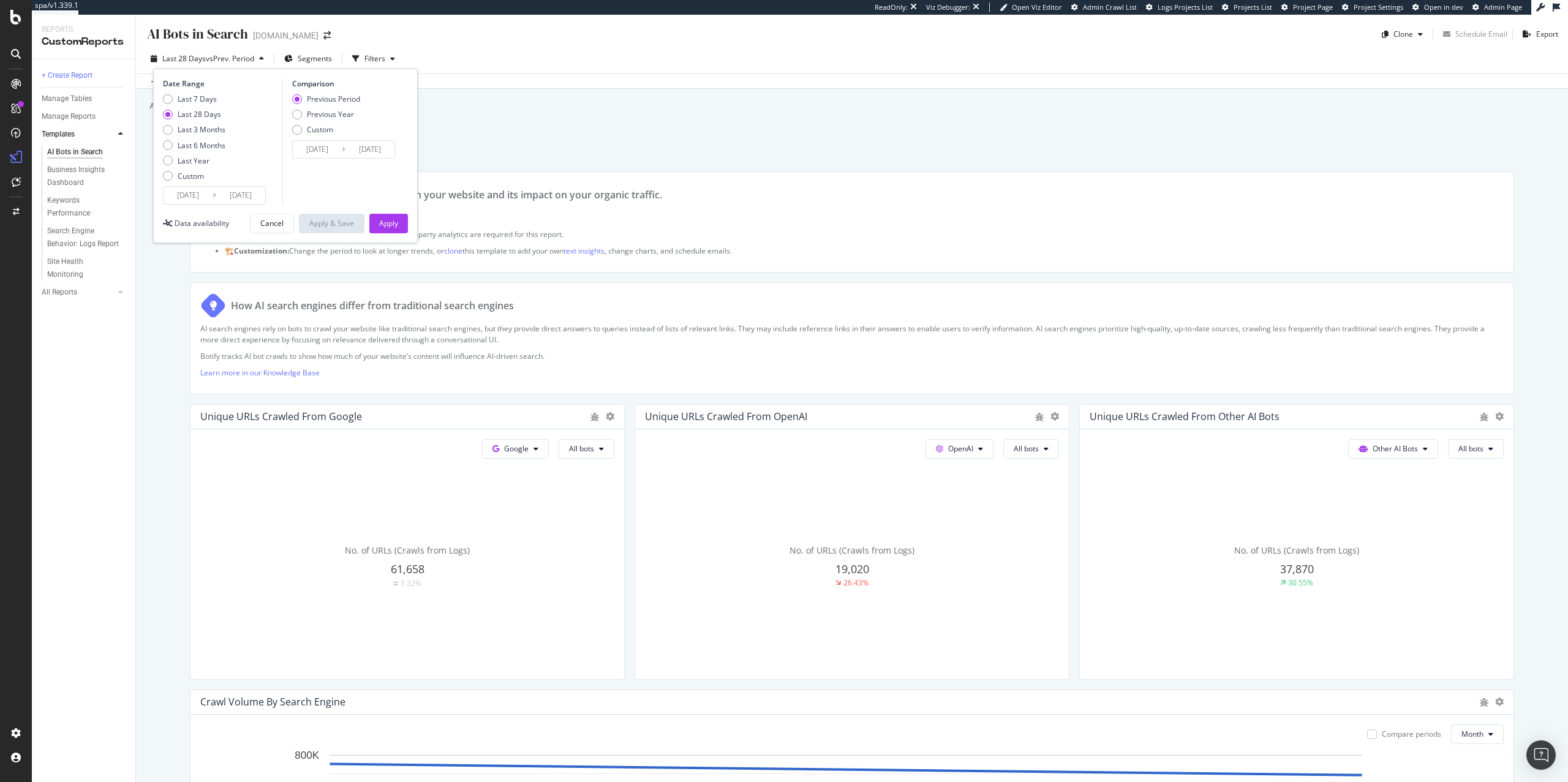
click at [198, 198] on input "[DATE]" at bounding box center [188, 195] width 49 height 17
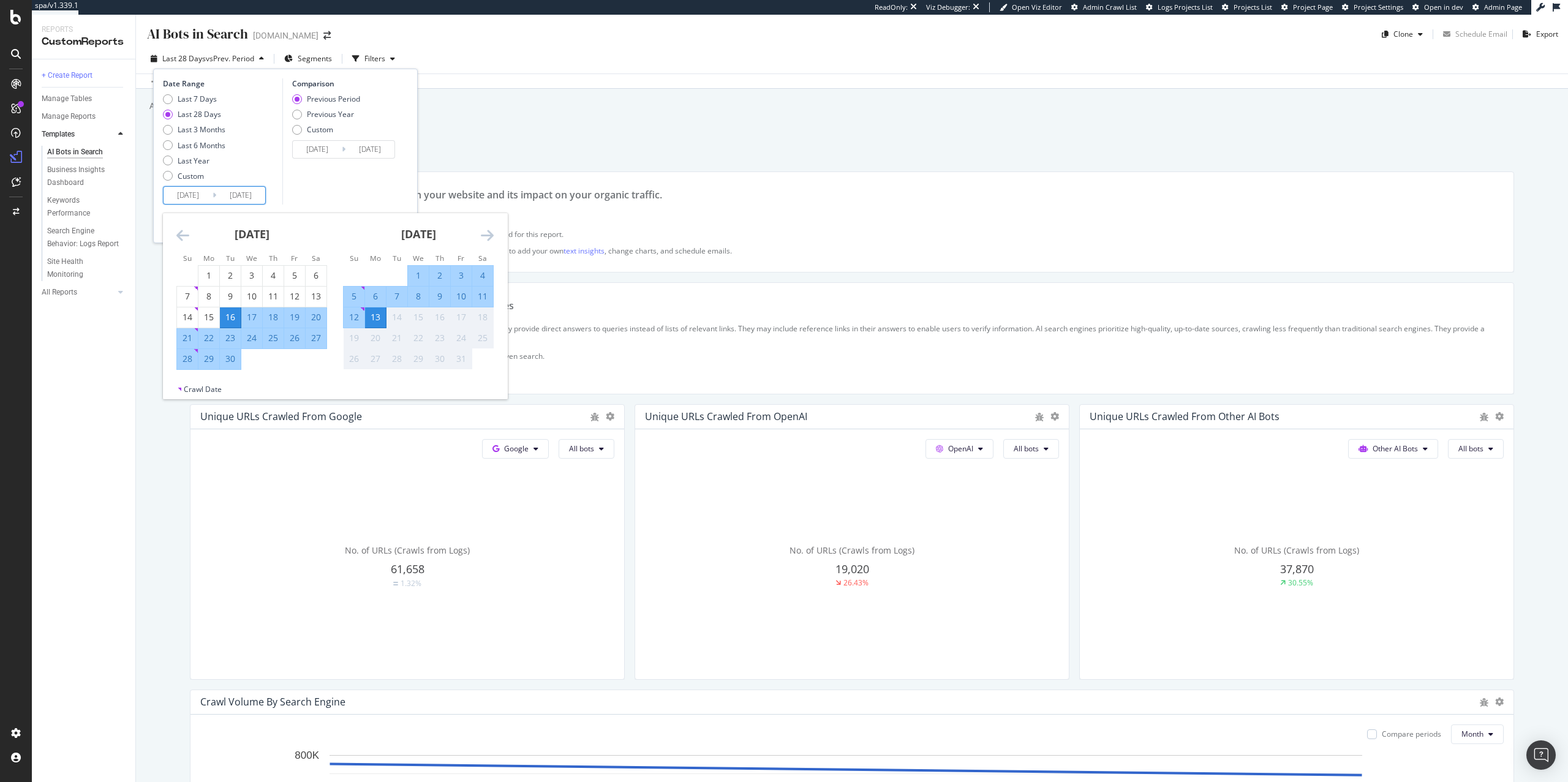
click at [184, 235] on icon "Move backward to switch to the previous month." at bounding box center [183, 235] width 13 height 14
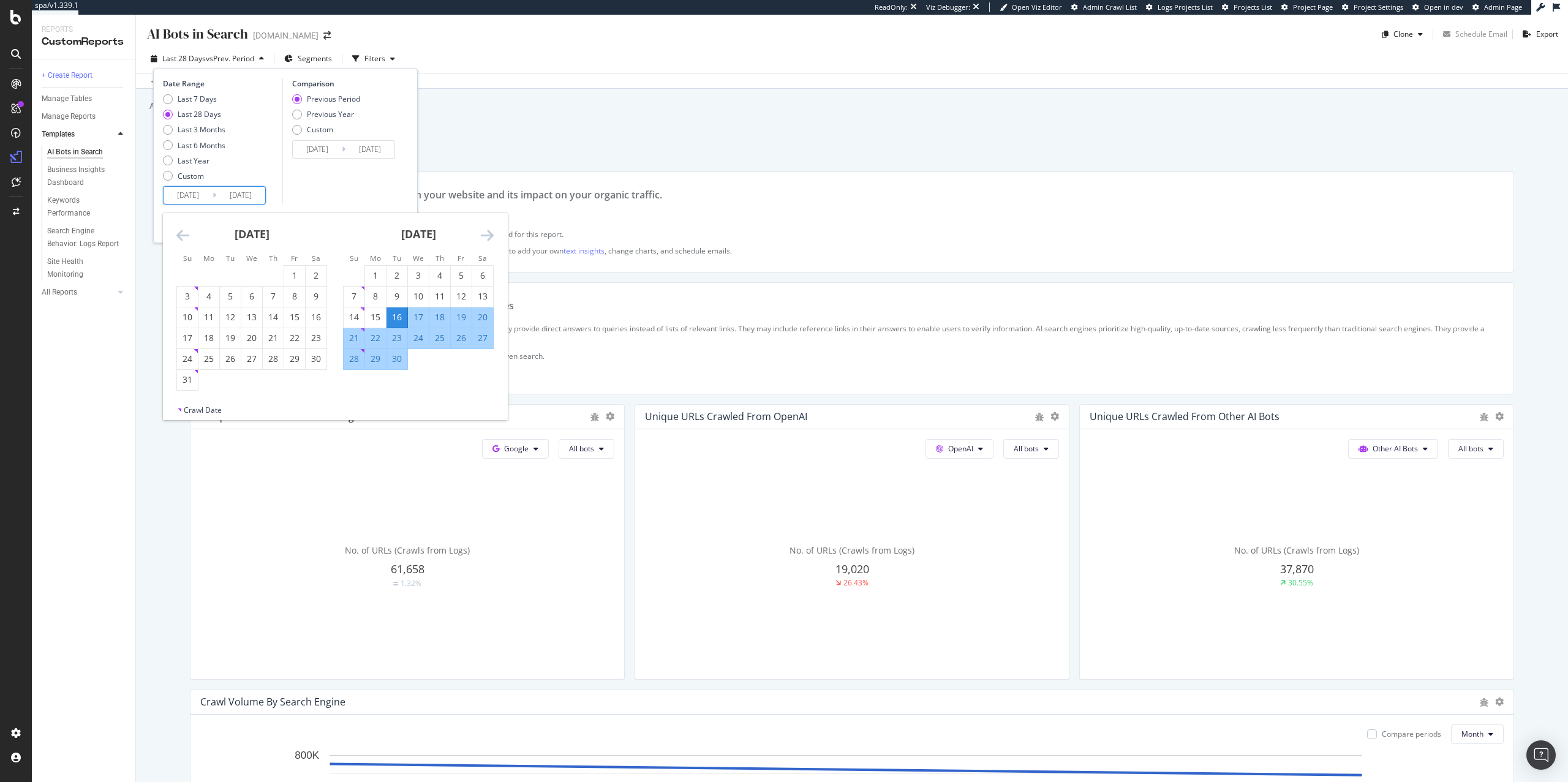
click at [183, 234] on icon "Move backward to switch to the previous month." at bounding box center [183, 235] width 13 height 14
click at [183, 234] on icon "Move backward to switch to the previous month." at bounding box center [183, 235] width 13 height 14
click at [237, 268] on div "1" at bounding box center [231, 276] width 21 height 20
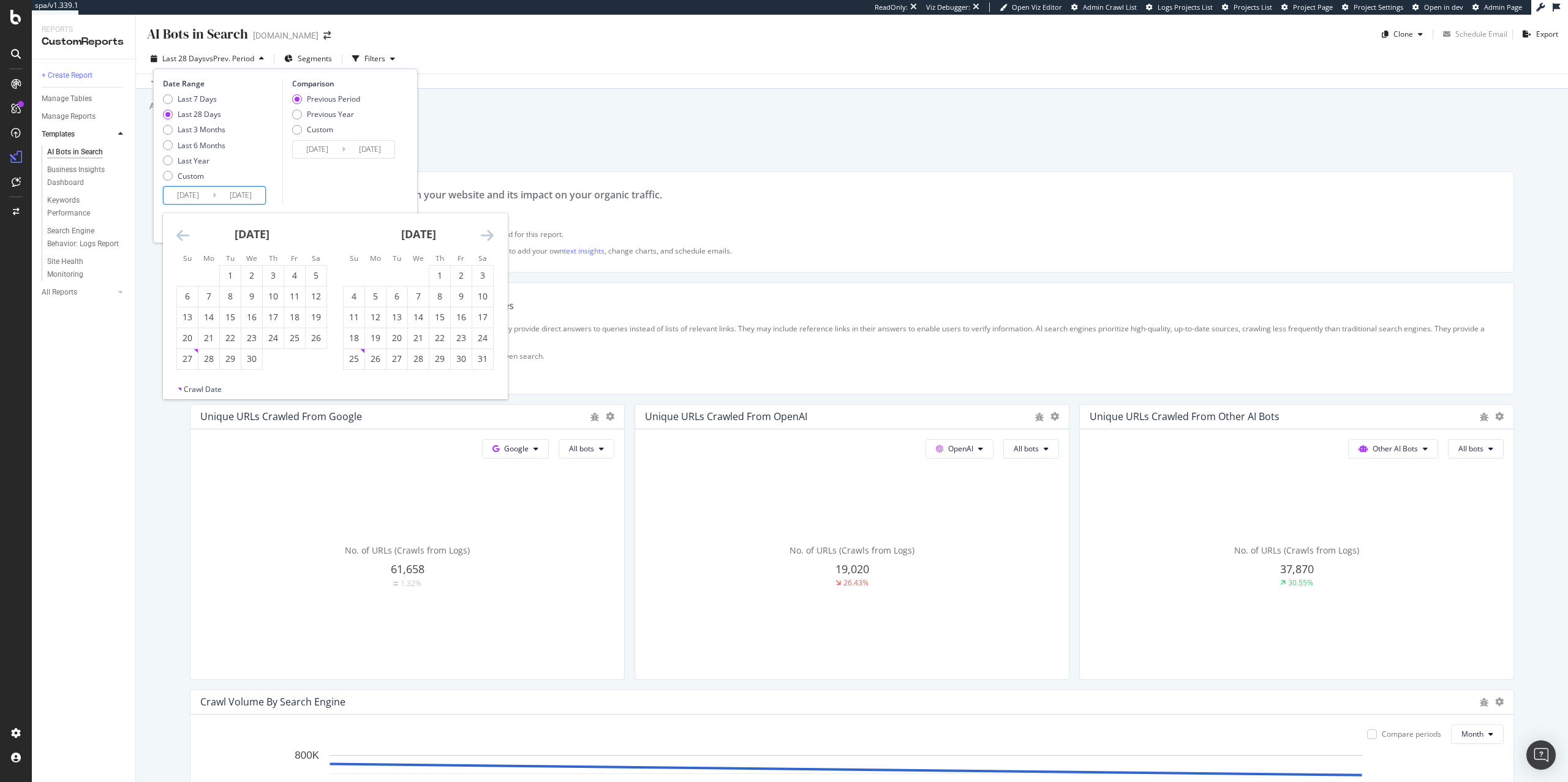
type input "[DATE]"
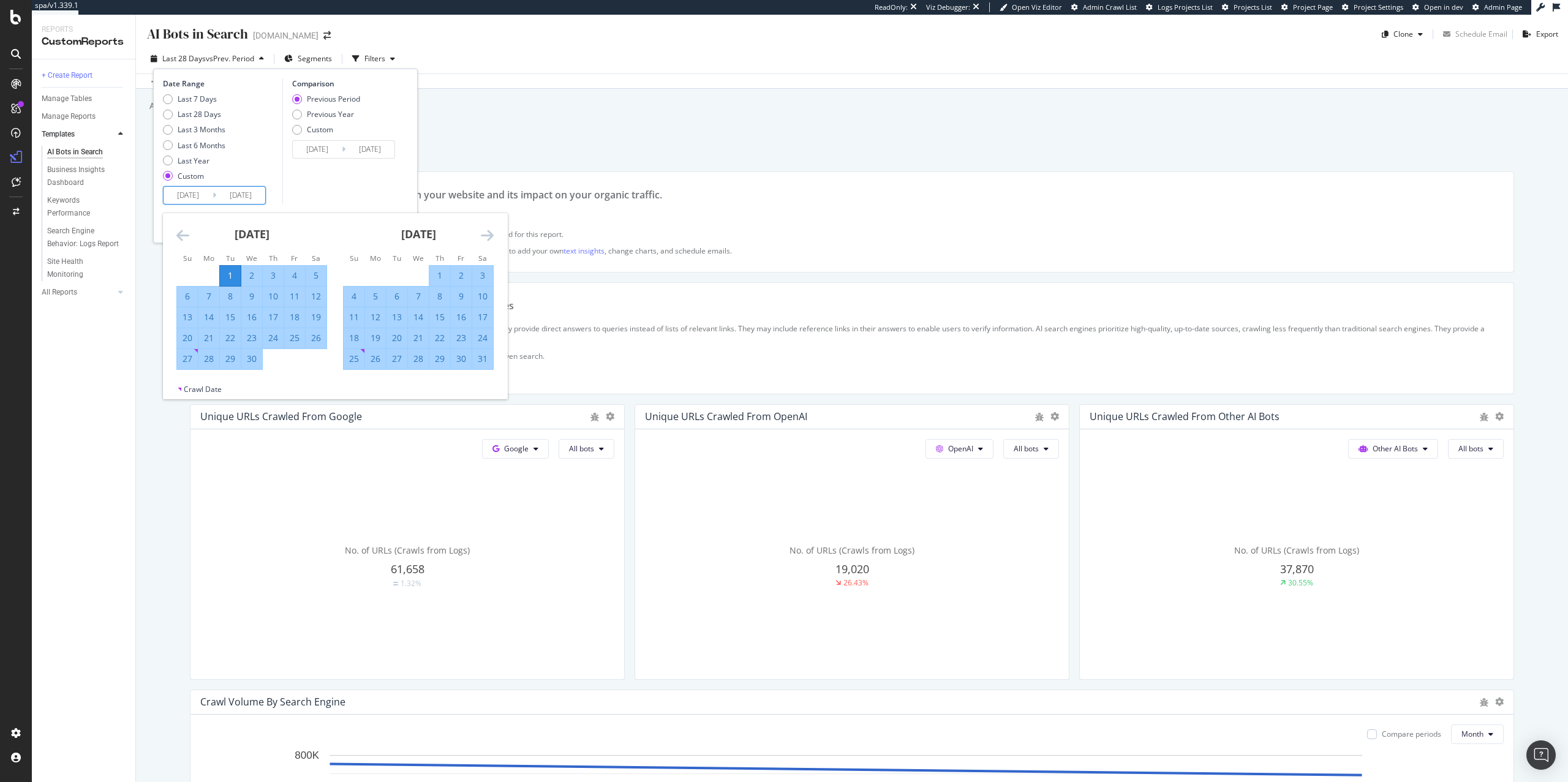
click at [495, 233] on div "[DATE] 1 2 3 4 5 6 7 8 9 10 11 12 13 14 15 16 17 18 19 20 21 22 23 24 25 26 27 …" at bounding box center [419, 291] width 166 height 157
click at [469, 237] on div "[DATE]" at bounding box center [419, 239] width 151 height 52
click at [479, 234] on div "[DATE]" at bounding box center [419, 239] width 151 height 52
click at [482, 234] on icon "Move forward to switch to the next month." at bounding box center [487, 235] width 13 height 14
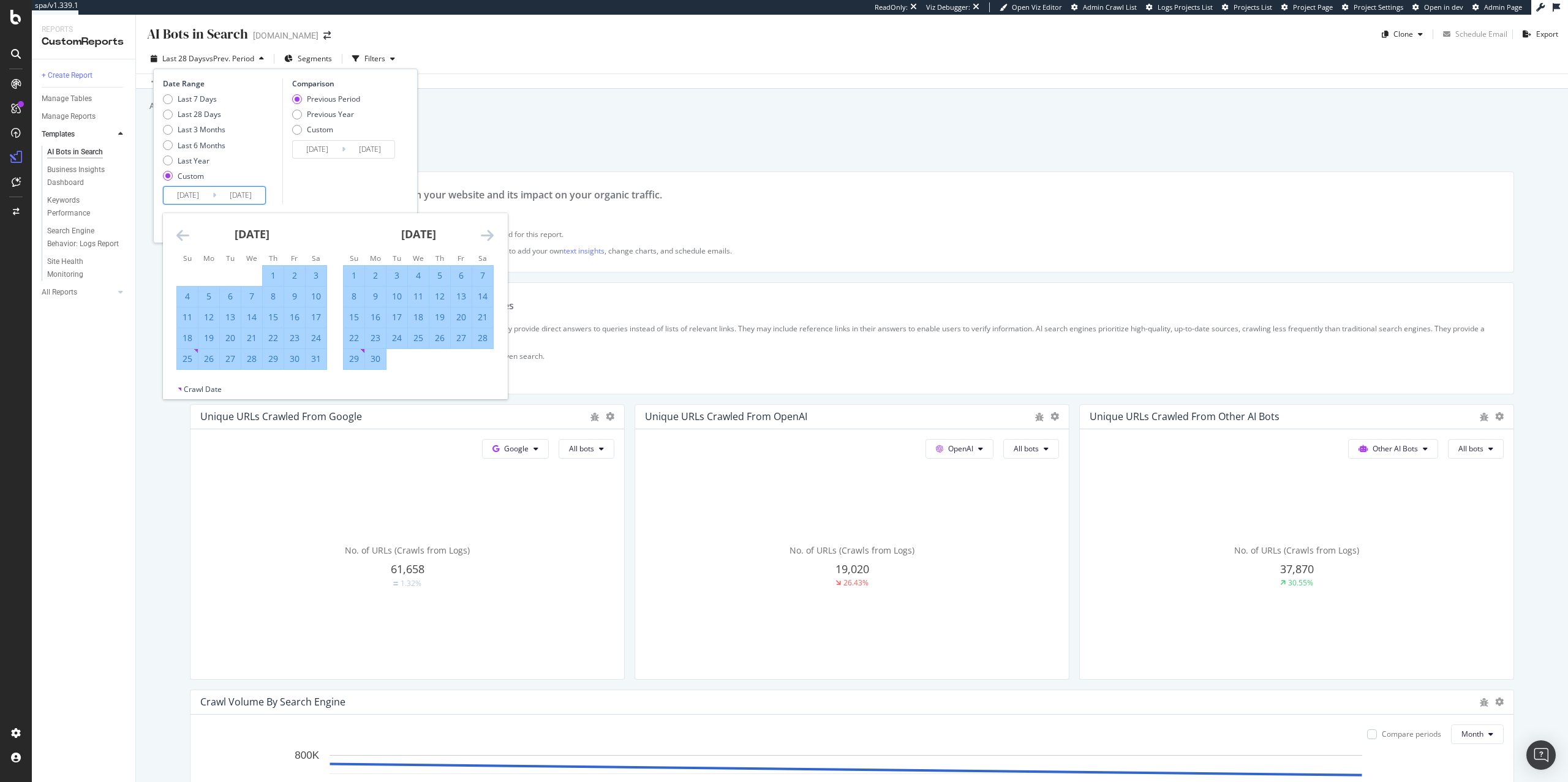
click at [483, 234] on icon "Move forward to switch to the next month." at bounding box center [487, 235] width 13 height 14
click at [401, 359] on div "30" at bounding box center [397, 359] width 21 height 12
type input "[DATE]"
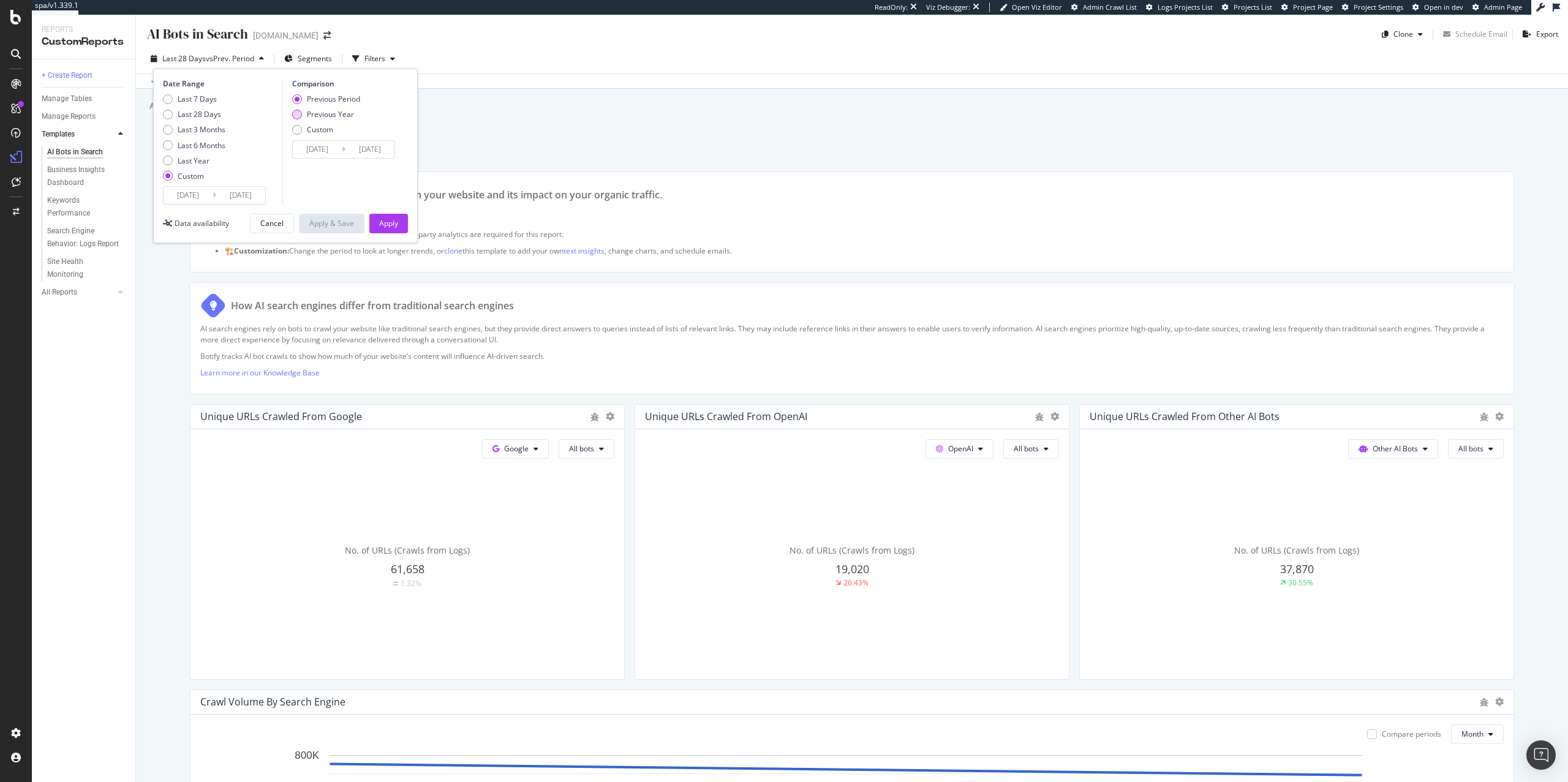
click at [331, 113] on div "Previous Year" at bounding box center [331, 114] width 47 height 10
type input "[DATE]"
click at [385, 227] on div "Apply" at bounding box center [388, 223] width 19 height 10
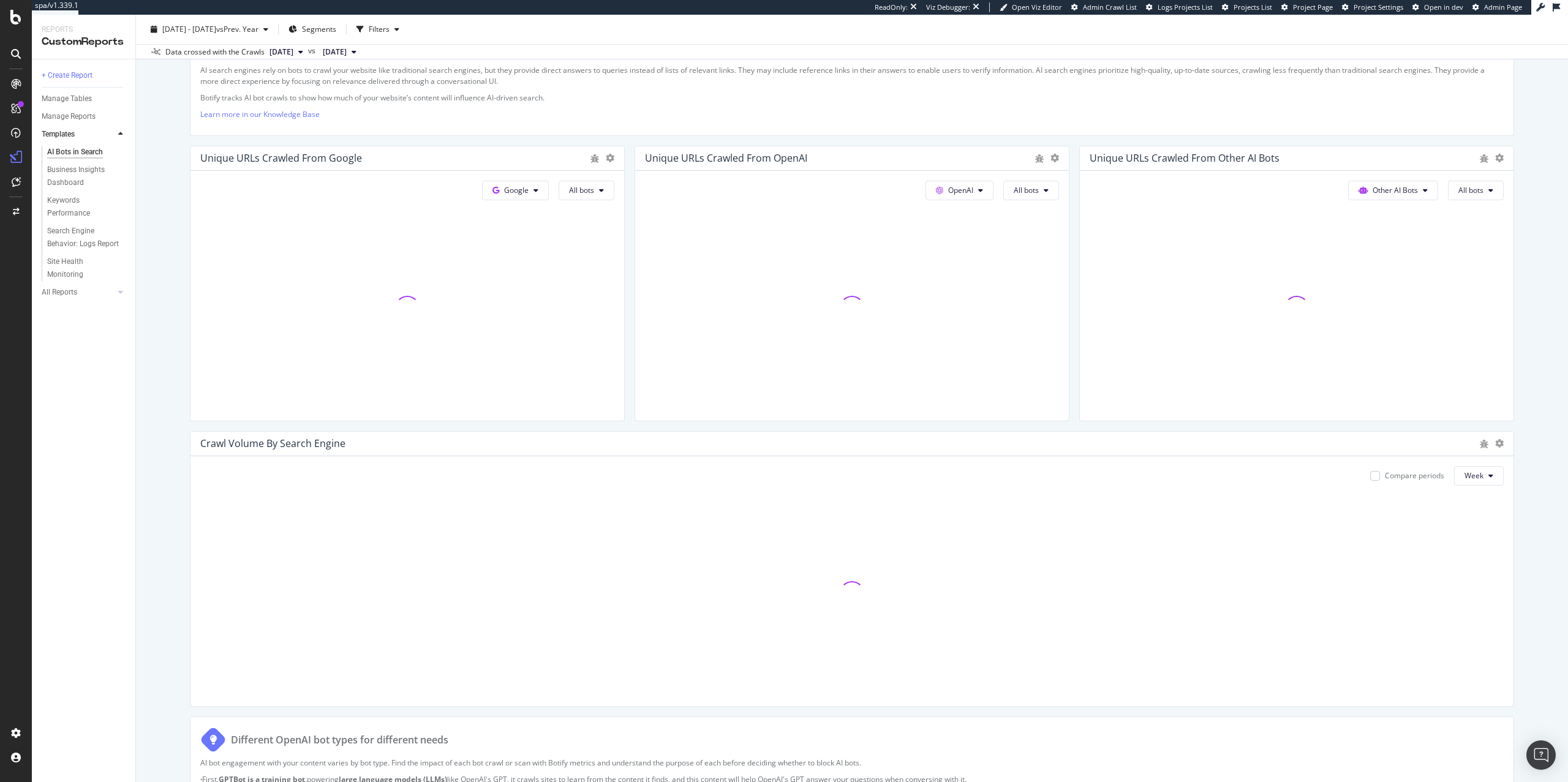
scroll to position [438, 0]
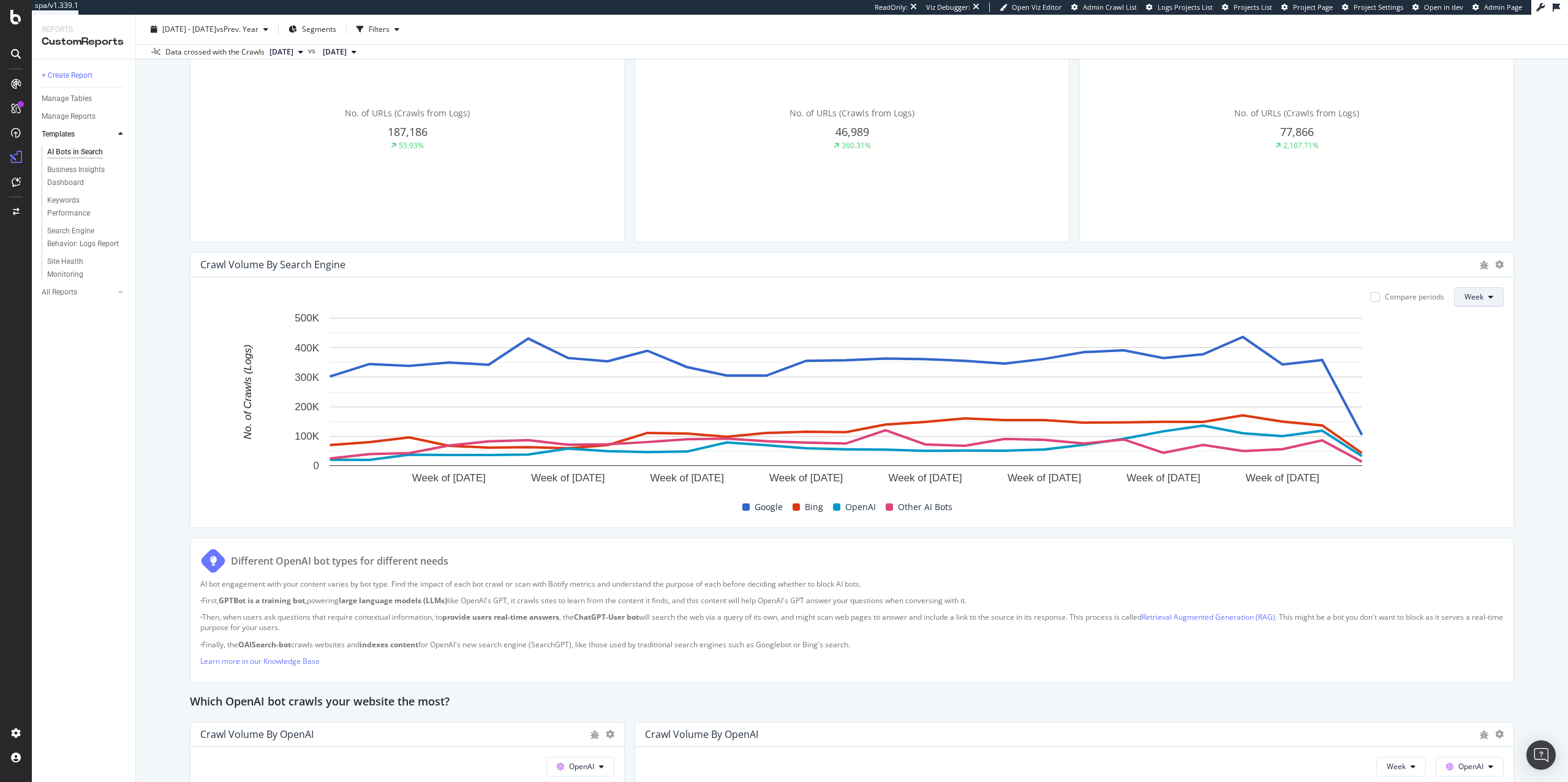
click at [1470, 295] on span "Week" at bounding box center [1474, 297] width 19 height 10
click at [1470, 366] on span "Month" at bounding box center [1463, 367] width 22 height 11
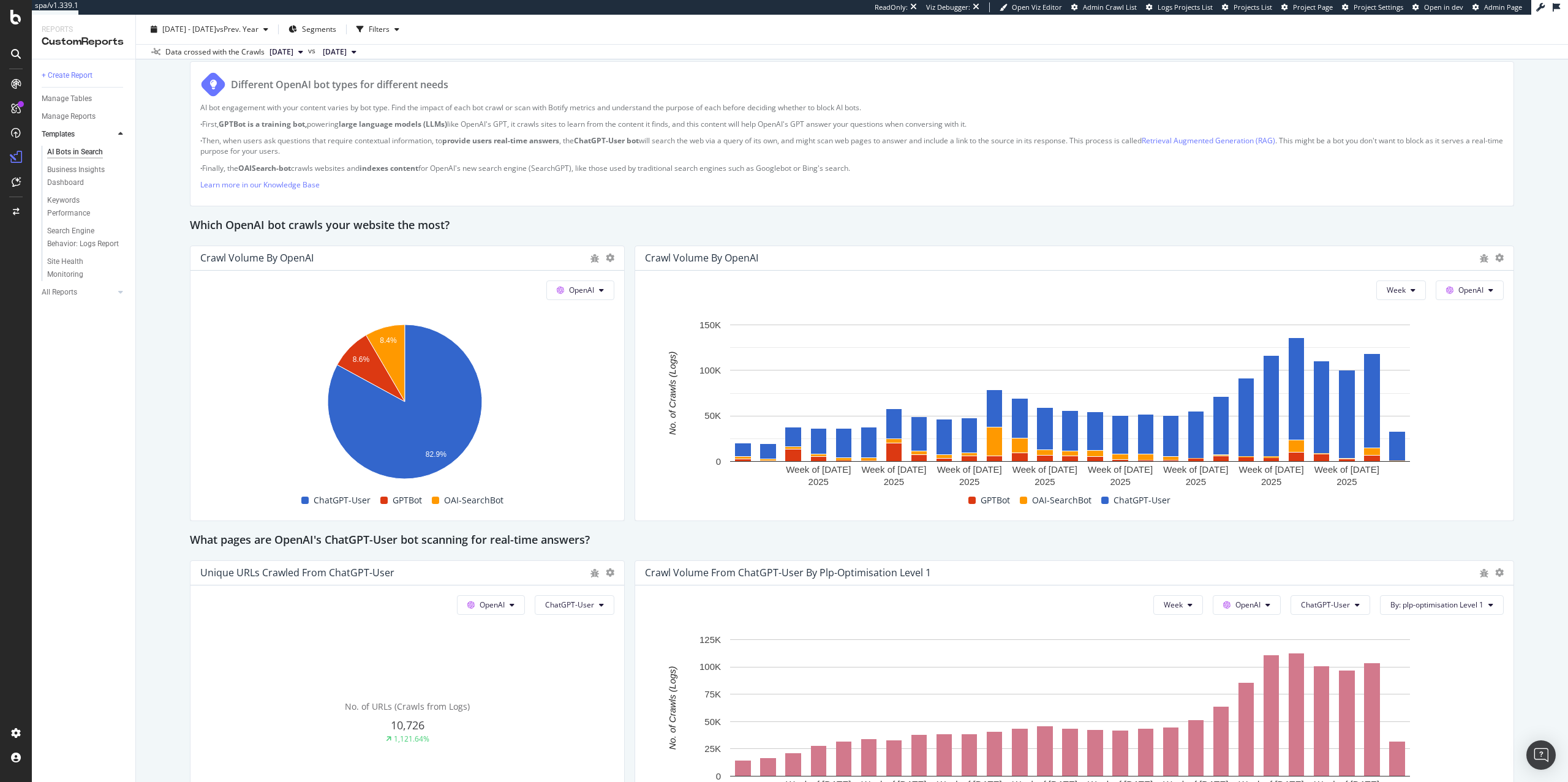
scroll to position [918, 0]
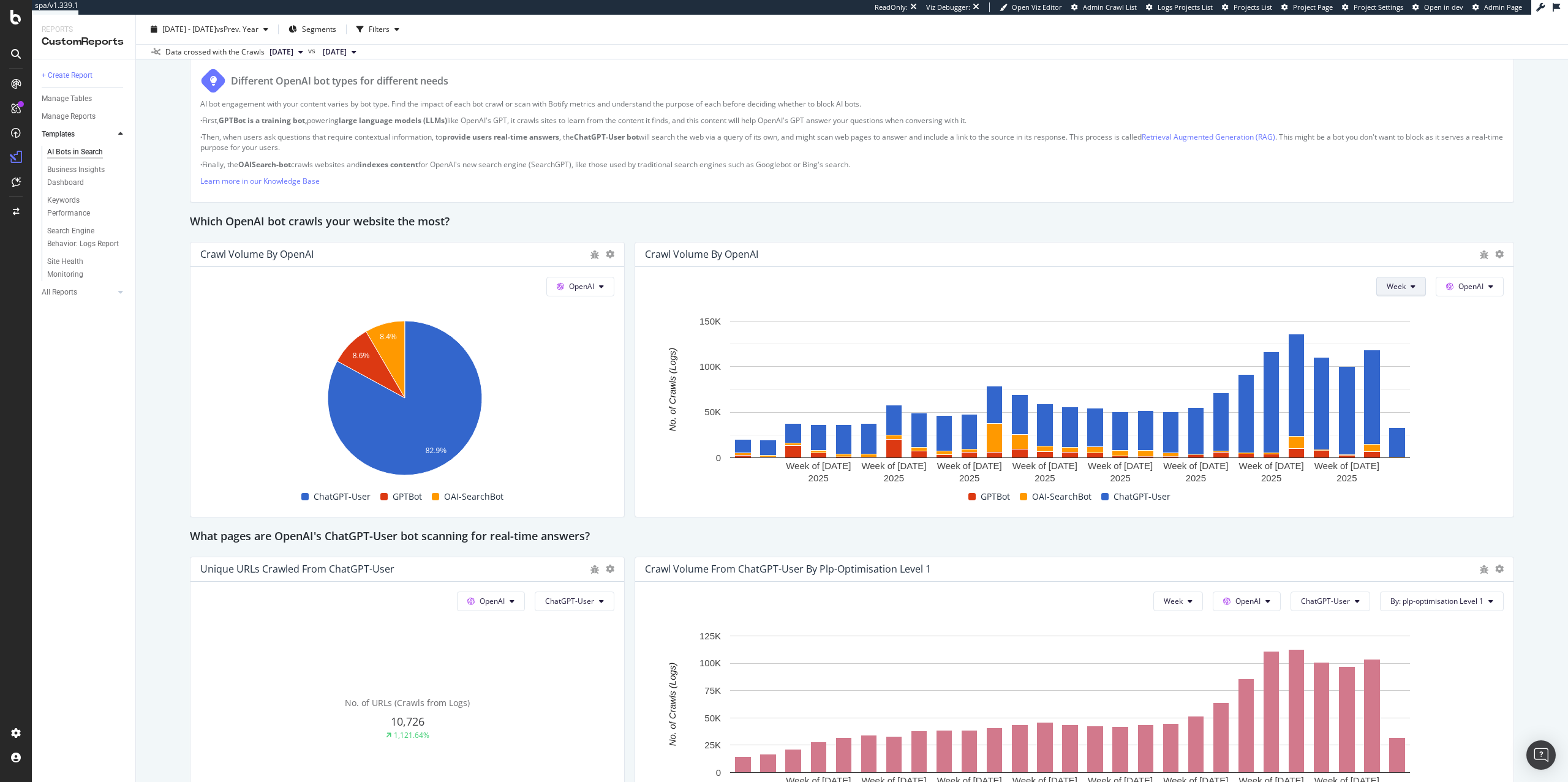
click at [1382, 293] on button "Week" at bounding box center [1402, 287] width 50 height 20
click at [1381, 358] on span "Month" at bounding box center [1385, 357] width 22 height 11
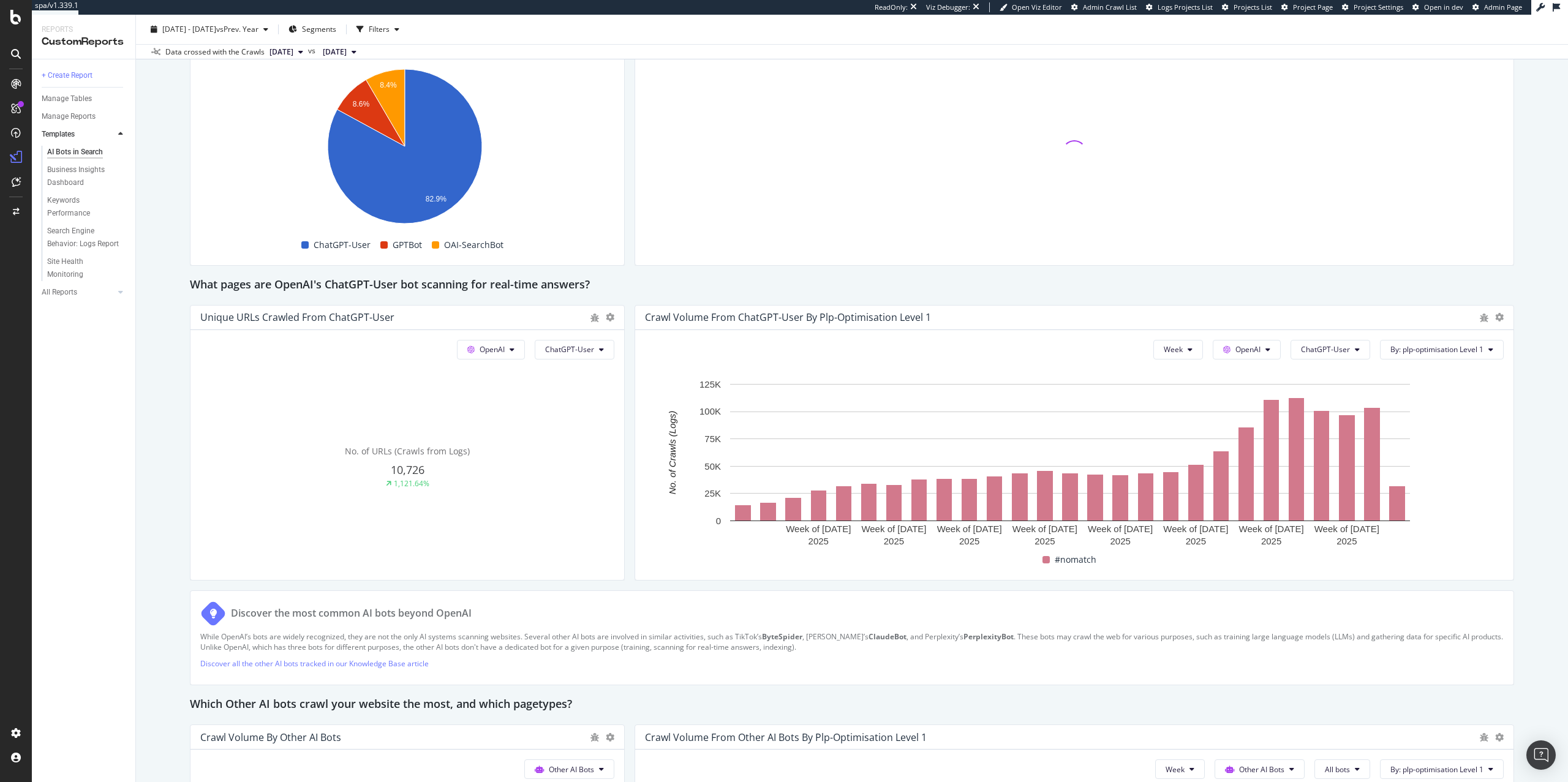
scroll to position [1217, 0]
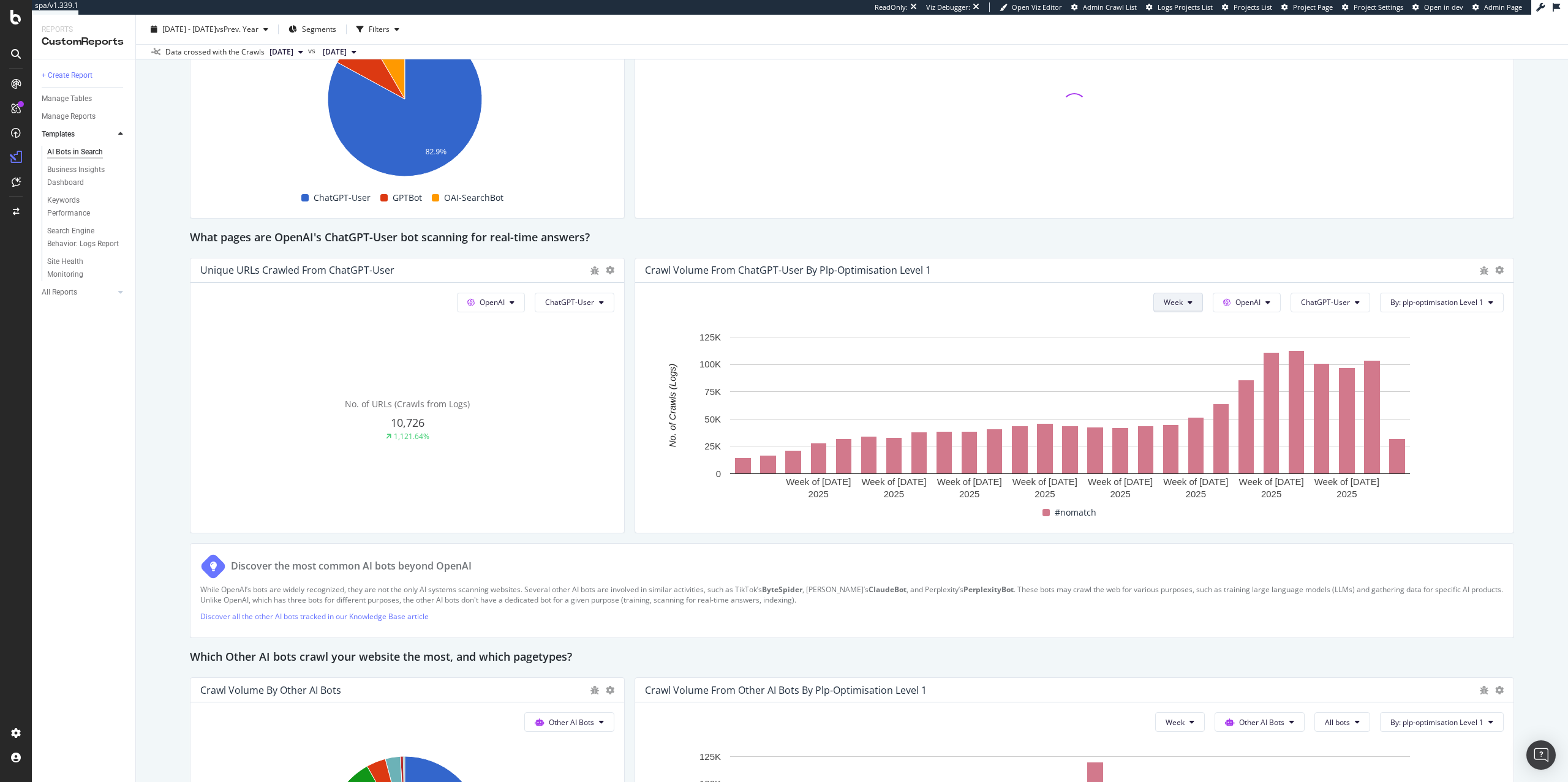
click at [1172, 303] on button "Week" at bounding box center [1178, 303] width 50 height 20
click at [1159, 376] on span "Month" at bounding box center [1162, 373] width 22 height 11
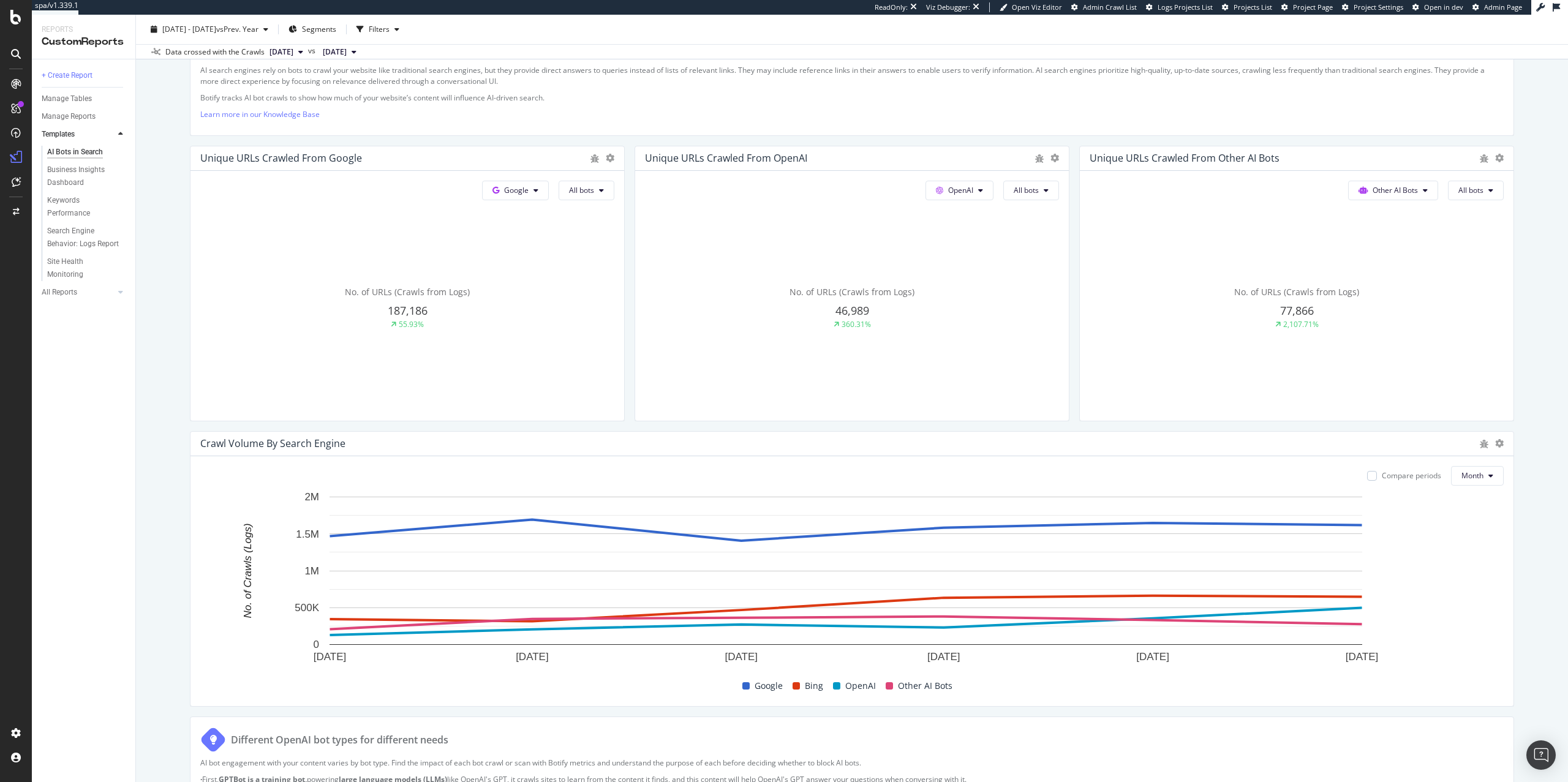
scroll to position [260, 0]
